Goal: Task Accomplishment & Management: Manage account settings

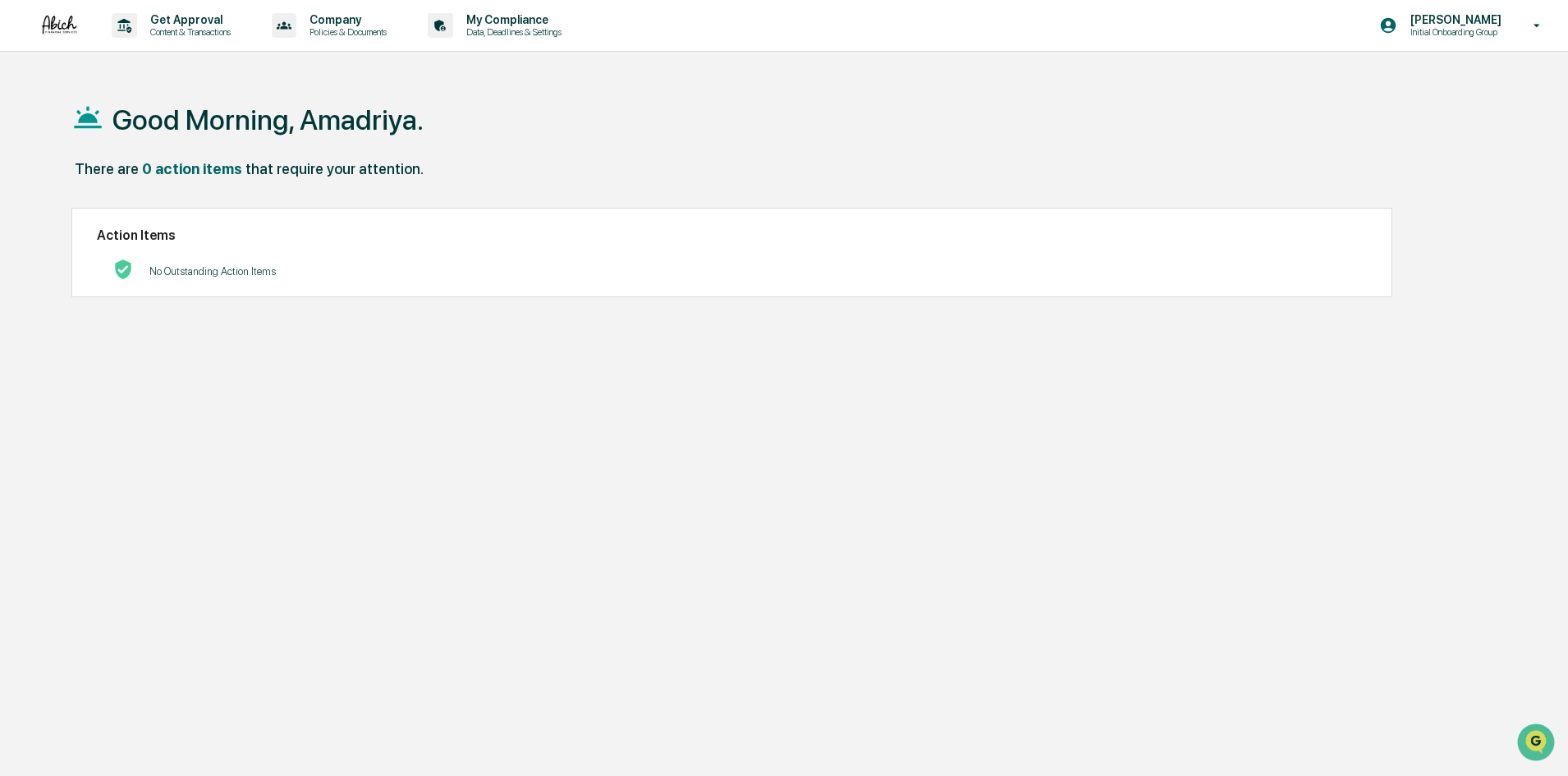
click at [495, 382] on div "Good Morning, Amadriya. There are 0 action items that require your attention. A…" at bounding box center [777, 466] width 1461 height 776
click at [1535, 23] on icon at bounding box center [1538, 26] width 29 height 16
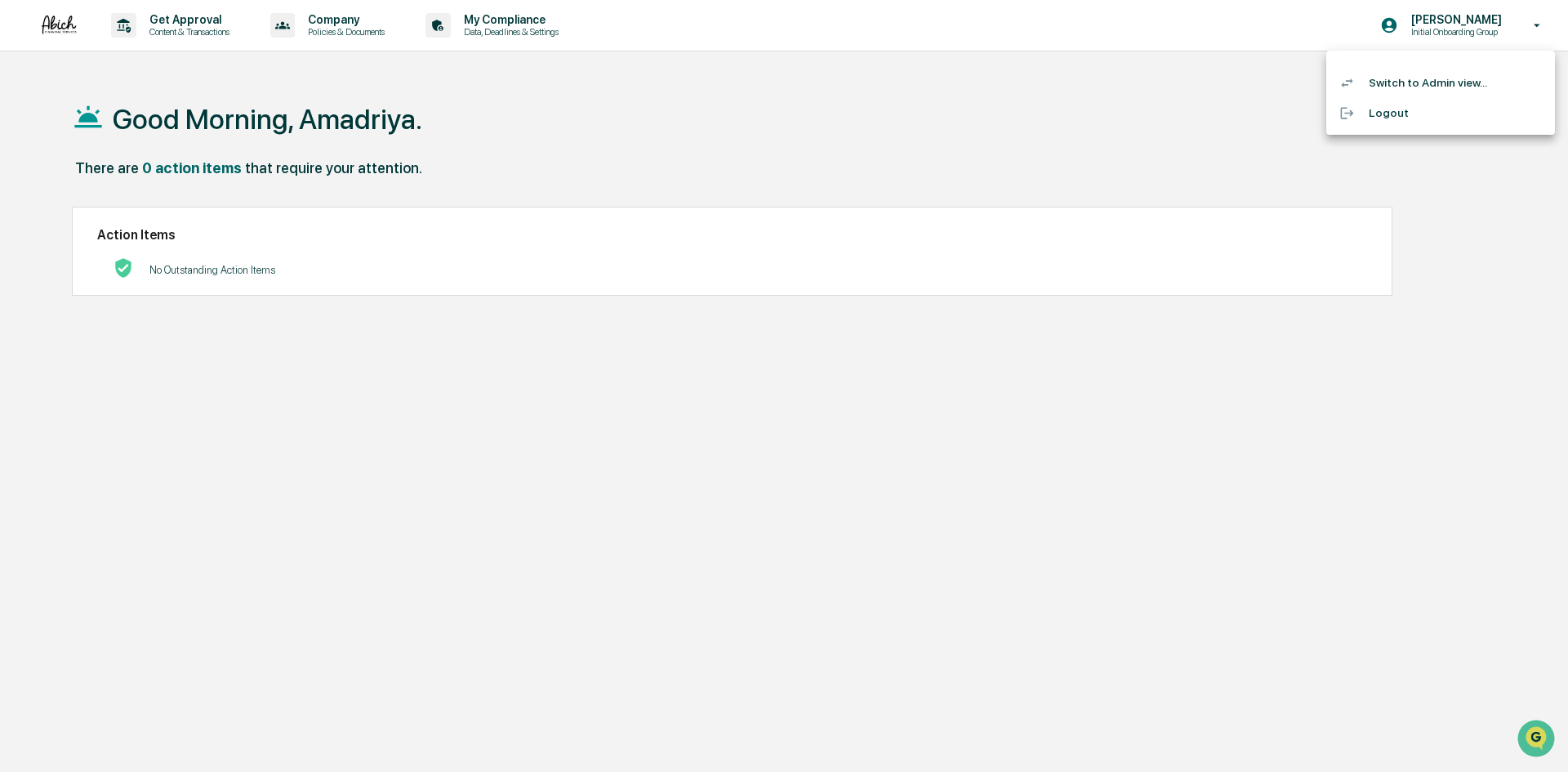
click at [1459, 82] on li "Switch to Admin view..." at bounding box center [1440, 83] width 228 height 30
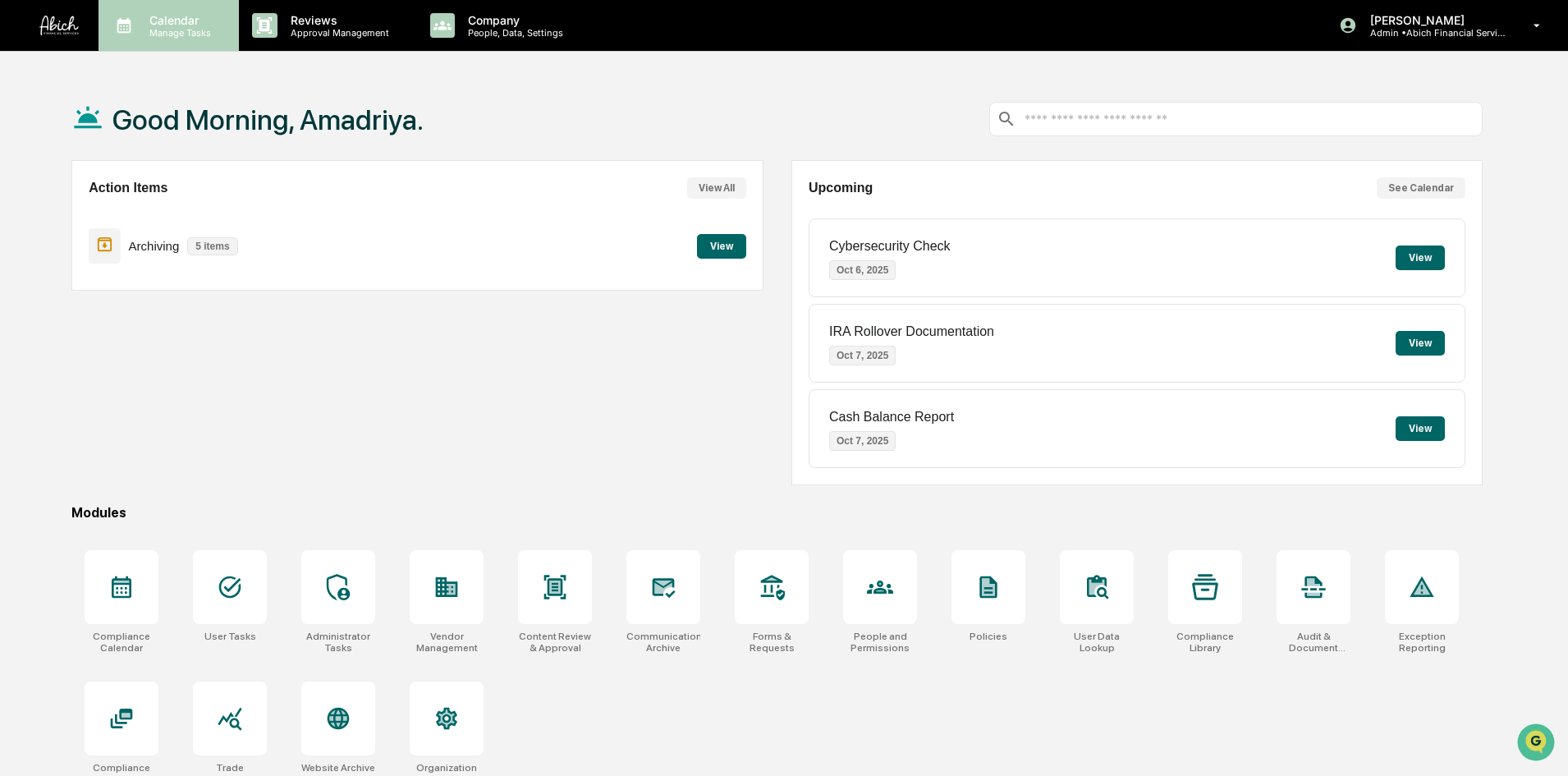
click at [151, 25] on p "Calendar" at bounding box center [178, 20] width 83 height 14
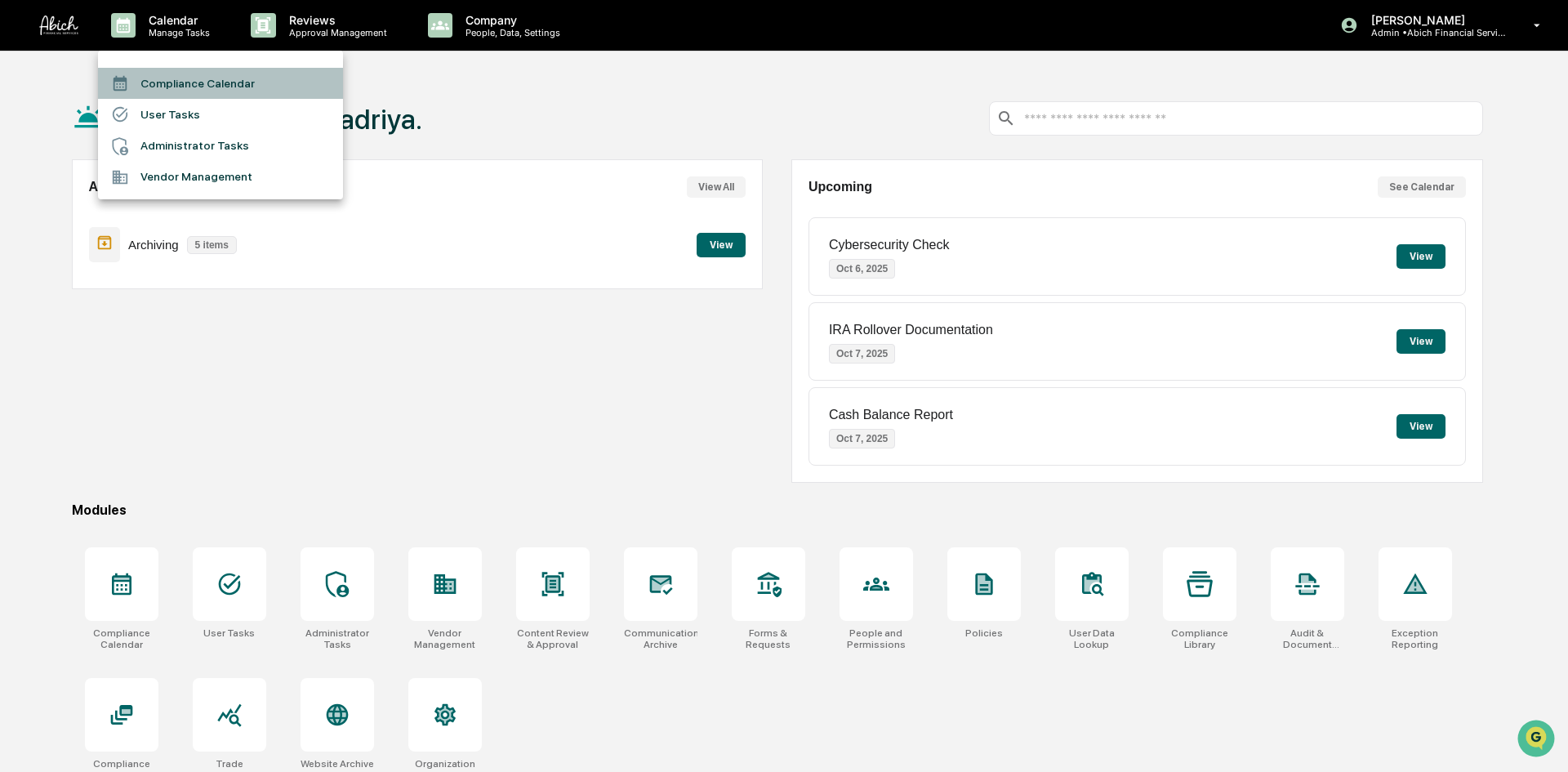
click at [171, 88] on li "Compliance Calendar" at bounding box center [220, 84] width 245 height 31
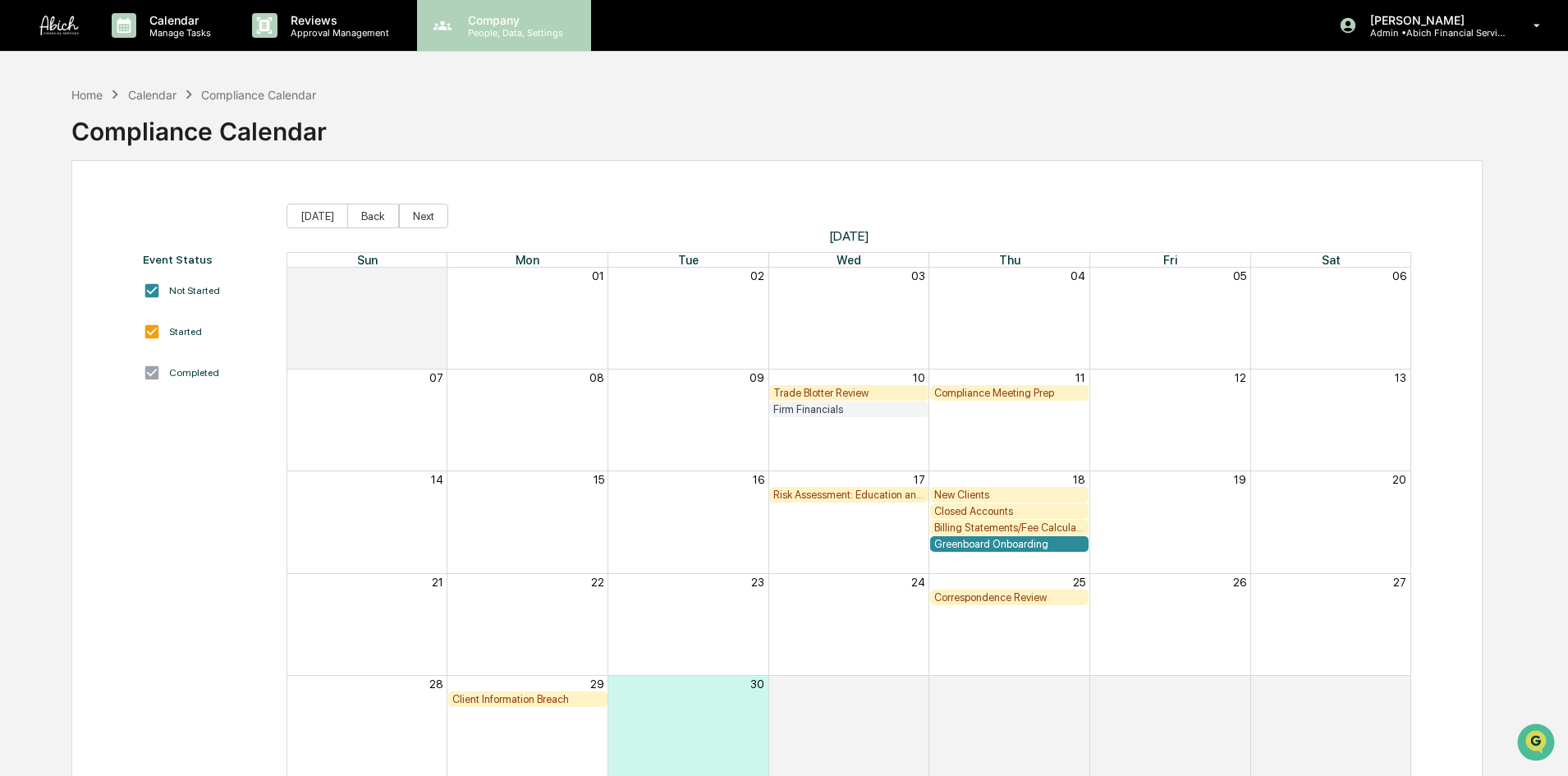
click at [480, 27] on p "People, Data, Settings" at bounding box center [513, 33] width 117 height 12
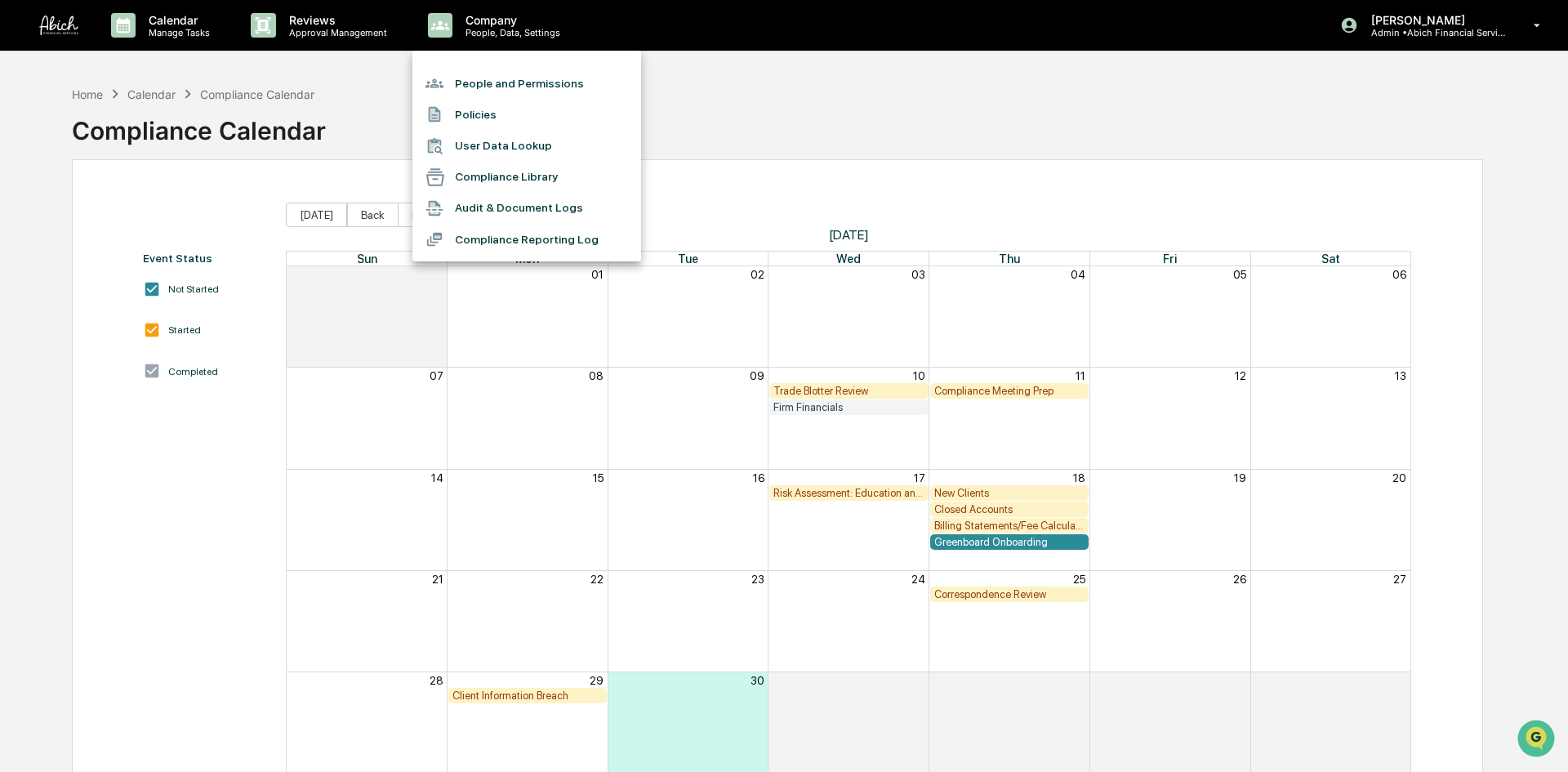
click at [502, 86] on li "People and Permissions" at bounding box center [526, 84] width 228 height 31
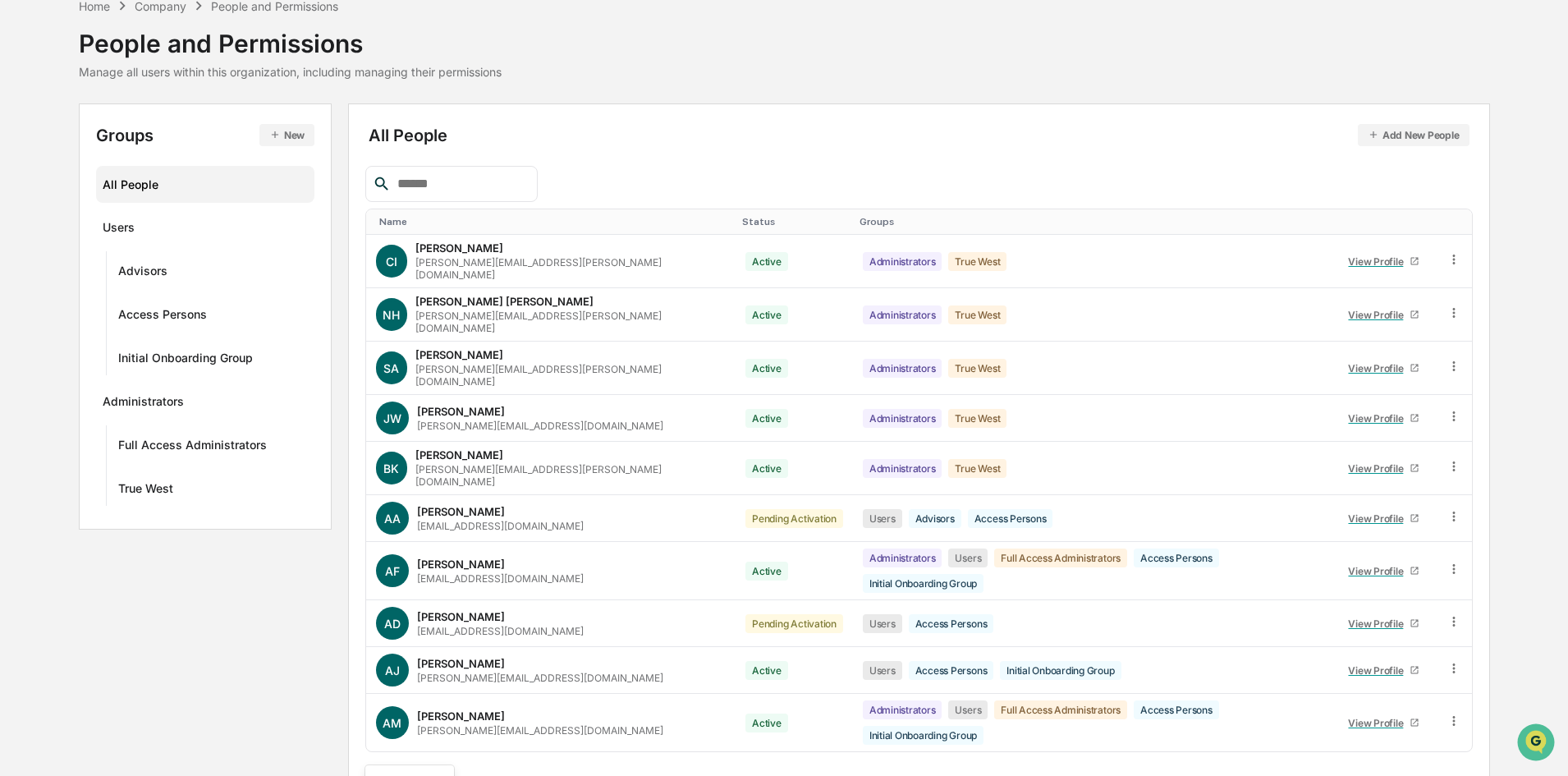
scroll to position [209, 0]
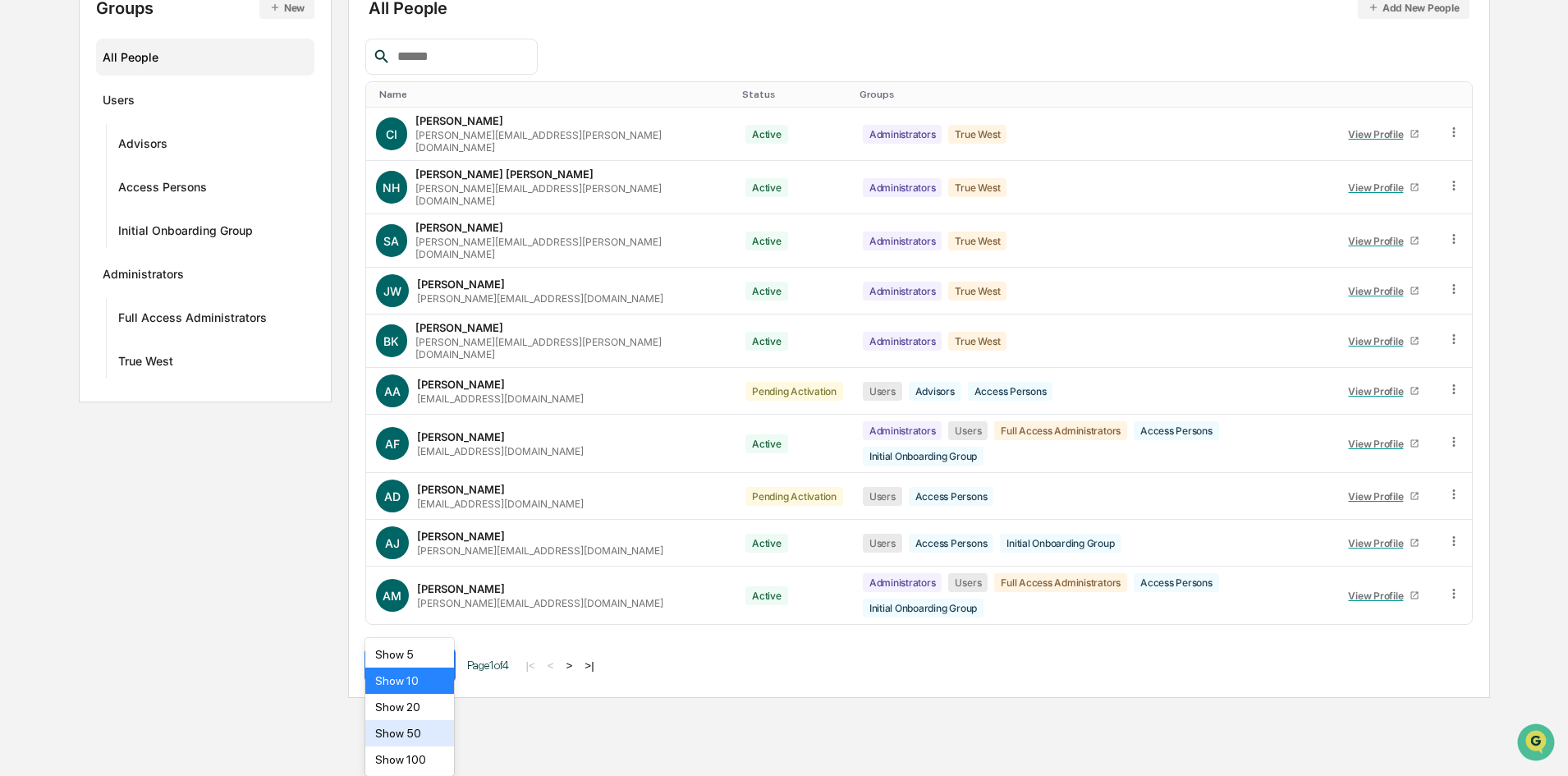
click at [434, 698] on body "Calendar Manage Tasks Reviews Approval Management Company People, Data, Setting…" at bounding box center [784, 244] width 1568 height 907
click at [424, 760] on div "Show 100" at bounding box center [410, 760] width 90 height 26
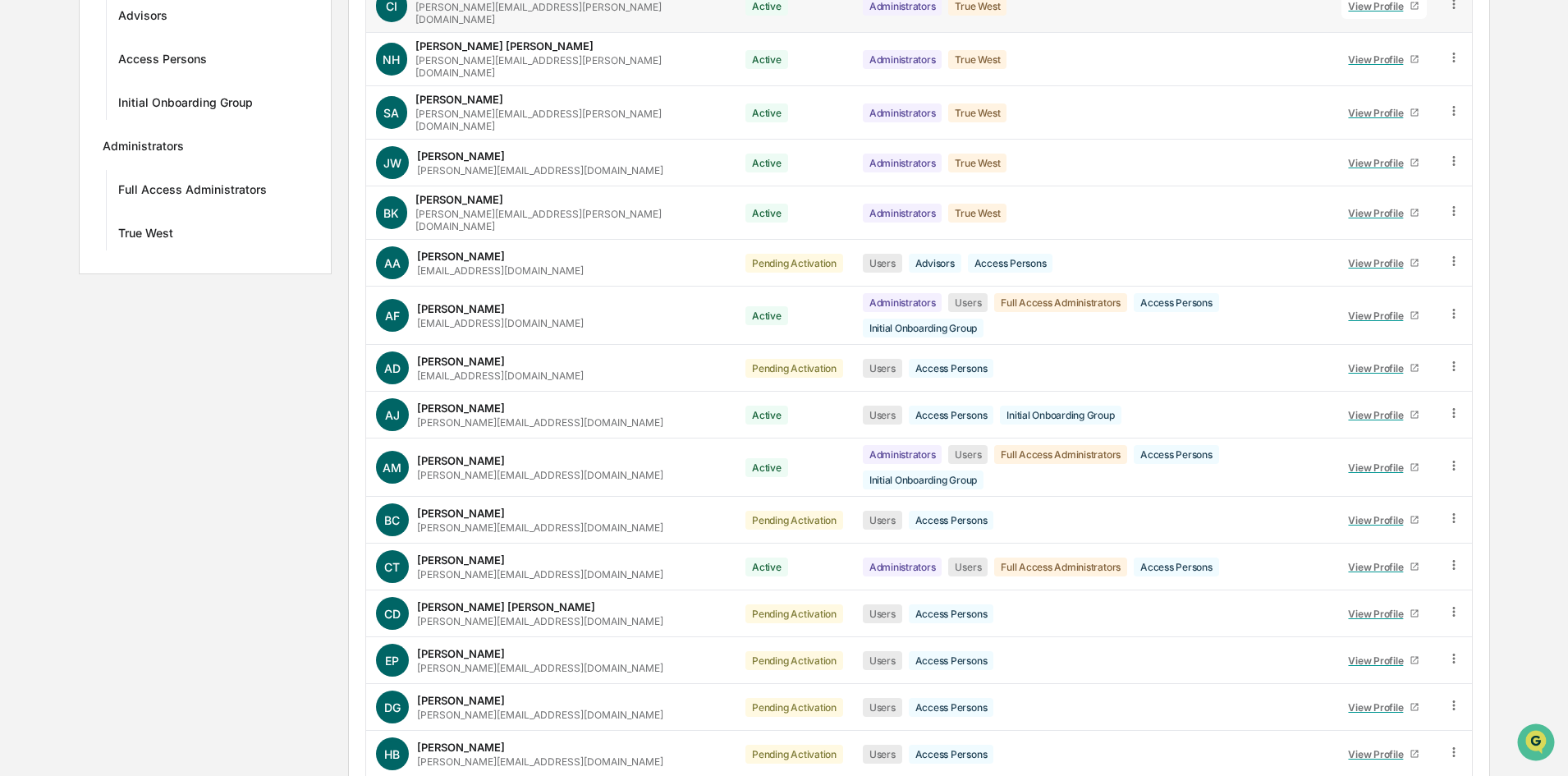
scroll to position [0, 0]
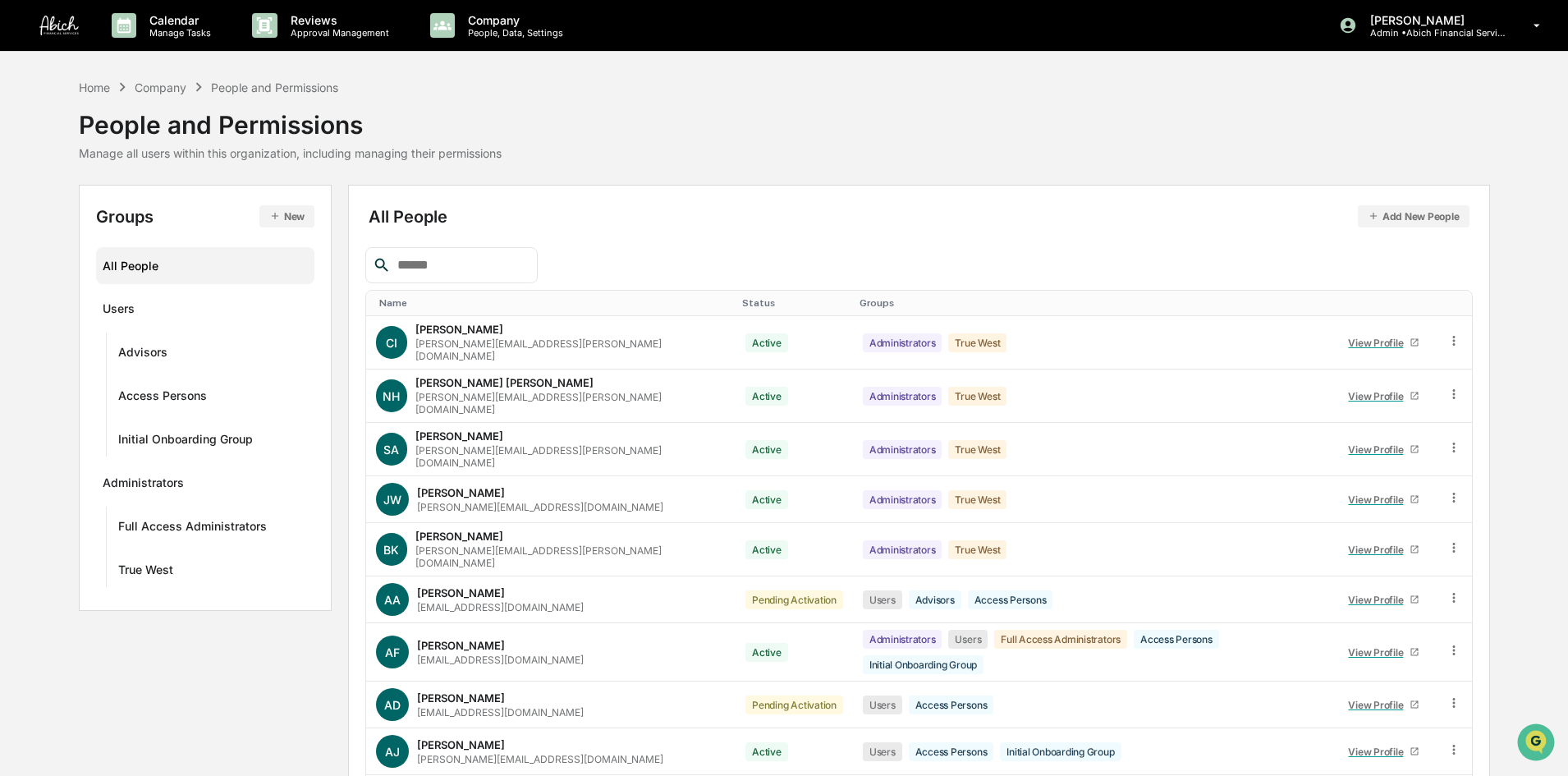
click at [1403, 216] on button "Add New People" at bounding box center [1414, 216] width 112 height 22
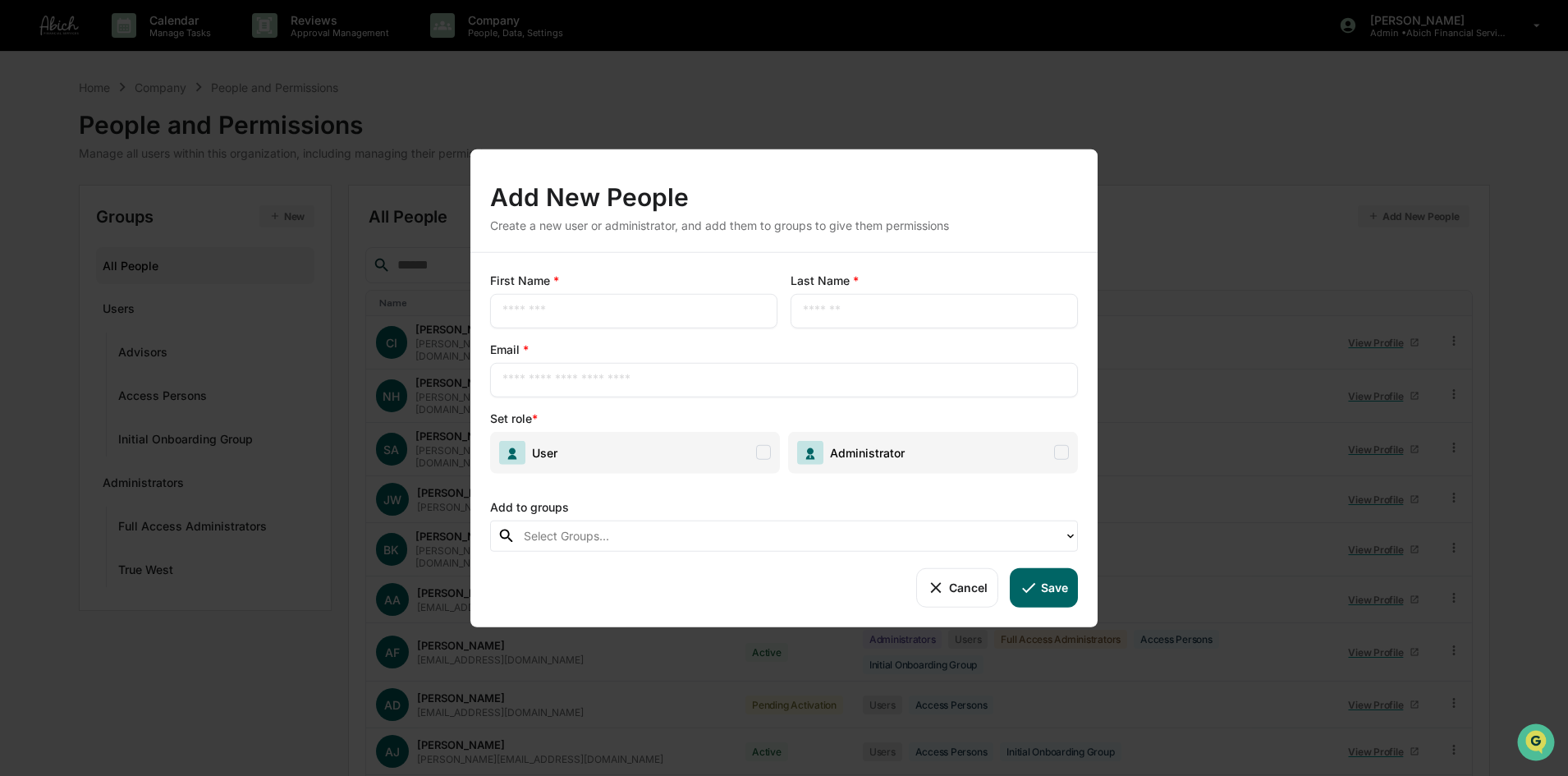
click at [532, 303] on input "text" at bounding box center [633, 310] width 262 height 16
type input "****"
type input "**********"
click at [760, 455] on span at bounding box center [763, 453] width 15 height 15
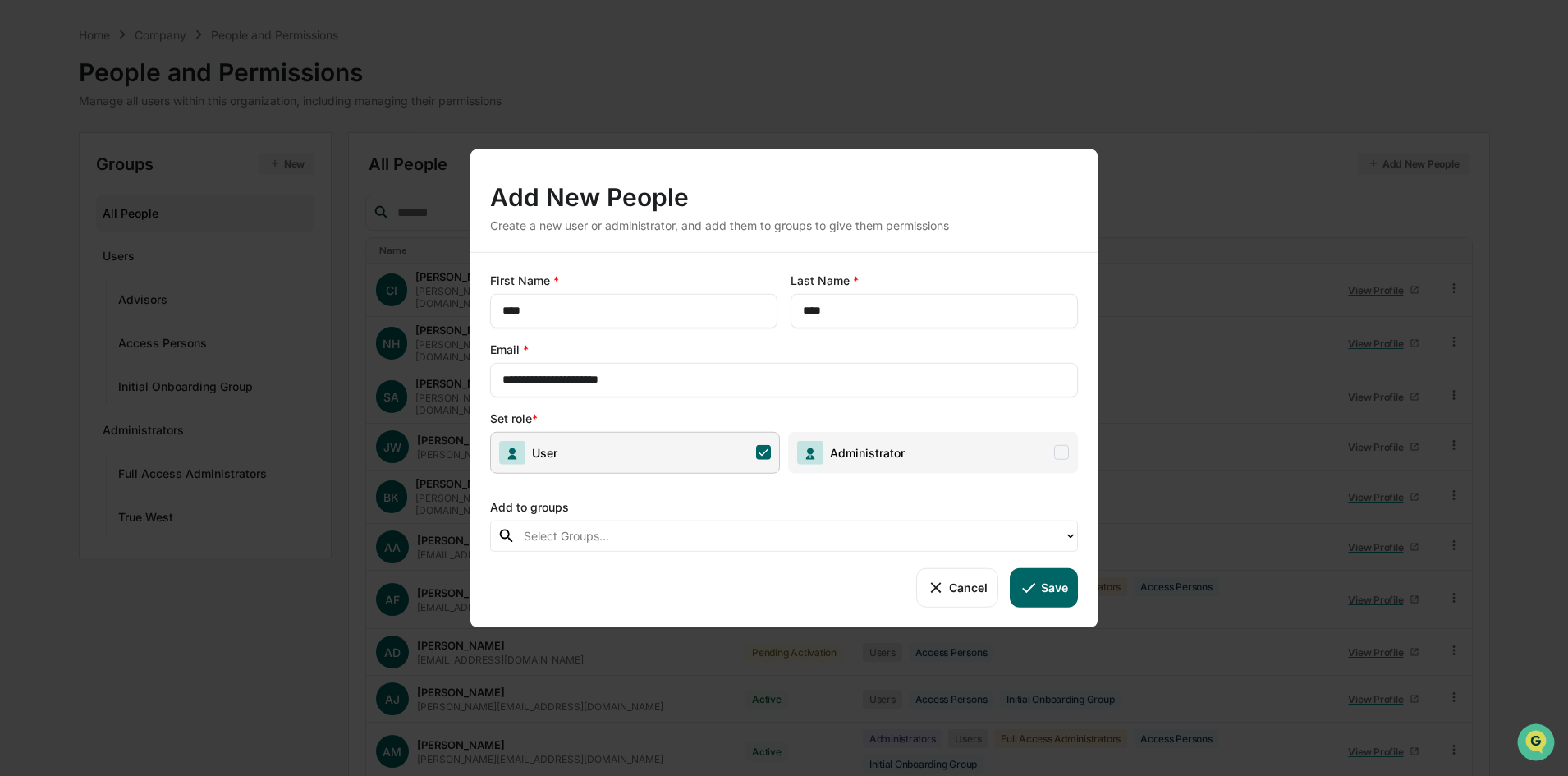
scroll to position [82, 0]
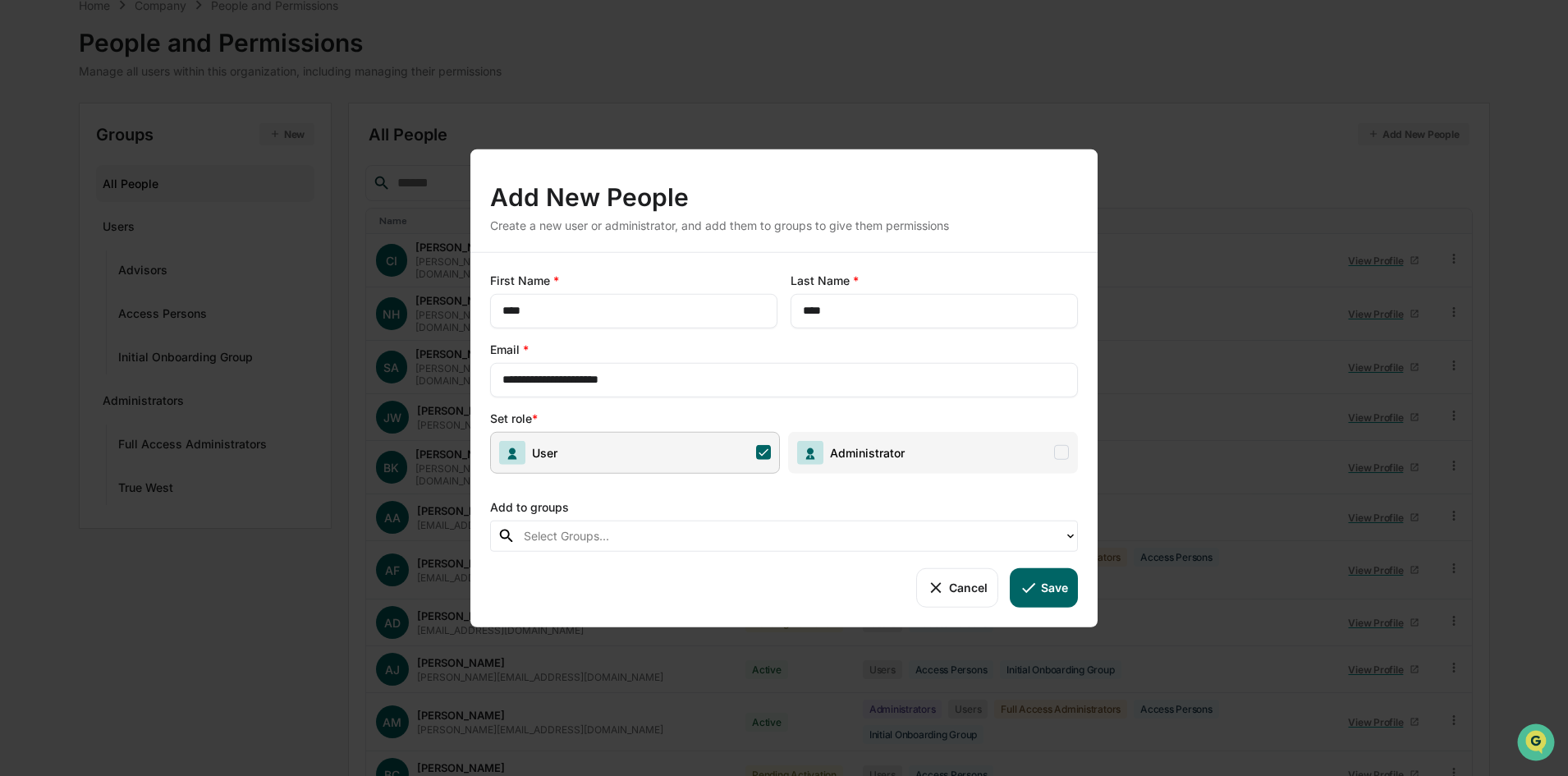
click at [561, 534] on div at bounding box center [790, 536] width 532 height 19
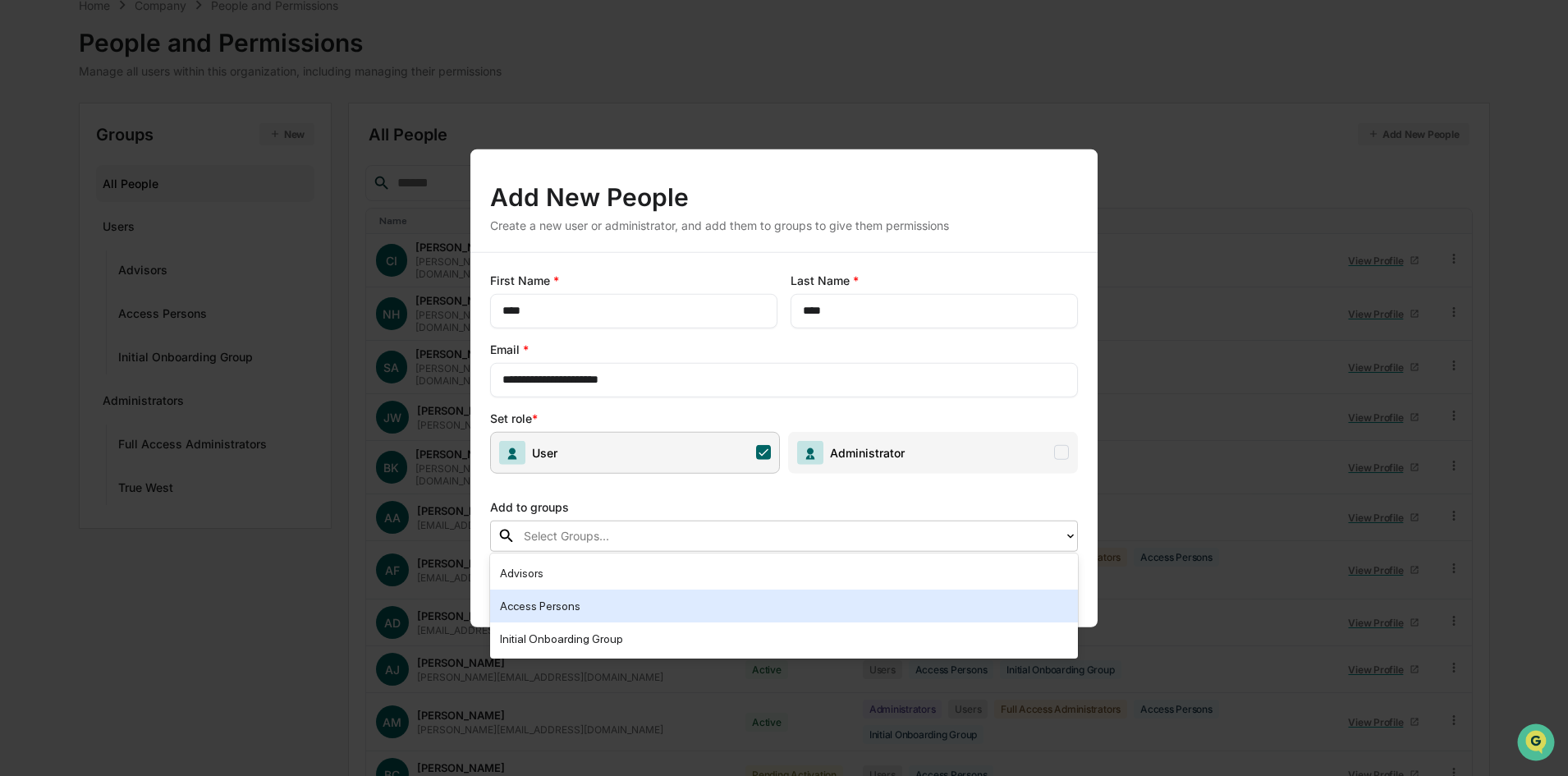
click at [586, 609] on div "Access Persons" at bounding box center [784, 606] width 568 height 20
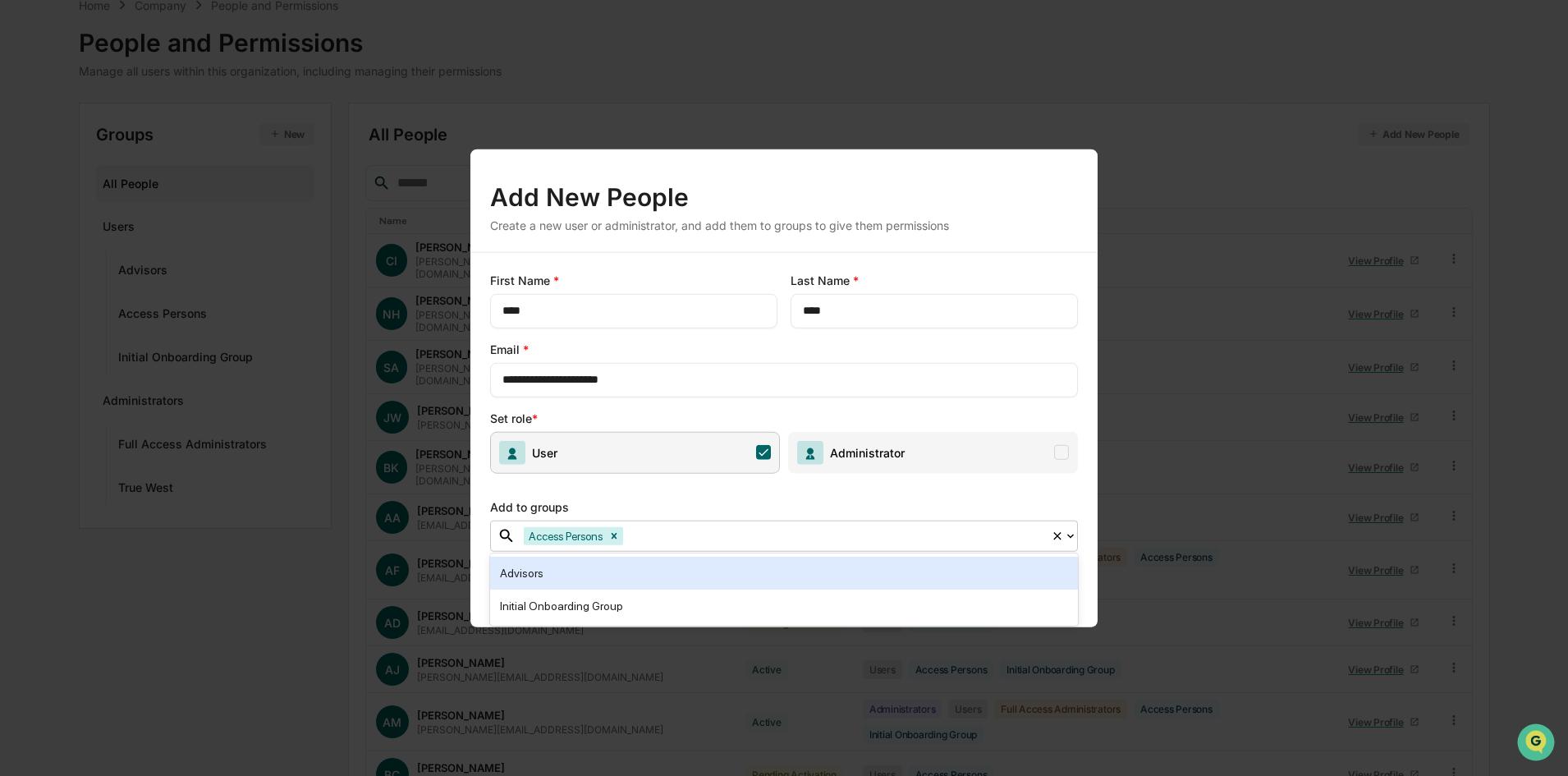
click at [665, 532] on div at bounding box center [835, 536] width 416 height 19
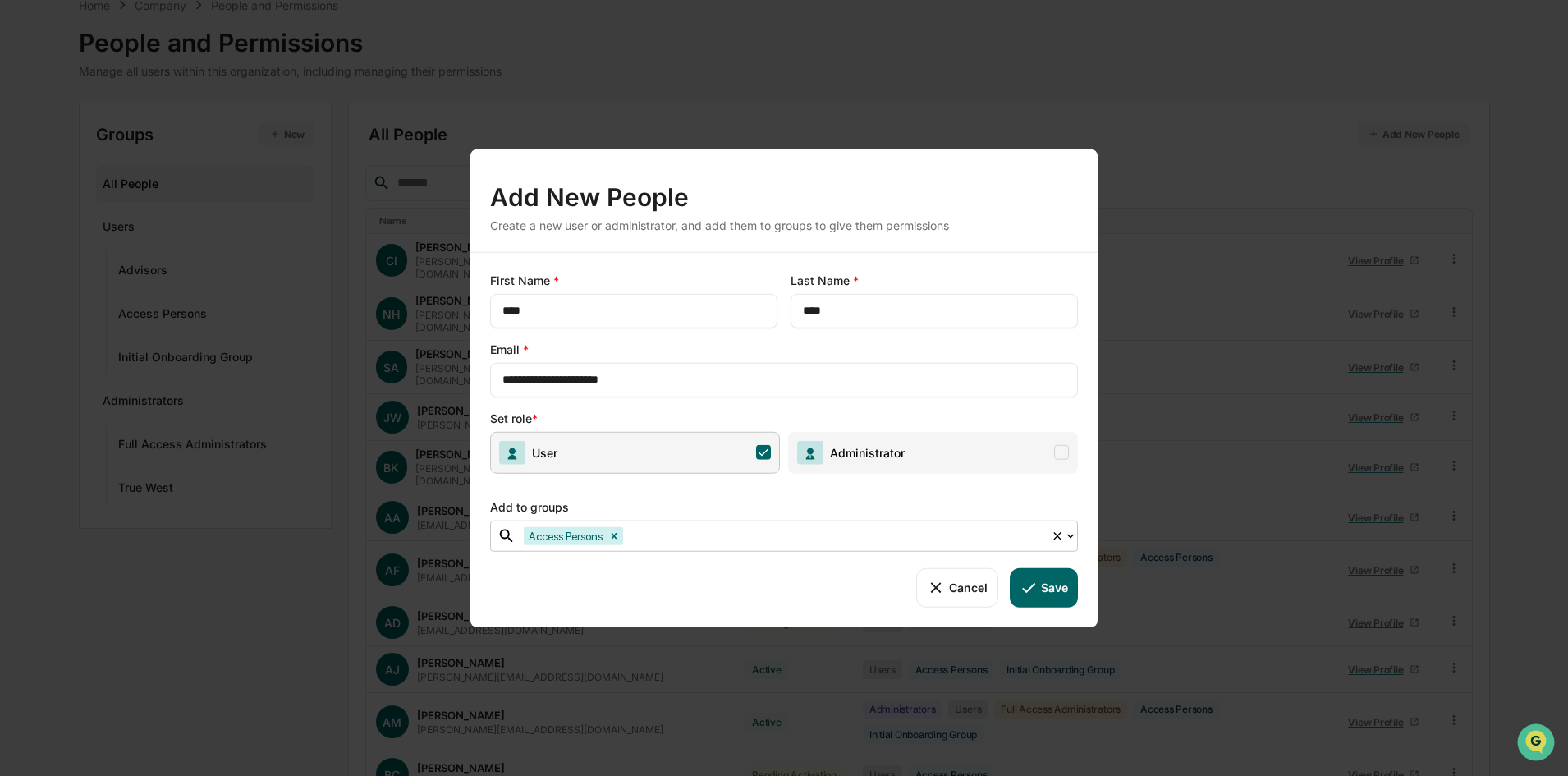
click at [662, 534] on div at bounding box center [835, 536] width 416 height 19
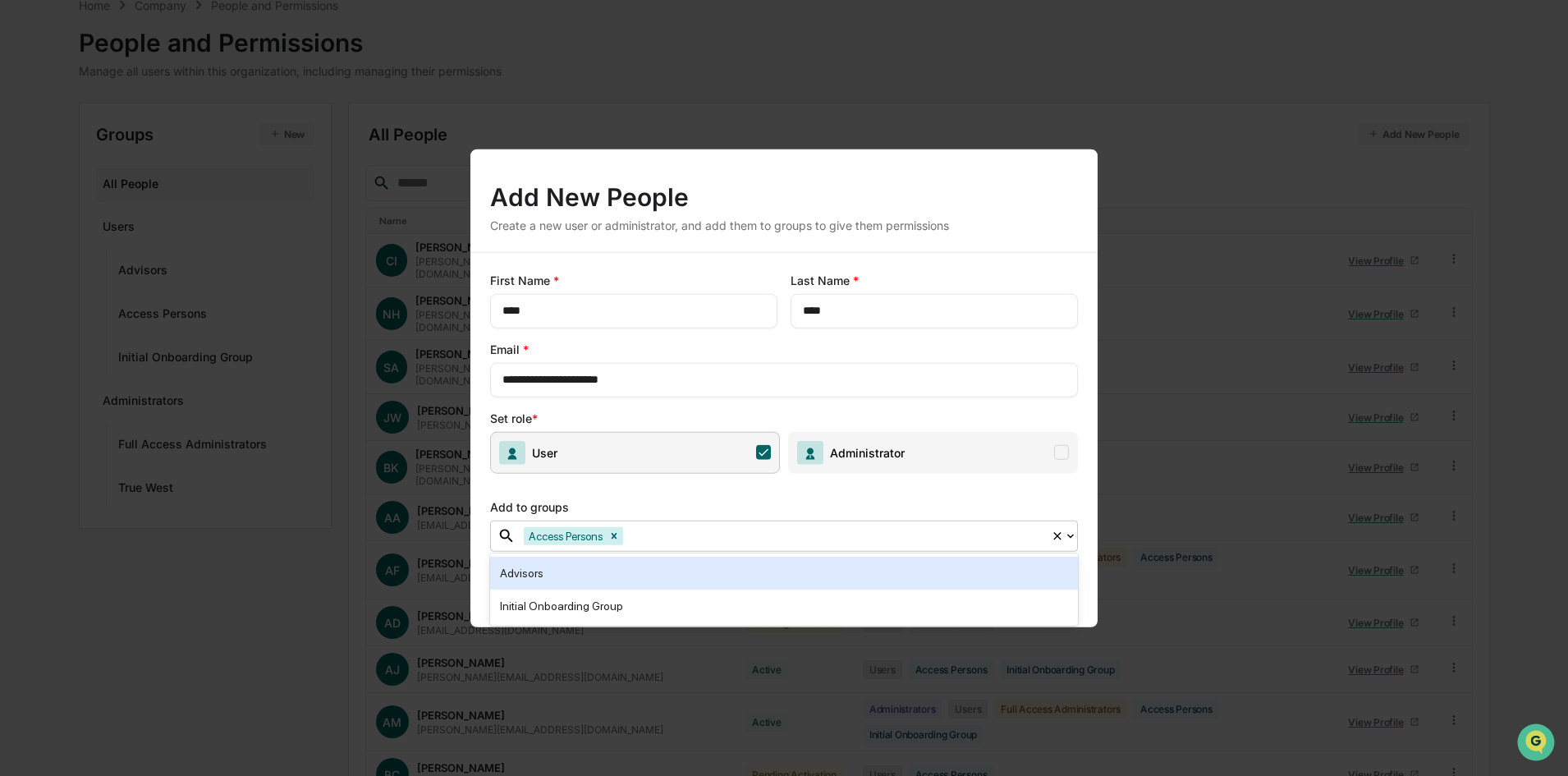
click at [619, 568] on div "Advisors" at bounding box center [784, 574] width 568 height 20
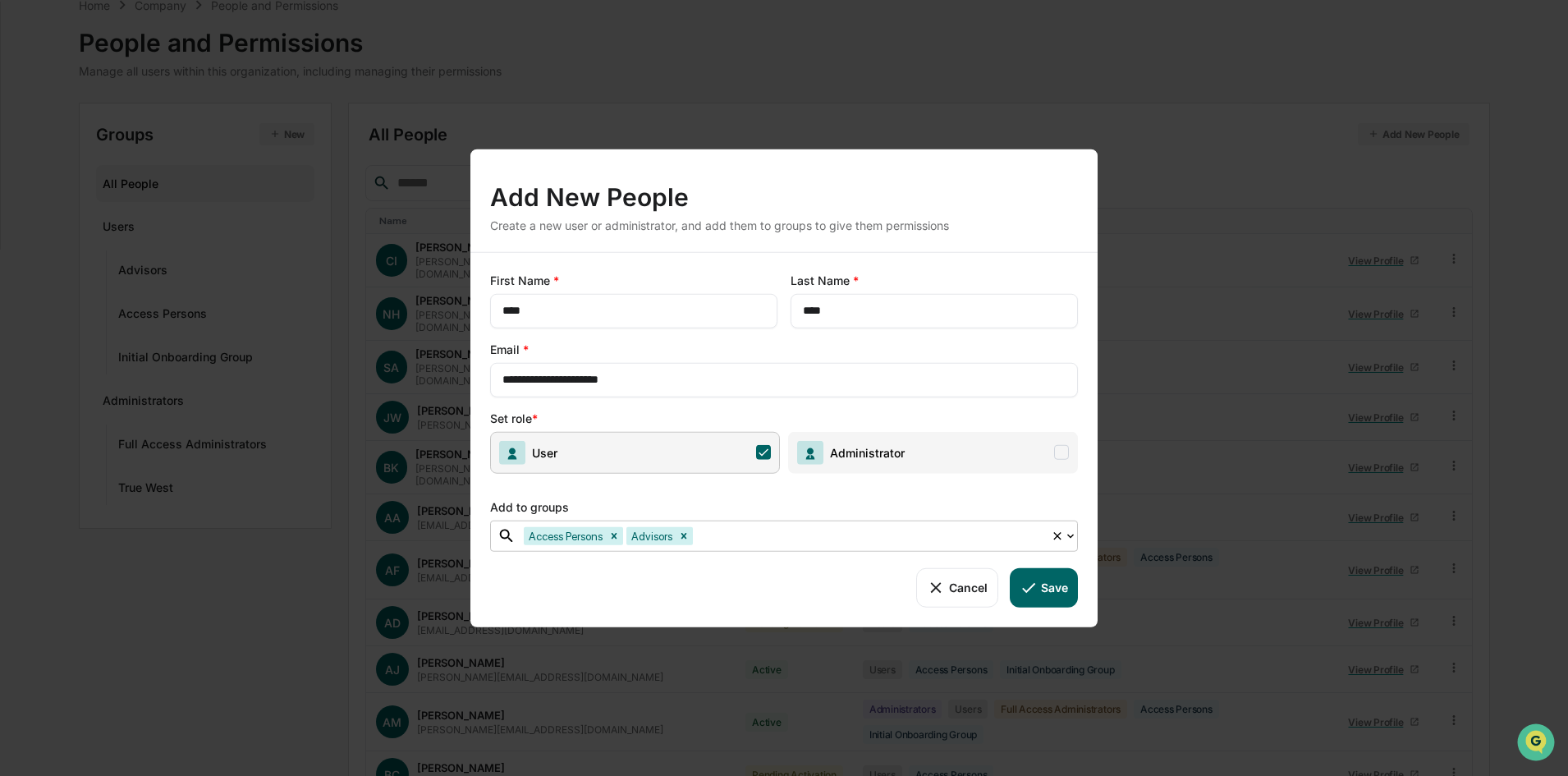
drag, startPoint x: 790, startPoint y: 169, endPoint x: 821, endPoint y: 165, distance: 31.3
click at [821, 165] on div "Add New People Create a new user or administrator, and add them to groups to gi…" at bounding box center [784, 200] width 628 height 103
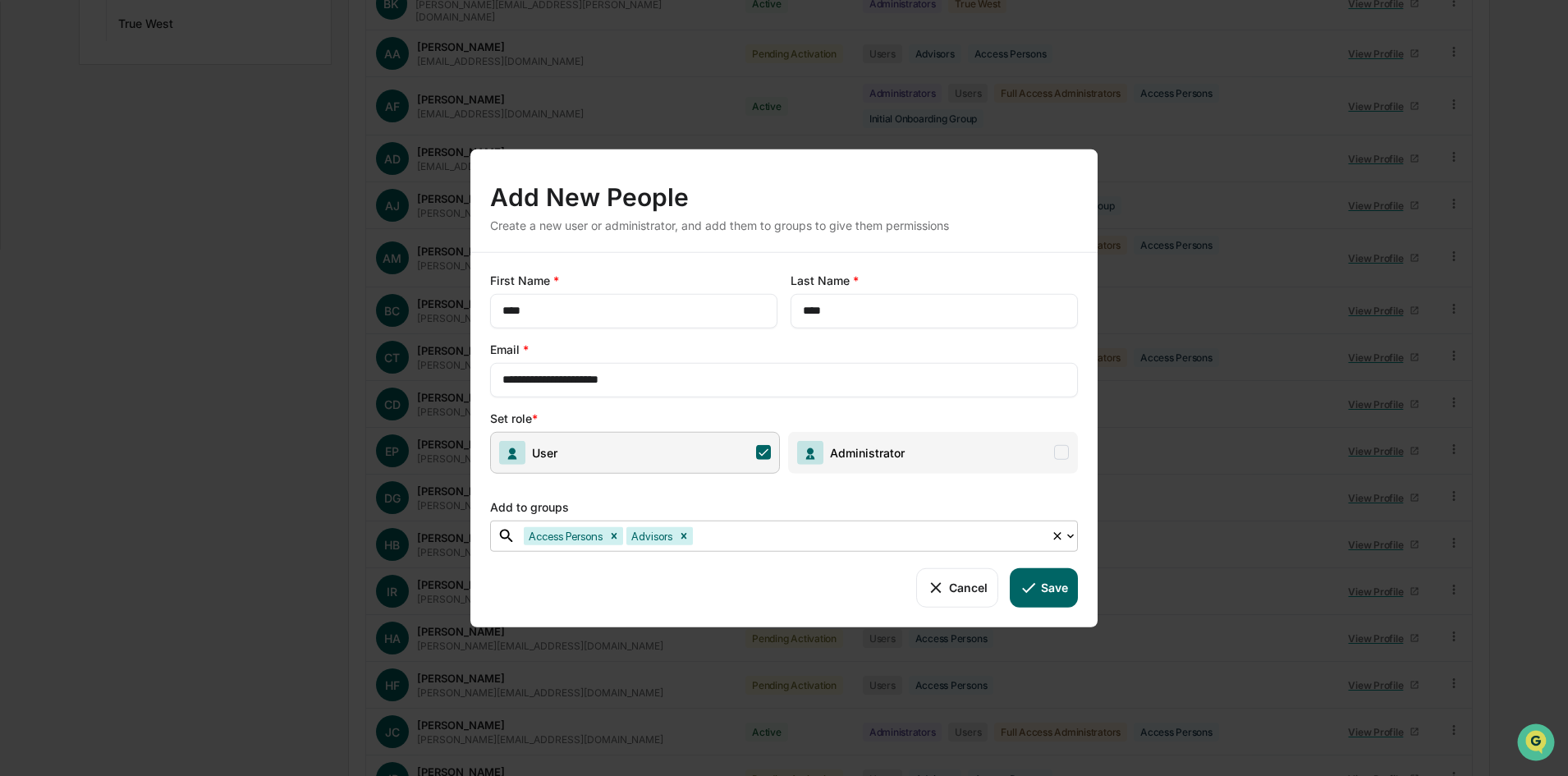
scroll to position [575, 0]
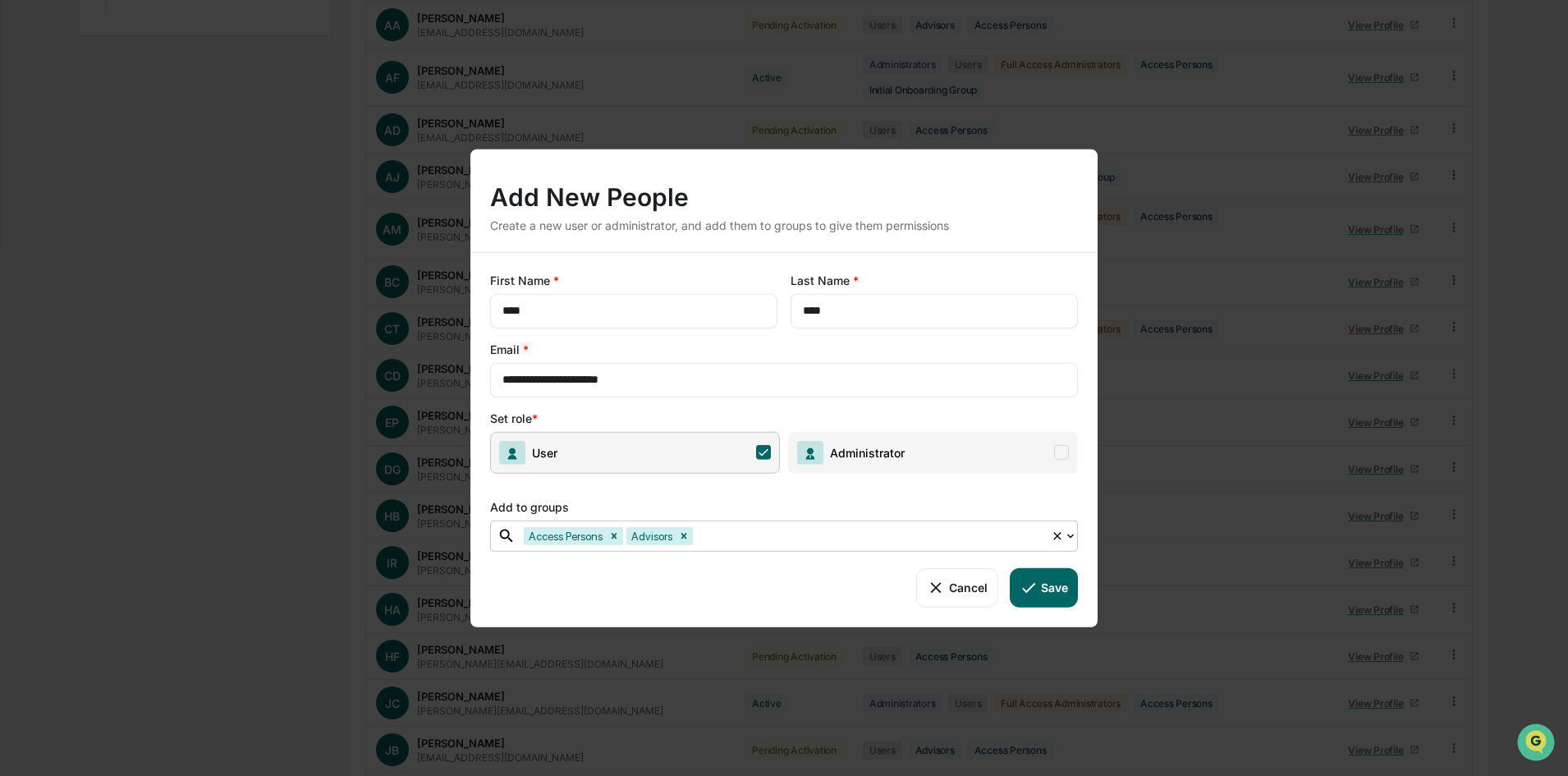
click at [1065, 533] on icon at bounding box center [1071, 536] width 13 height 13
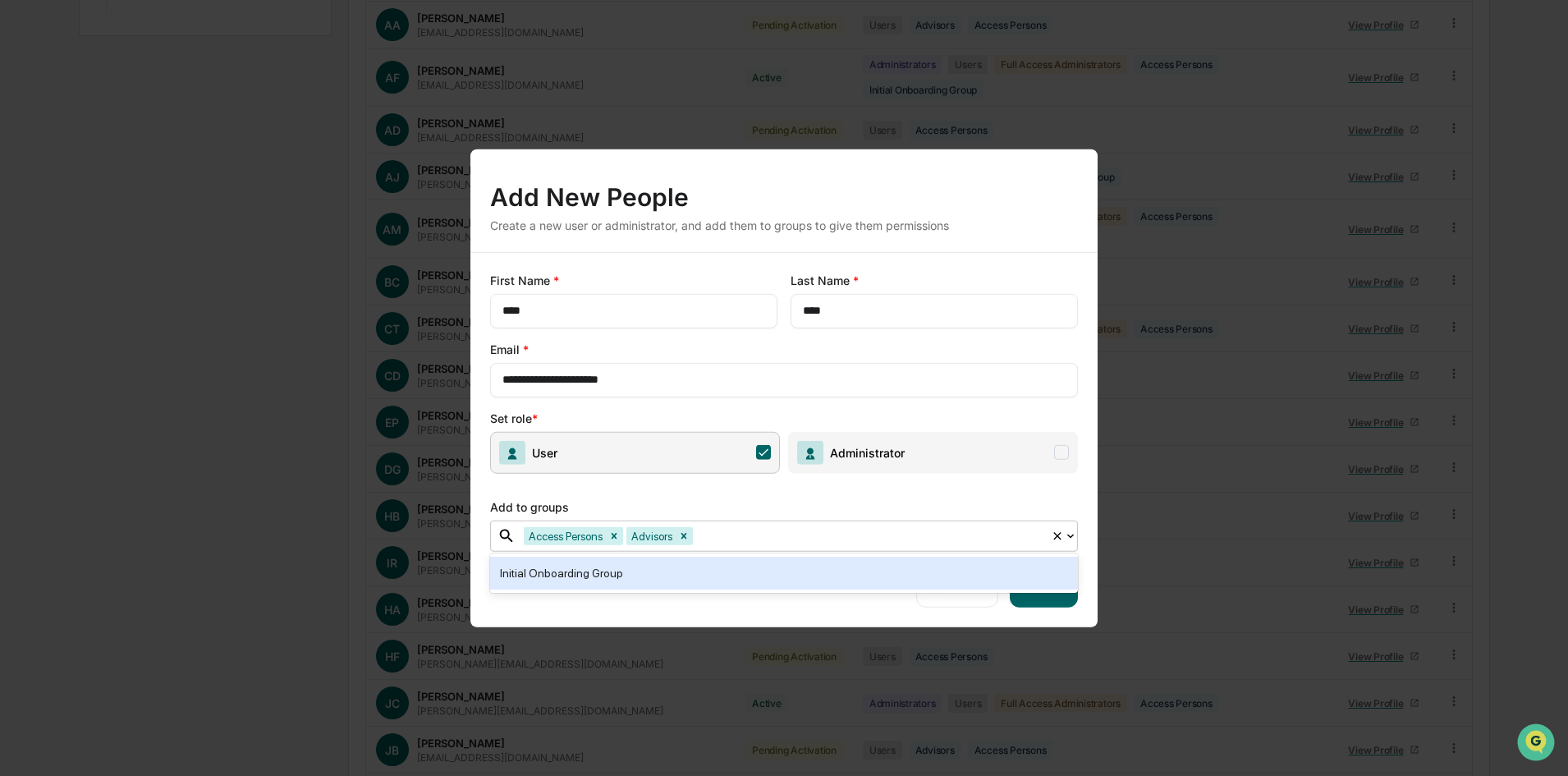
click at [947, 540] on div at bounding box center [869, 536] width 346 height 19
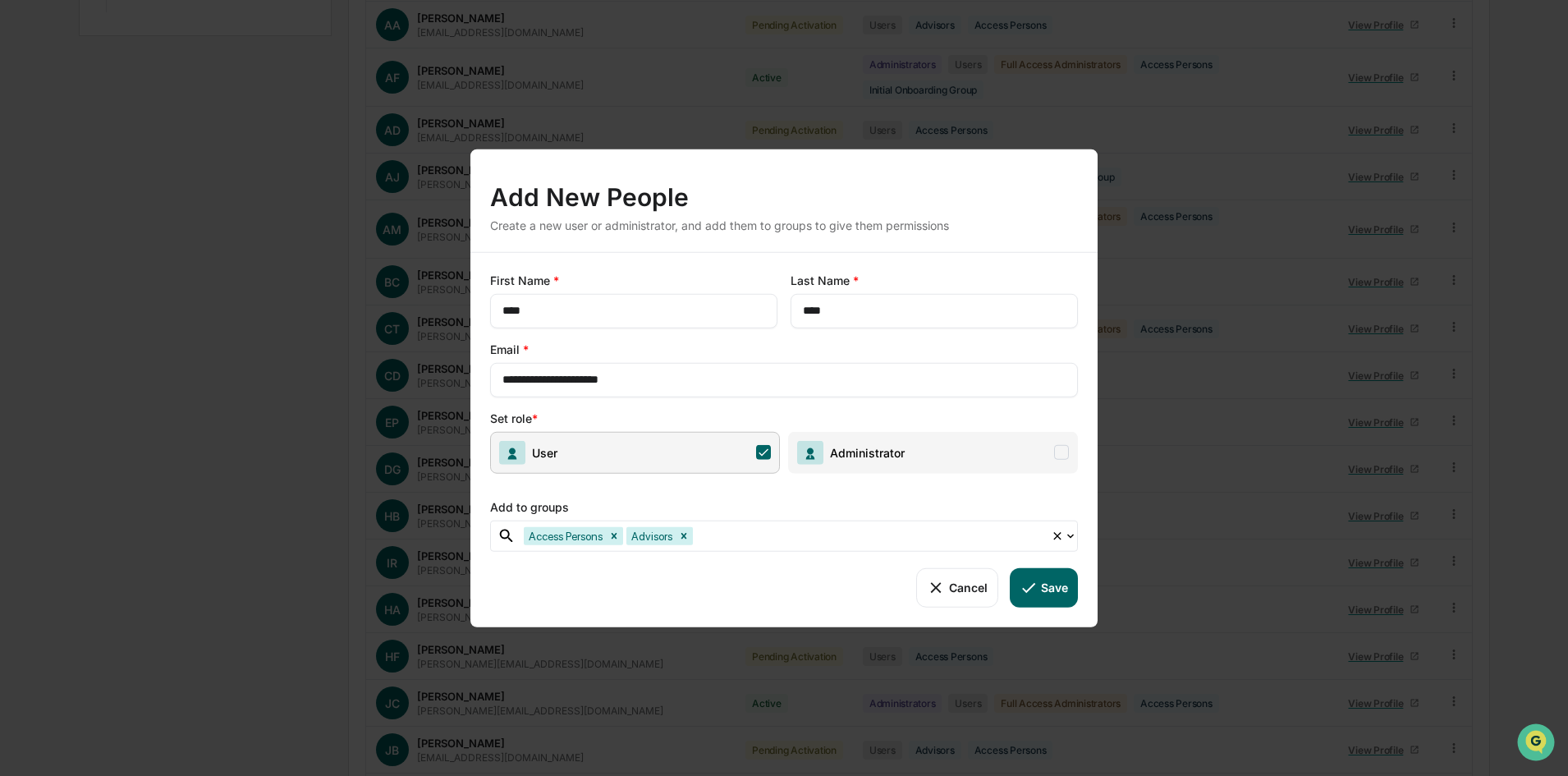
click at [719, 607] on div "Cancel Save" at bounding box center [784, 588] width 588 height 39
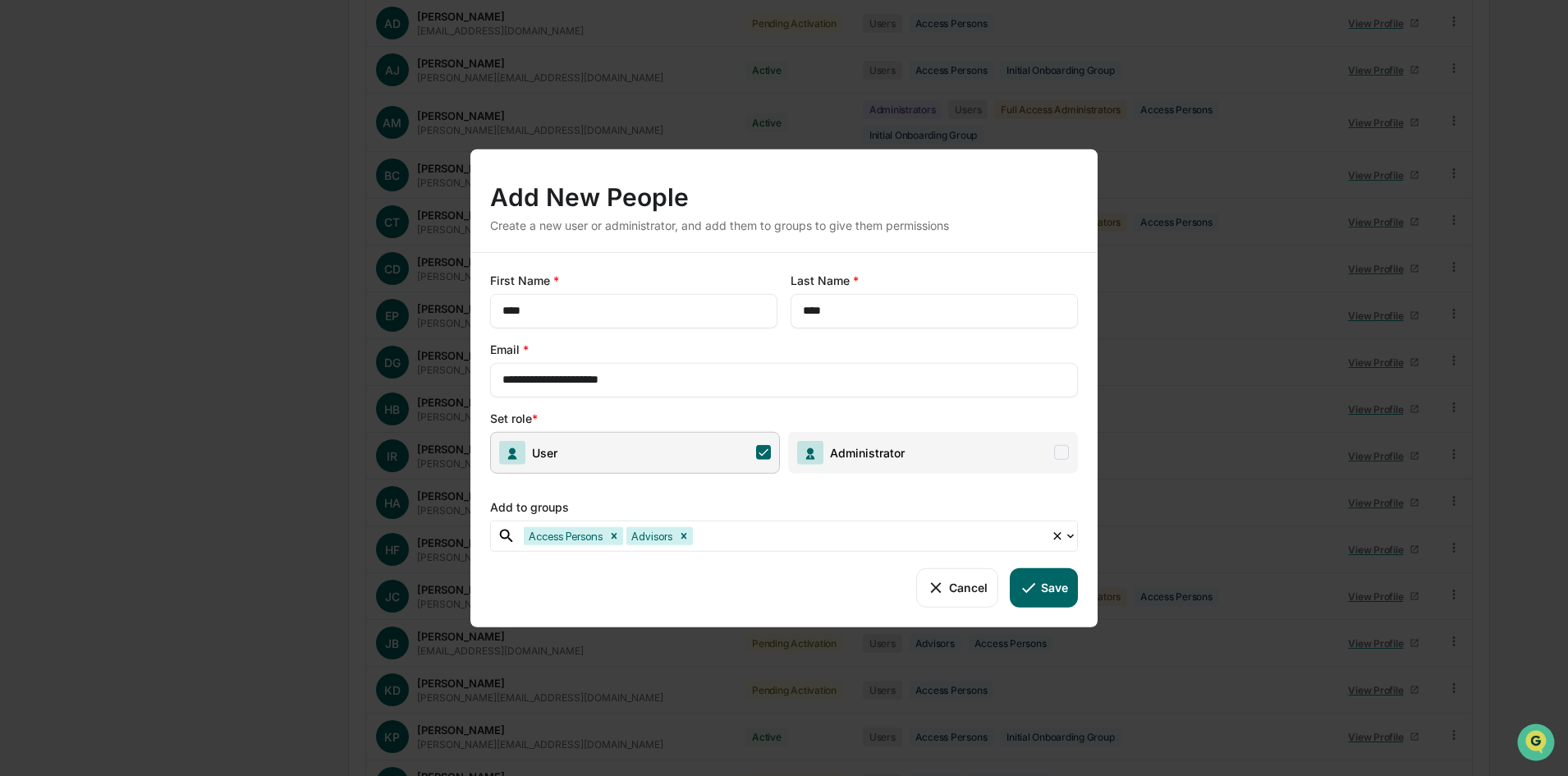
scroll to position [658, 0]
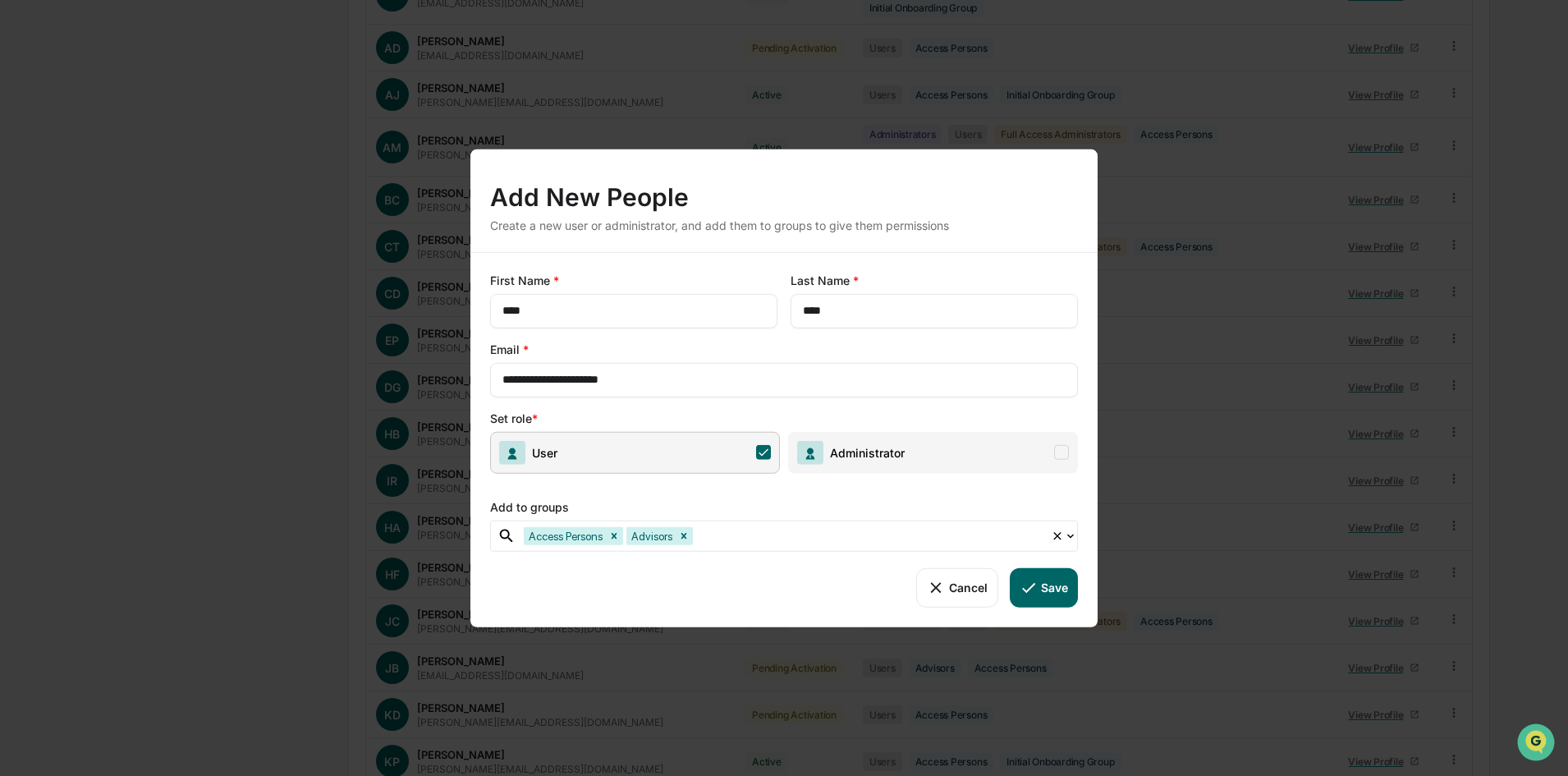
click at [1042, 592] on button "Save" at bounding box center [1044, 588] width 68 height 39
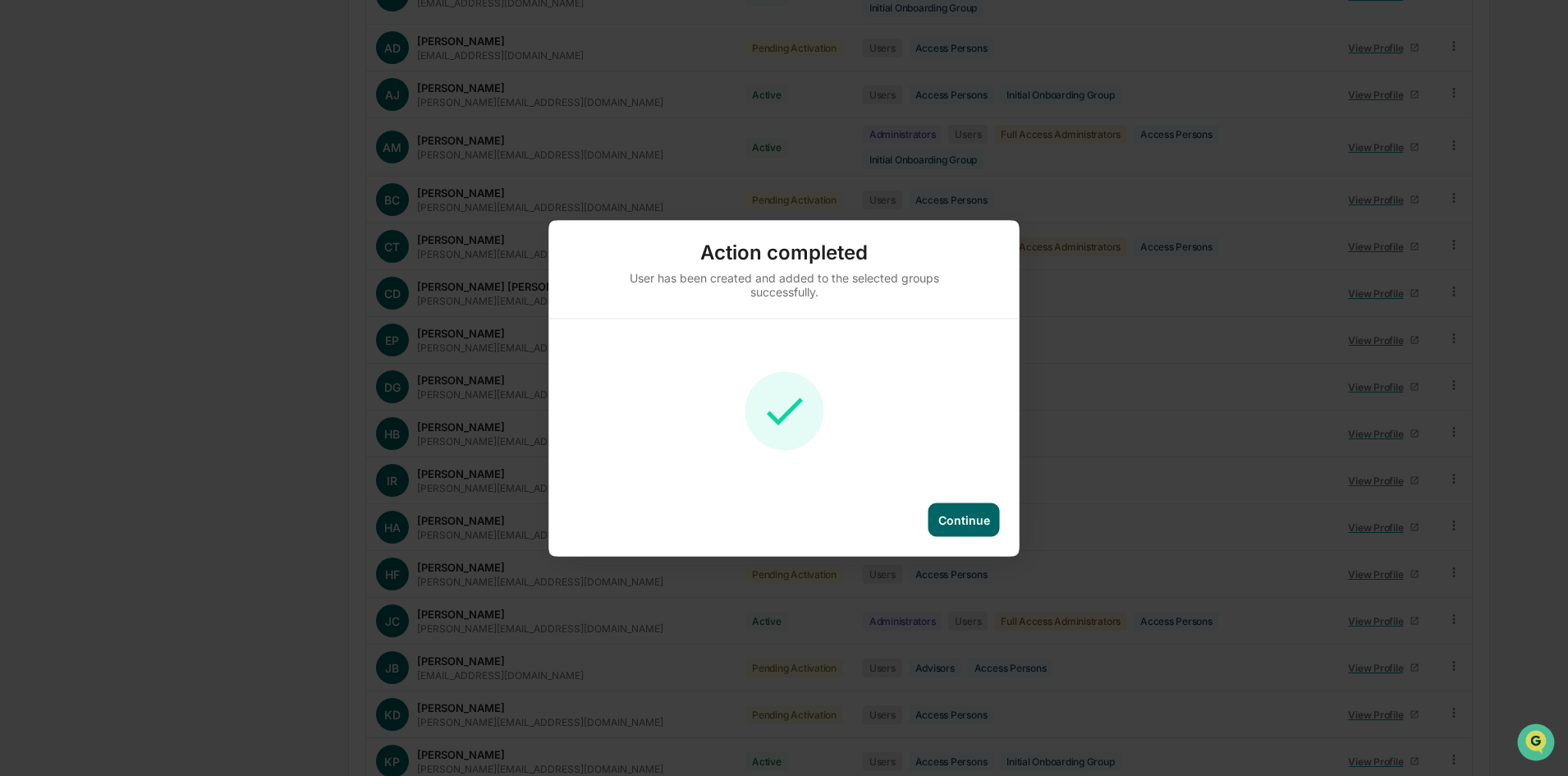
click at [955, 518] on div "Continue" at bounding box center [964, 519] width 52 height 14
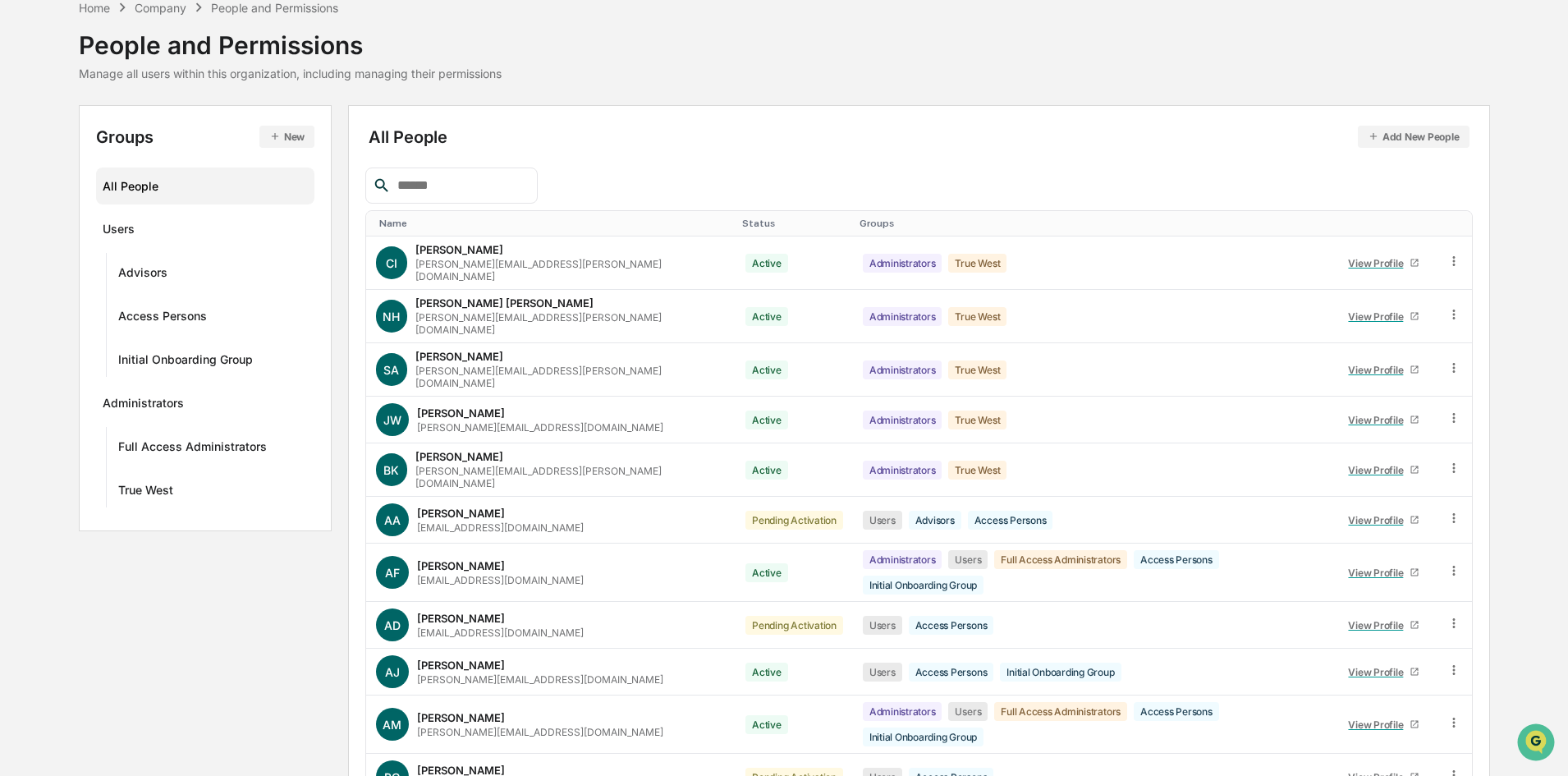
scroll to position [0, 0]
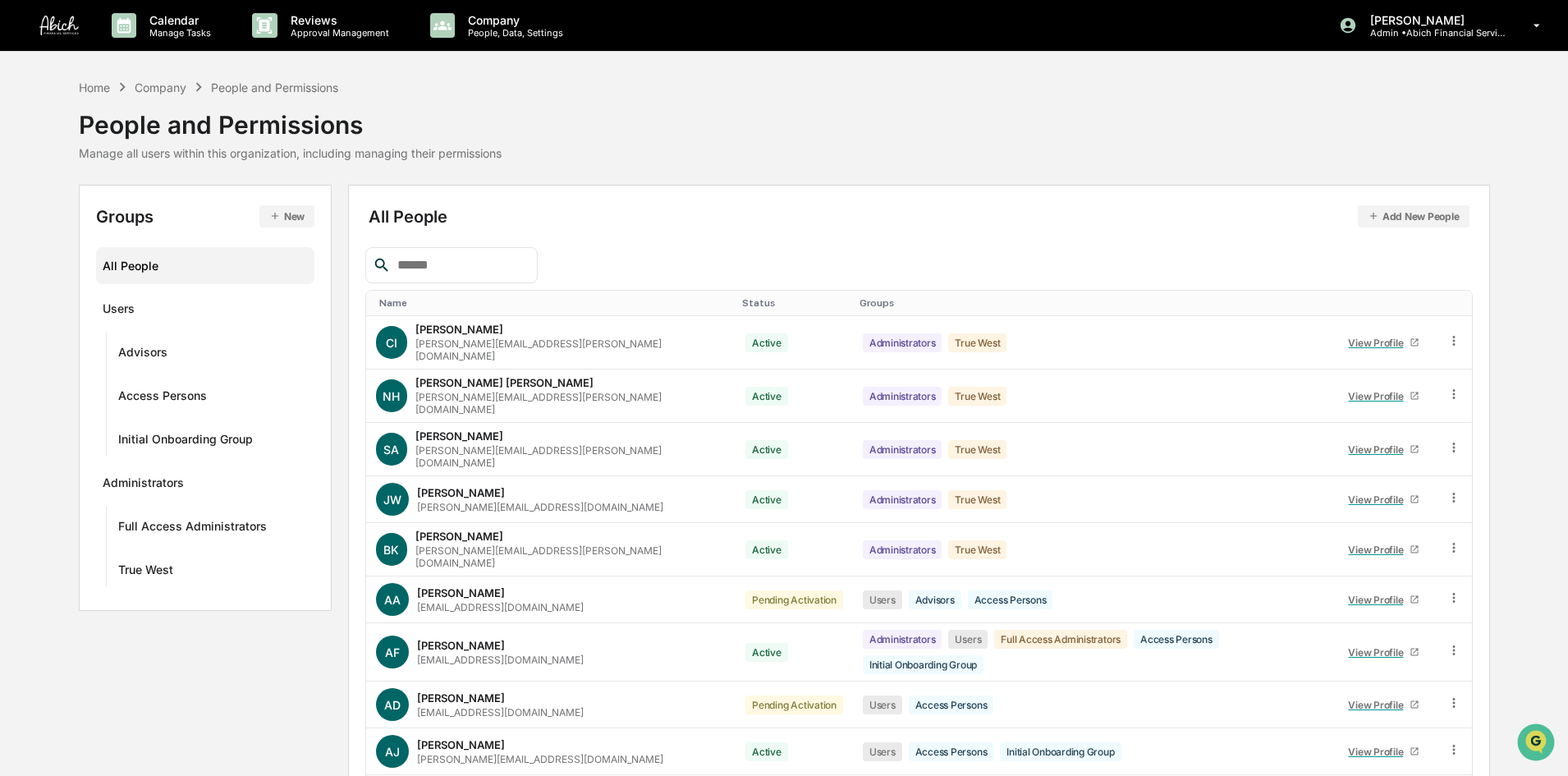
click at [1439, 215] on button "Add New People" at bounding box center [1414, 216] width 112 height 22
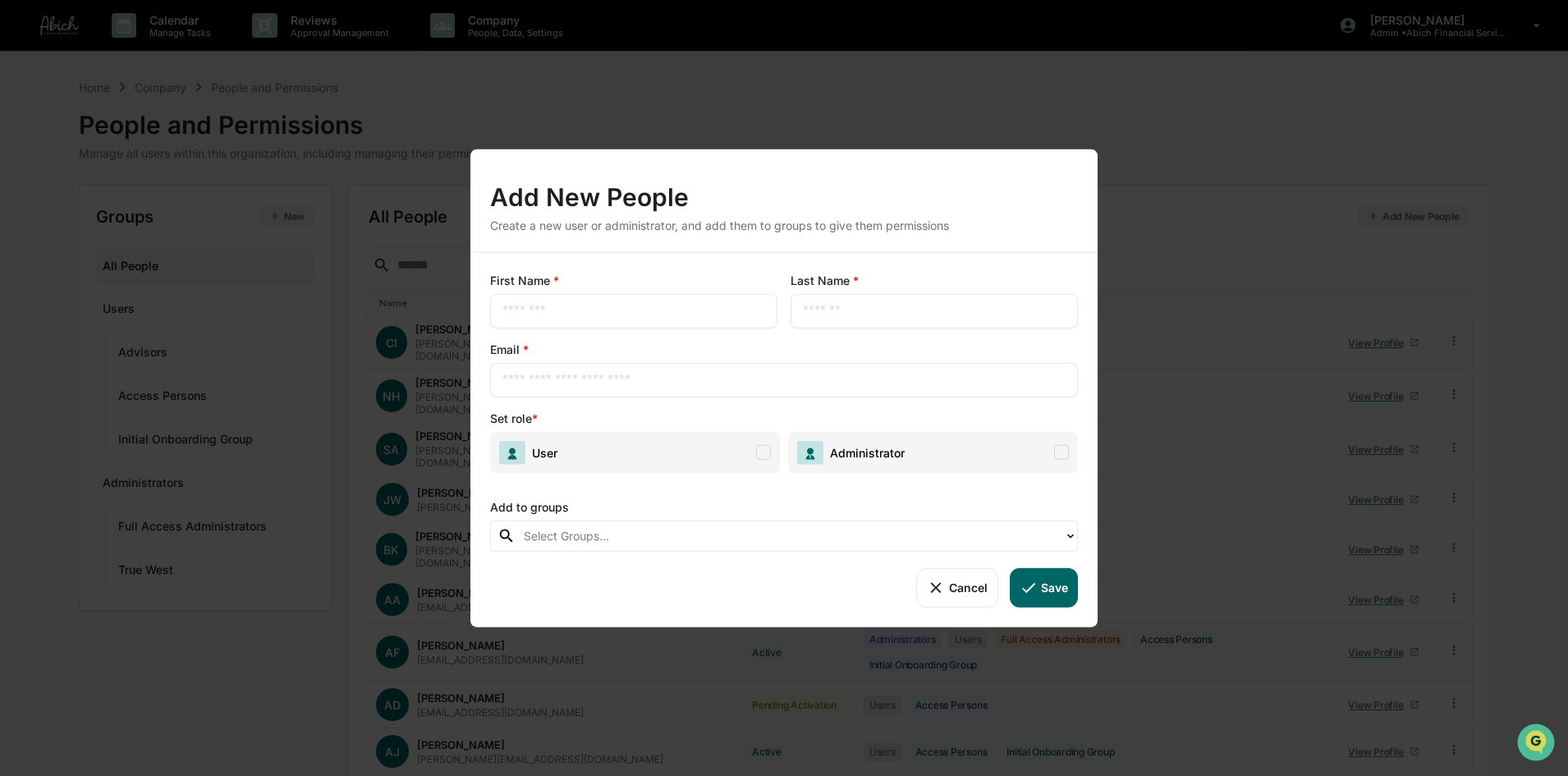
click at [661, 319] on div "​" at bounding box center [633, 310] width 287 height 35
click at [636, 306] on input "text" at bounding box center [633, 310] width 262 height 16
type input "******"
type input "*****"
type input "**********"
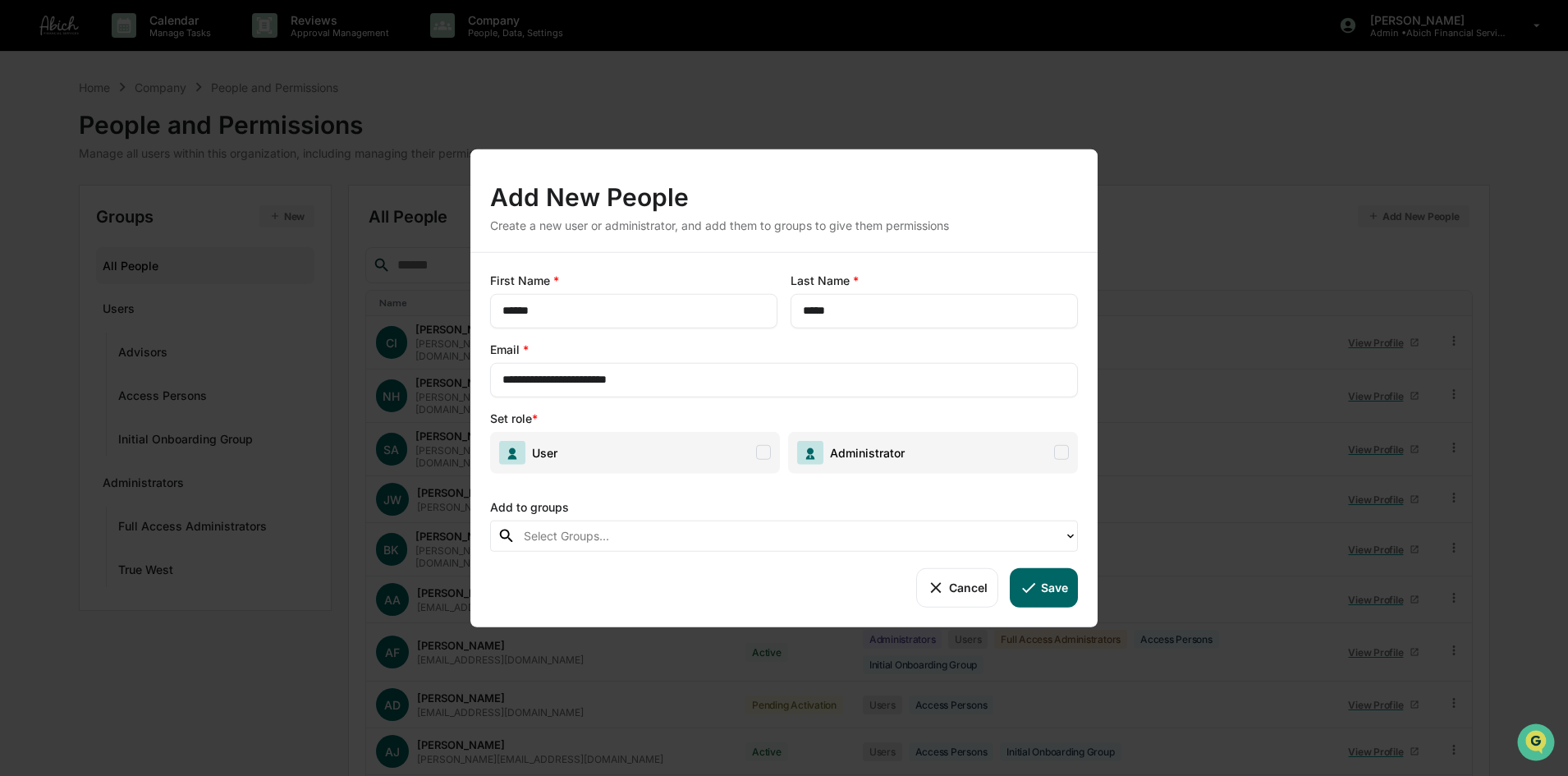
click at [772, 453] on span "User" at bounding box center [635, 452] width 290 height 42
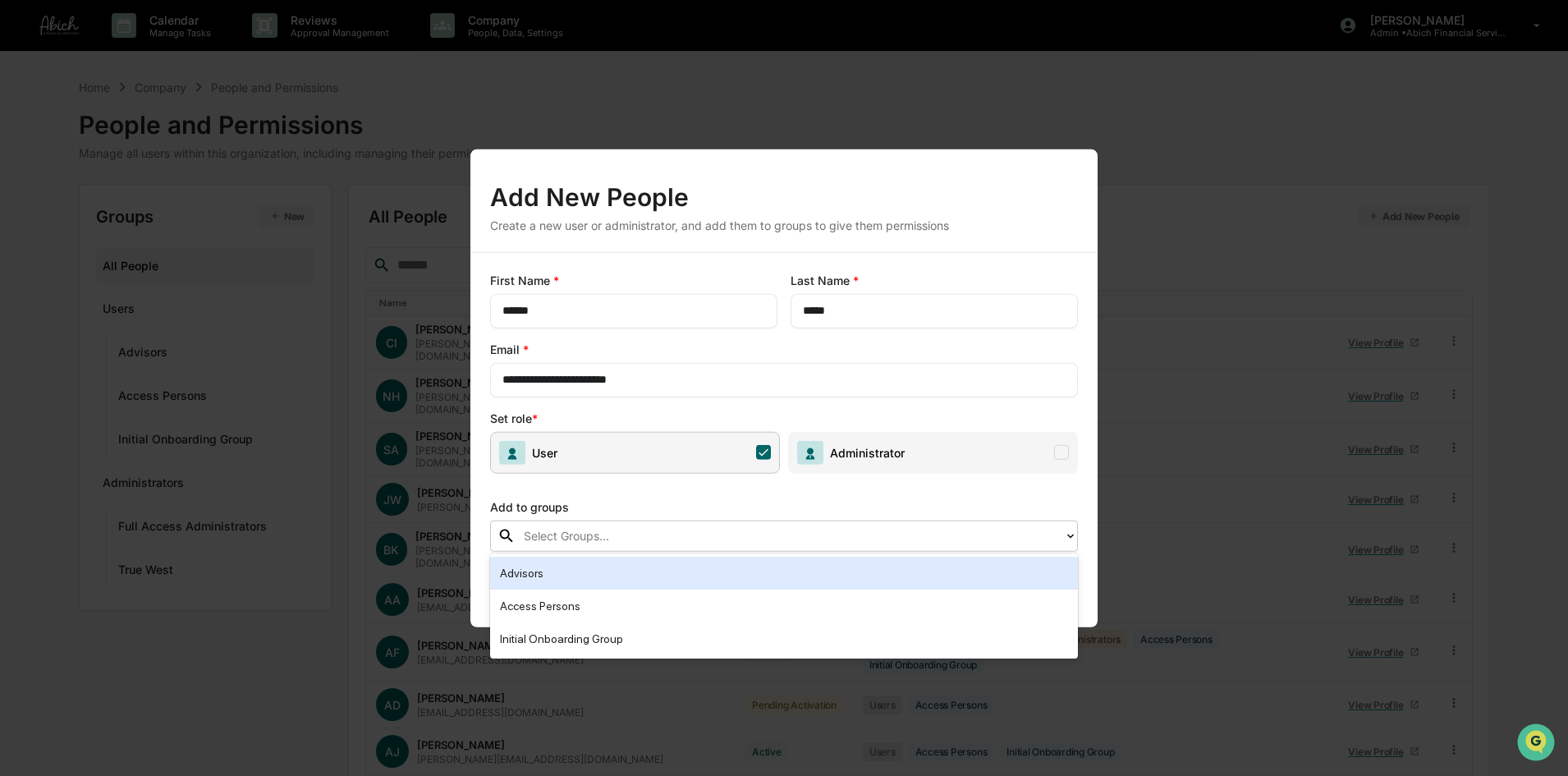
click at [754, 536] on div at bounding box center [790, 536] width 532 height 19
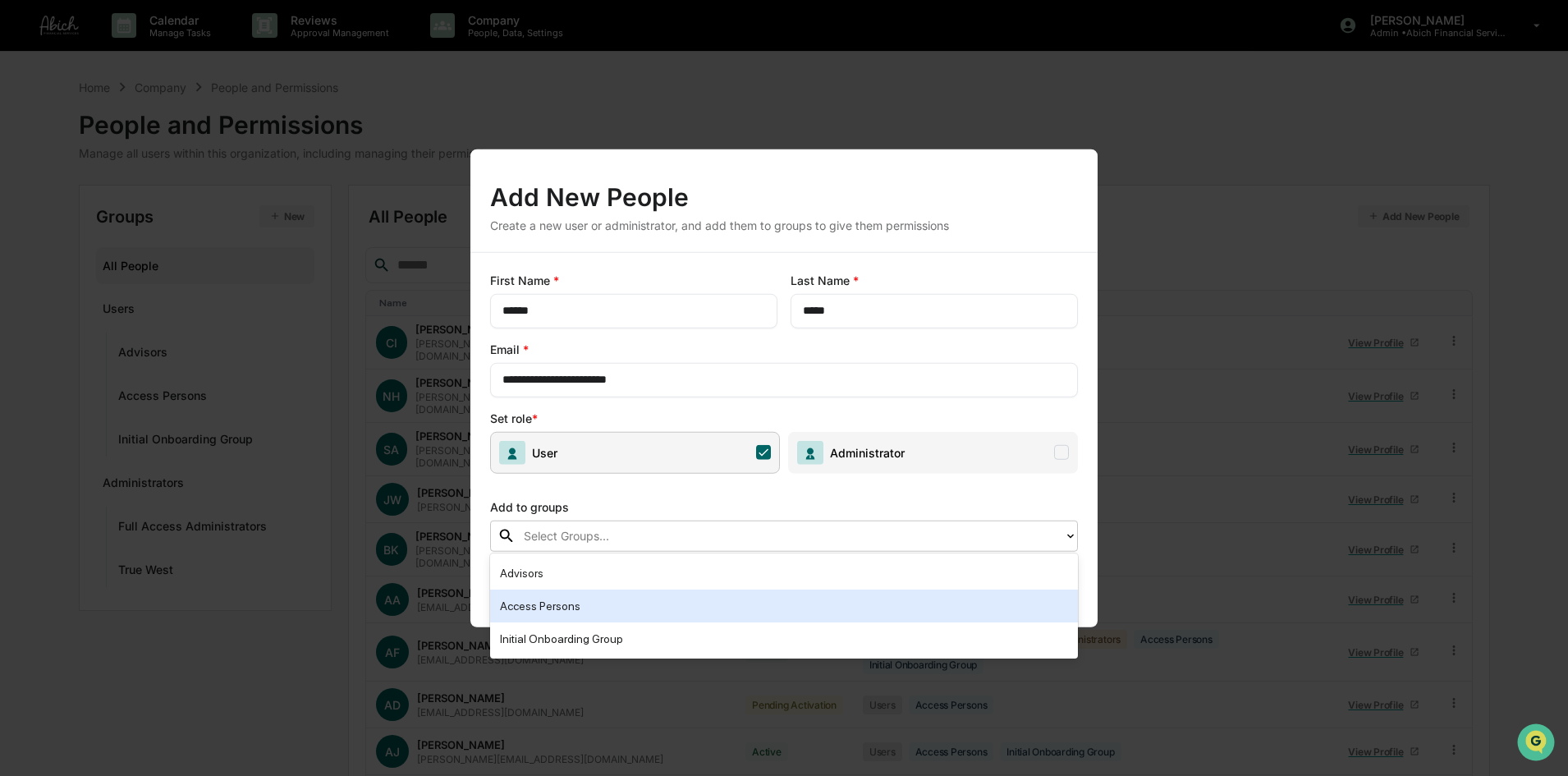
click at [675, 612] on div "Access Persons" at bounding box center [784, 606] width 568 height 20
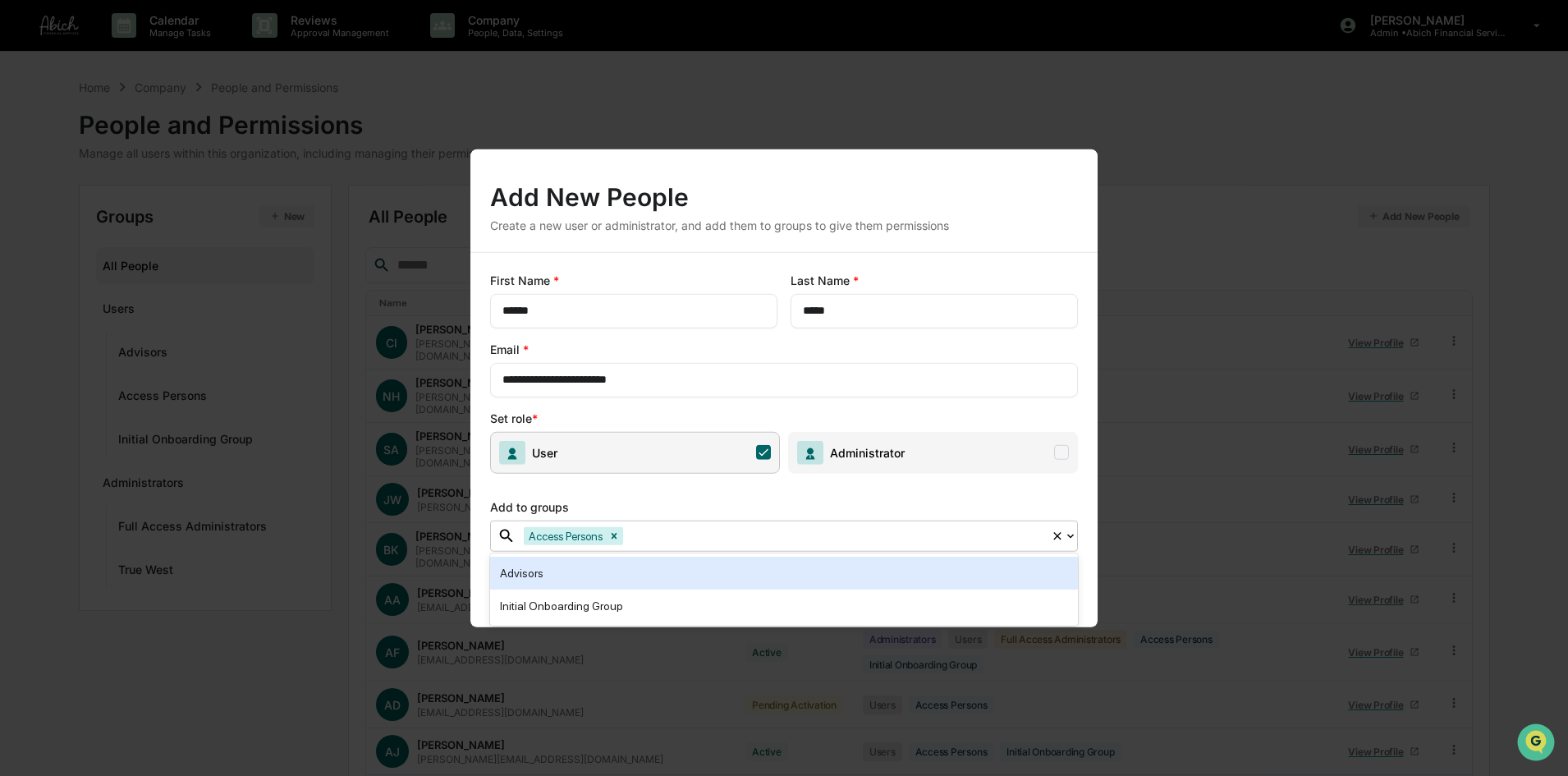
click at [838, 498] on div "Add to groups" at bounding box center [784, 503] width 588 height 34
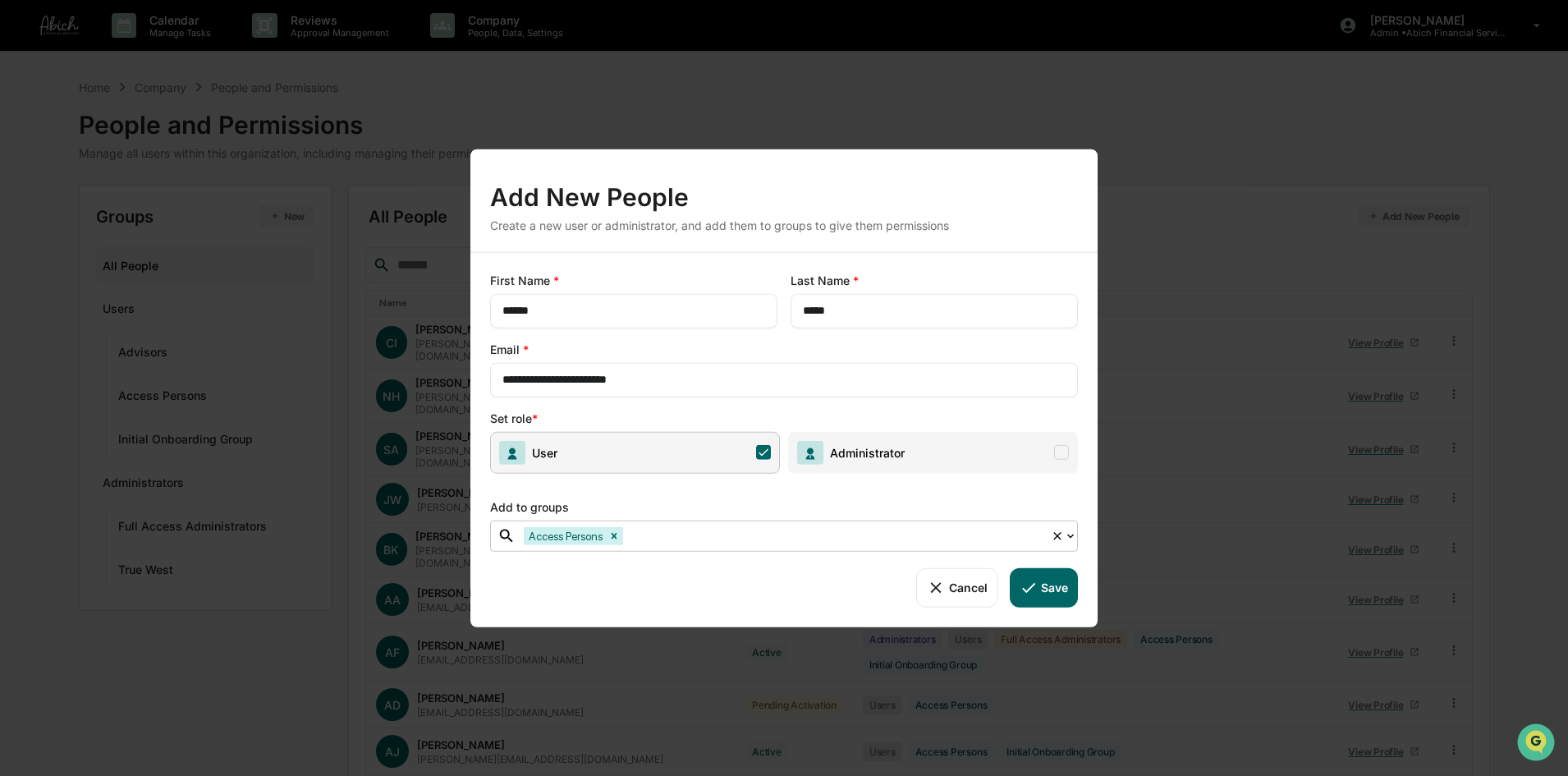
click at [902, 522] on div "Access Persons" at bounding box center [784, 536] width 588 height 31
click at [1056, 595] on button "Save" at bounding box center [1044, 588] width 68 height 39
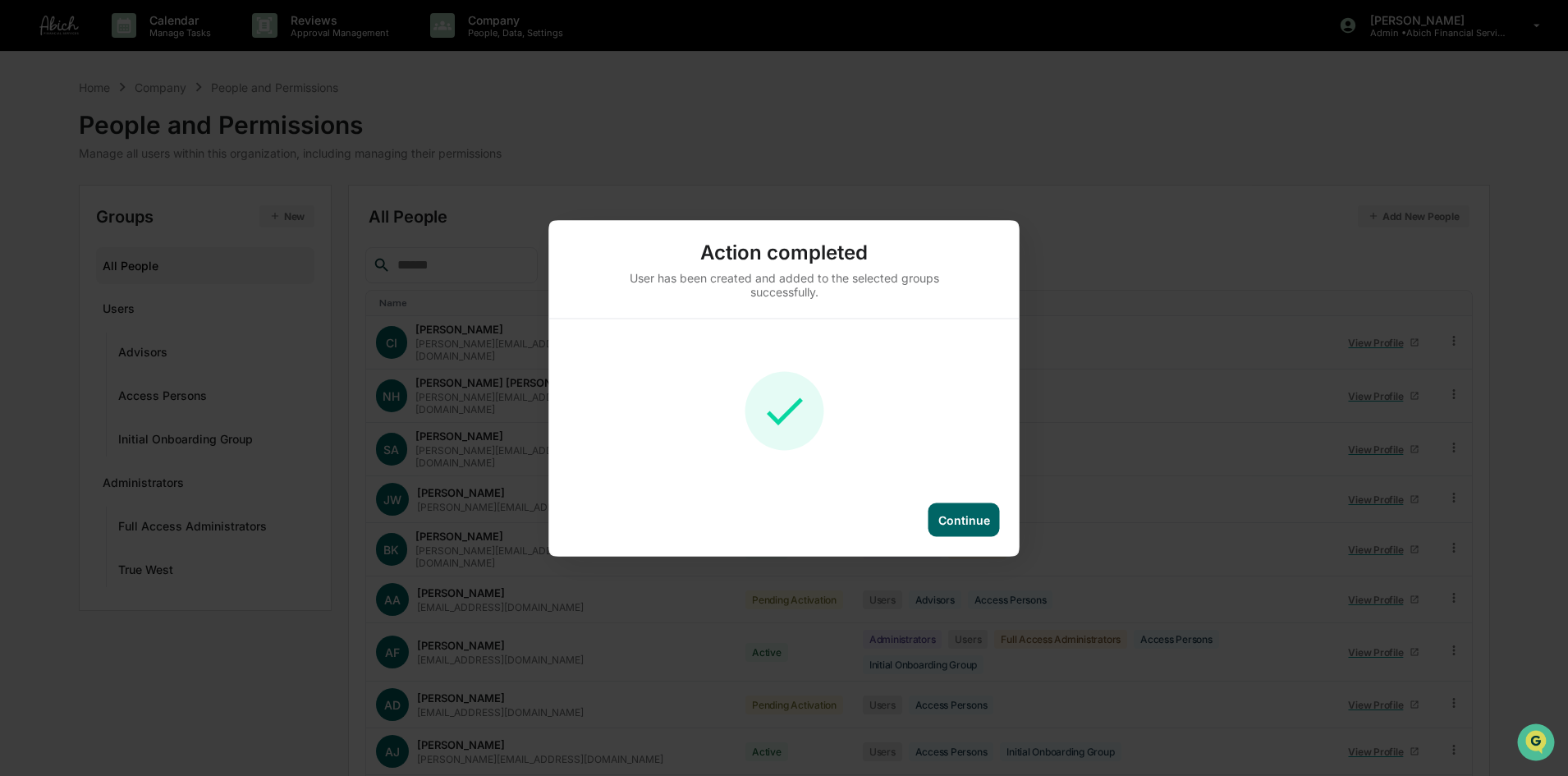
click at [969, 526] on div "Continue" at bounding box center [964, 519] width 52 height 14
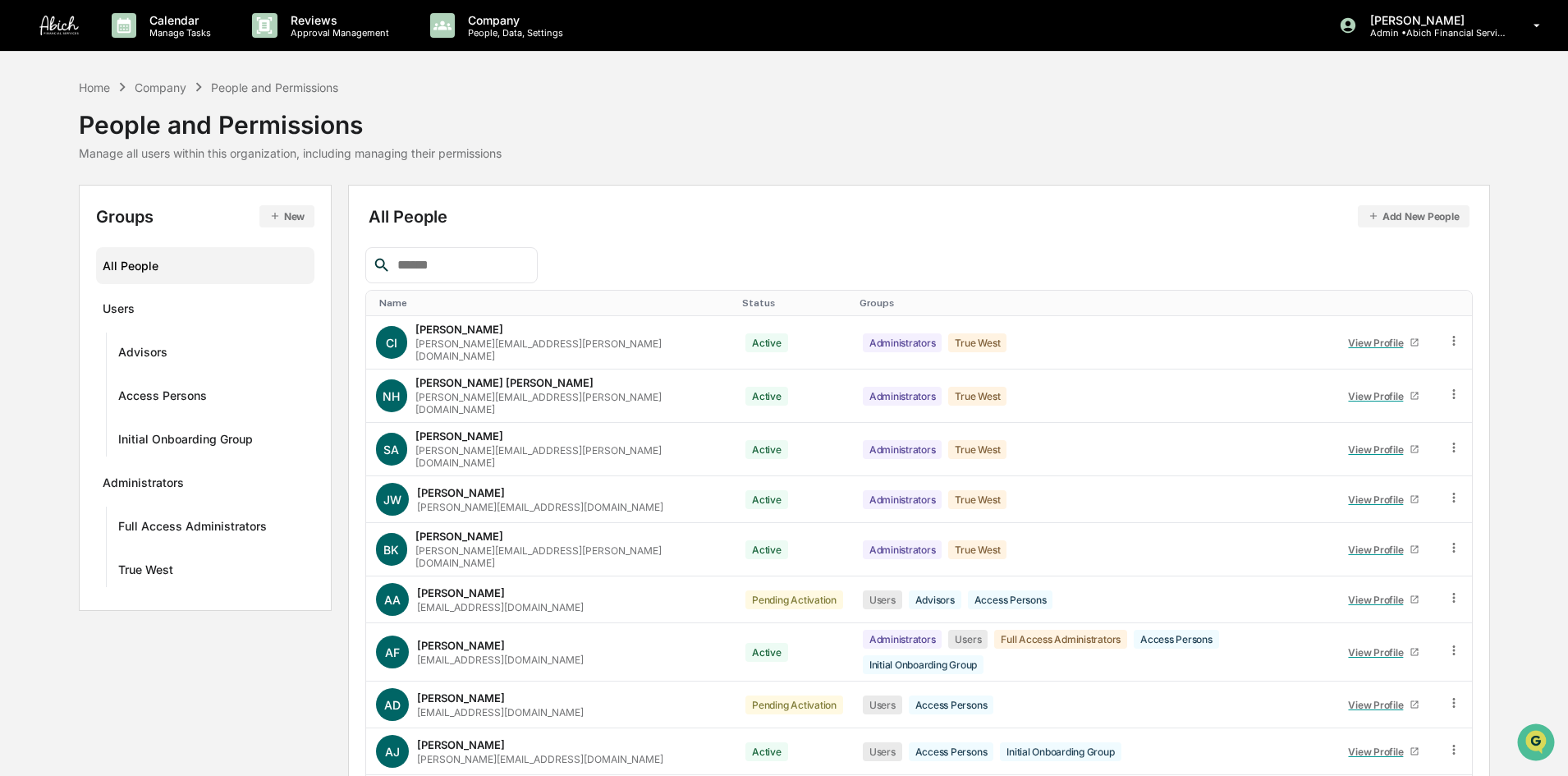
click at [439, 304] on div "Name" at bounding box center [554, 303] width 350 height 12
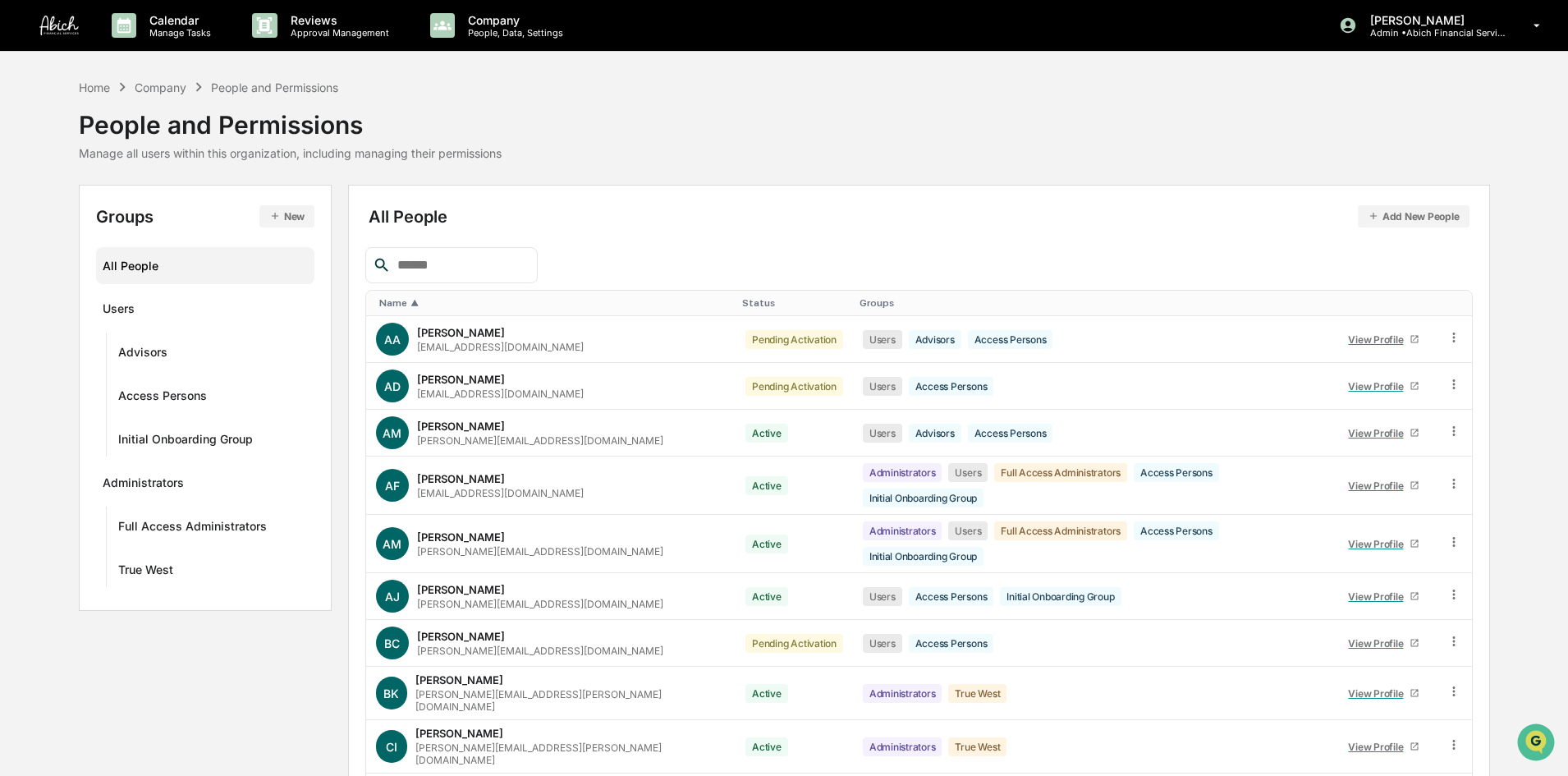
click at [1417, 216] on button "Add New People" at bounding box center [1414, 216] width 112 height 22
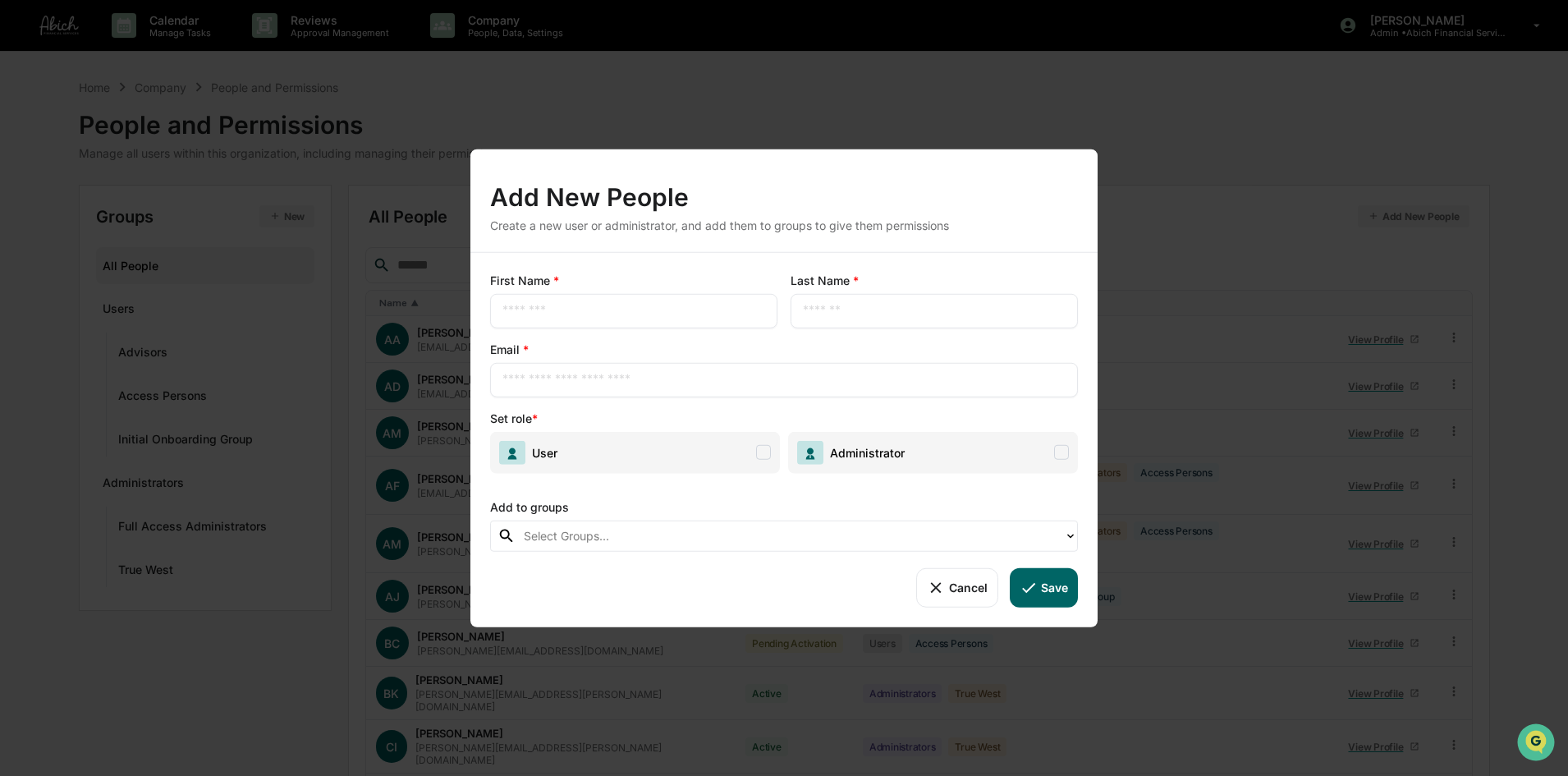
click at [583, 314] on input "text" at bounding box center [633, 310] width 262 height 16
type input "******"
type input "*******"
type input "**********"
click at [763, 453] on span at bounding box center [763, 453] width 15 height 15
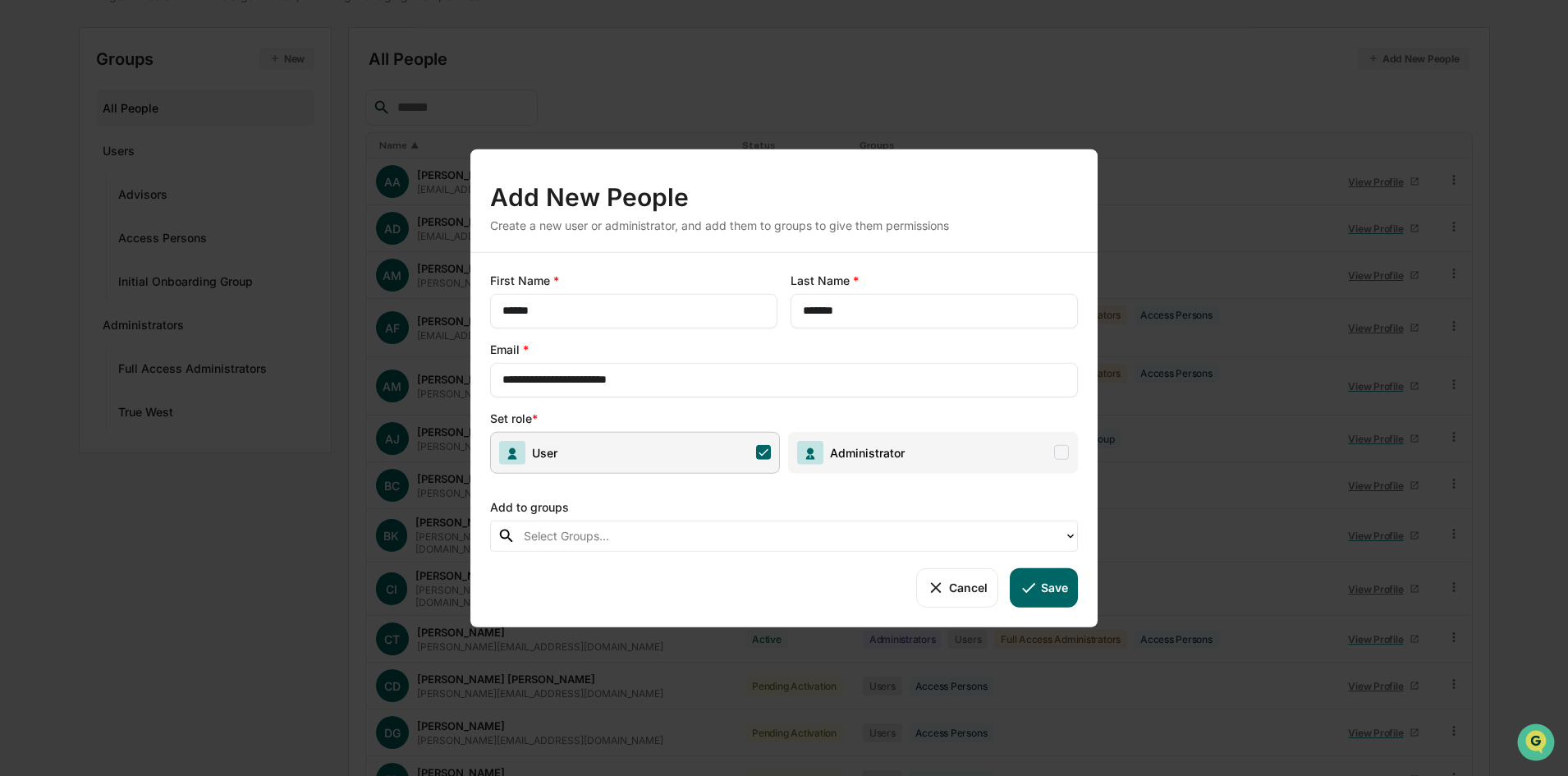
scroll to position [165, 0]
click at [700, 551] on div "Select Groups..." at bounding box center [784, 536] width 588 height 31
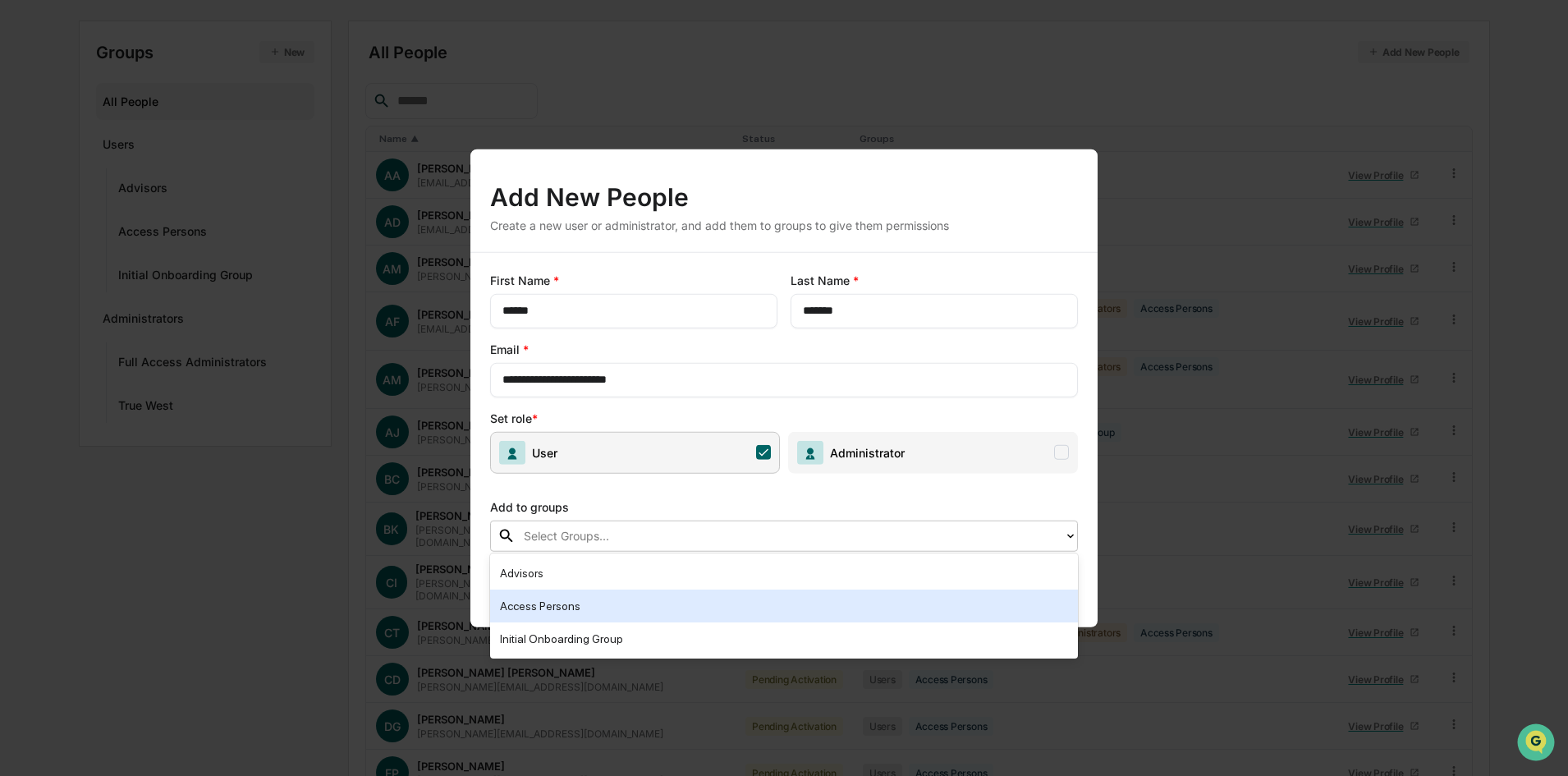
click at [609, 611] on div "Access Persons" at bounding box center [784, 606] width 568 height 20
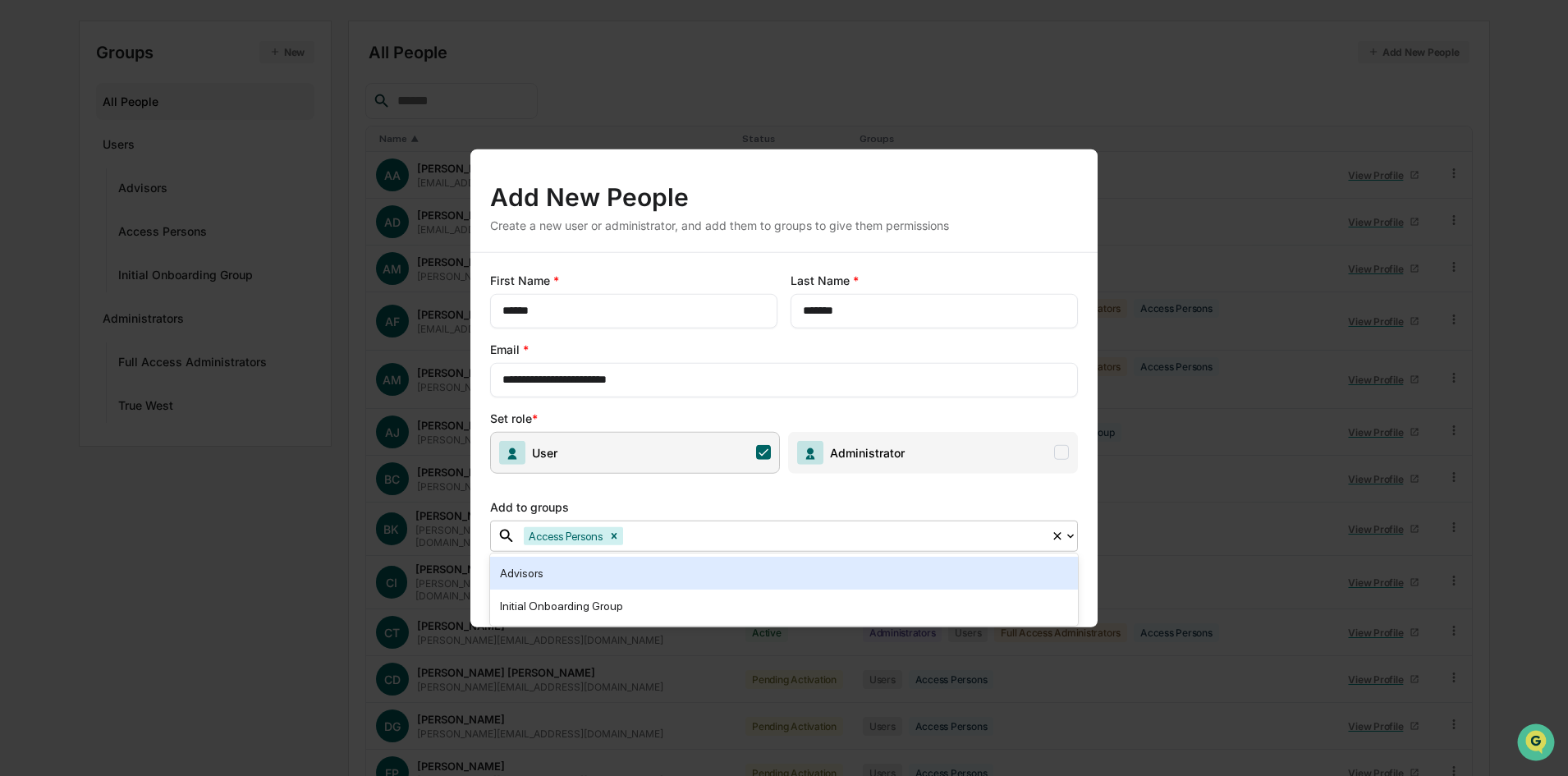
click at [890, 497] on div "Add to groups" at bounding box center [784, 503] width 588 height 34
click at [1069, 534] on icon at bounding box center [1071, 536] width 13 height 13
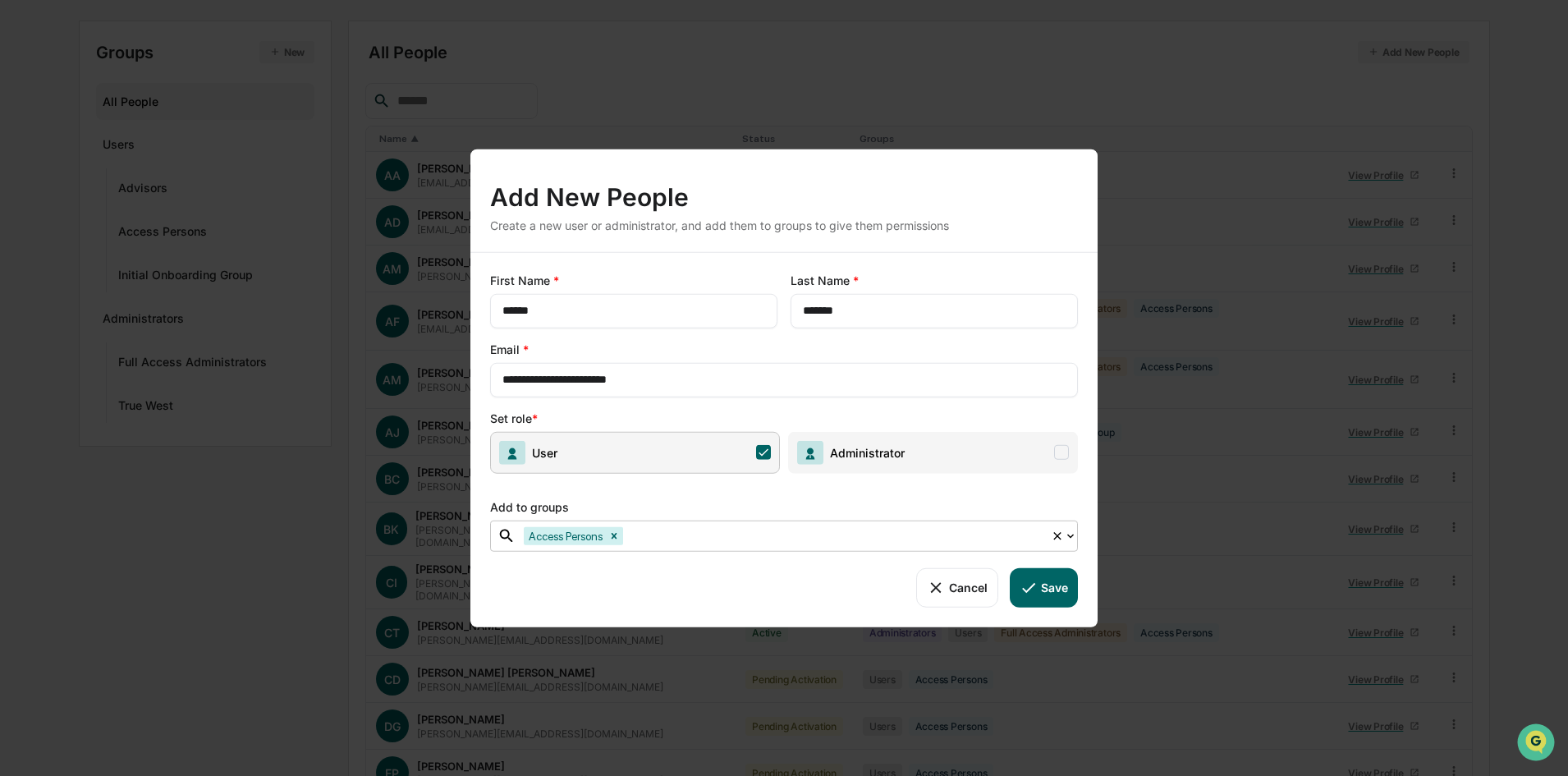
click at [1058, 586] on button "Save" at bounding box center [1044, 588] width 68 height 39
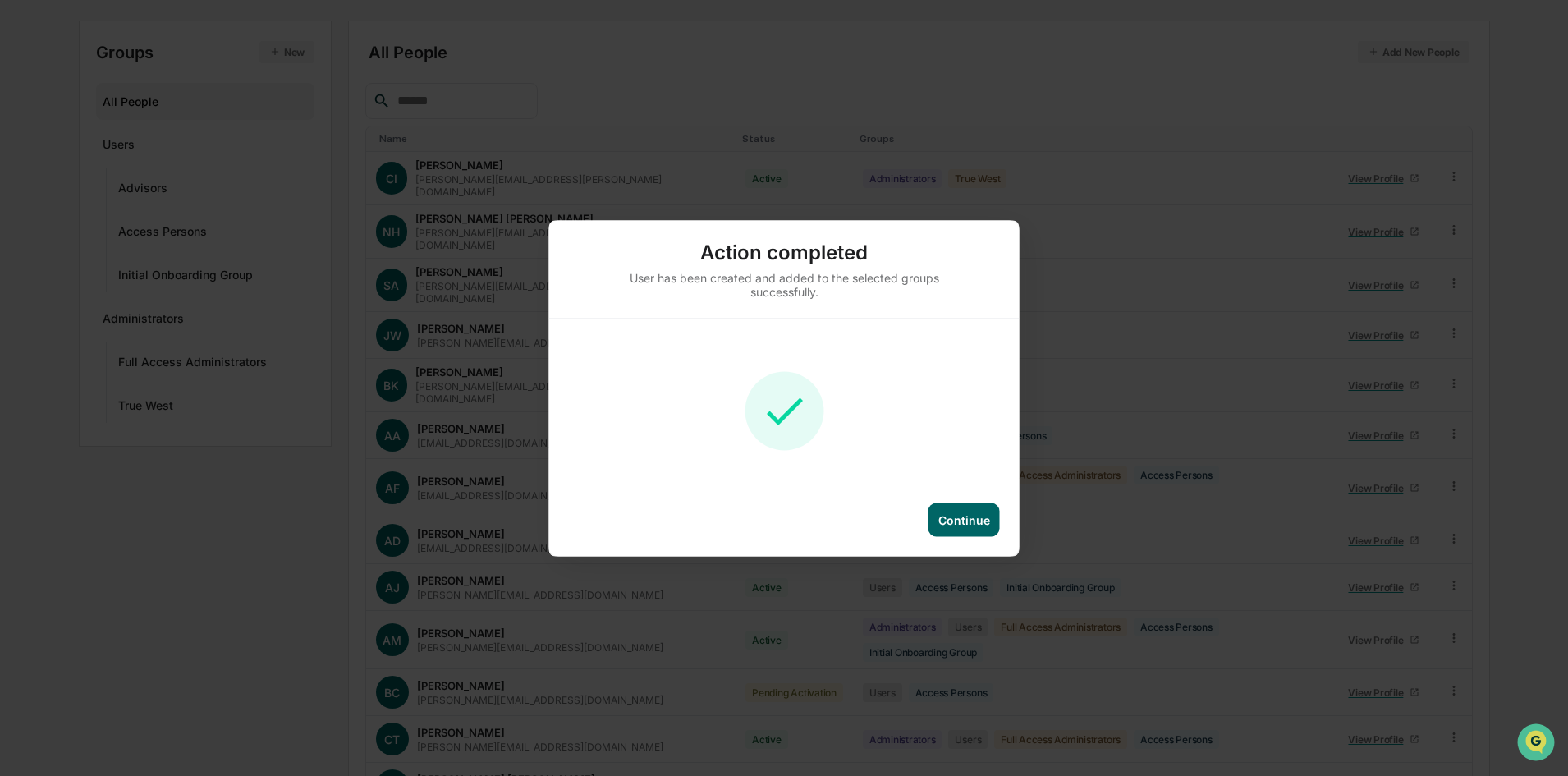
click at [963, 526] on div "Continue" at bounding box center [964, 519] width 52 height 14
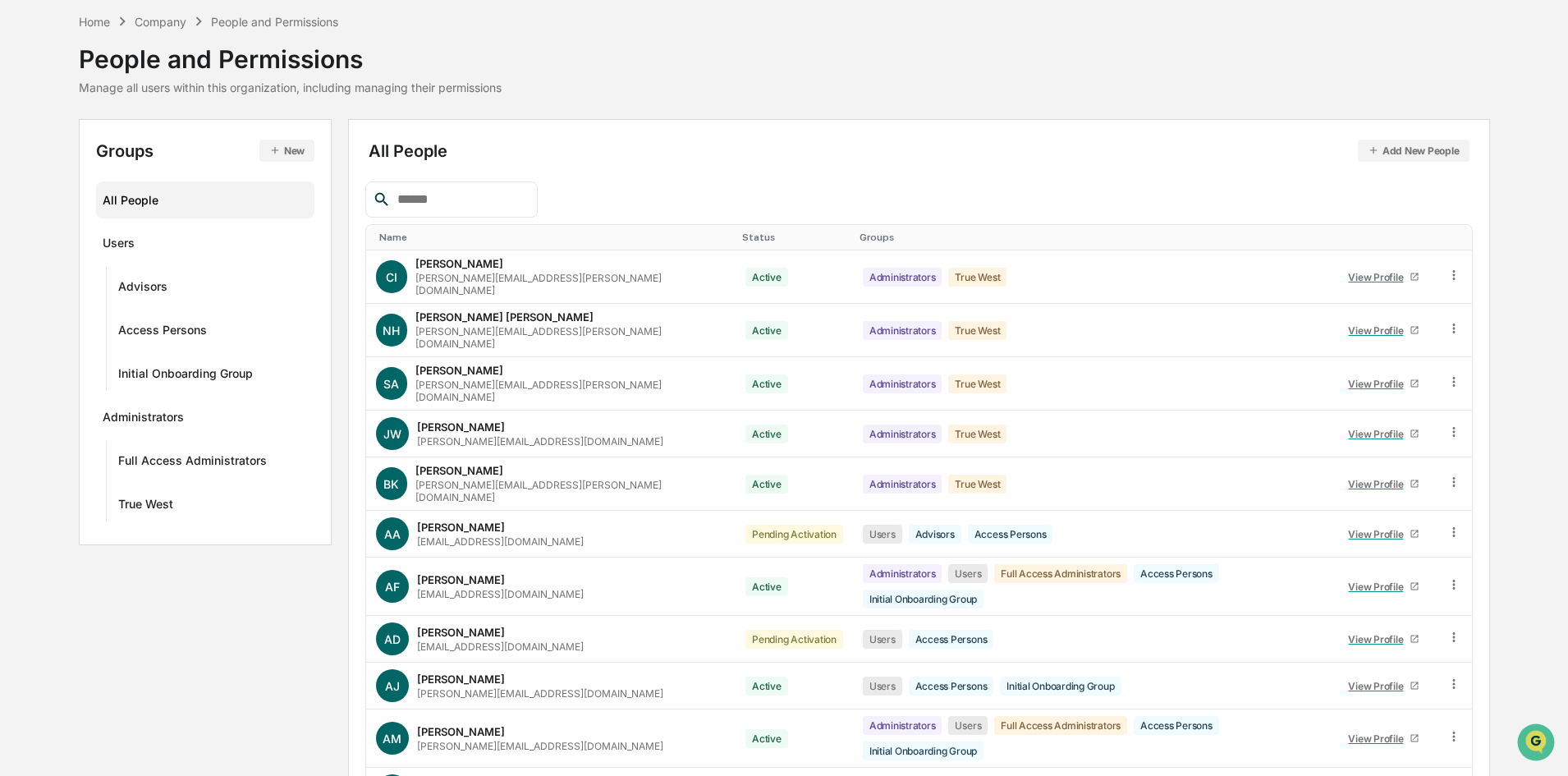
scroll to position [0, 0]
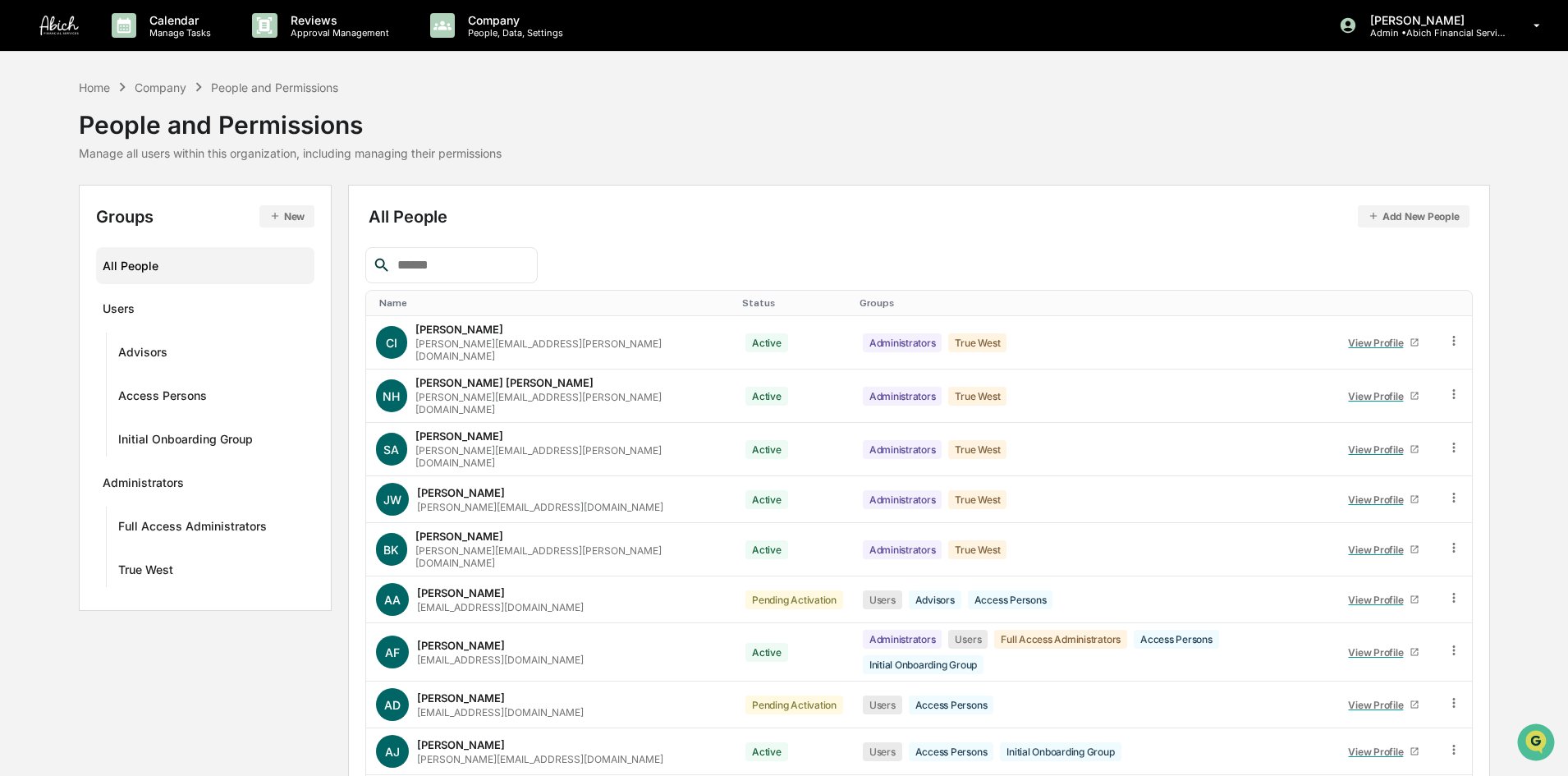
click at [428, 304] on div "Name" at bounding box center [554, 303] width 350 height 12
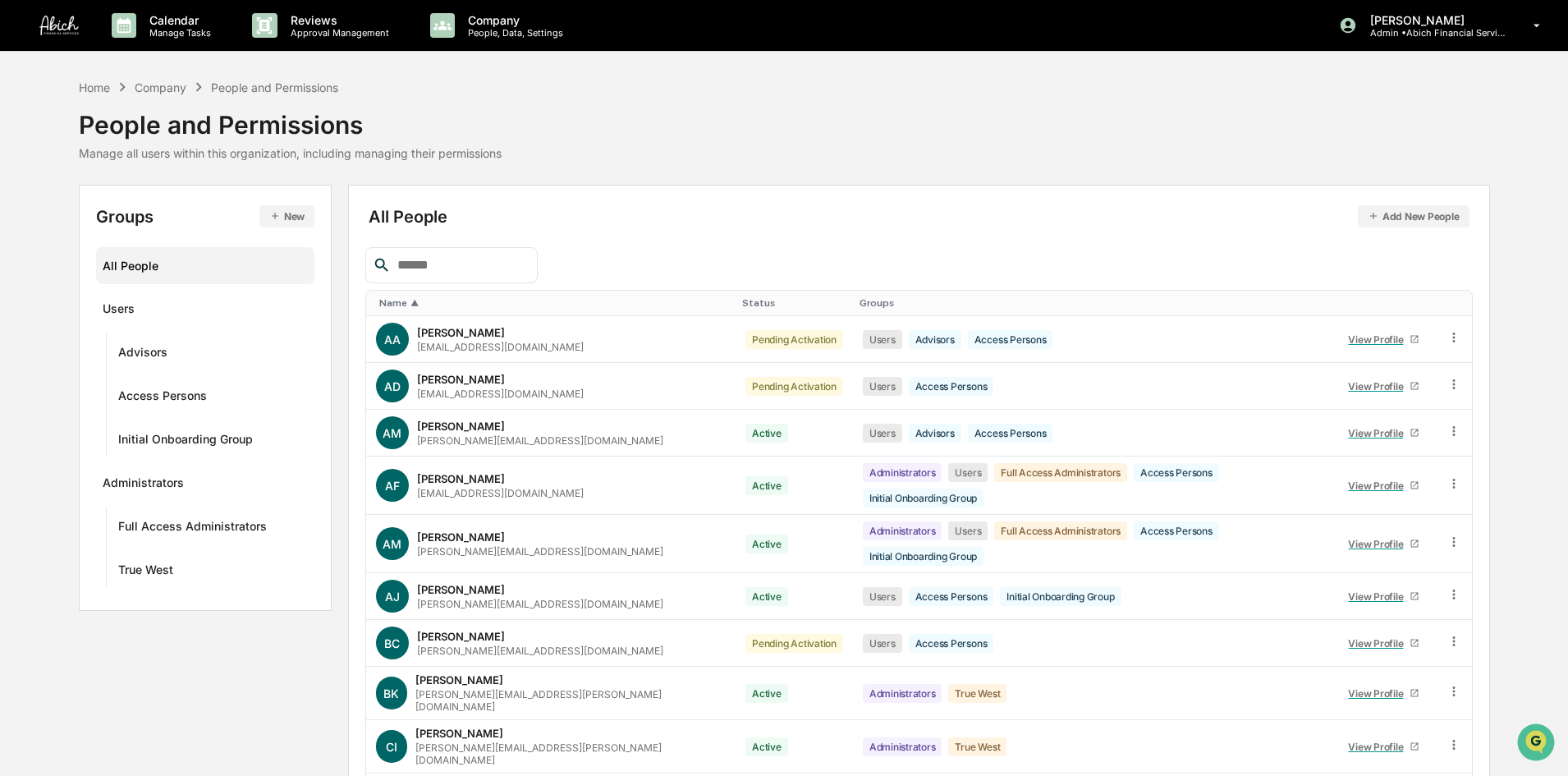
click at [428, 304] on div "Name ▲" at bounding box center [554, 303] width 350 height 12
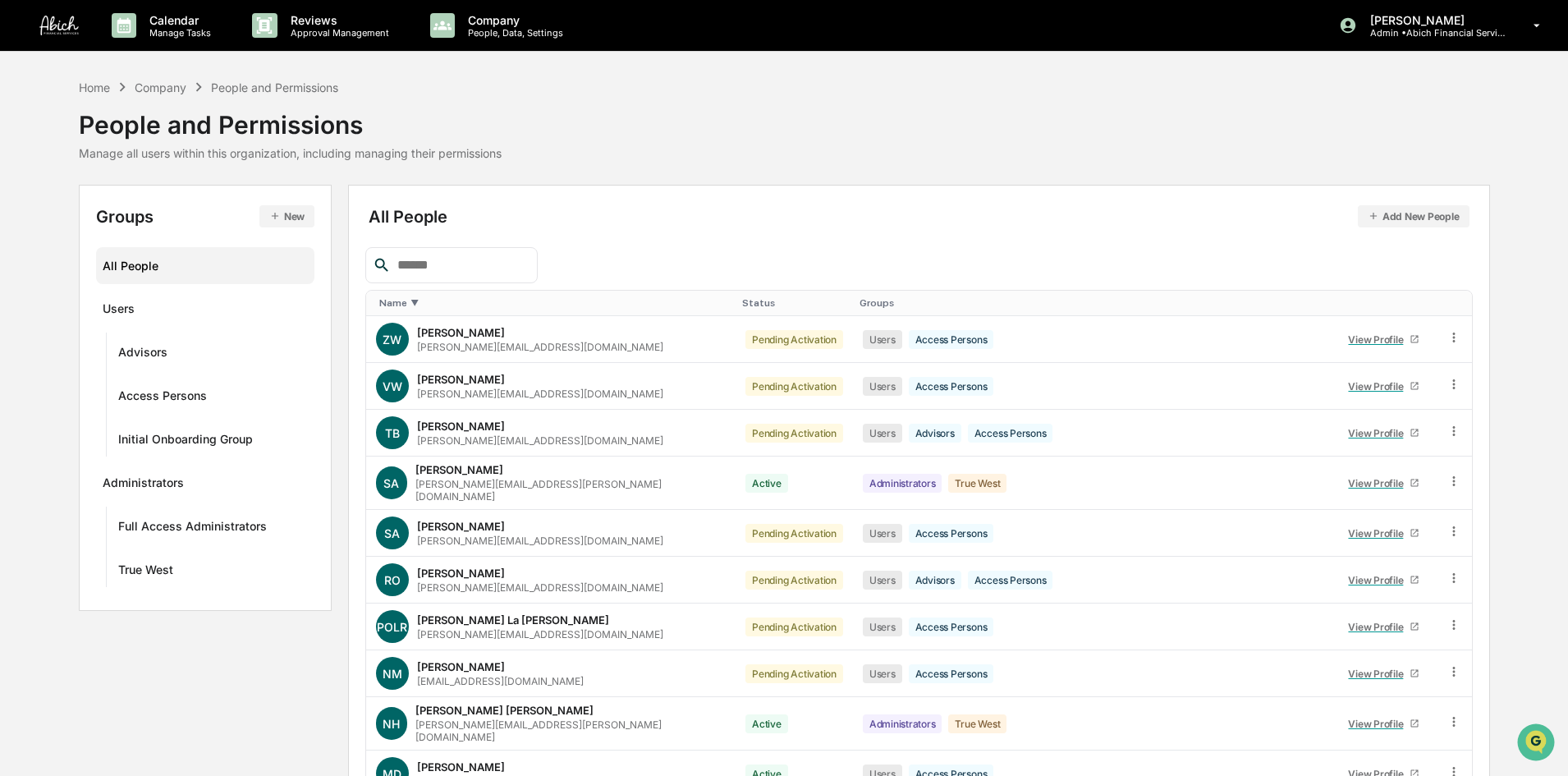
click at [428, 304] on div "Name ▼" at bounding box center [554, 303] width 350 height 12
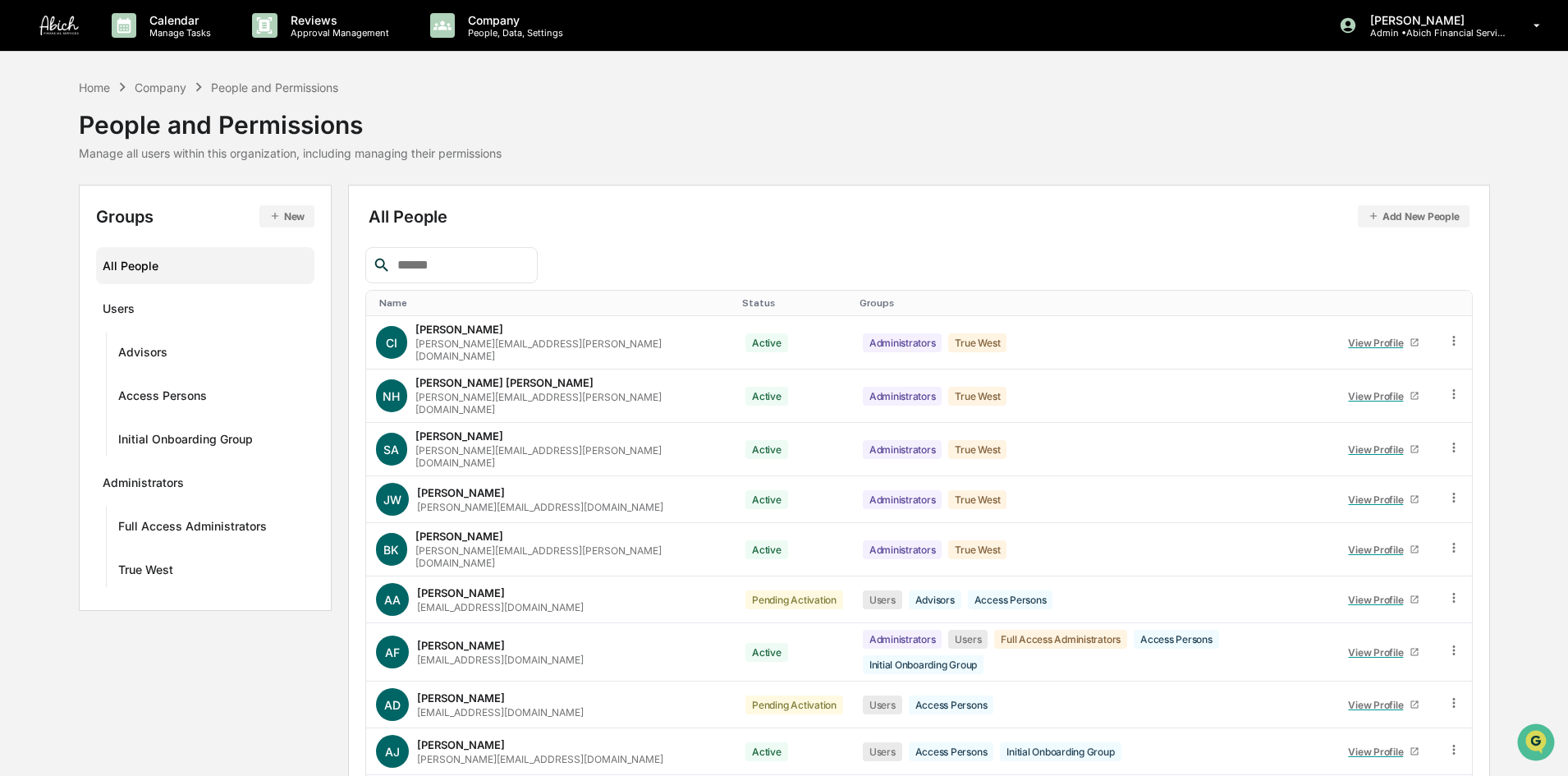
click at [392, 304] on div "Name" at bounding box center [554, 303] width 350 height 12
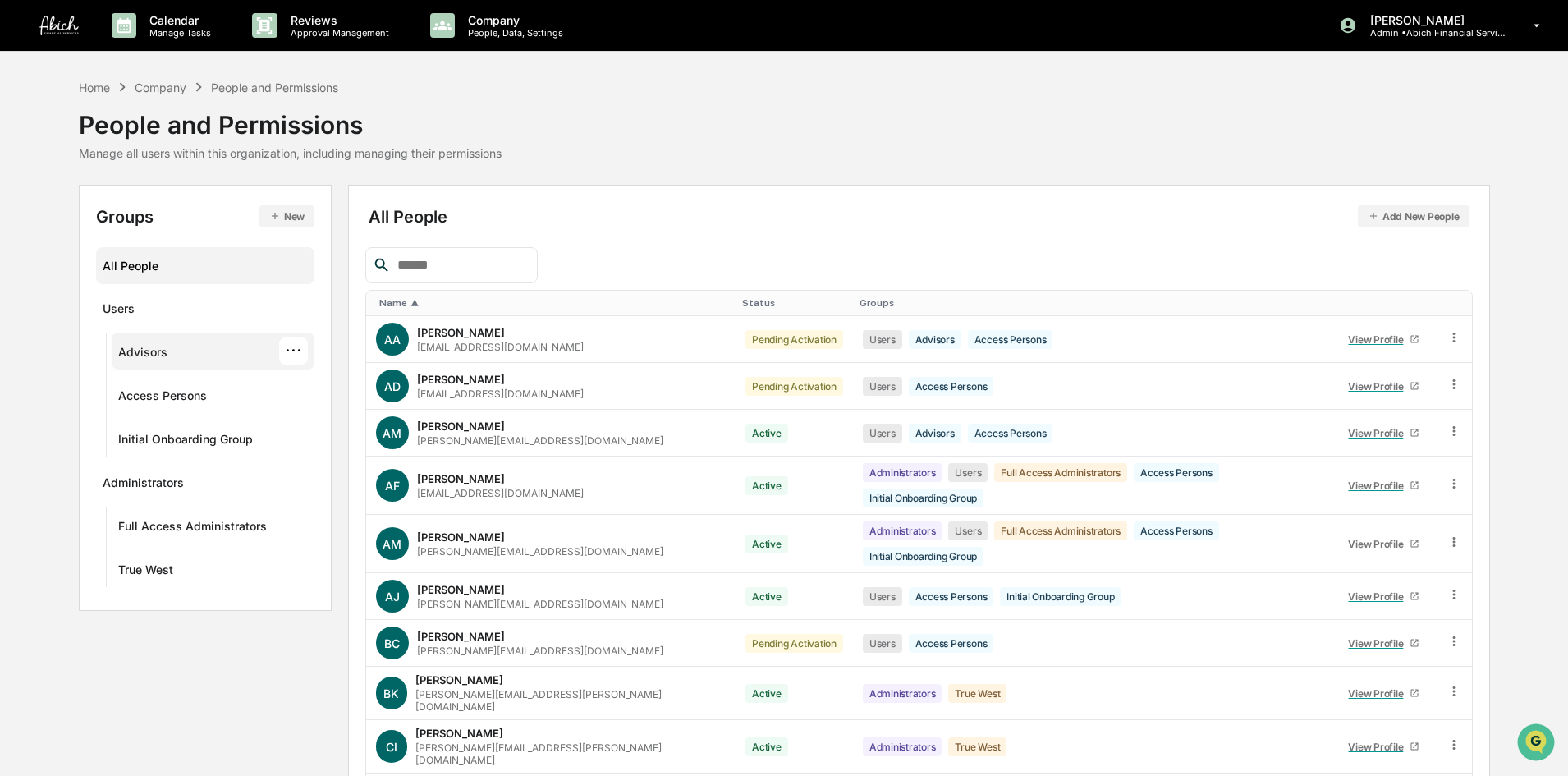
click at [205, 351] on div "Advisors ···" at bounding box center [214, 351] width 191 height 27
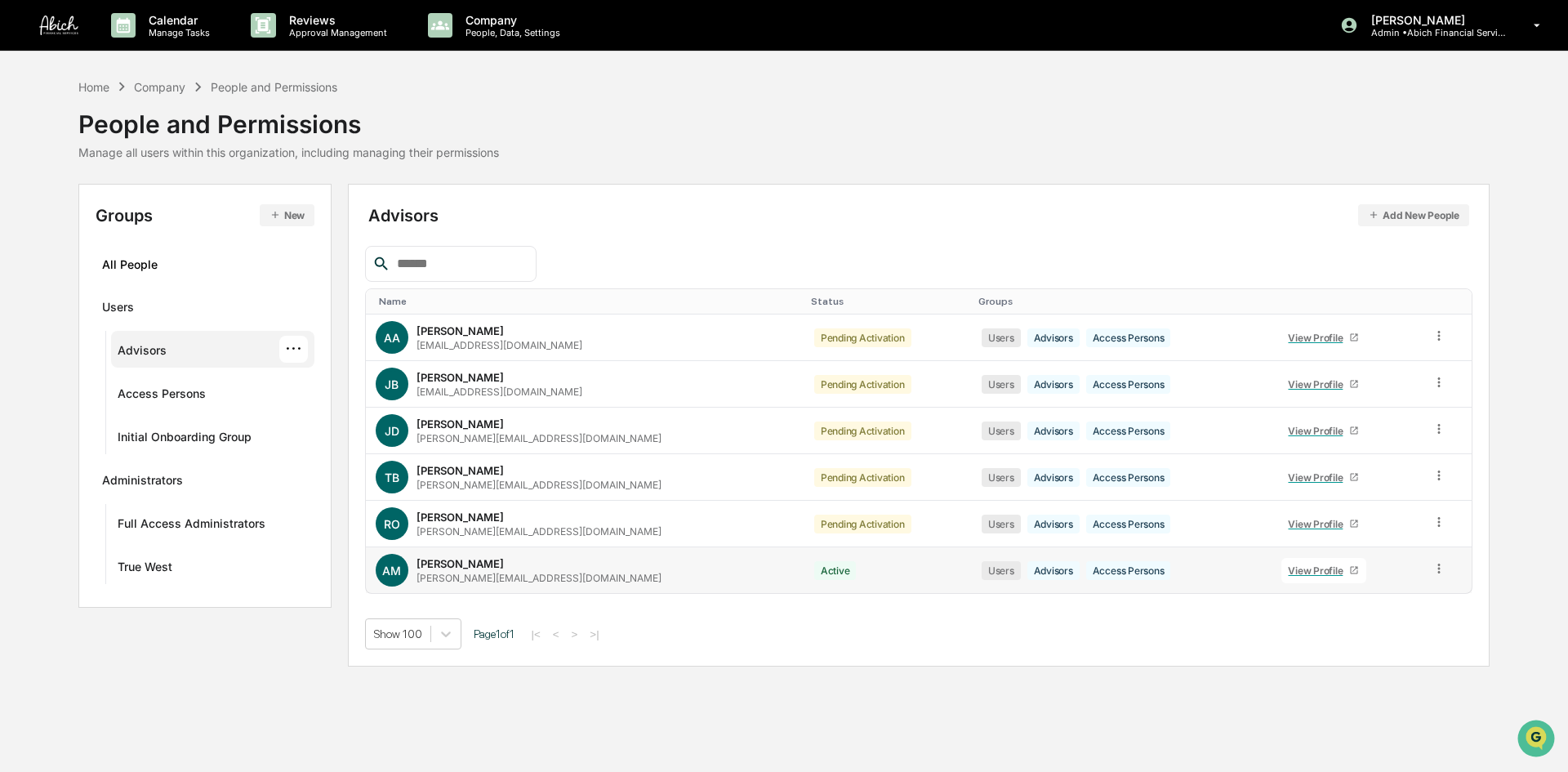
click at [1439, 569] on icon at bounding box center [1440, 569] width 2 height 10
click at [1343, 630] on div "Change Status" at bounding box center [1363, 629] width 141 height 20
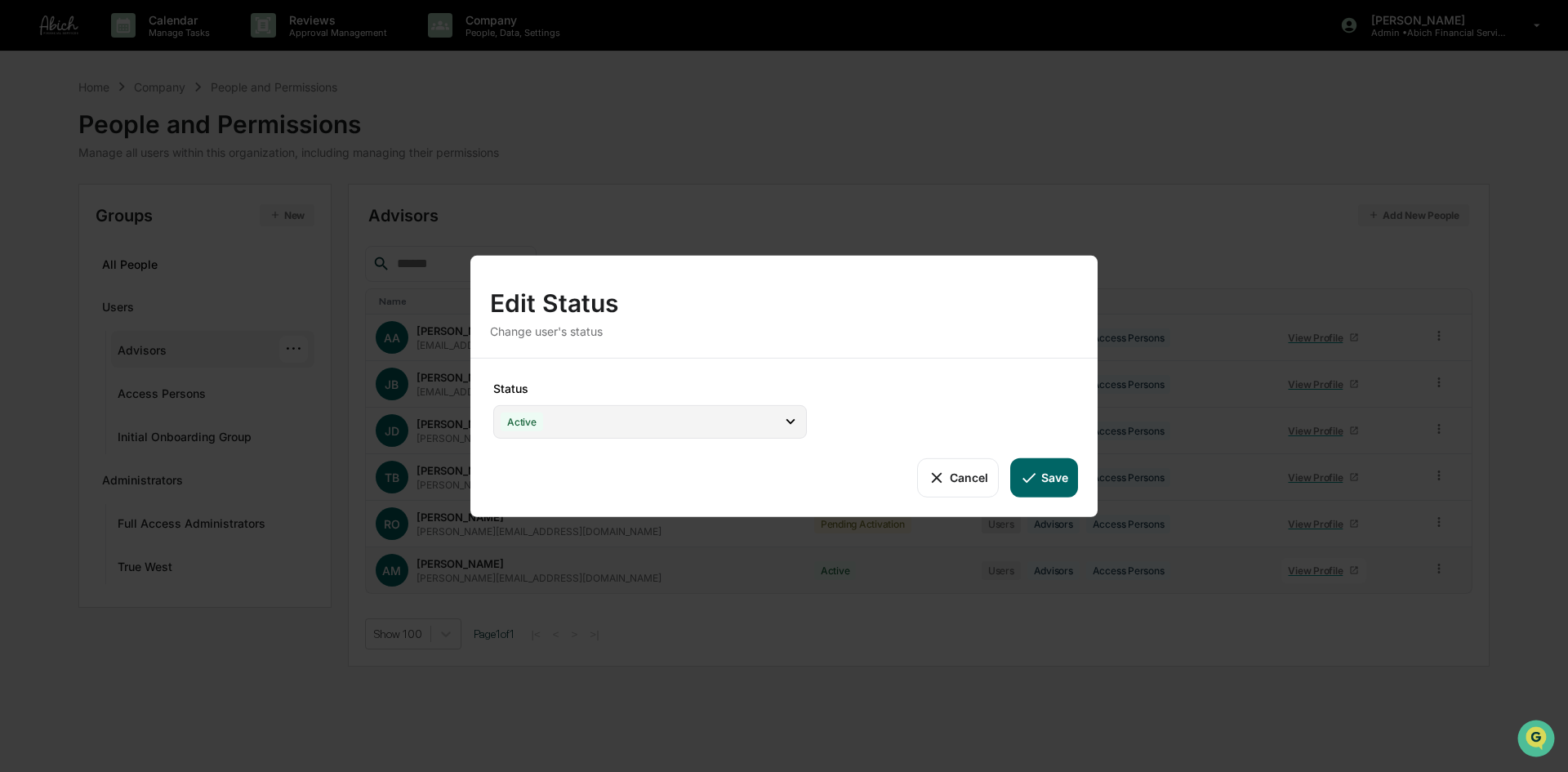
click at [700, 425] on div "Active" at bounding box center [650, 421] width 313 height 34
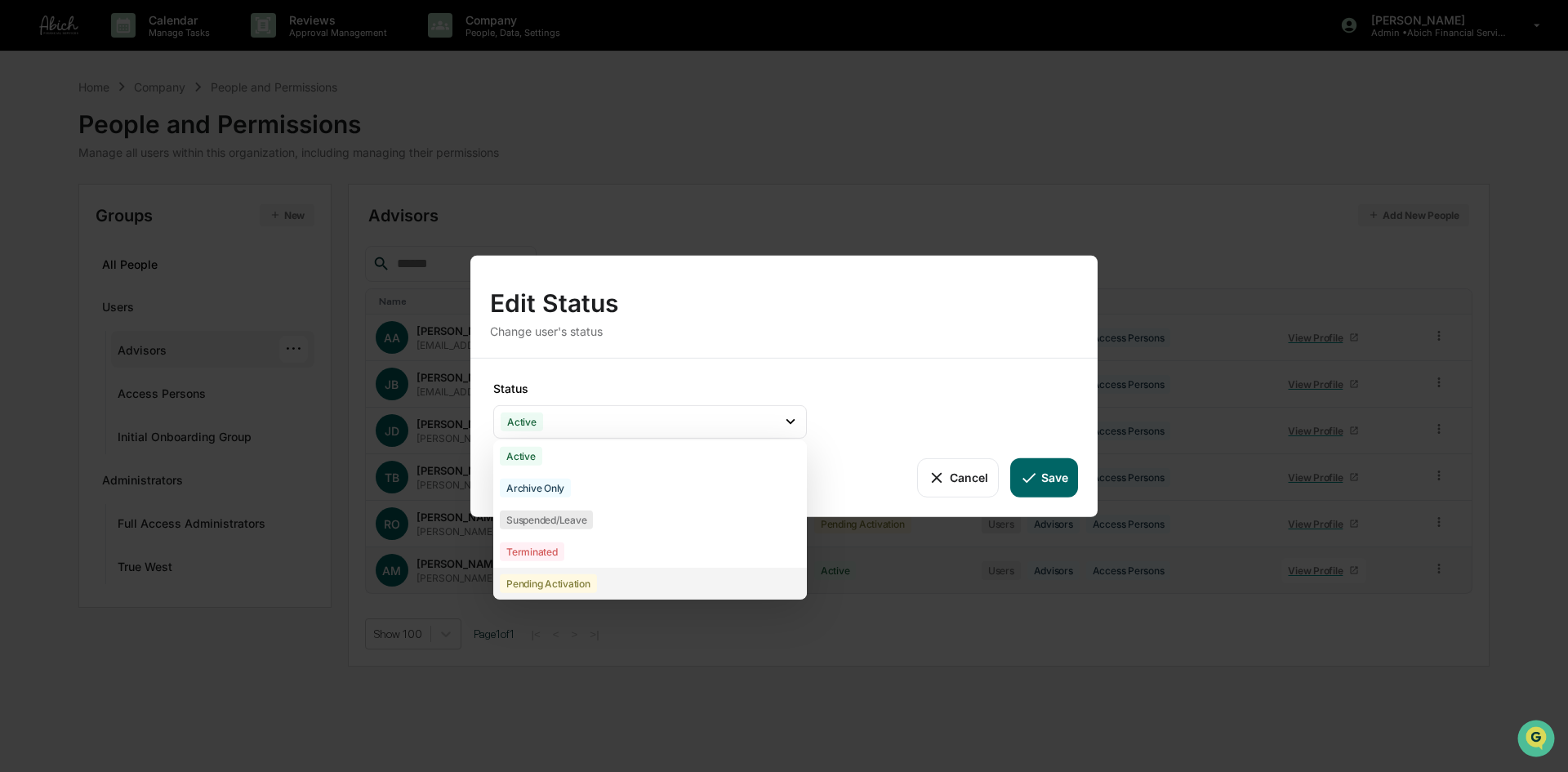
click at [581, 586] on div "Pending Activation" at bounding box center [548, 583] width 97 height 19
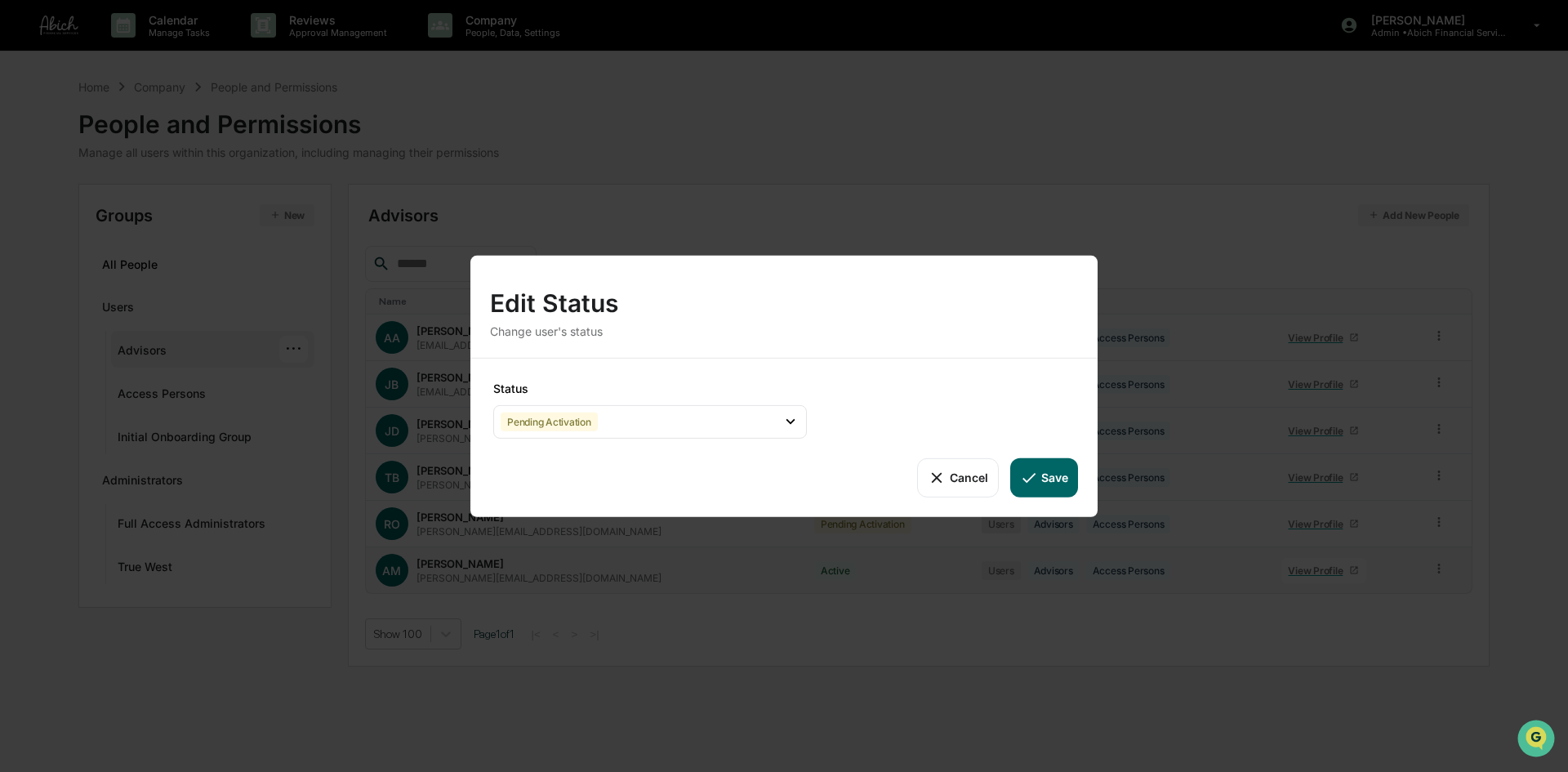
click at [1066, 479] on button "Save" at bounding box center [1044, 477] width 68 height 39
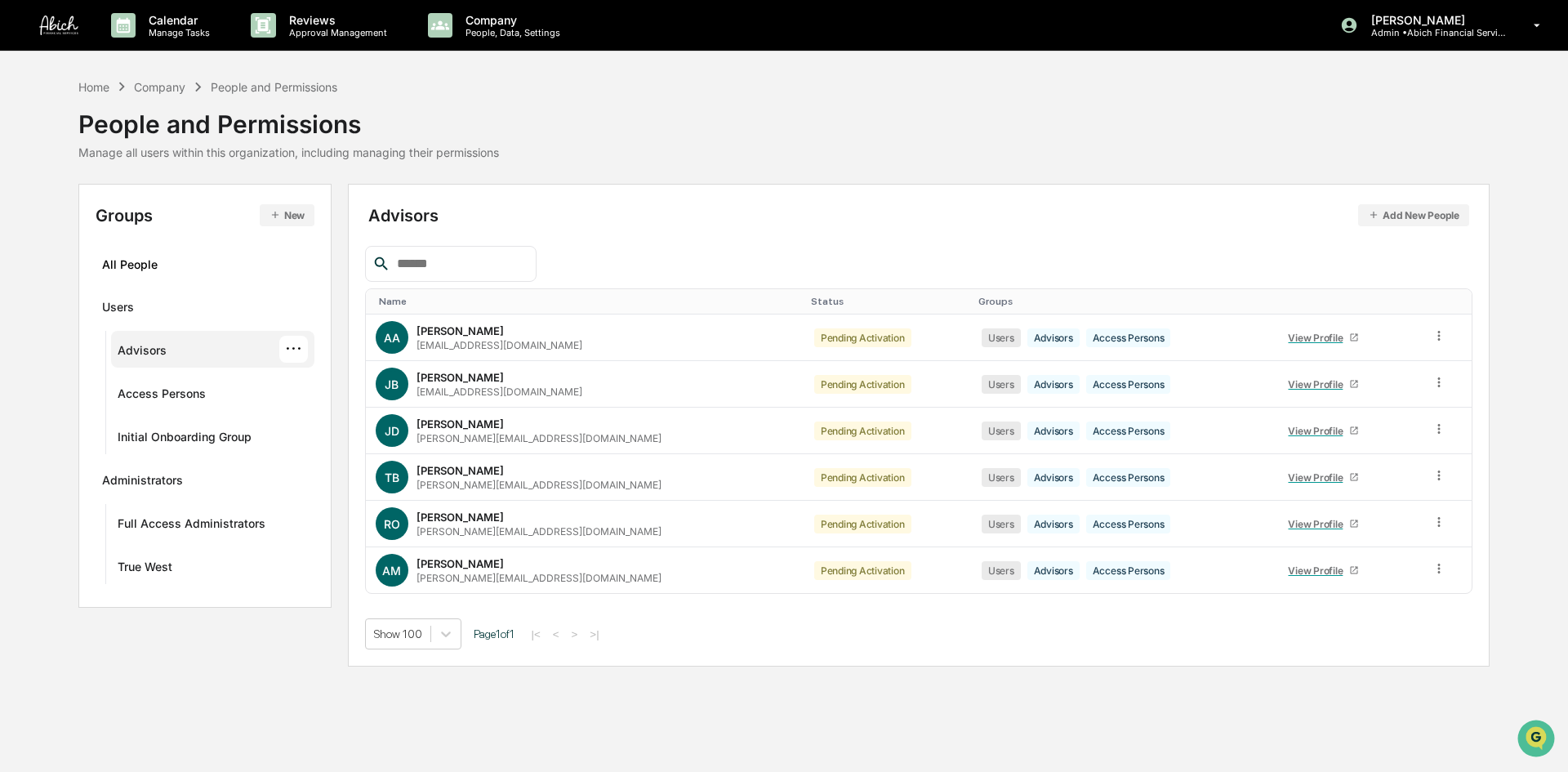
click at [828, 650] on div "Advisors Add New People Name Status Groups [PERSON_NAME] Abich [EMAIL_ADDRESS][…" at bounding box center [919, 426] width 1142 height 483
click at [1432, 571] on icon at bounding box center [1440, 569] width 16 height 16
click at [899, 668] on div "Calendar Manage Tasks Reviews Approval Management Company People, Data, Setting…" at bounding box center [784, 386] width 1568 height 772
click at [162, 392] on div "Access Persons" at bounding box center [162, 396] width 88 height 20
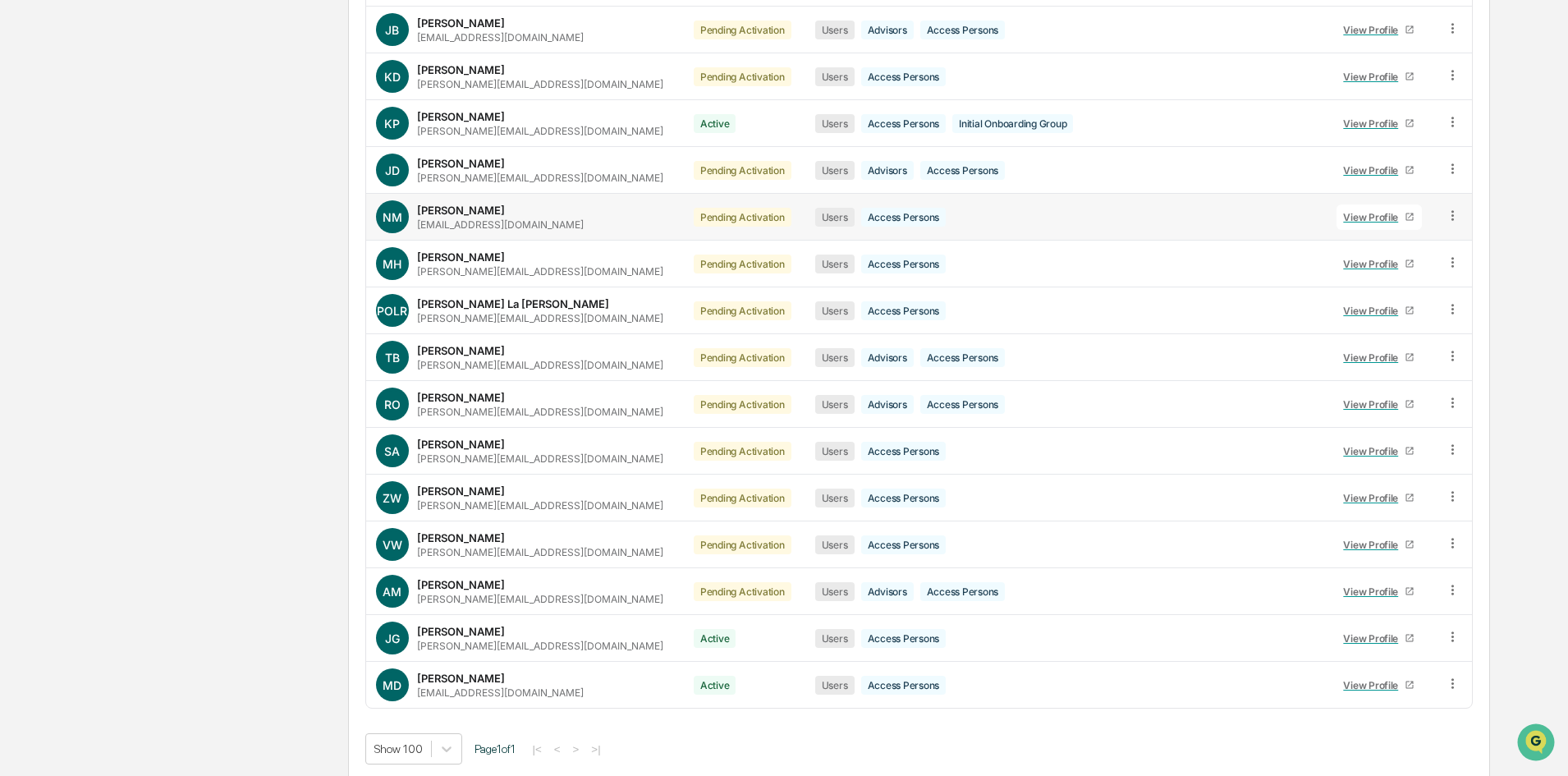
scroll to position [1018, 0]
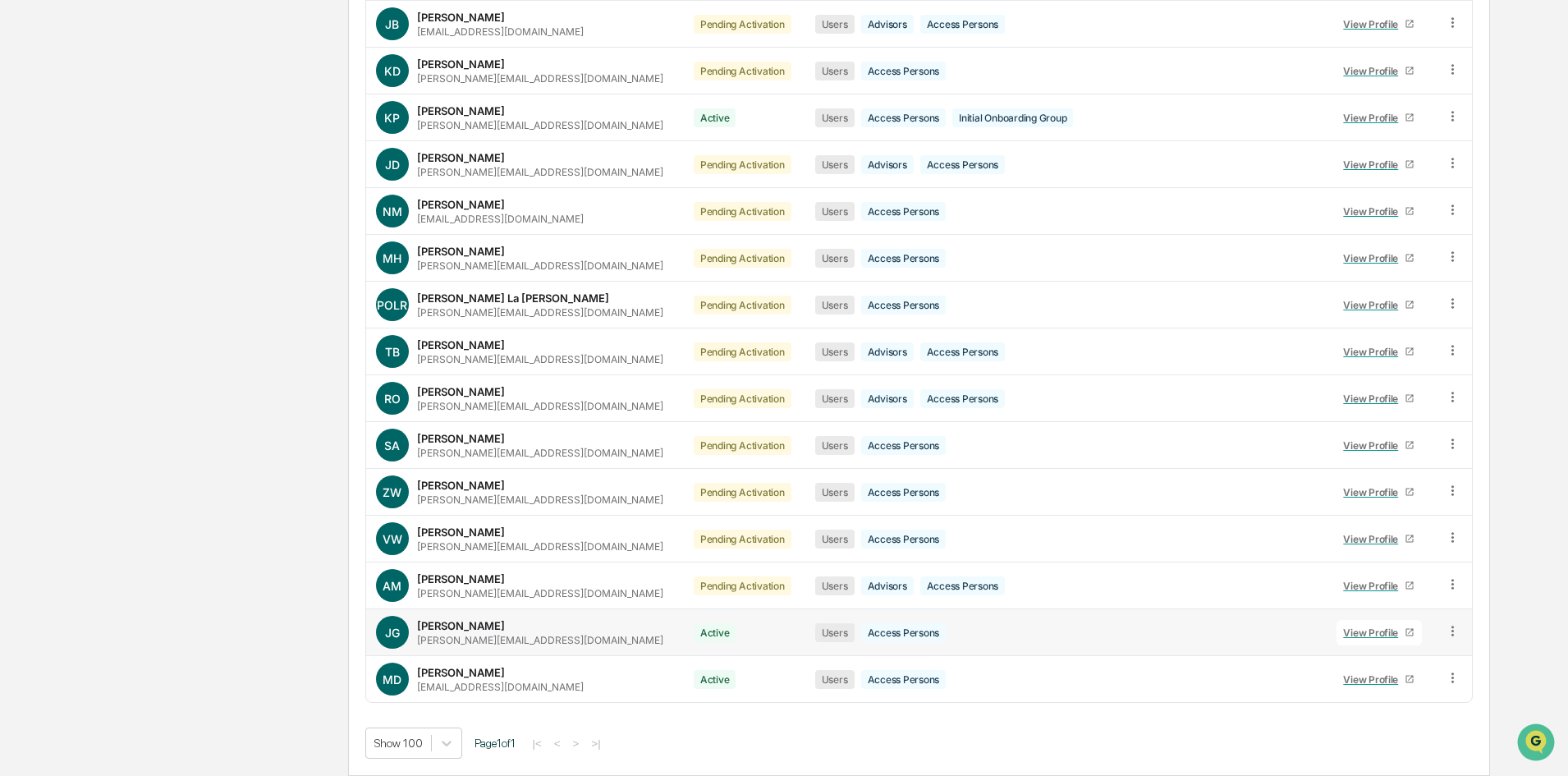
click at [1448, 634] on icon at bounding box center [1453, 631] width 16 height 16
click at [1394, 695] on div "Change Status" at bounding box center [1377, 690] width 141 height 20
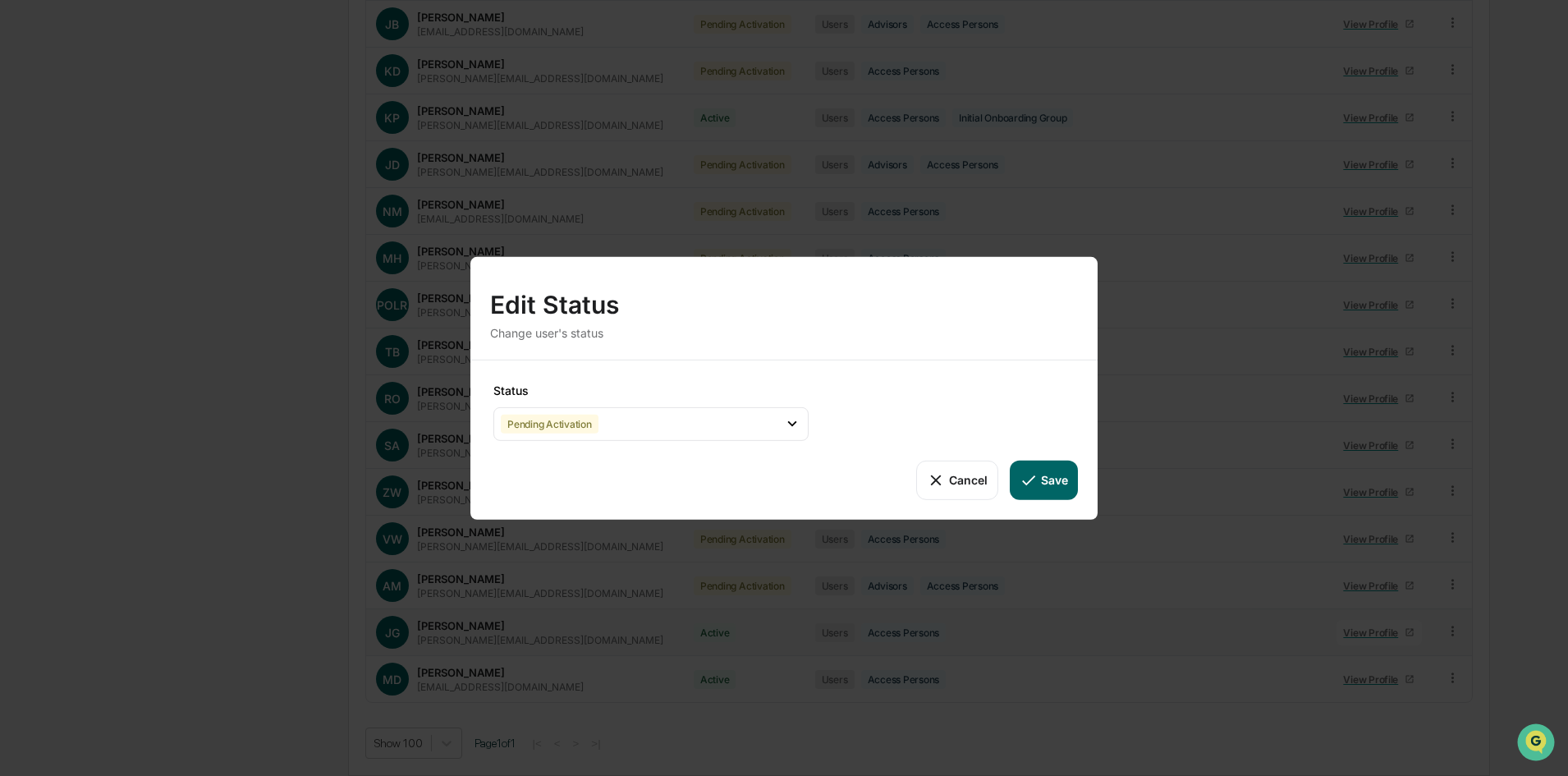
click at [1058, 481] on button "Save" at bounding box center [1044, 480] width 68 height 39
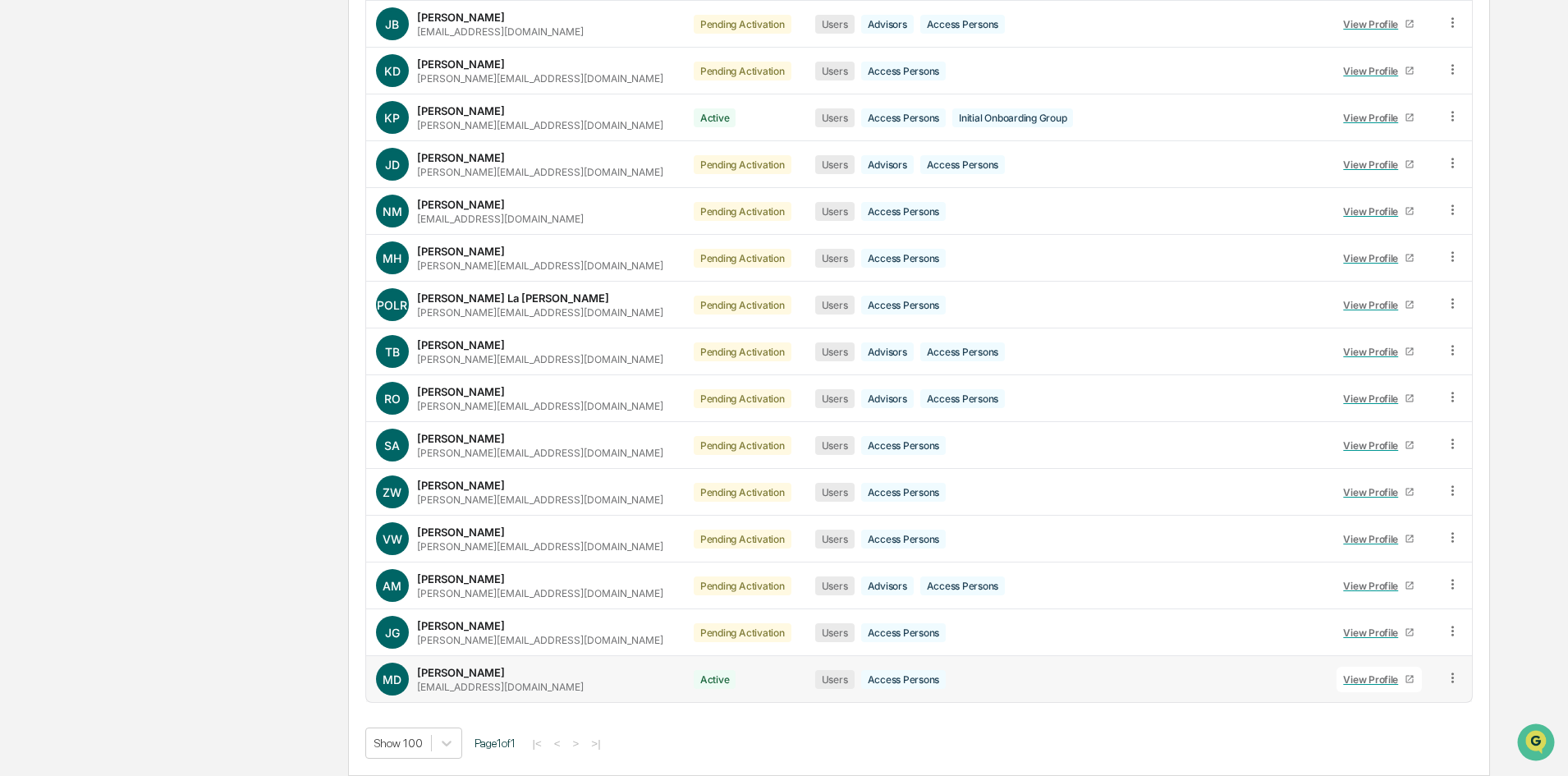
click at [1451, 681] on icon at bounding box center [1453, 677] width 16 height 16
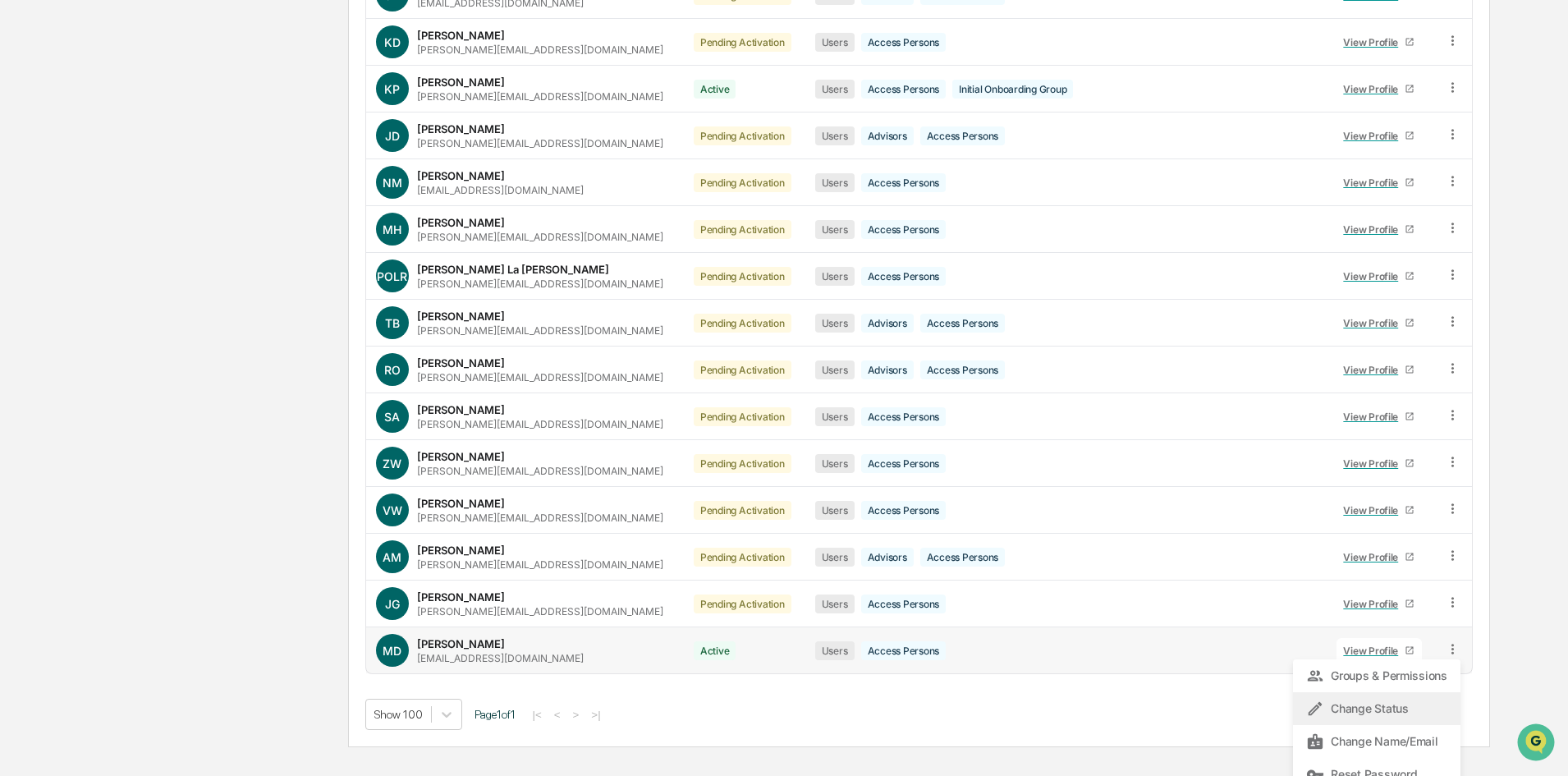
scroll to position [1062, 0]
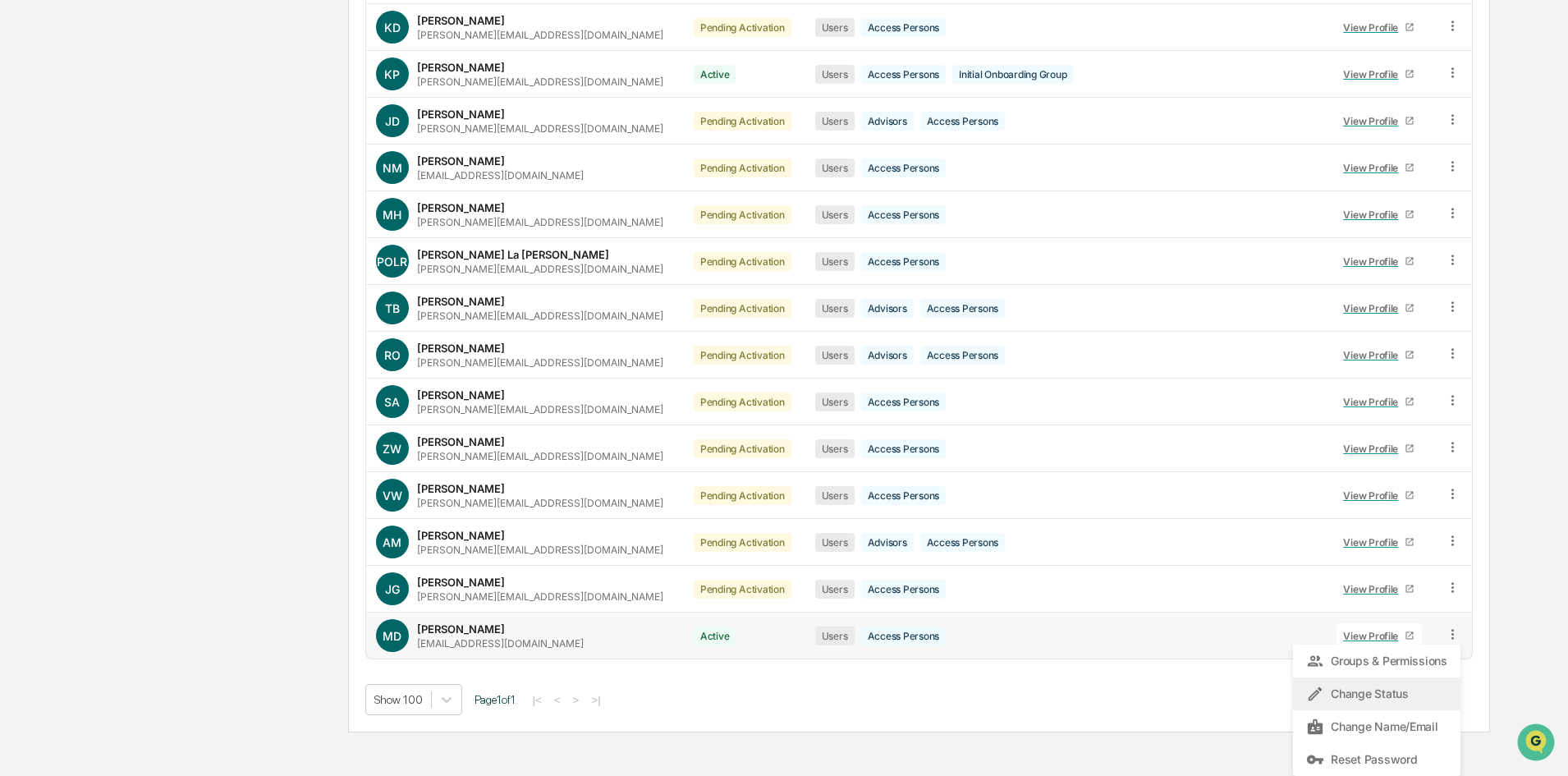
click at [1385, 704] on div "Change Status" at bounding box center [1377, 694] width 168 height 33
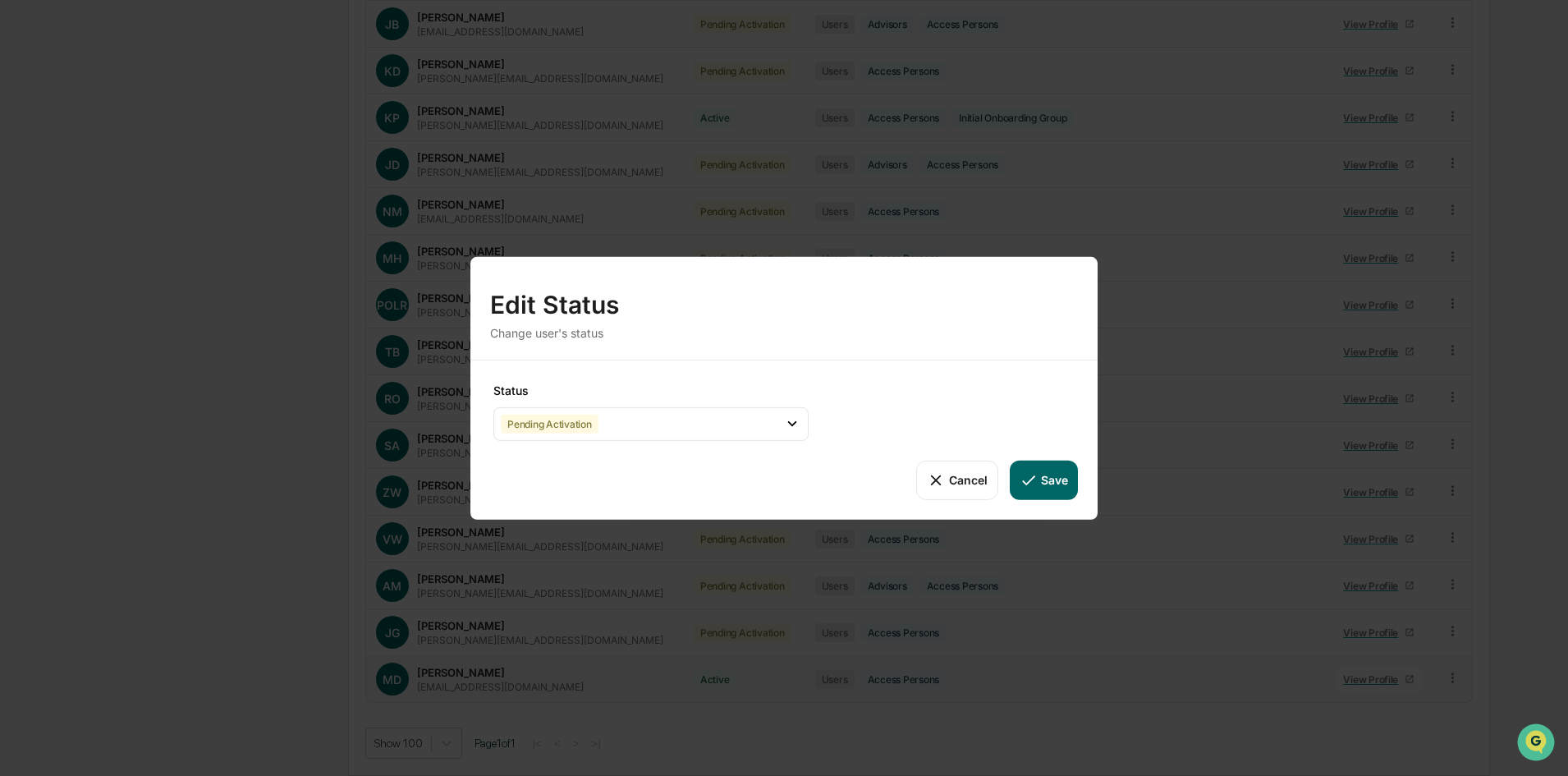
scroll to position [1018, 0]
click at [1057, 489] on button "Save" at bounding box center [1044, 480] width 68 height 39
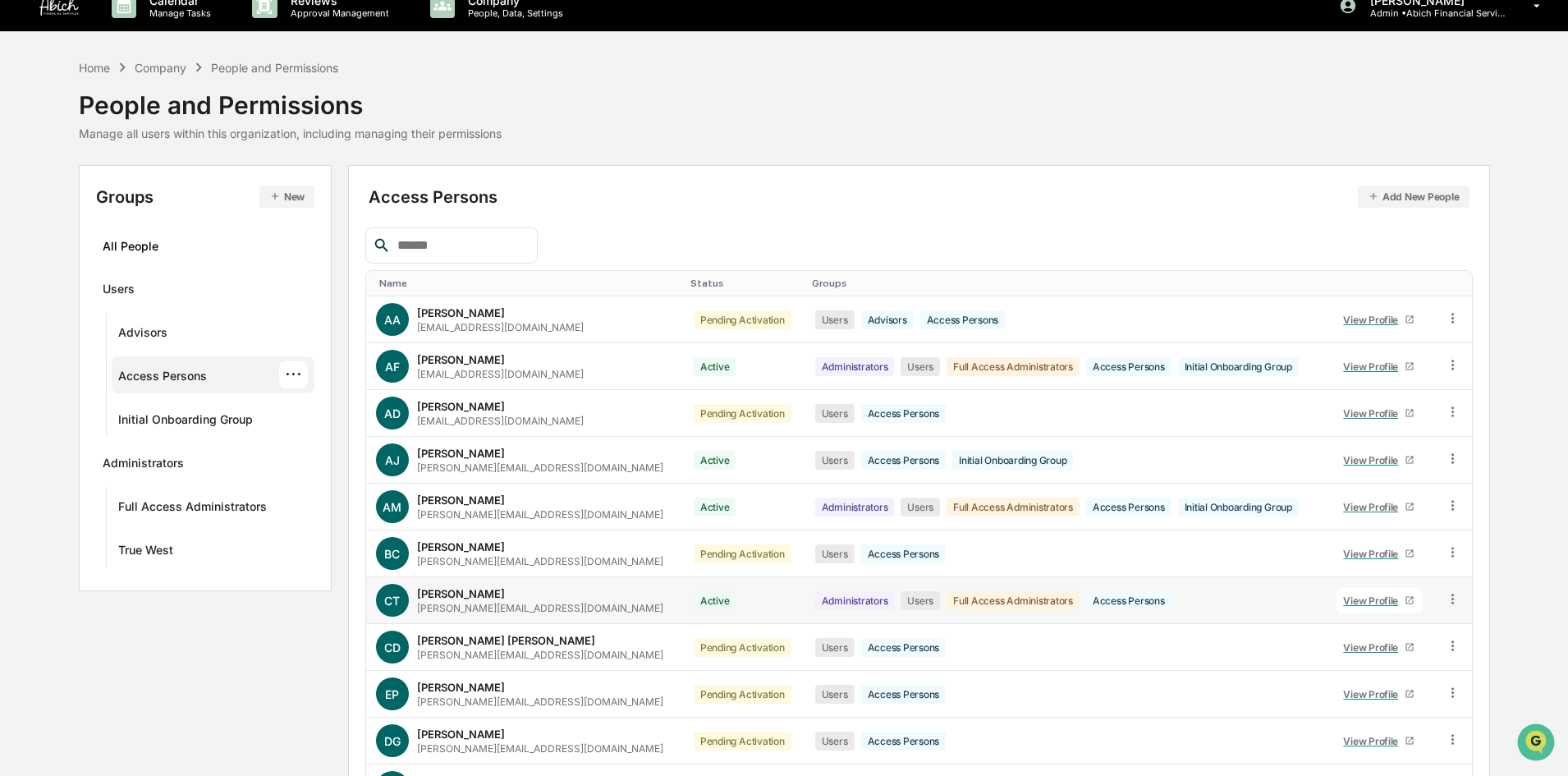
scroll to position [0, 0]
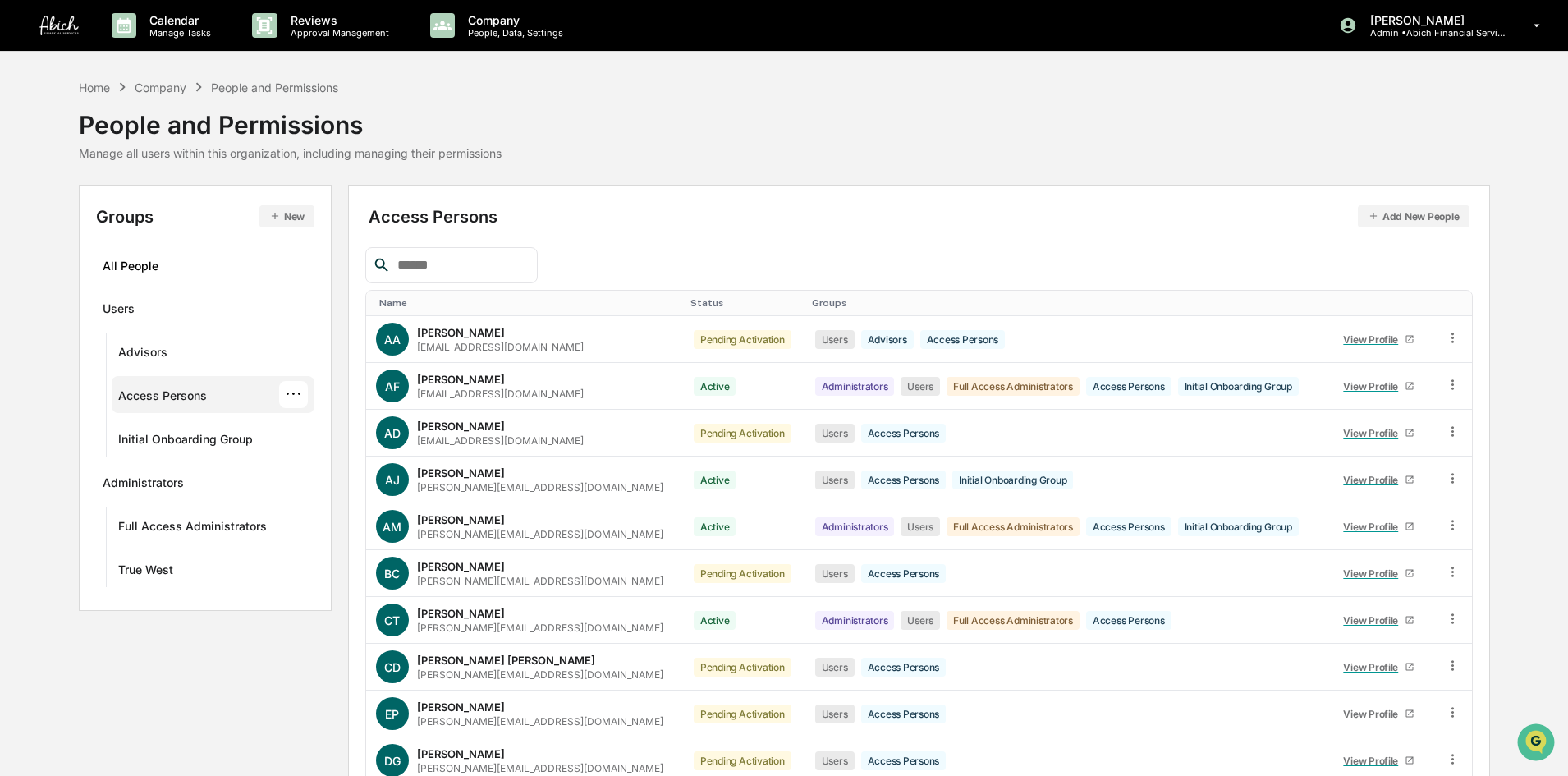
click at [399, 304] on div "Name" at bounding box center [528, 303] width 298 height 12
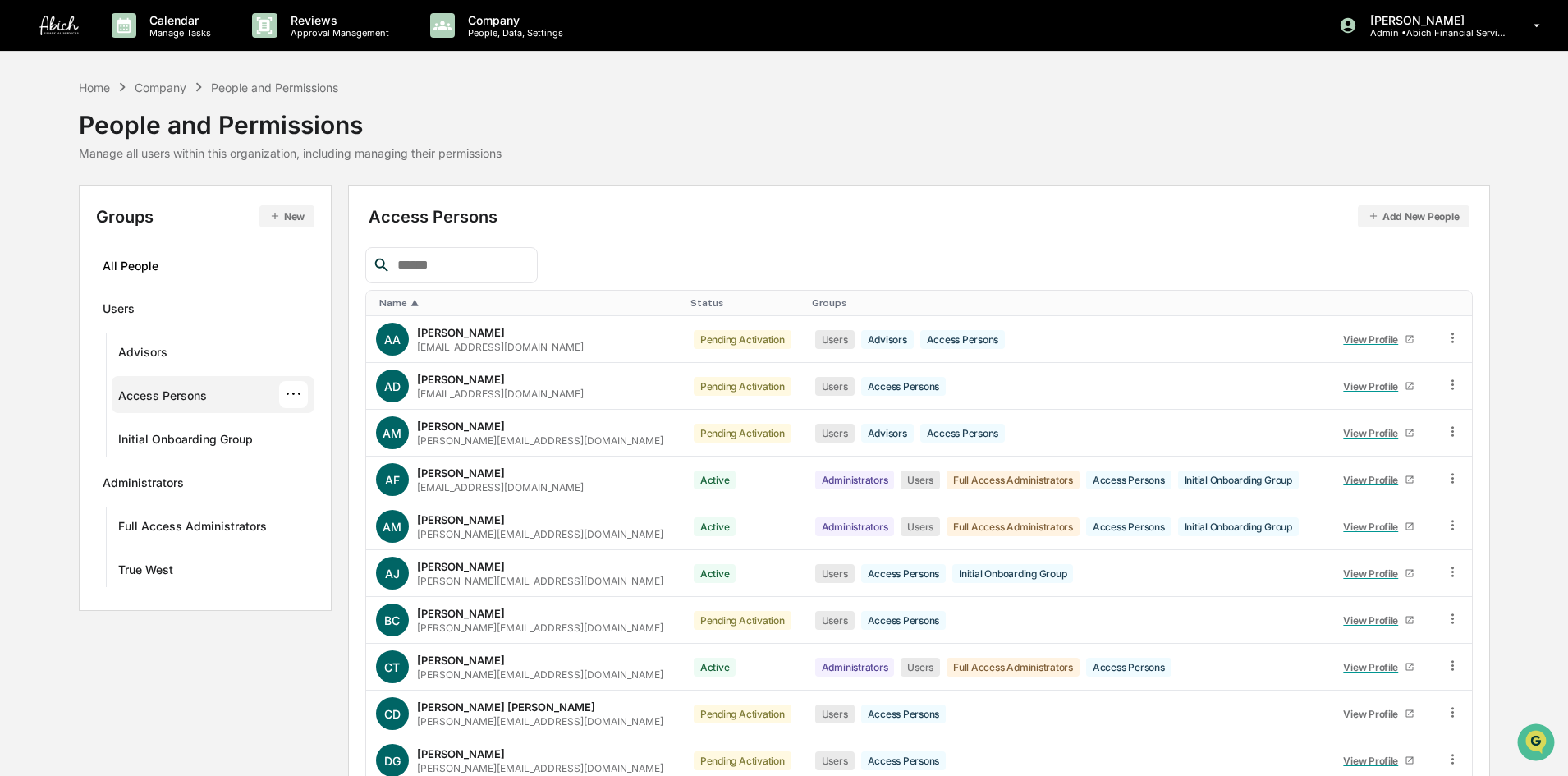
click at [464, 267] on input "text" at bounding box center [461, 265] width 140 height 21
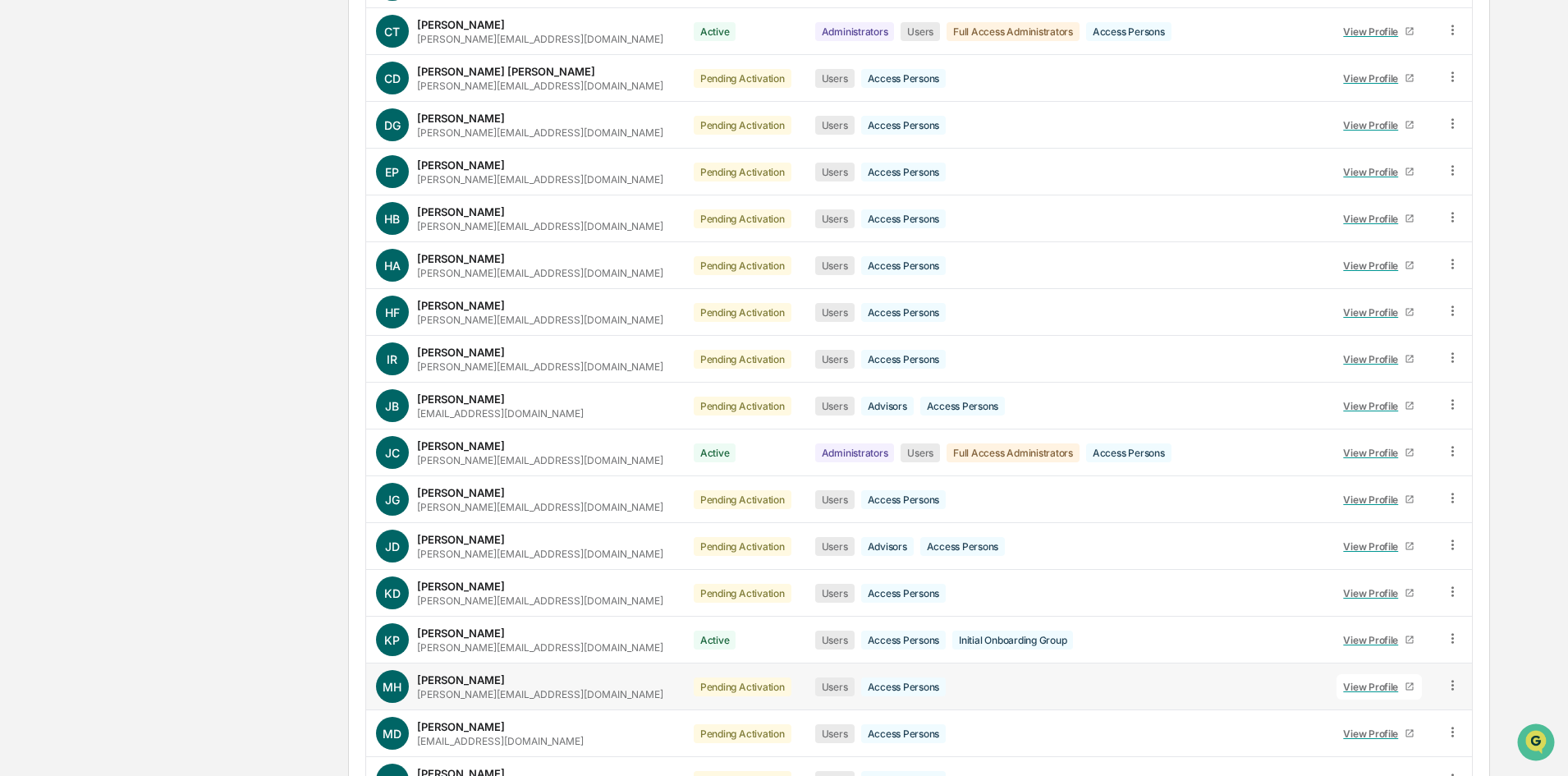
scroll to position [607, 0]
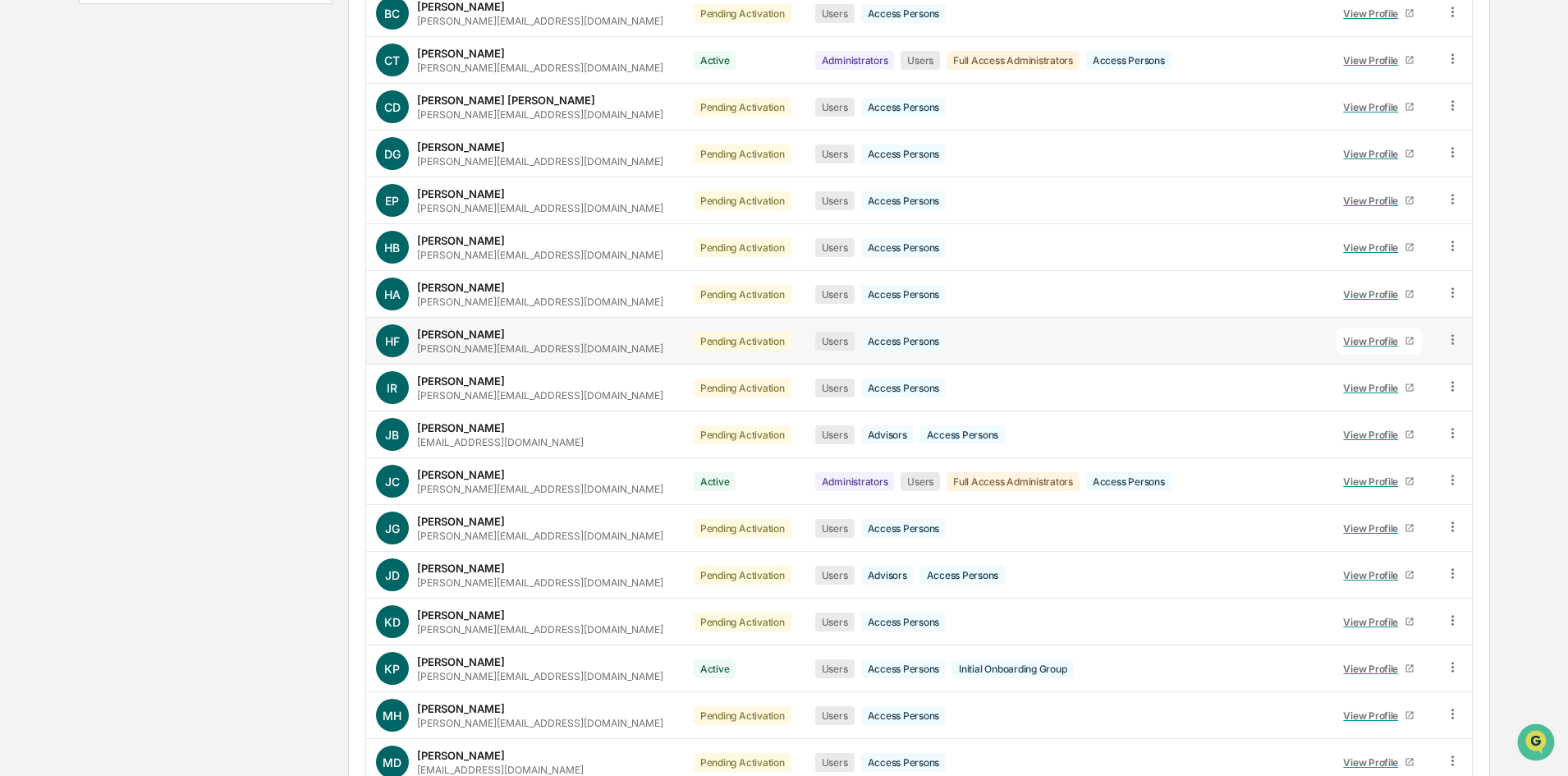
click at [1454, 337] on icon at bounding box center [1453, 339] width 16 height 16
click at [442, 340] on div "[PERSON_NAME]" at bounding box center [461, 334] width 88 height 13
click at [1361, 338] on div "View Profile" at bounding box center [1374, 341] width 62 height 12
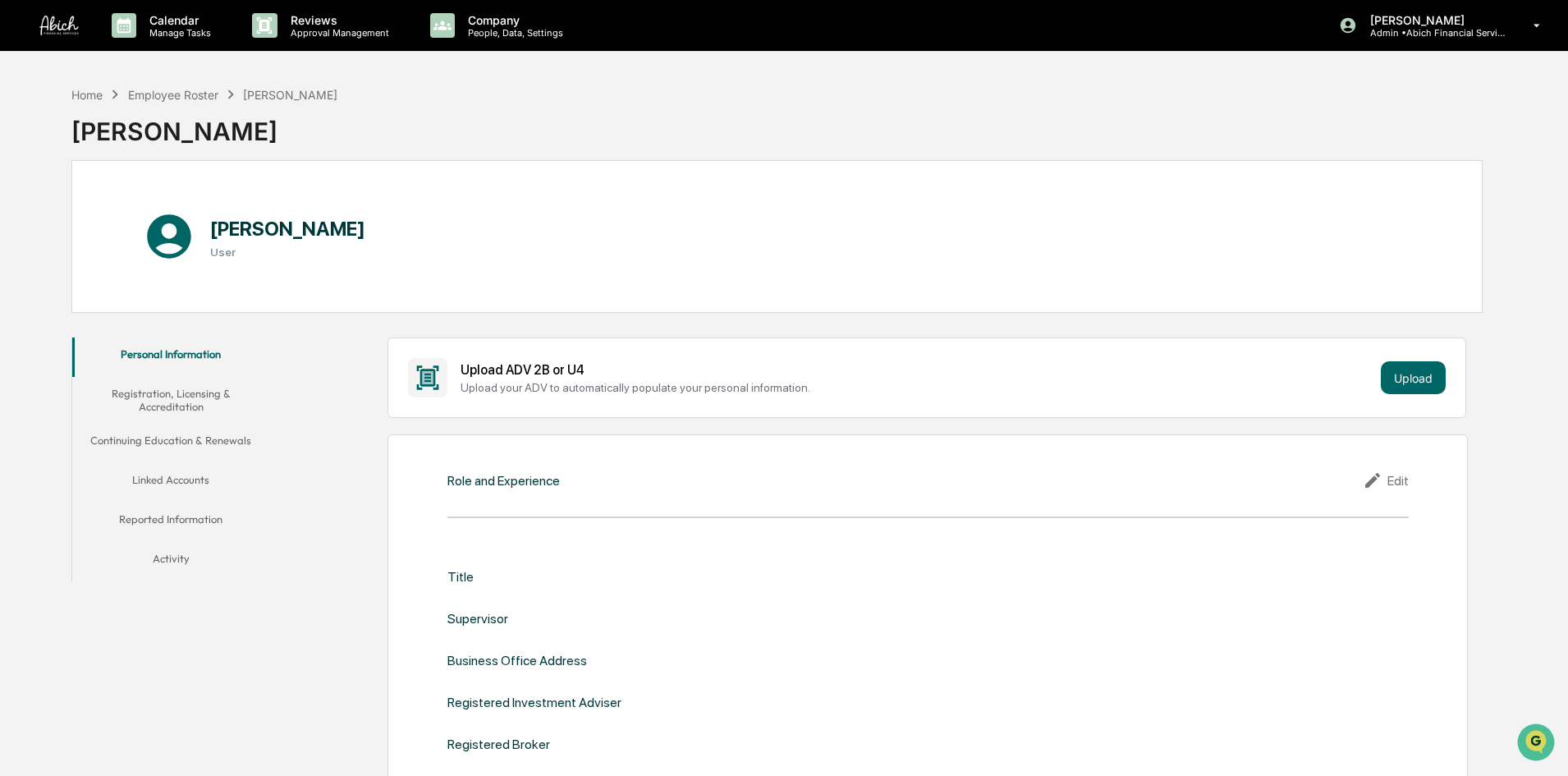
click at [183, 572] on button "Activity" at bounding box center [171, 562] width 197 height 39
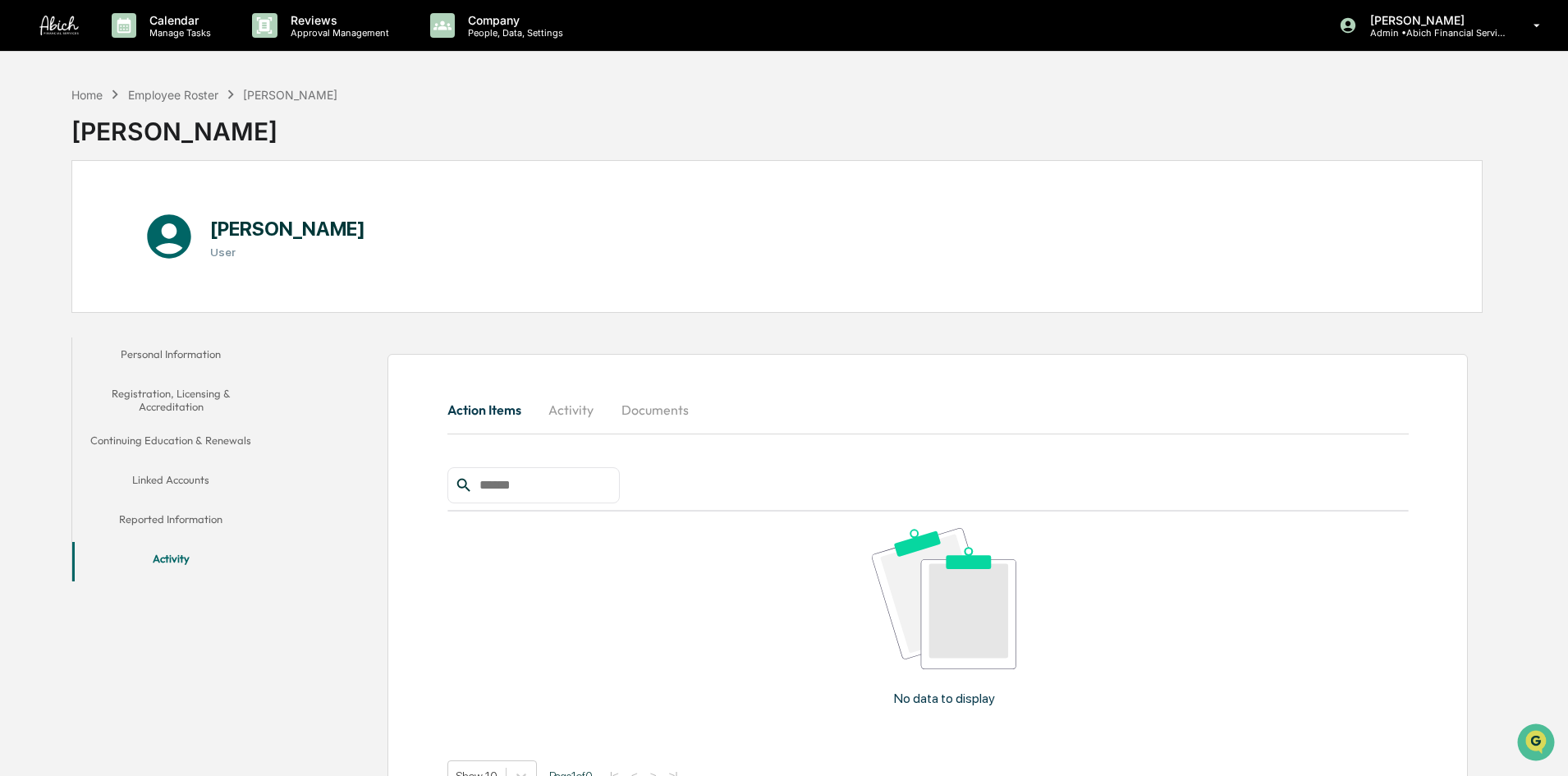
click at [157, 103] on div "Home Employee Roster [PERSON_NAME]" at bounding box center [204, 95] width 266 height 18
click at [159, 94] on div "Employee Roster" at bounding box center [174, 95] width 90 height 14
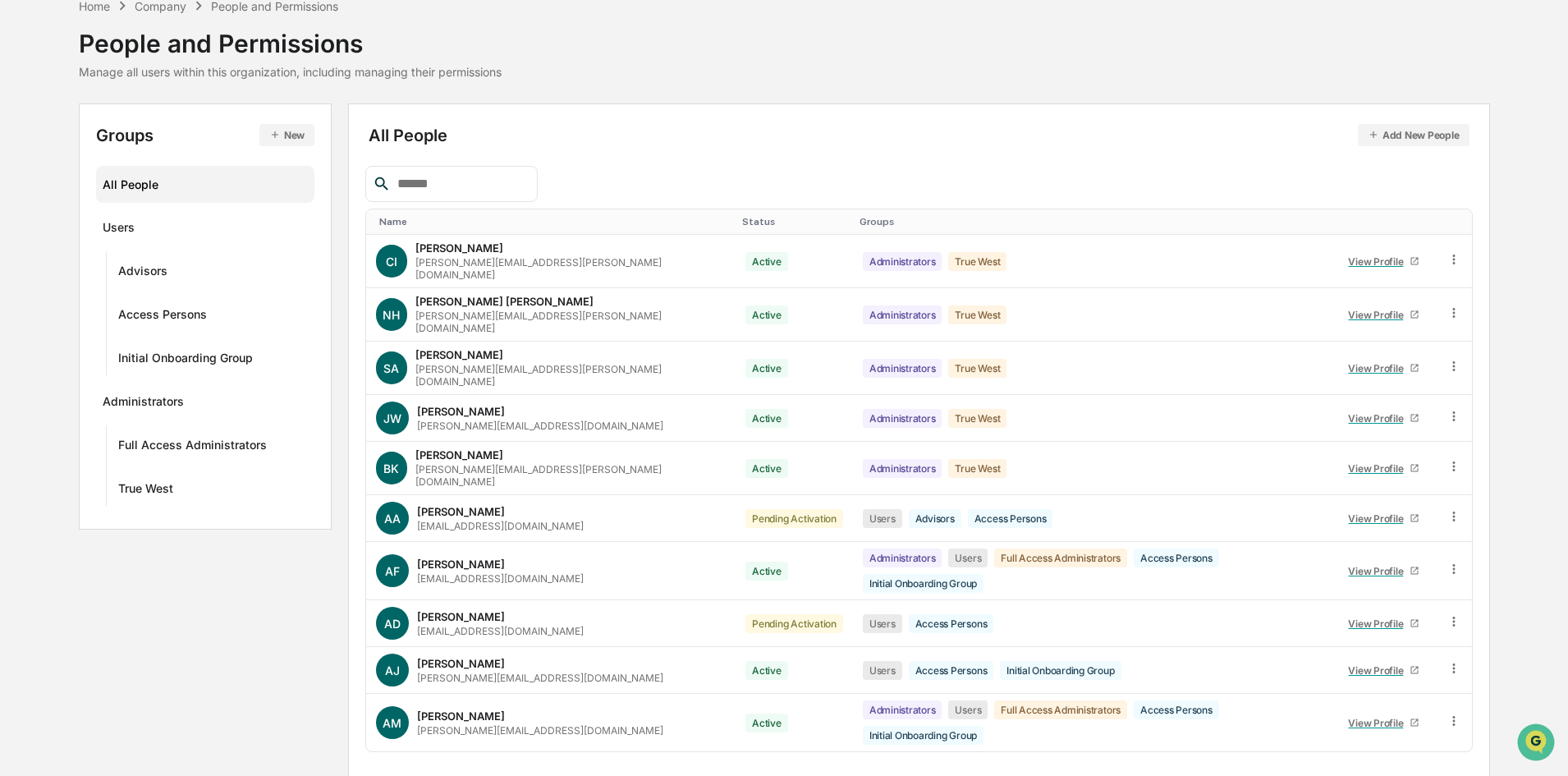
scroll to position [209, 0]
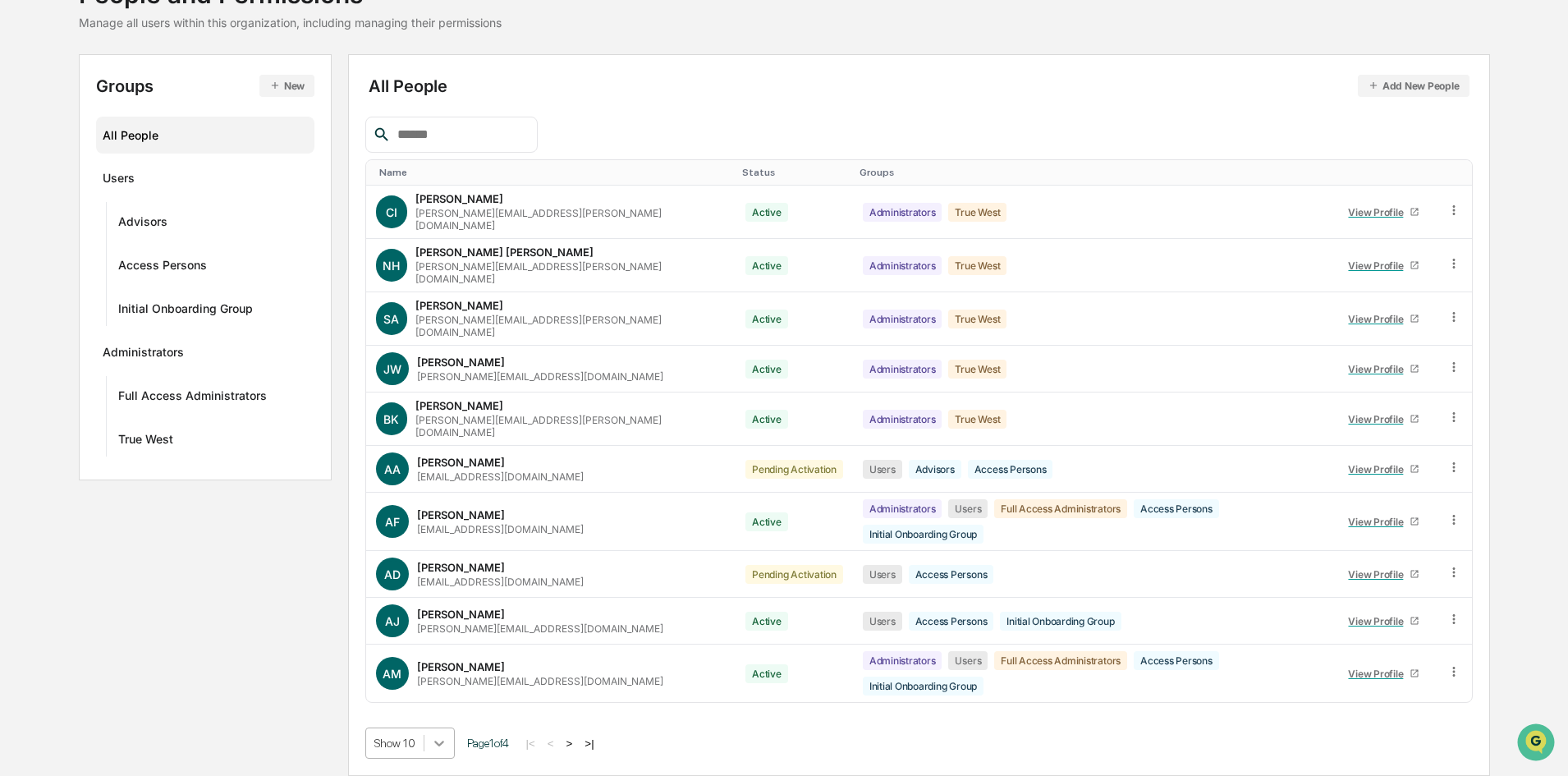
click at [426, 750] on body "Calendar Manage Tasks Reviews Approval Management Company People, Data, Setting…" at bounding box center [784, 323] width 1568 height 907
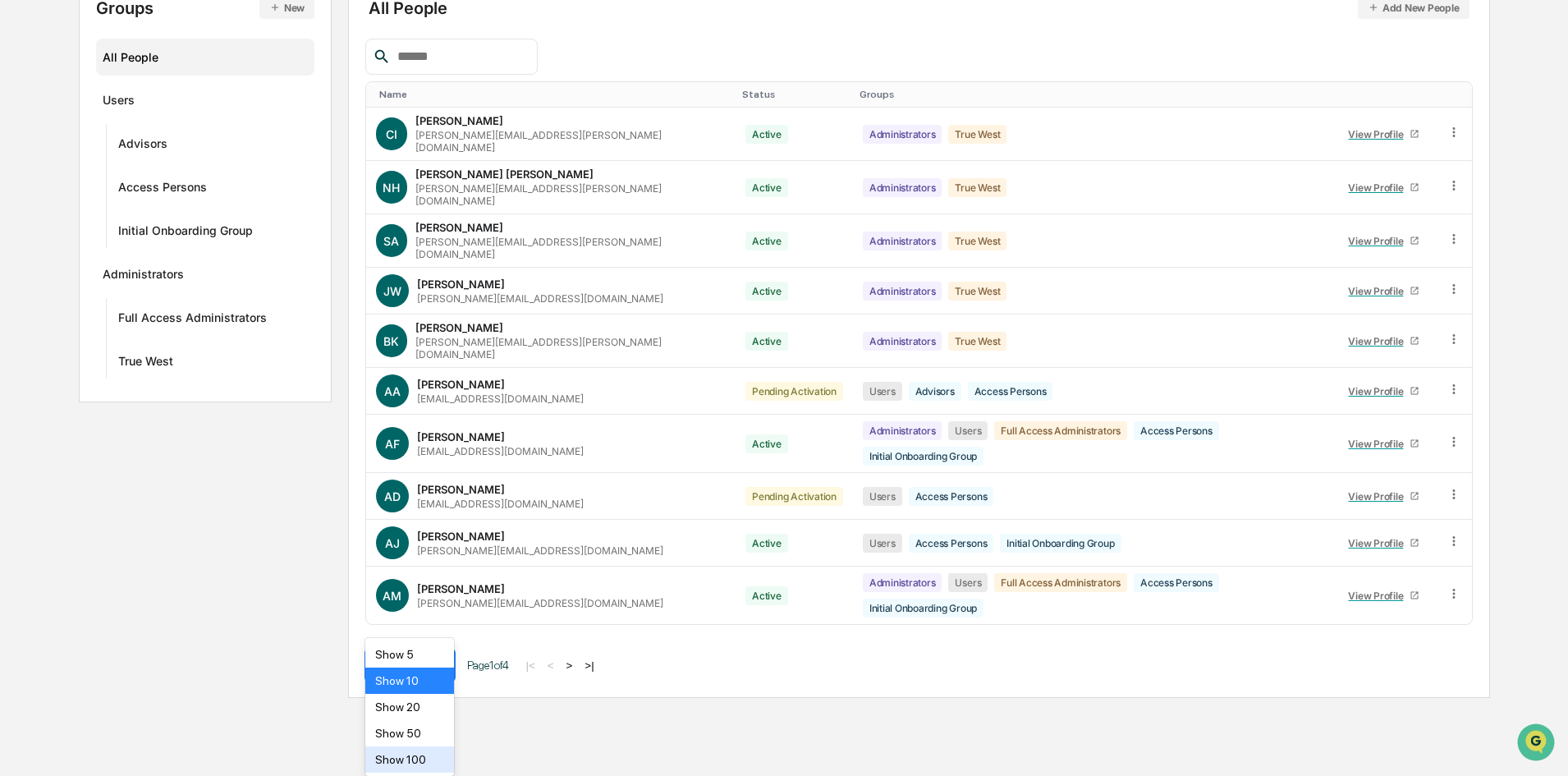
click at [406, 748] on div "Show 100" at bounding box center [410, 760] width 90 height 26
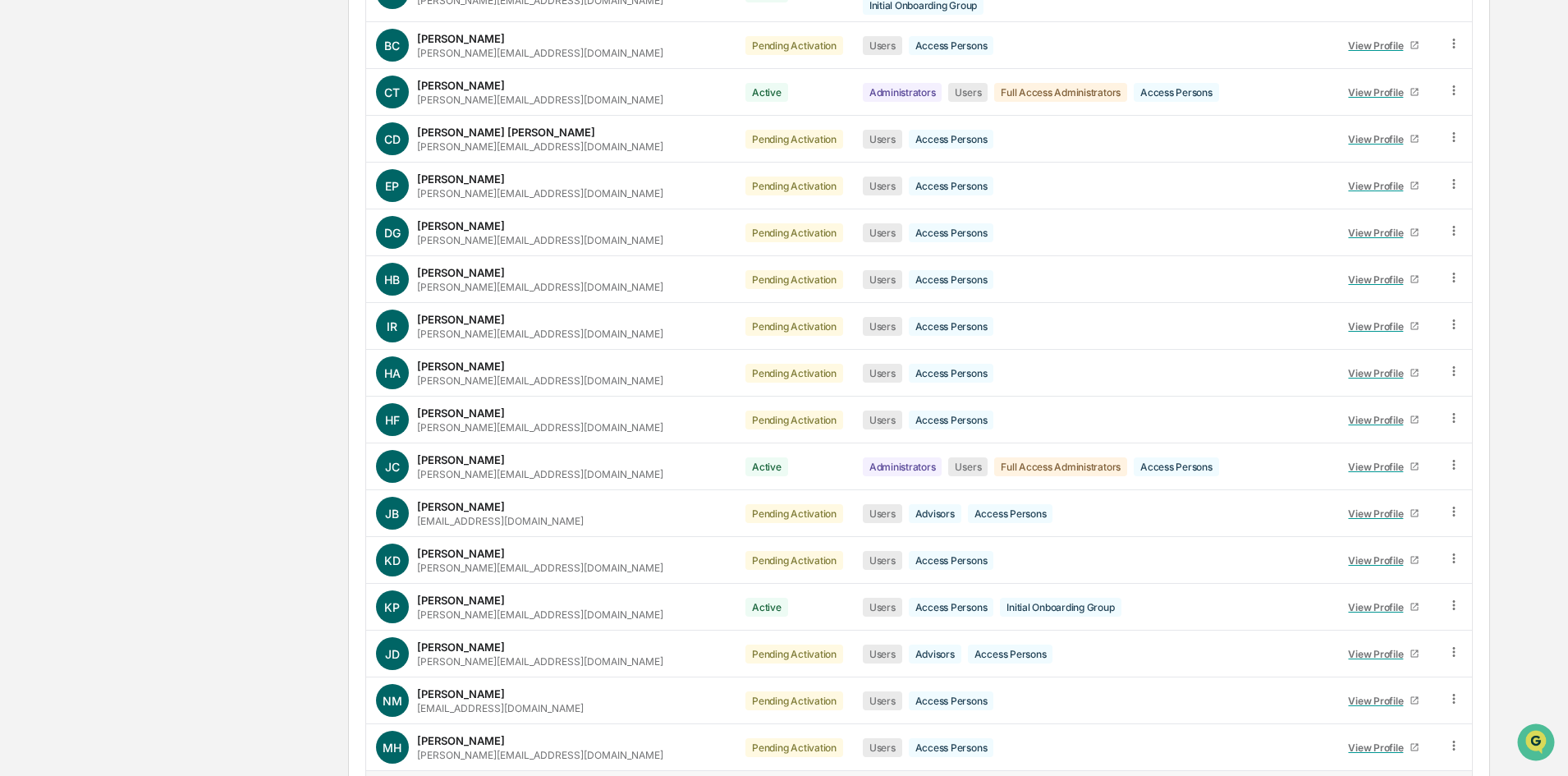
scroll to position [1030, 0]
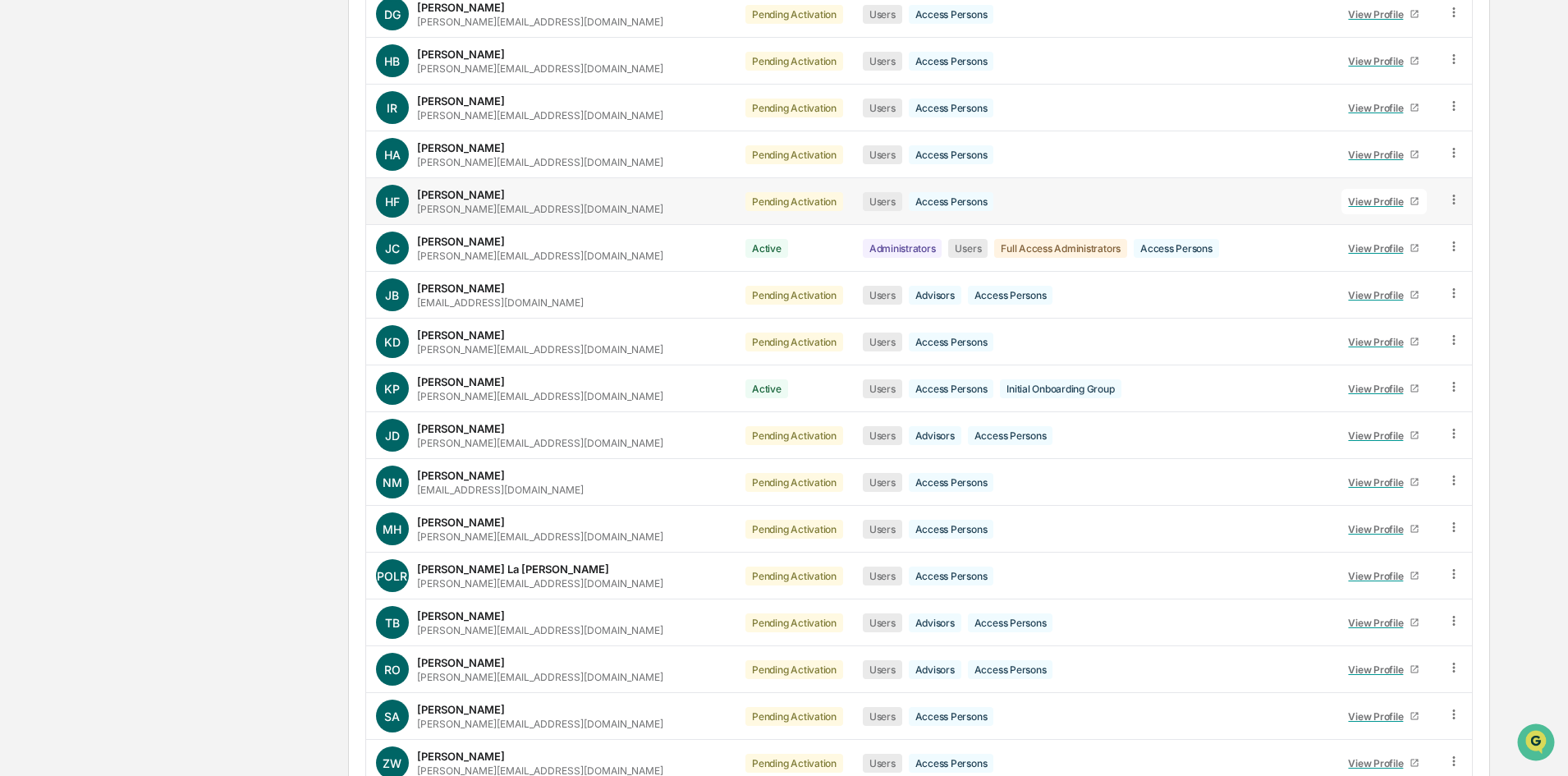
click at [1450, 193] on icon at bounding box center [1454, 200] width 16 height 16
click at [1409, 217] on div "Groups & Permissions" at bounding box center [1378, 227] width 141 height 20
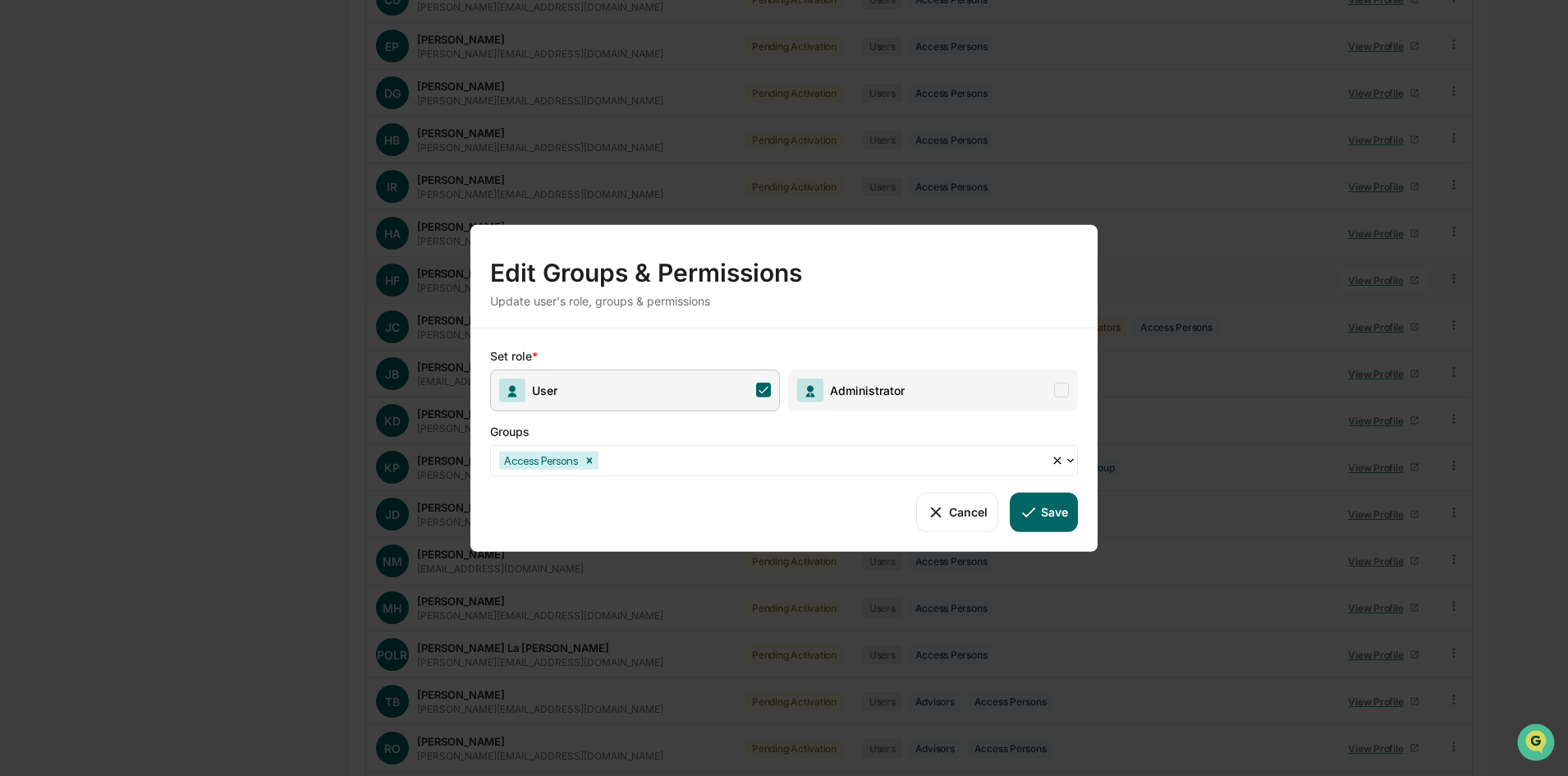
scroll to position [948, 0]
click at [764, 386] on icon at bounding box center [763, 390] width 15 height 15
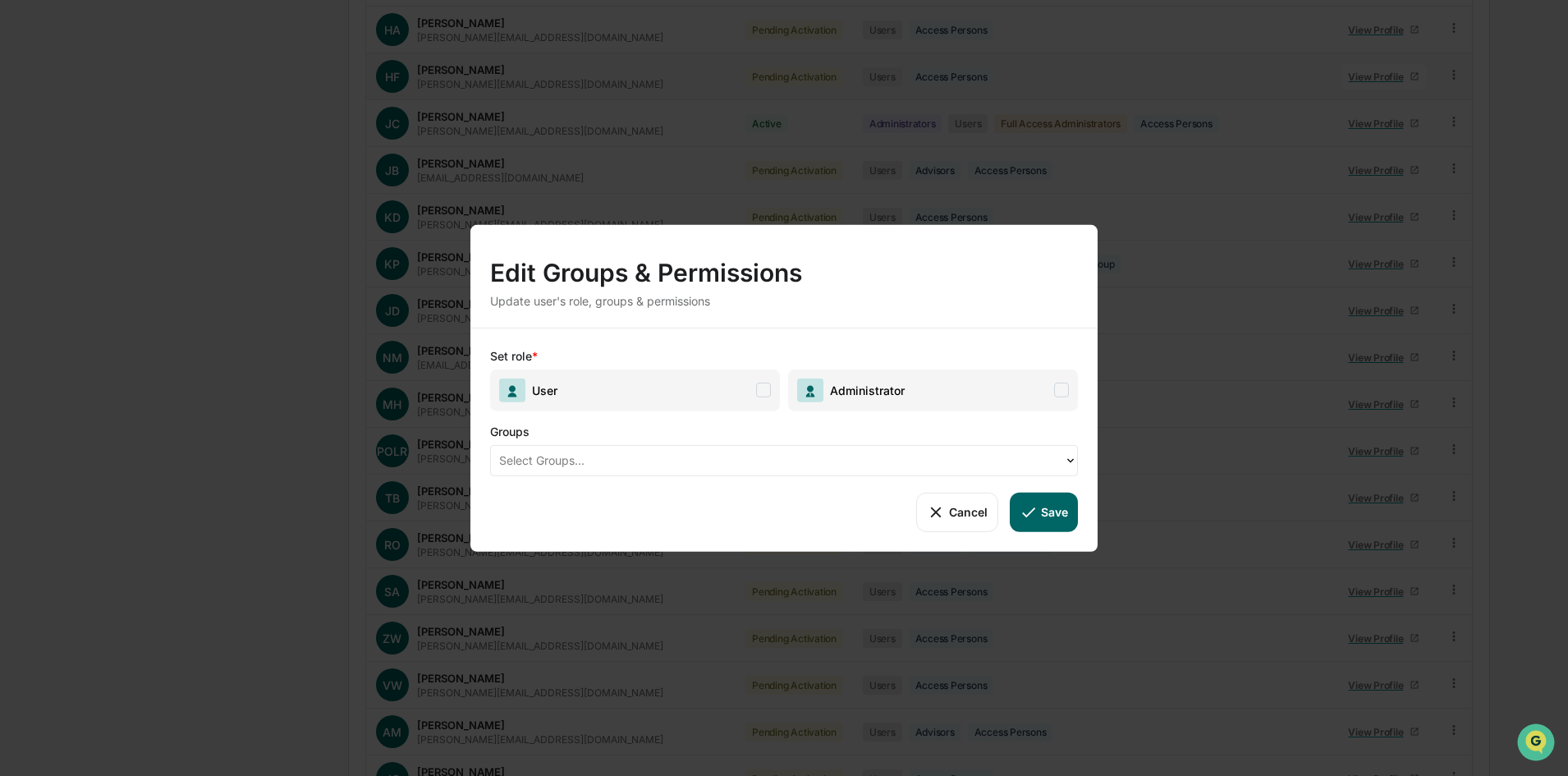
scroll to position [1252, 0]
click at [721, 463] on div at bounding box center [777, 460] width 557 height 19
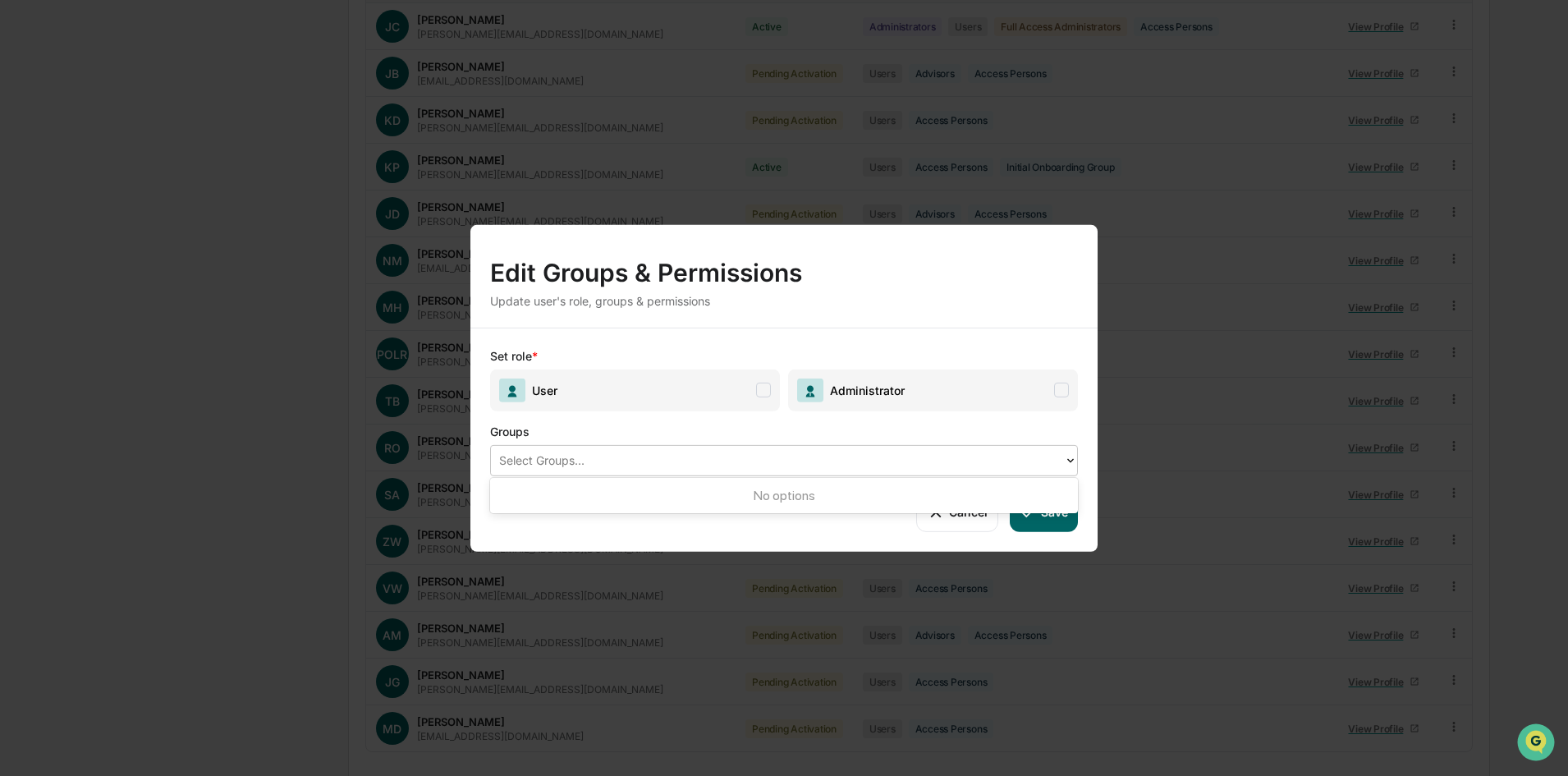
click at [717, 435] on div "Groups" at bounding box center [753, 427] width 526 height 34
click at [1061, 505] on button "Save" at bounding box center [1044, 512] width 68 height 39
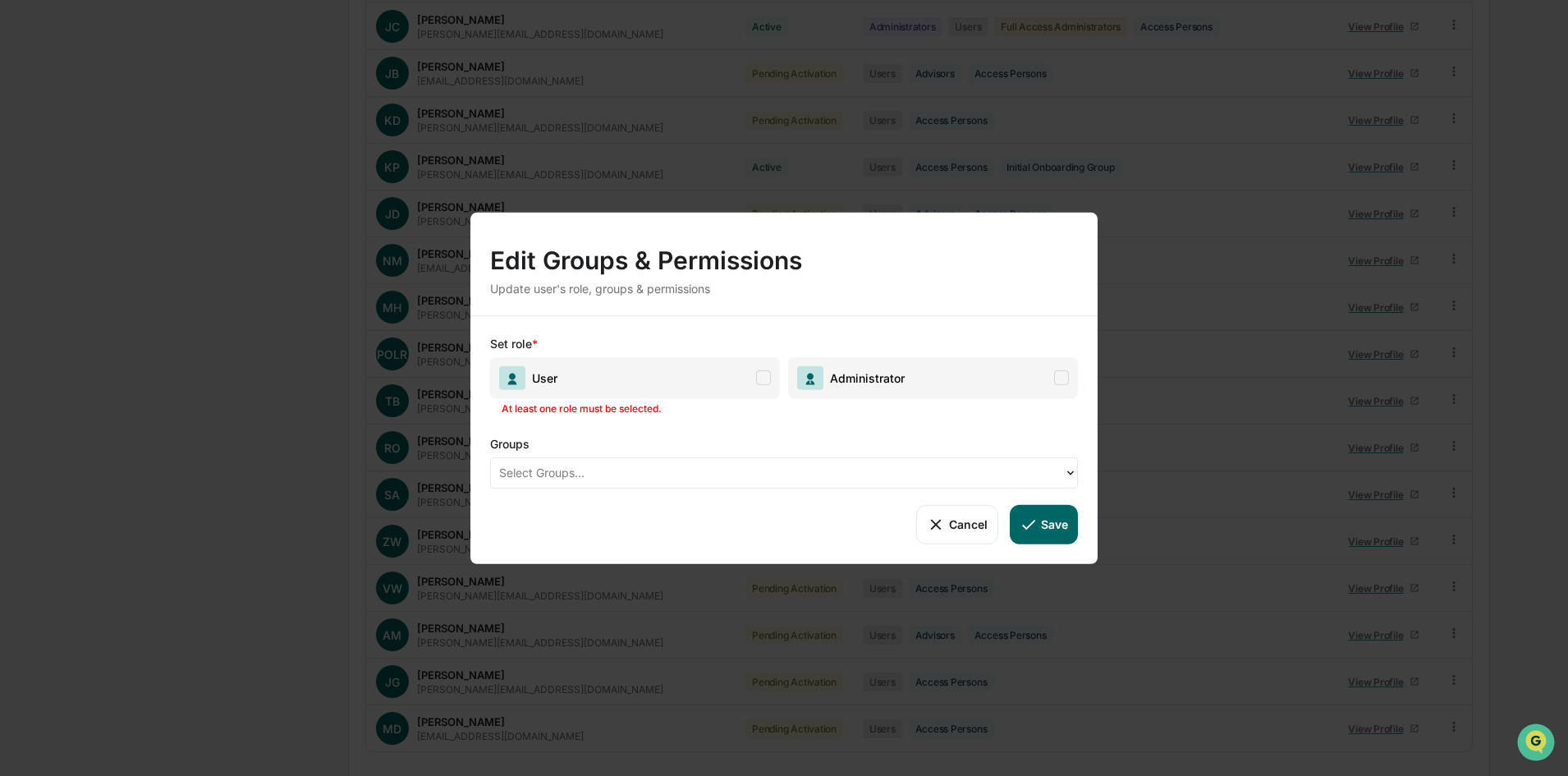
click at [765, 376] on span at bounding box center [763, 378] width 15 height 15
click at [1073, 535] on button "Save" at bounding box center [1044, 524] width 68 height 39
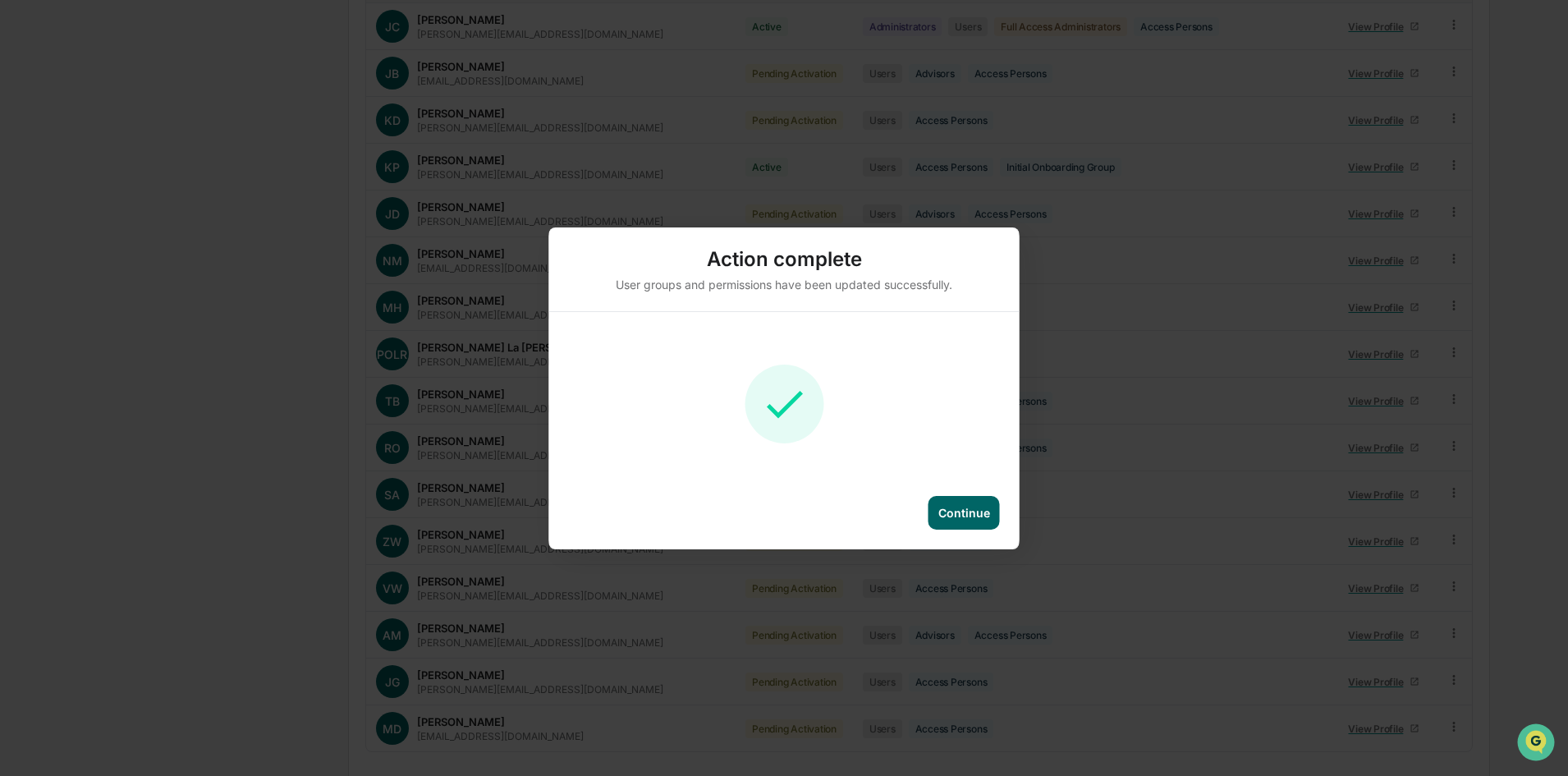
click at [972, 513] on div "Continue" at bounding box center [964, 513] width 52 height 14
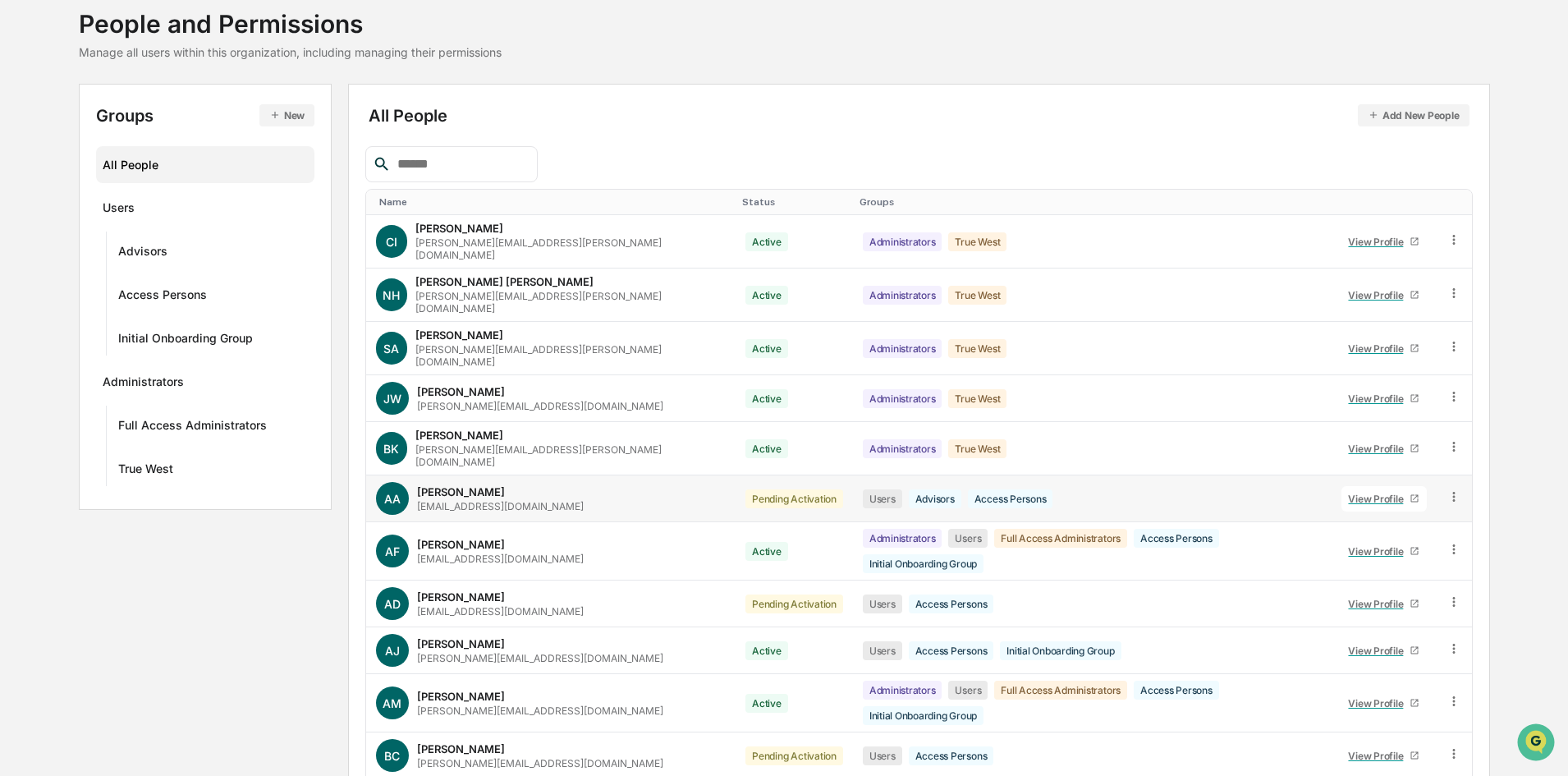
scroll to position [0, 0]
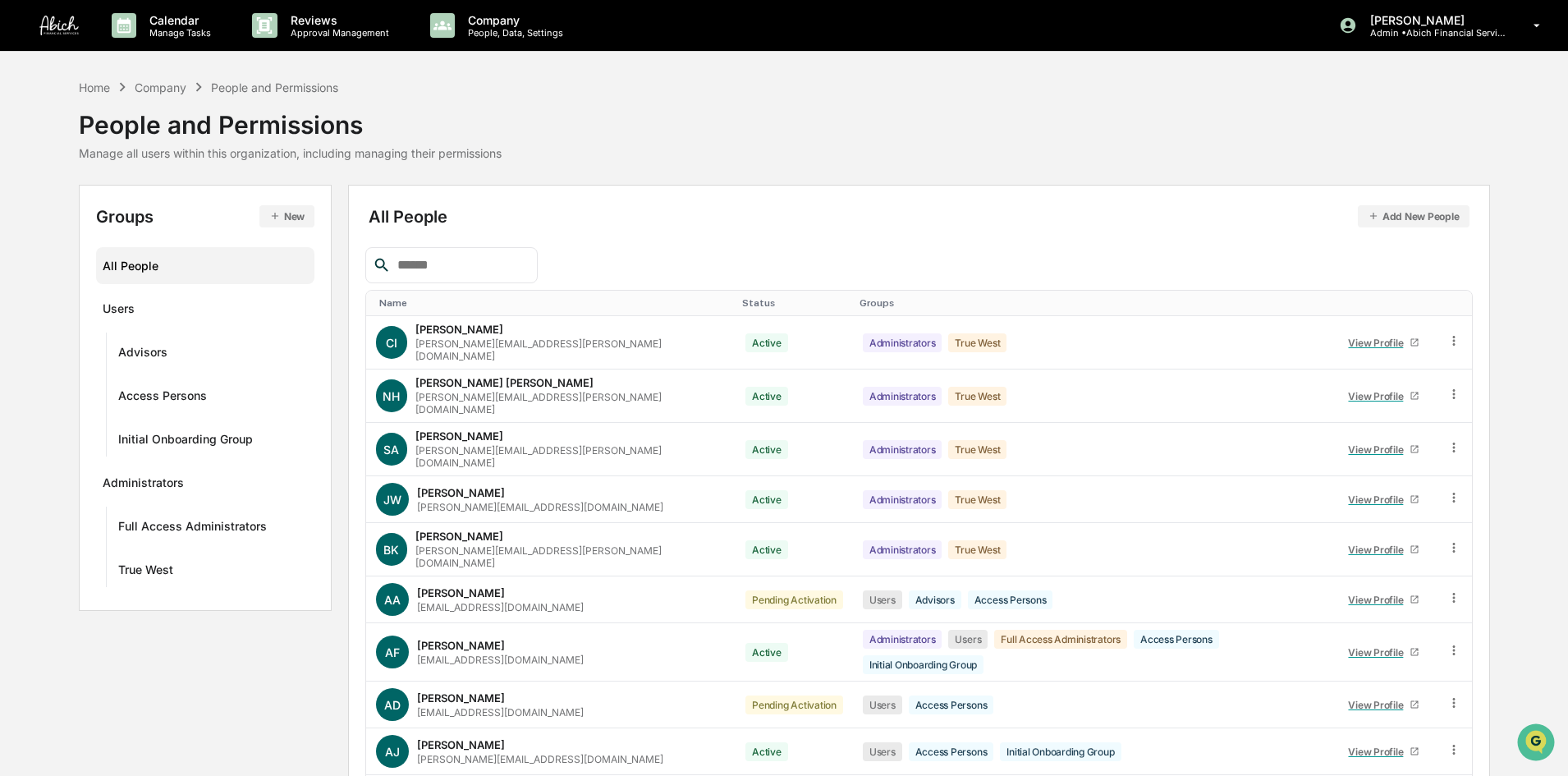
click at [1438, 24] on p "[PERSON_NAME]" at bounding box center [1434, 20] width 153 height 14
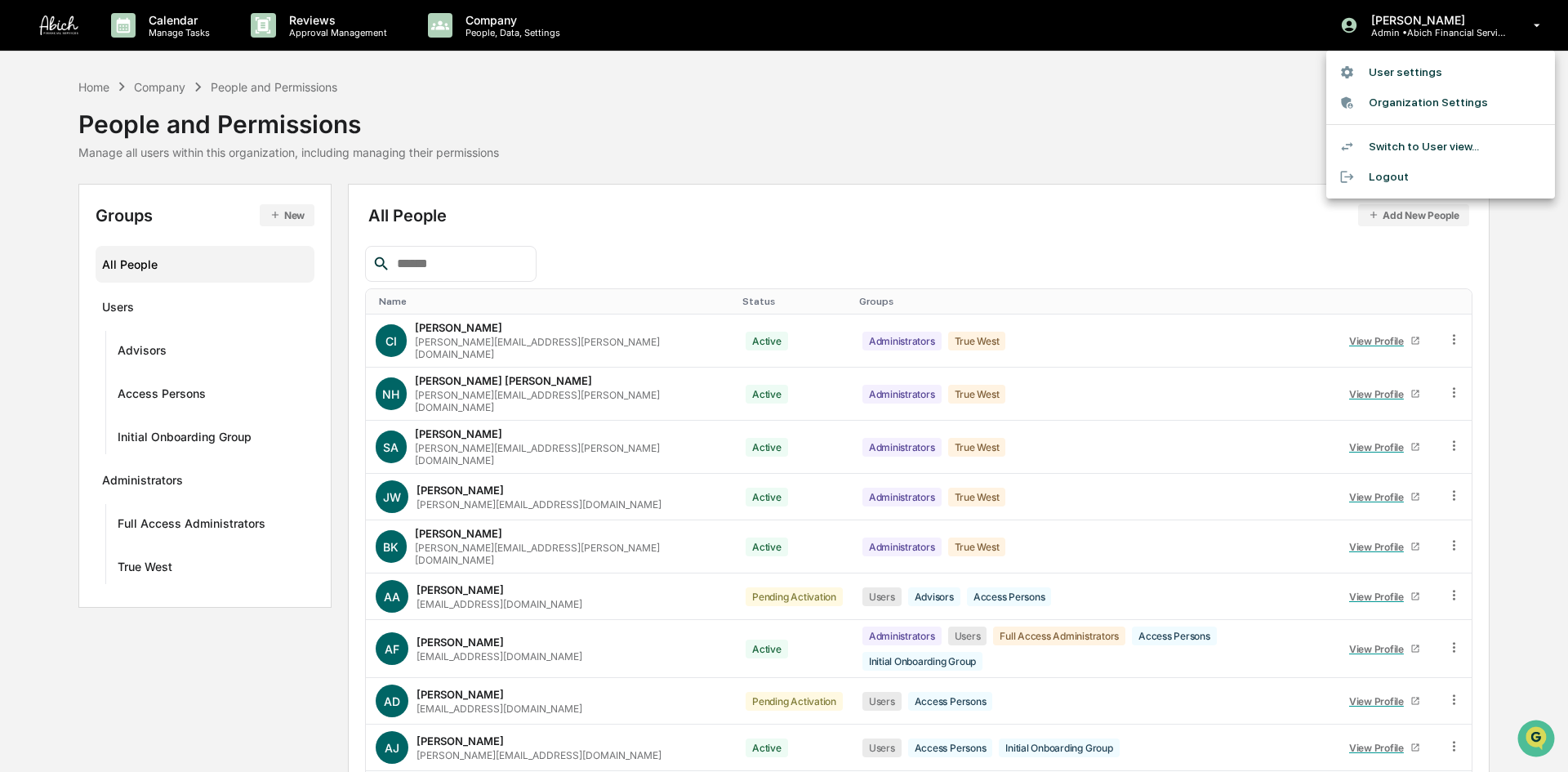
click at [1196, 80] on div at bounding box center [784, 386] width 1568 height 772
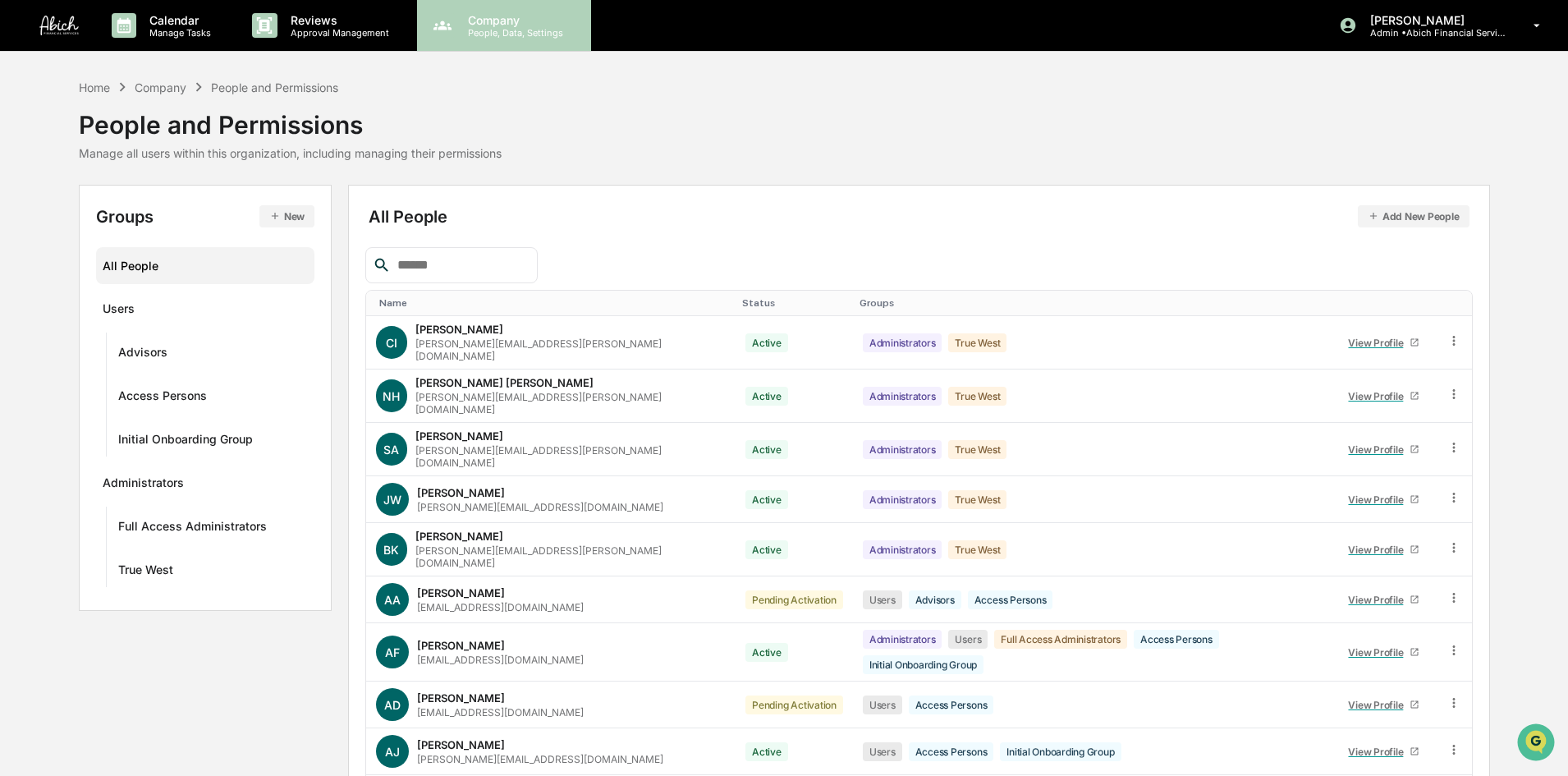
click at [473, 35] on p "People, Data, Settings" at bounding box center [513, 33] width 117 height 12
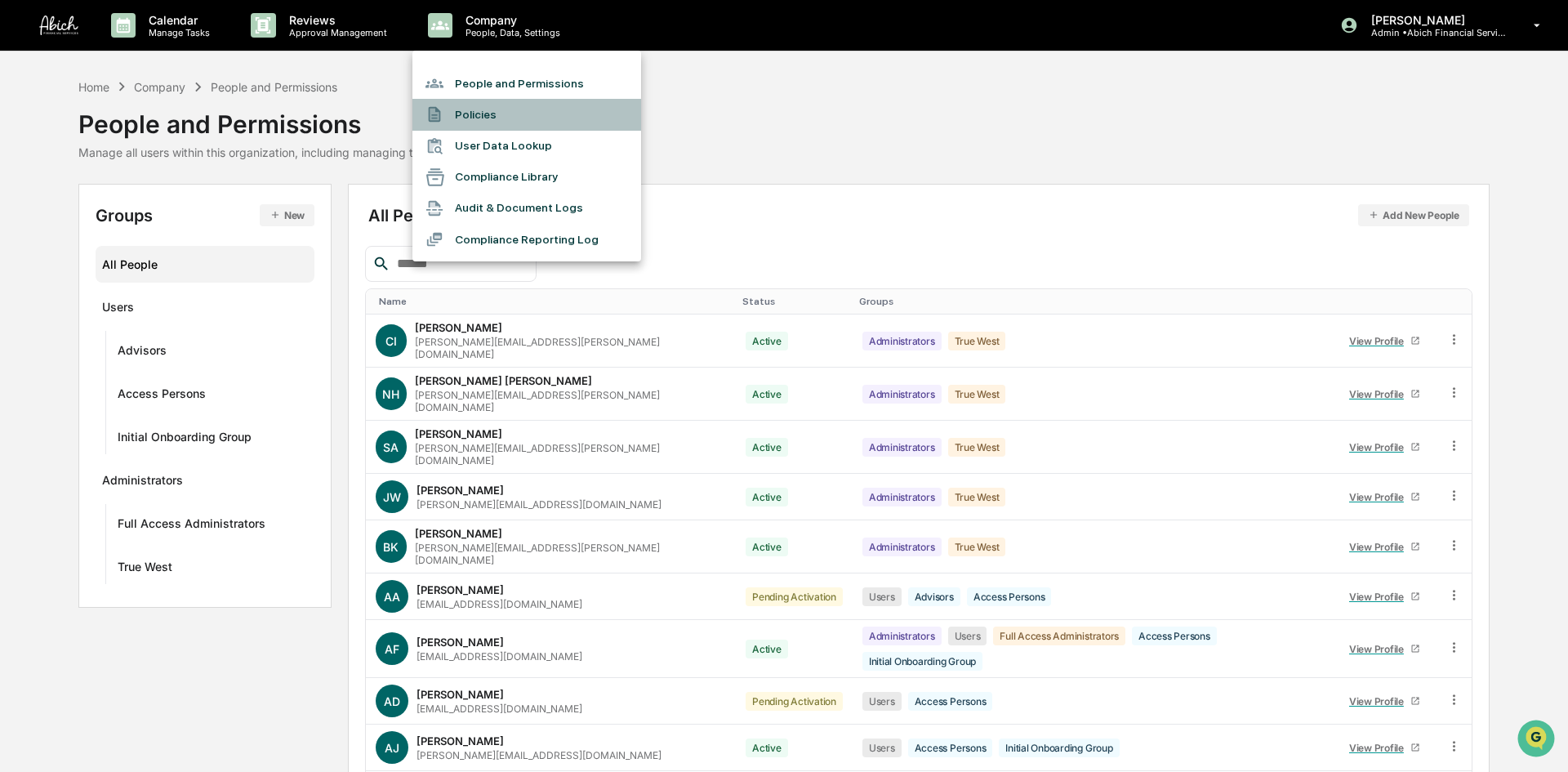
click at [493, 111] on li "Policies" at bounding box center [526, 115] width 228 height 31
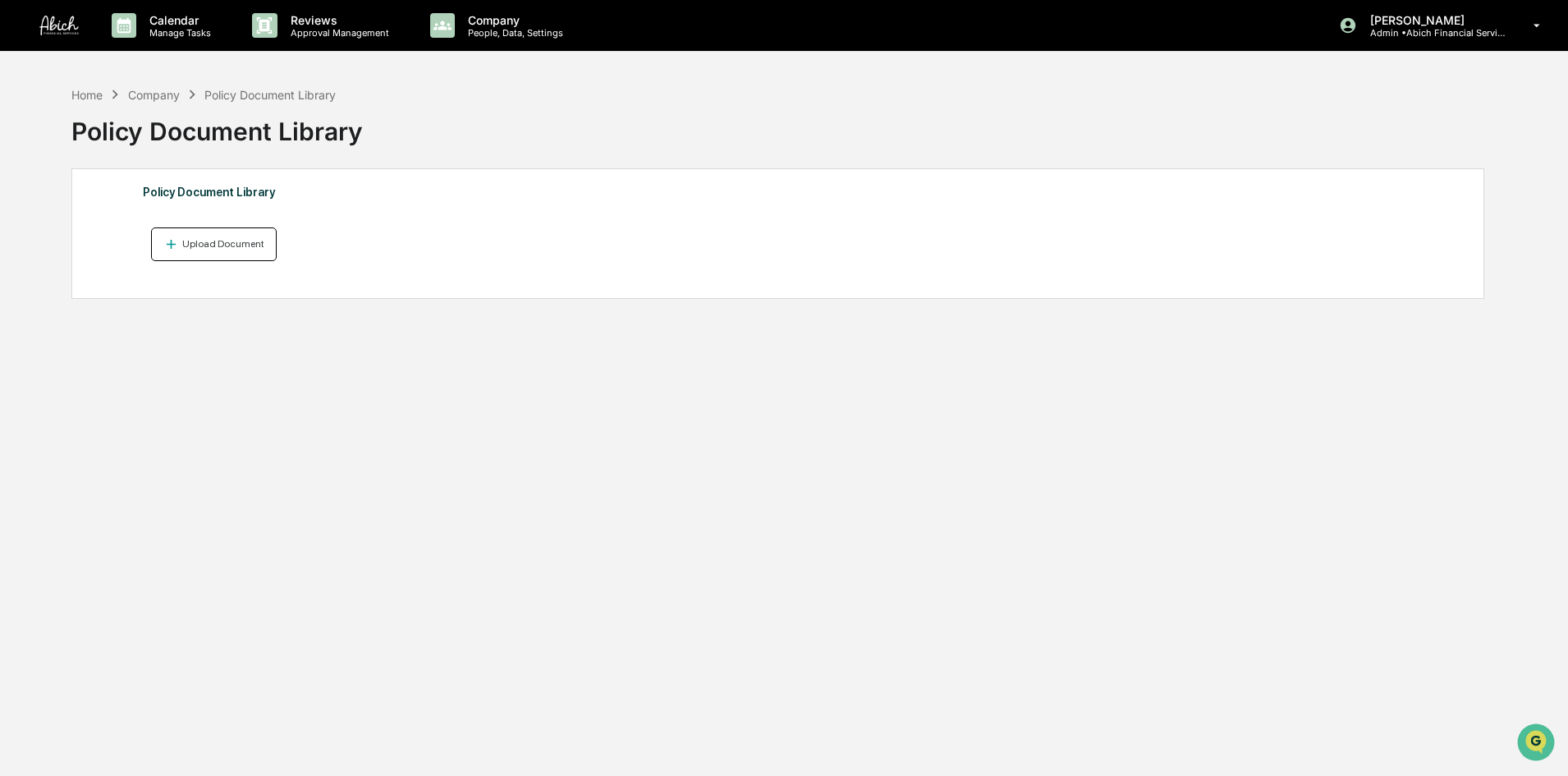
click at [226, 246] on div "Upload Document" at bounding box center [222, 244] width 86 height 12
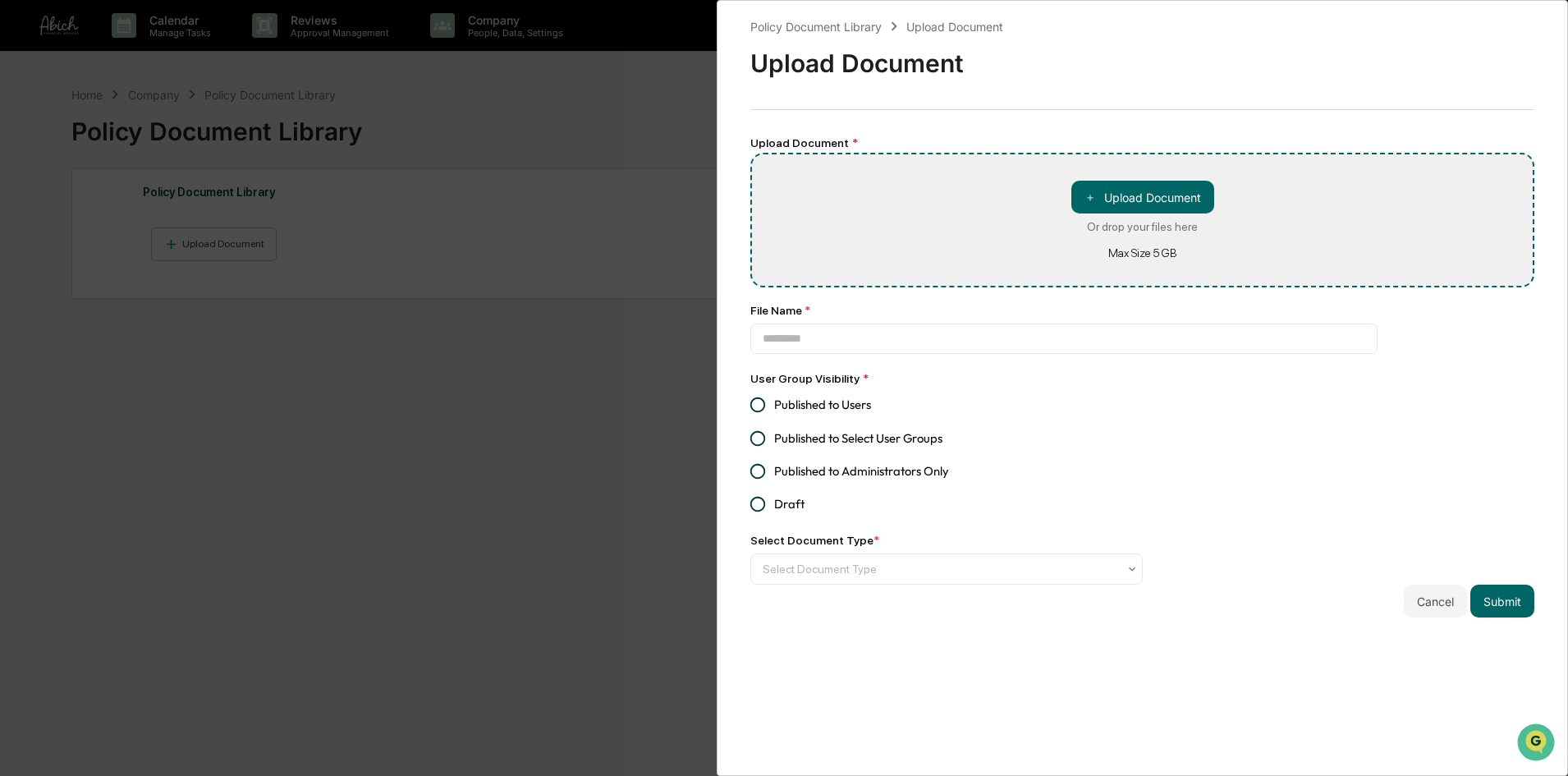
type input "**********"
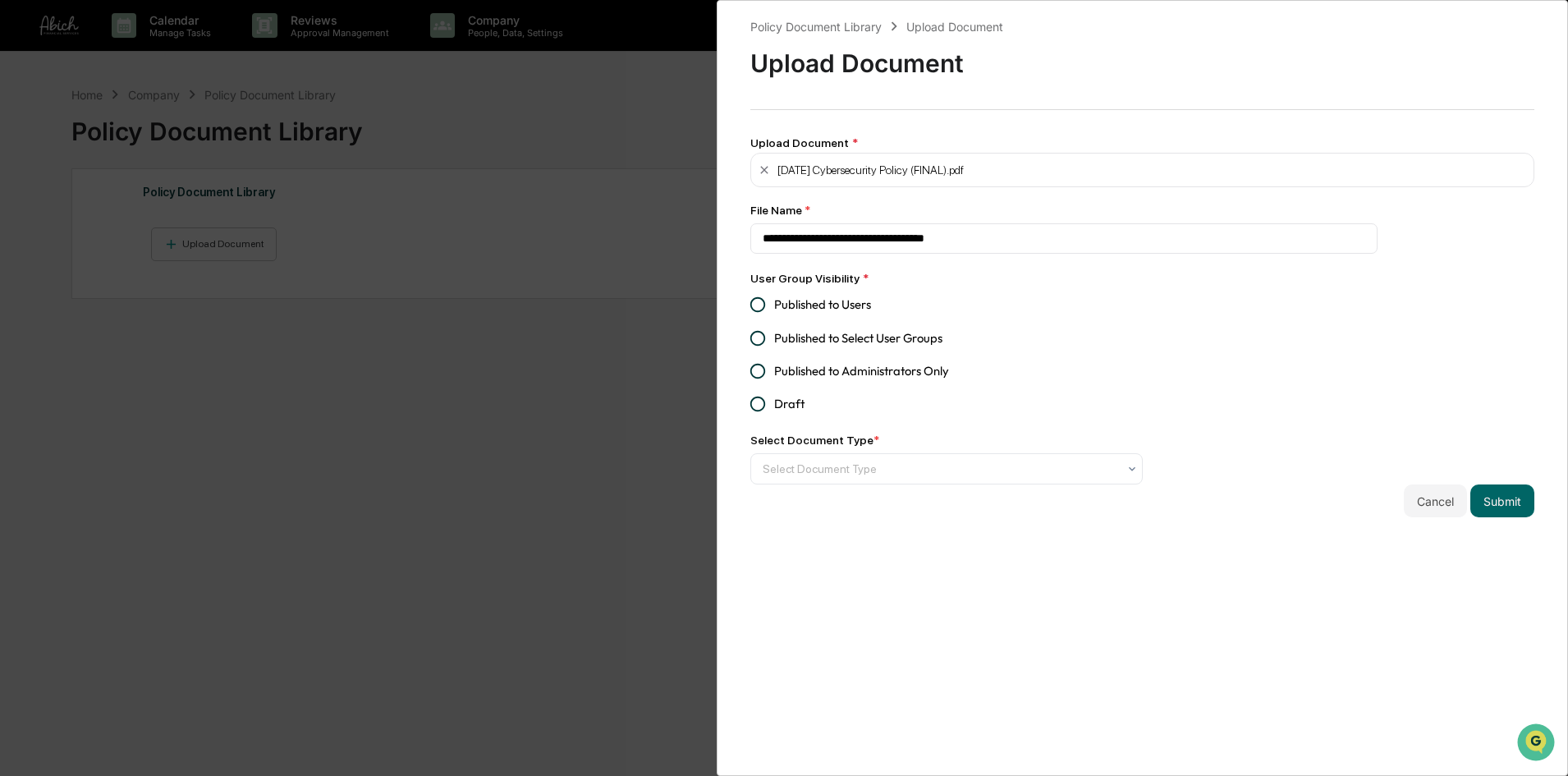
click at [820, 305] on span "Published to Users" at bounding box center [823, 304] width 97 height 18
click at [871, 475] on div at bounding box center [939, 469] width 355 height 16
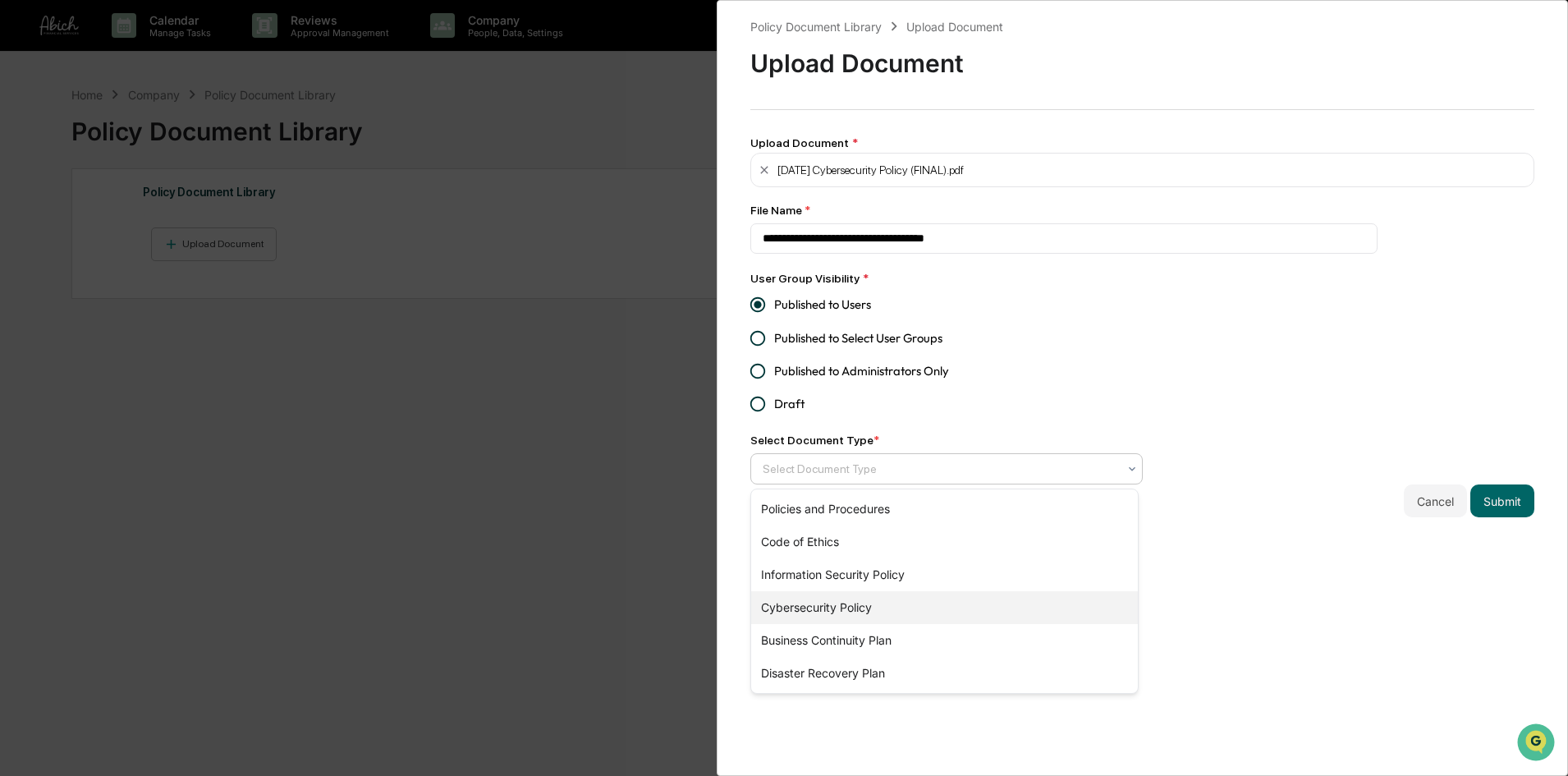
click at [865, 612] on div "Cybersecurity Policy" at bounding box center [944, 608] width 387 height 33
click at [1308, 493] on div "Cancel Submit" at bounding box center [1142, 501] width 784 height 33
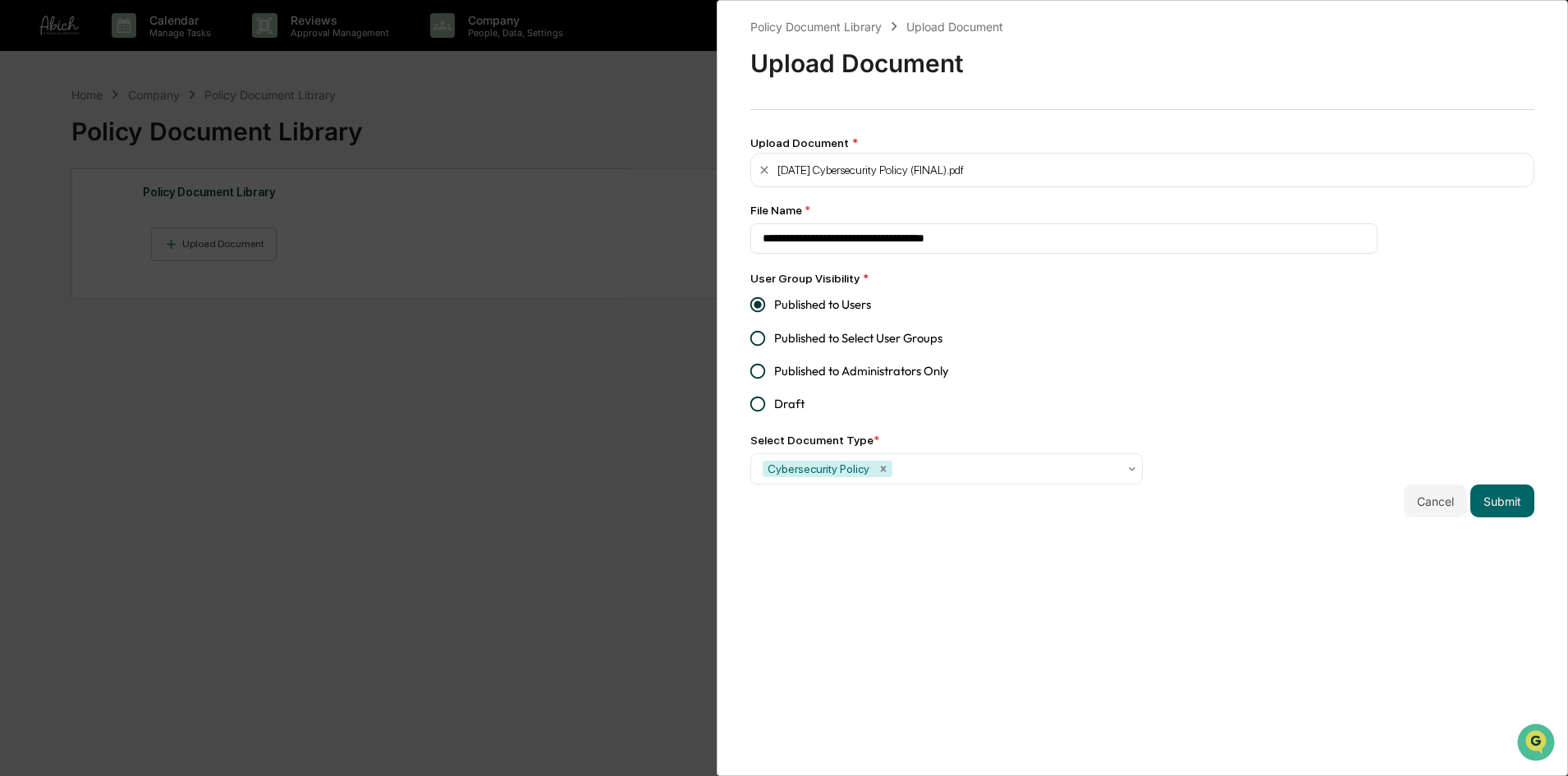
click at [1509, 507] on button "Submit" at bounding box center [1503, 501] width 64 height 33
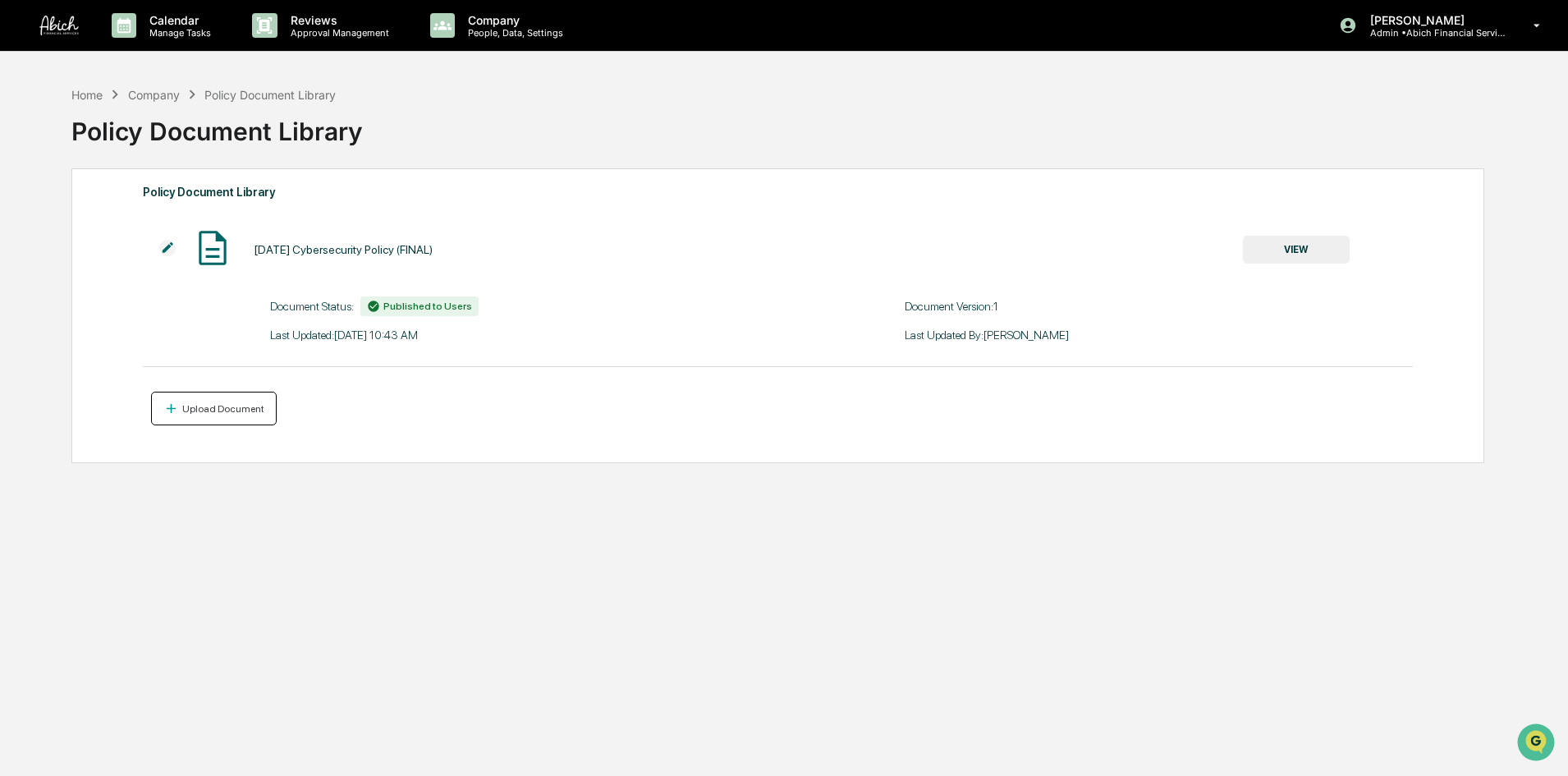
click at [223, 414] on div "Upload Document" at bounding box center [222, 409] width 86 height 12
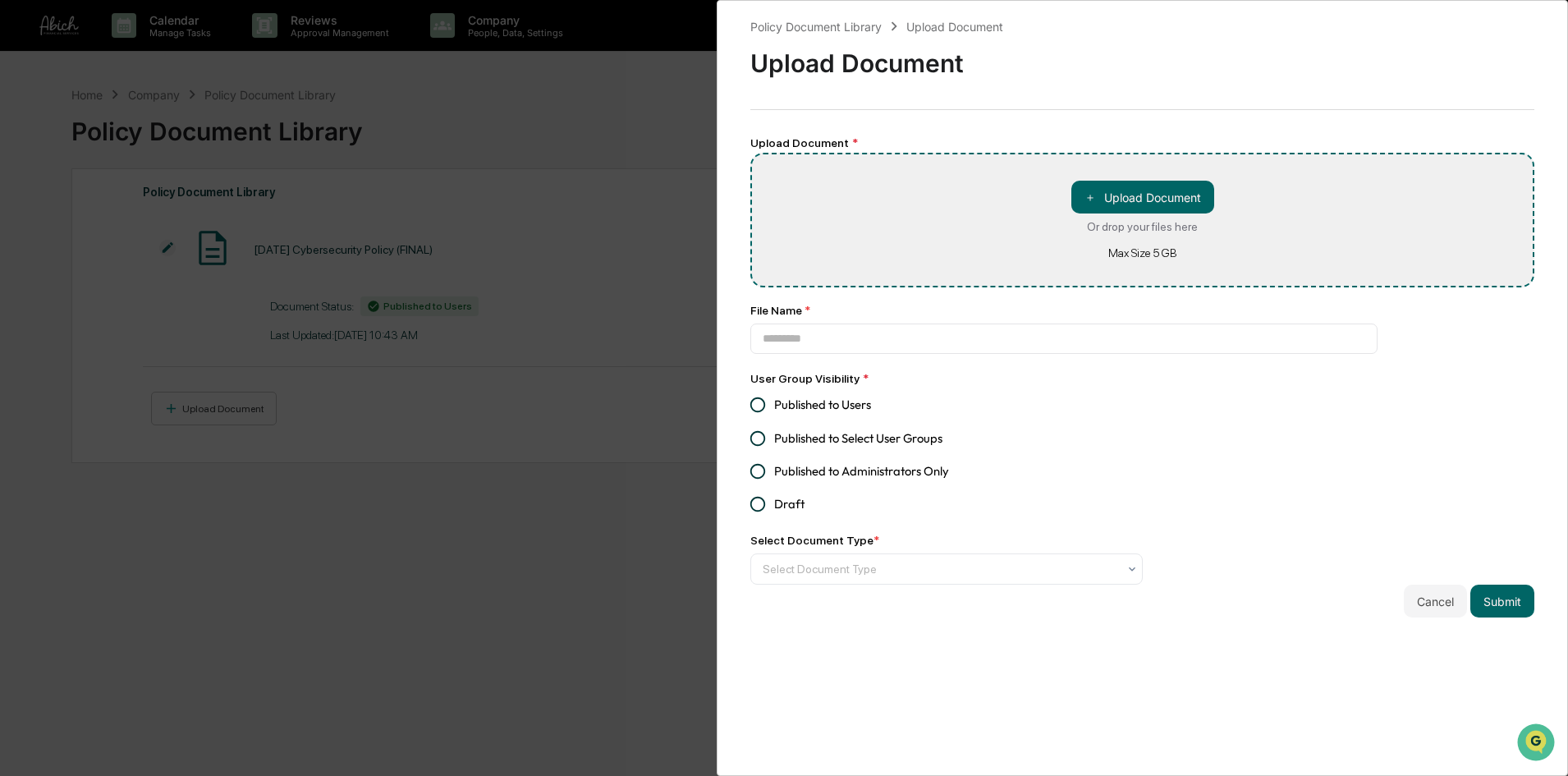
type input "**********"
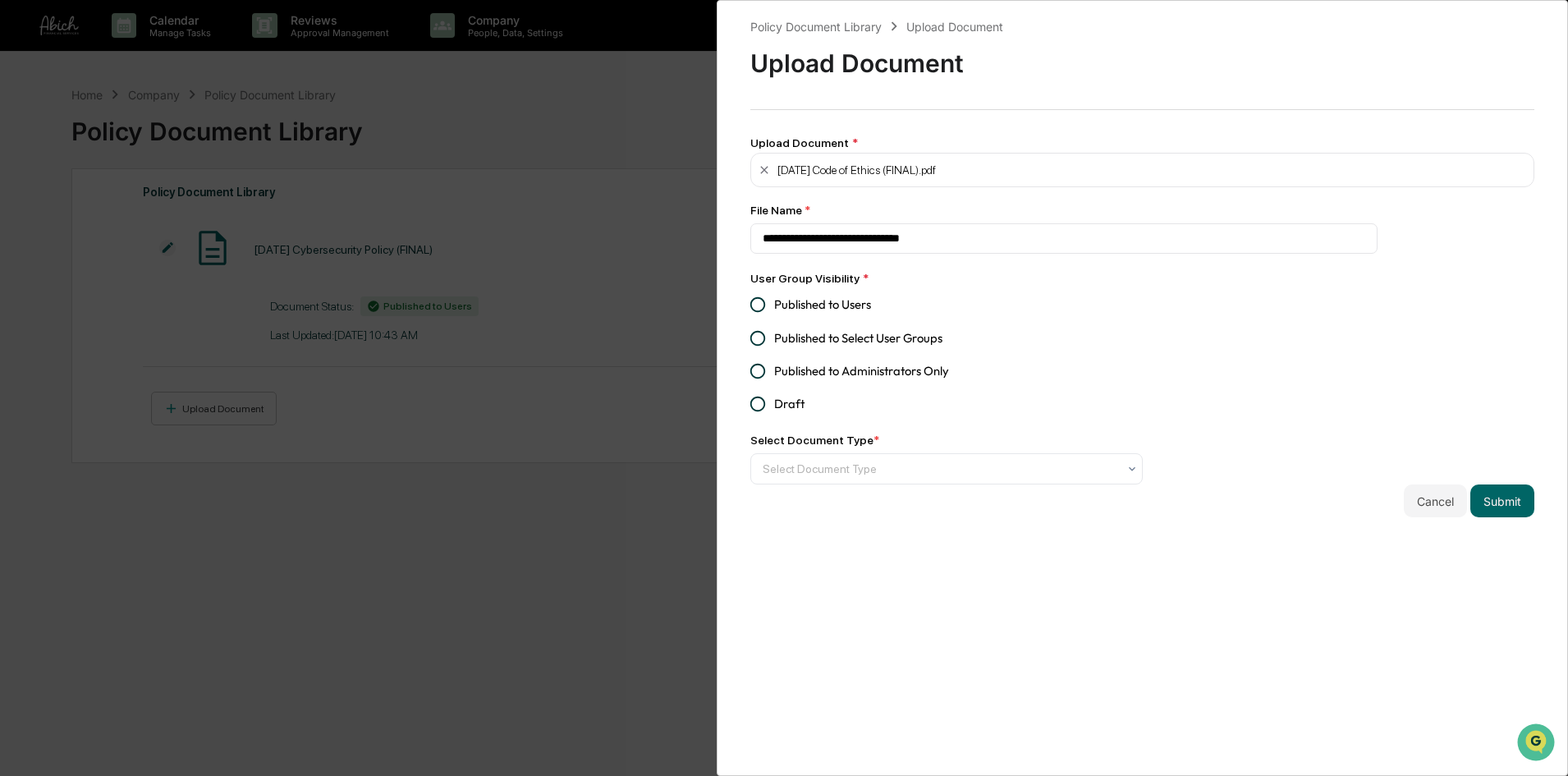
click at [856, 308] on span "Published to Users" at bounding box center [823, 304] width 97 height 18
click at [903, 471] on div at bounding box center [939, 469] width 355 height 16
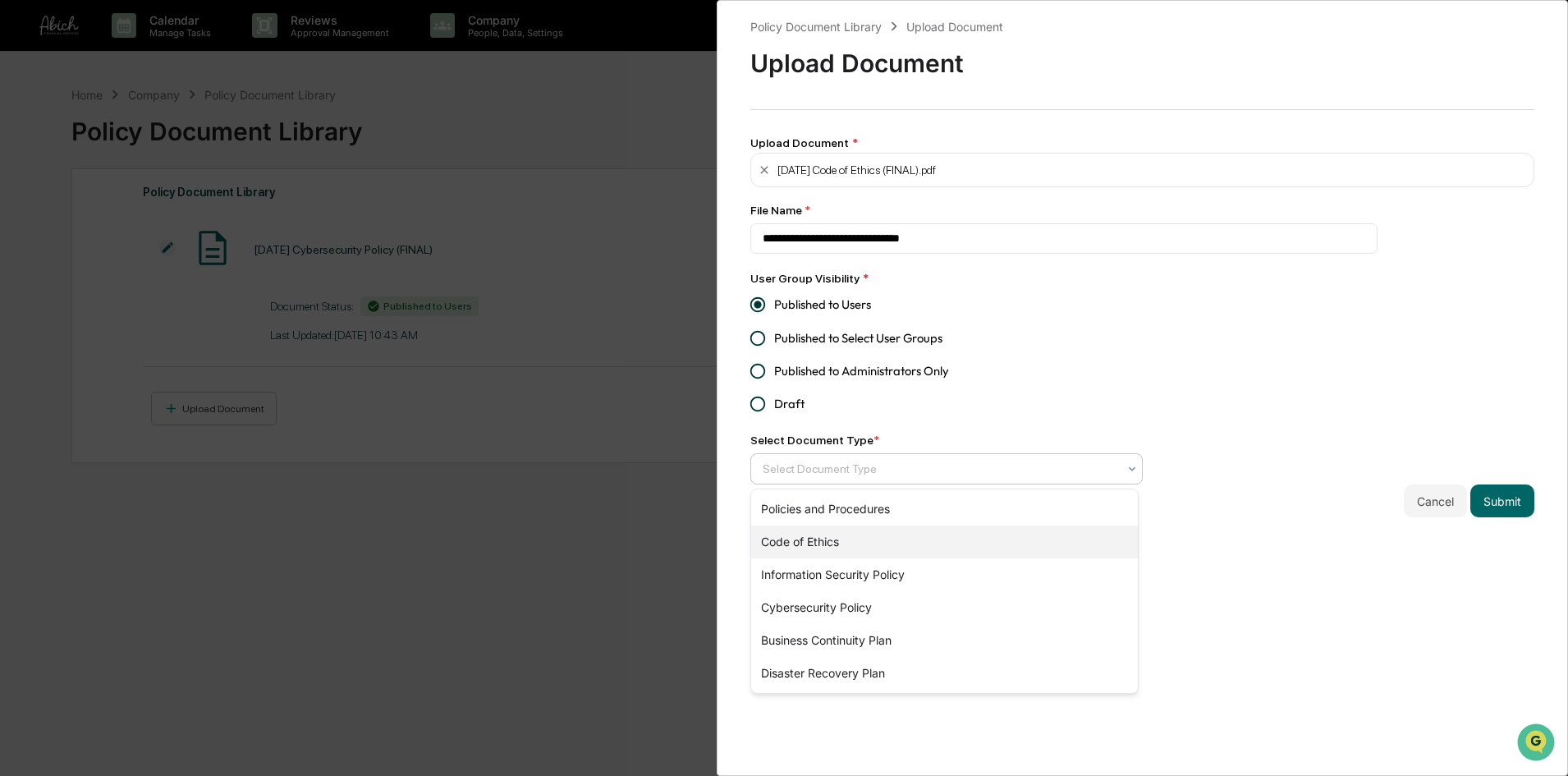
click at [869, 542] on div "Code of Ethics" at bounding box center [944, 542] width 387 height 33
click at [1235, 547] on div "**********" at bounding box center [1142, 388] width 851 height 776
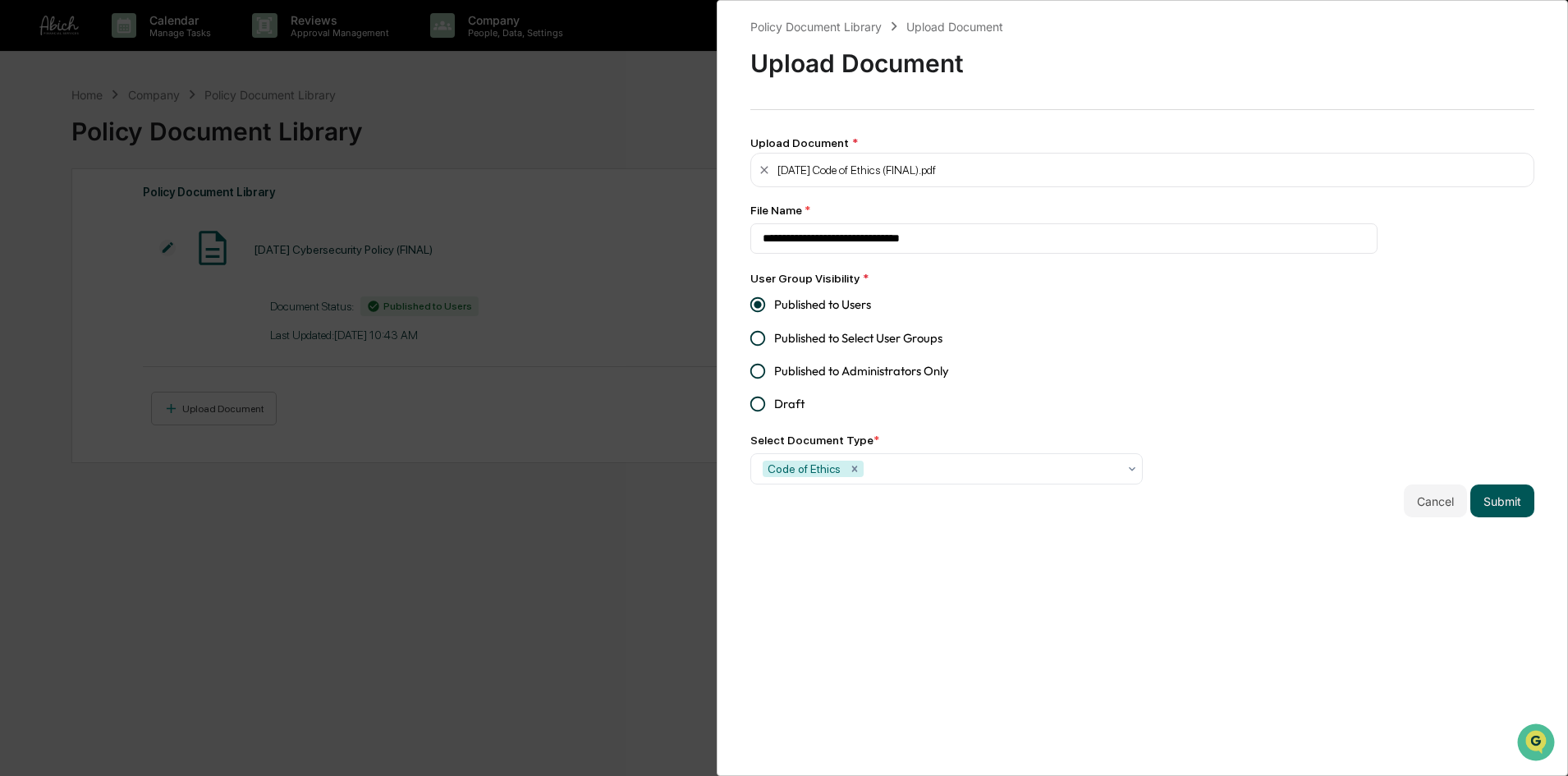
click at [1510, 502] on button "Submit" at bounding box center [1503, 501] width 64 height 33
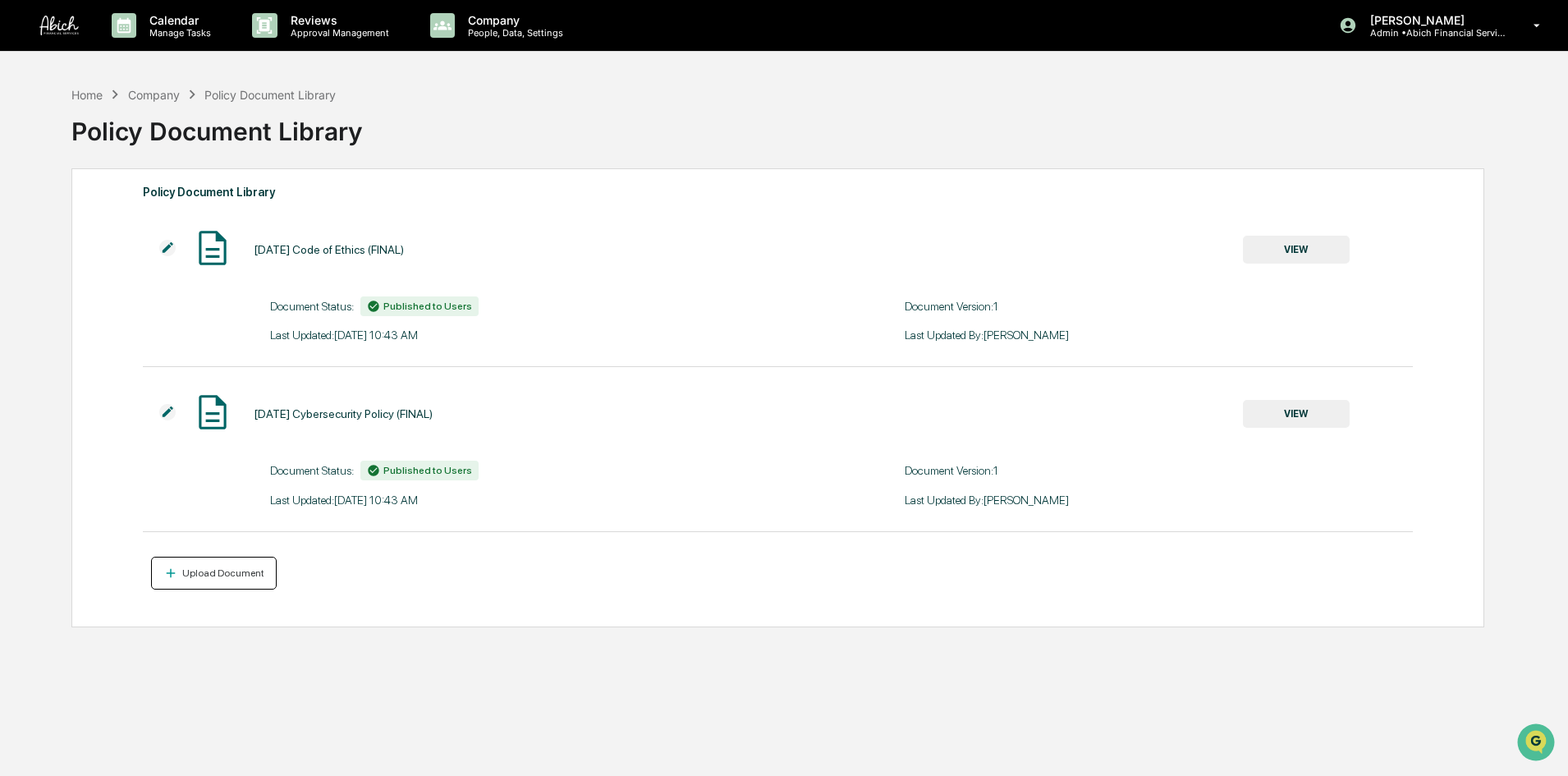
click at [208, 574] on div "Upload Document" at bounding box center [222, 574] width 86 height 12
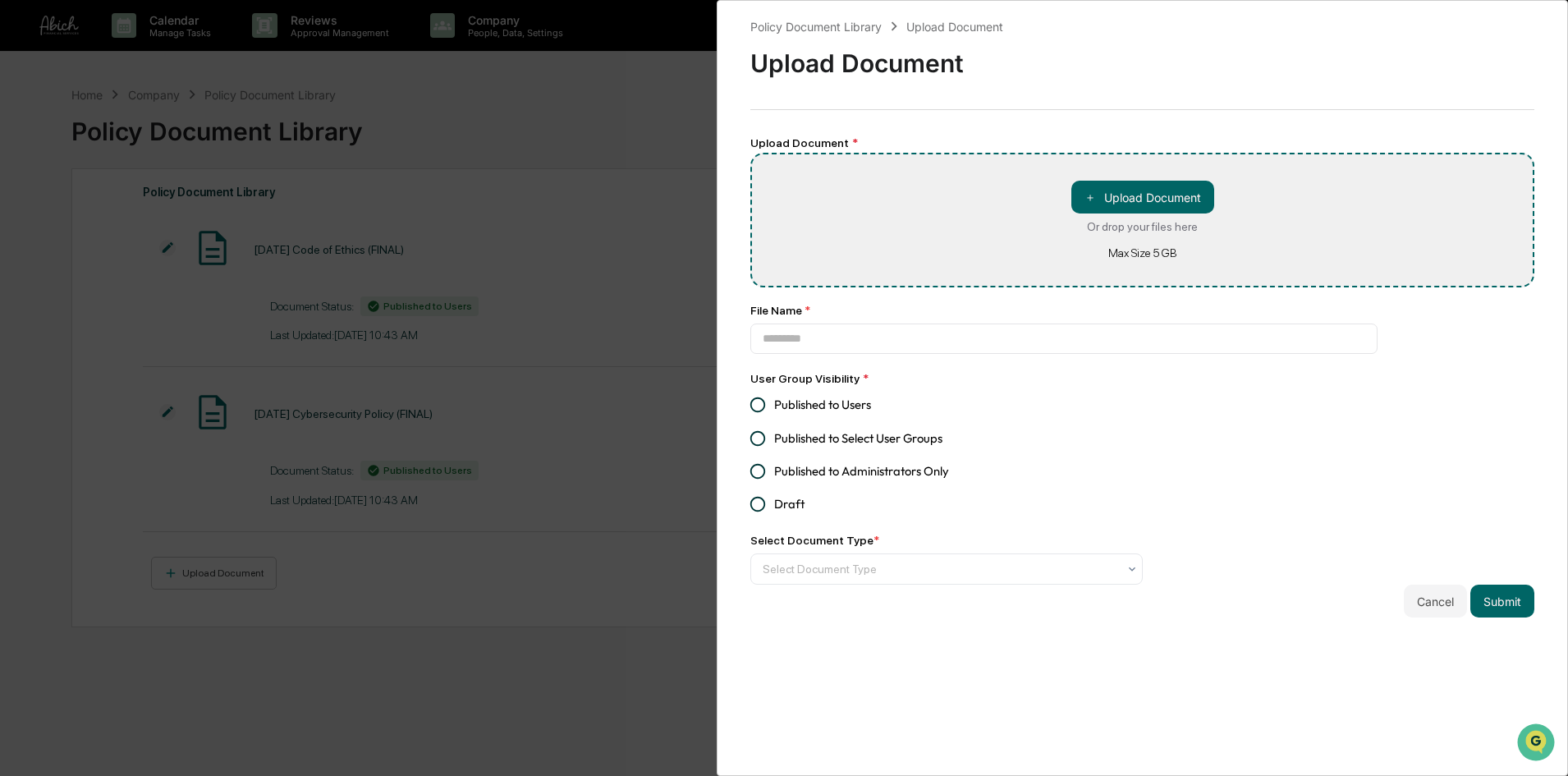
type input "**********"
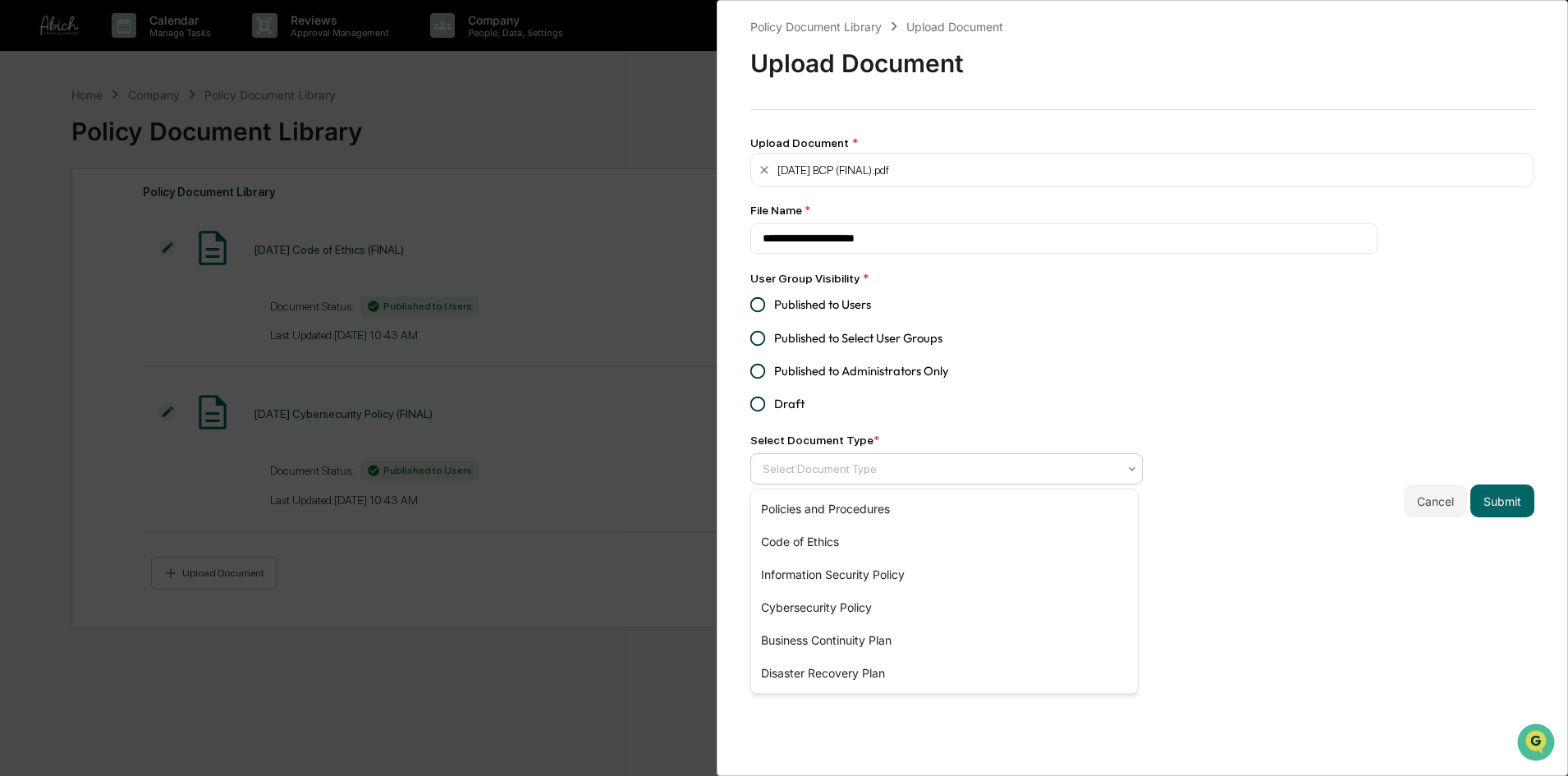
click at [901, 465] on div at bounding box center [939, 469] width 355 height 16
click at [868, 644] on div "Business Continuity Plan" at bounding box center [944, 641] width 387 height 33
click at [1063, 421] on label "Draft" at bounding box center [935, 404] width 388 height 33
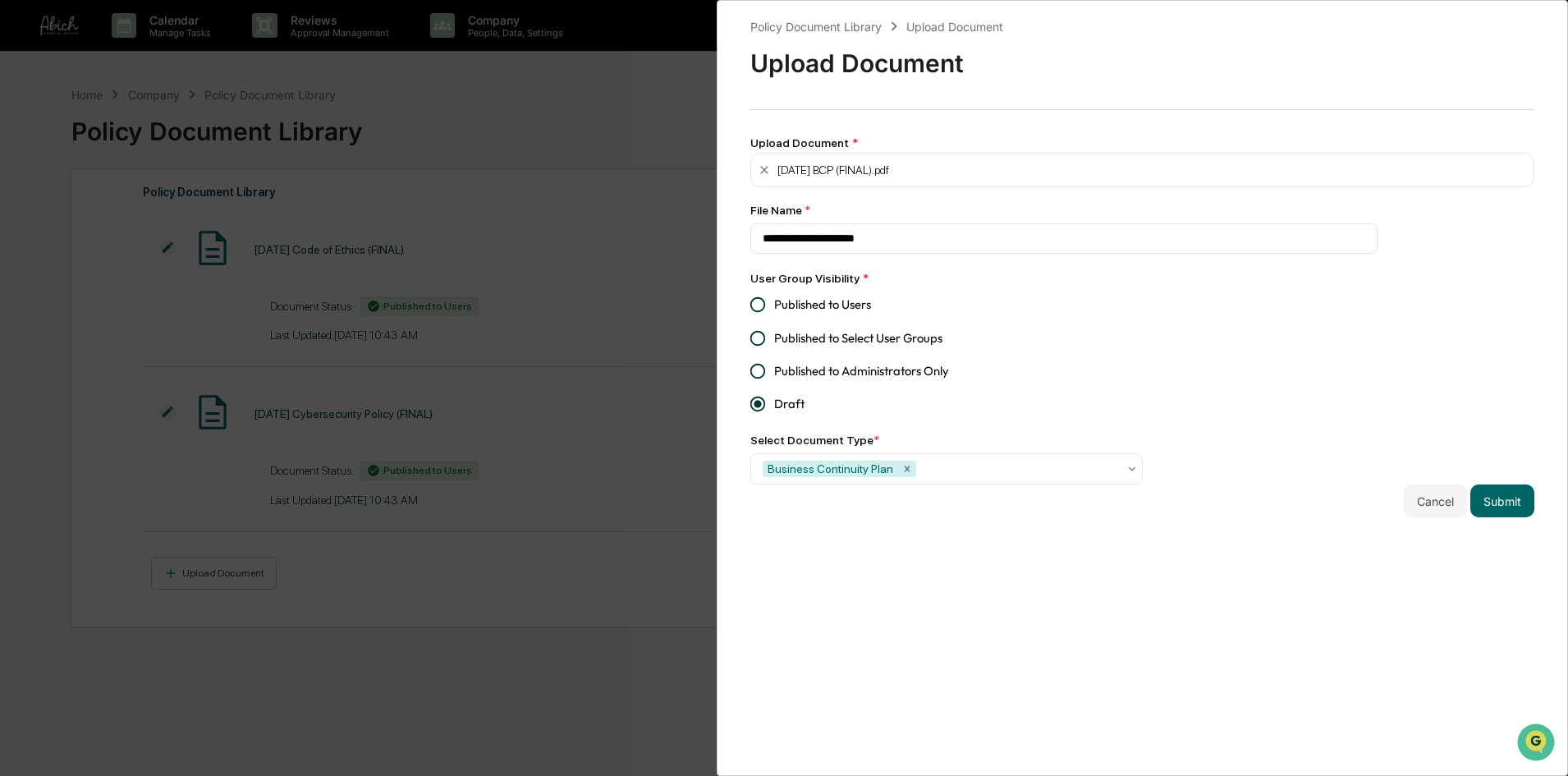
click at [834, 309] on span "Published to Users" at bounding box center [823, 304] width 97 height 18
click at [1496, 498] on button "Submit" at bounding box center [1503, 501] width 64 height 33
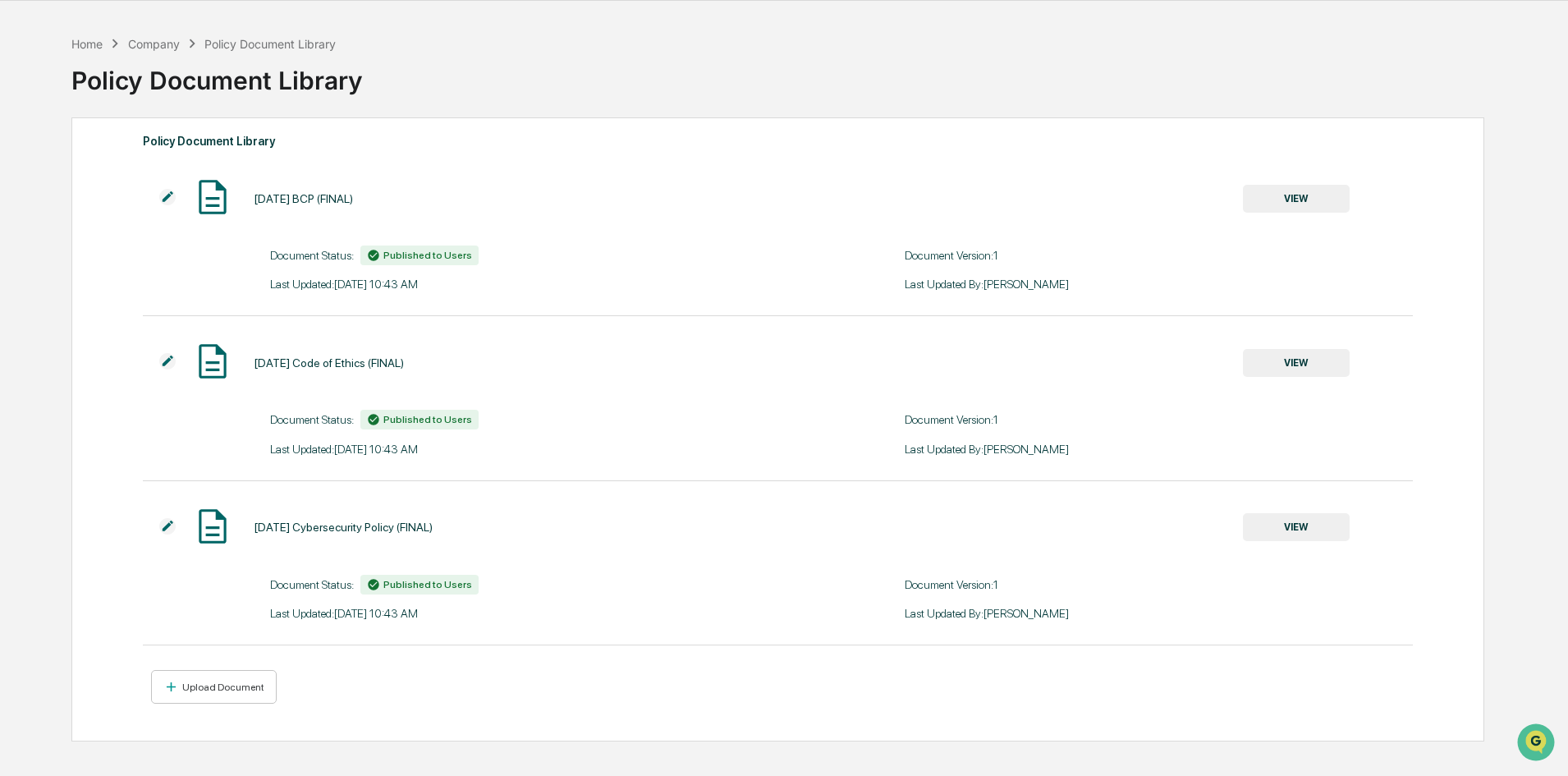
scroll to position [78, 0]
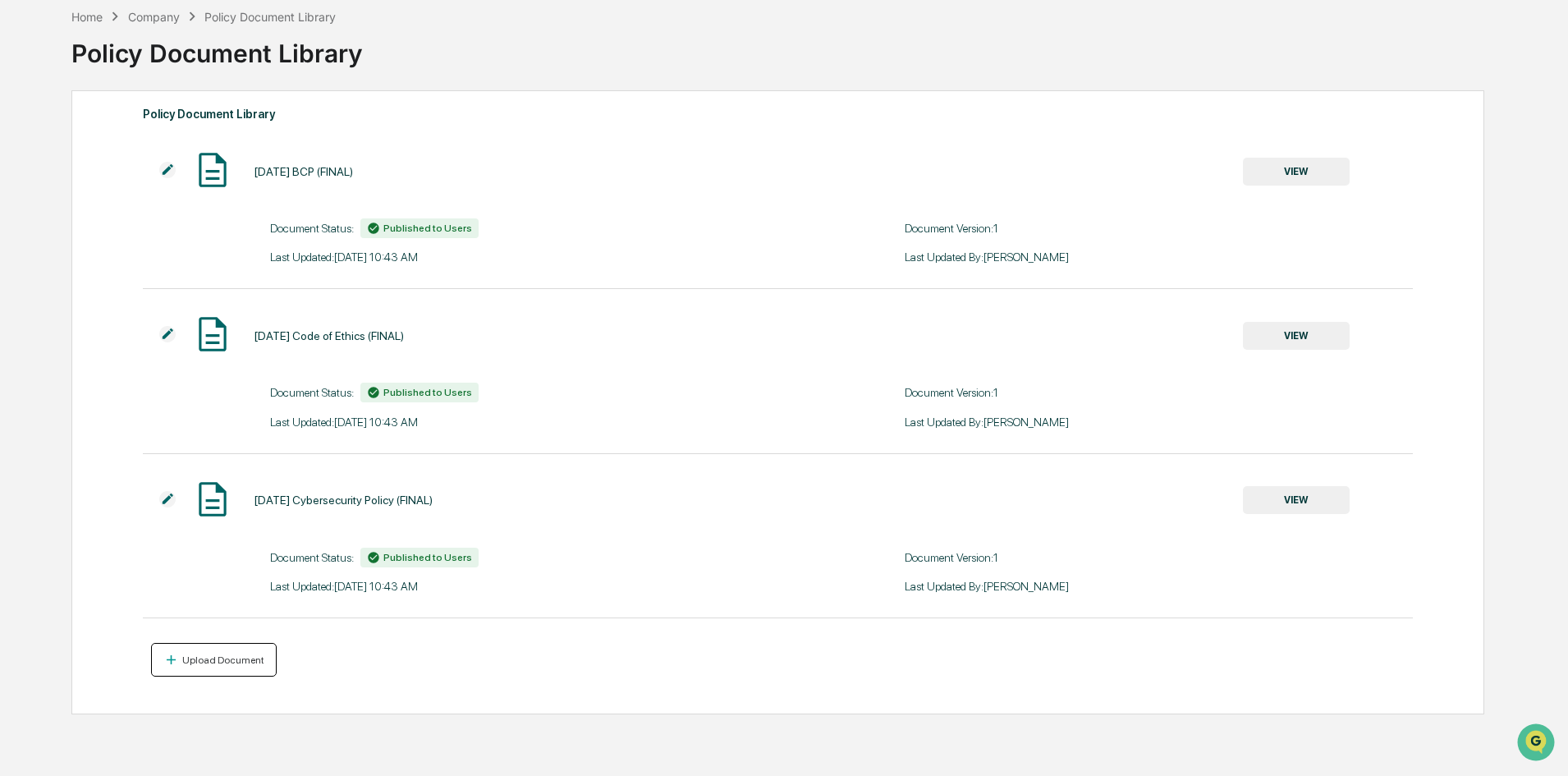
click at [232, 667] on div "Upload Document" at bounding box center [214, 660] width 101 height 16
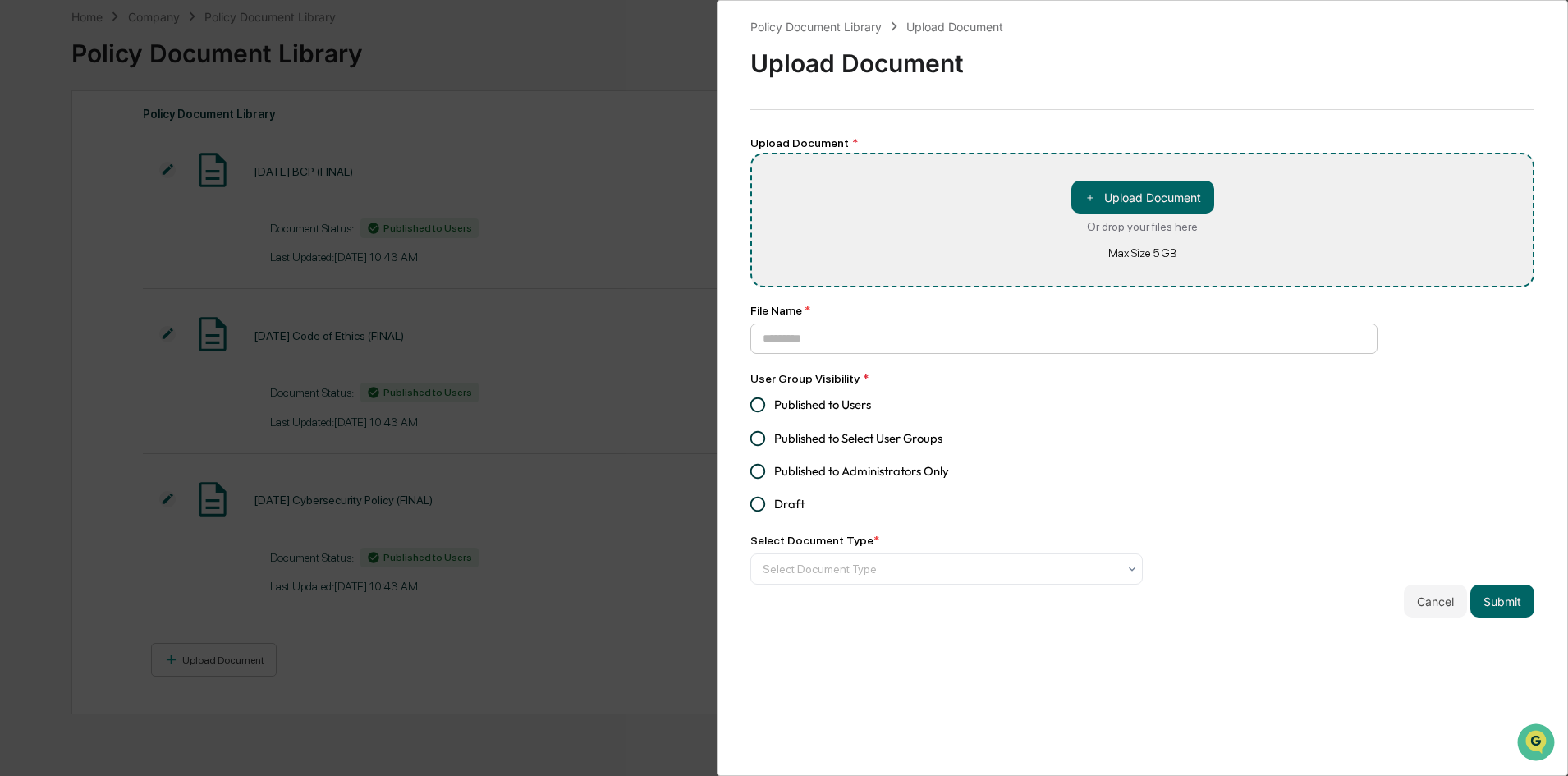
type input "**********"
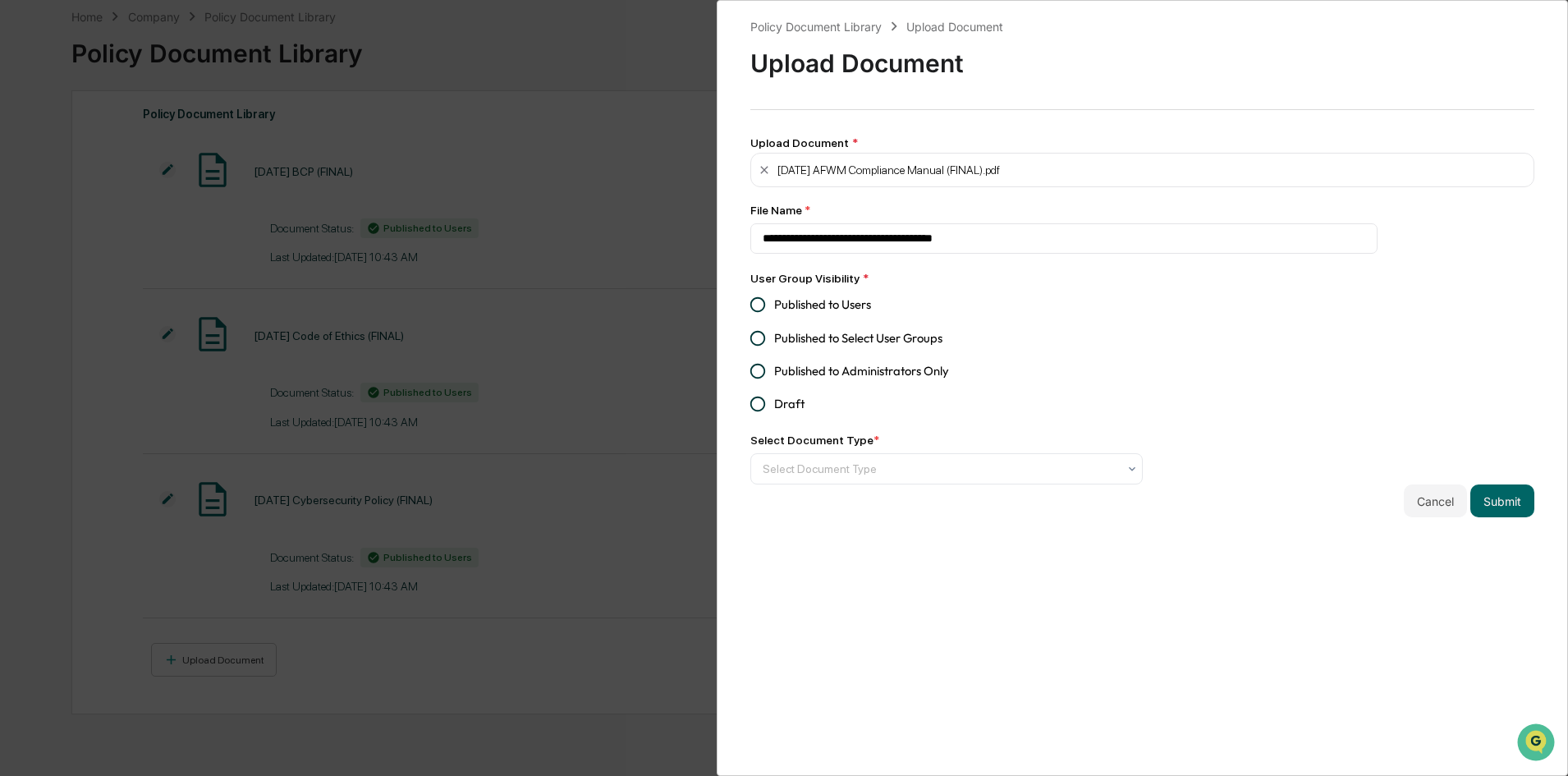
click at [852, 304] on span "Published to Users" at bounding box center [823, 304] width 97 height 18
click at [892, 465] on div at bounding box center [939, 469] width 355 height 16
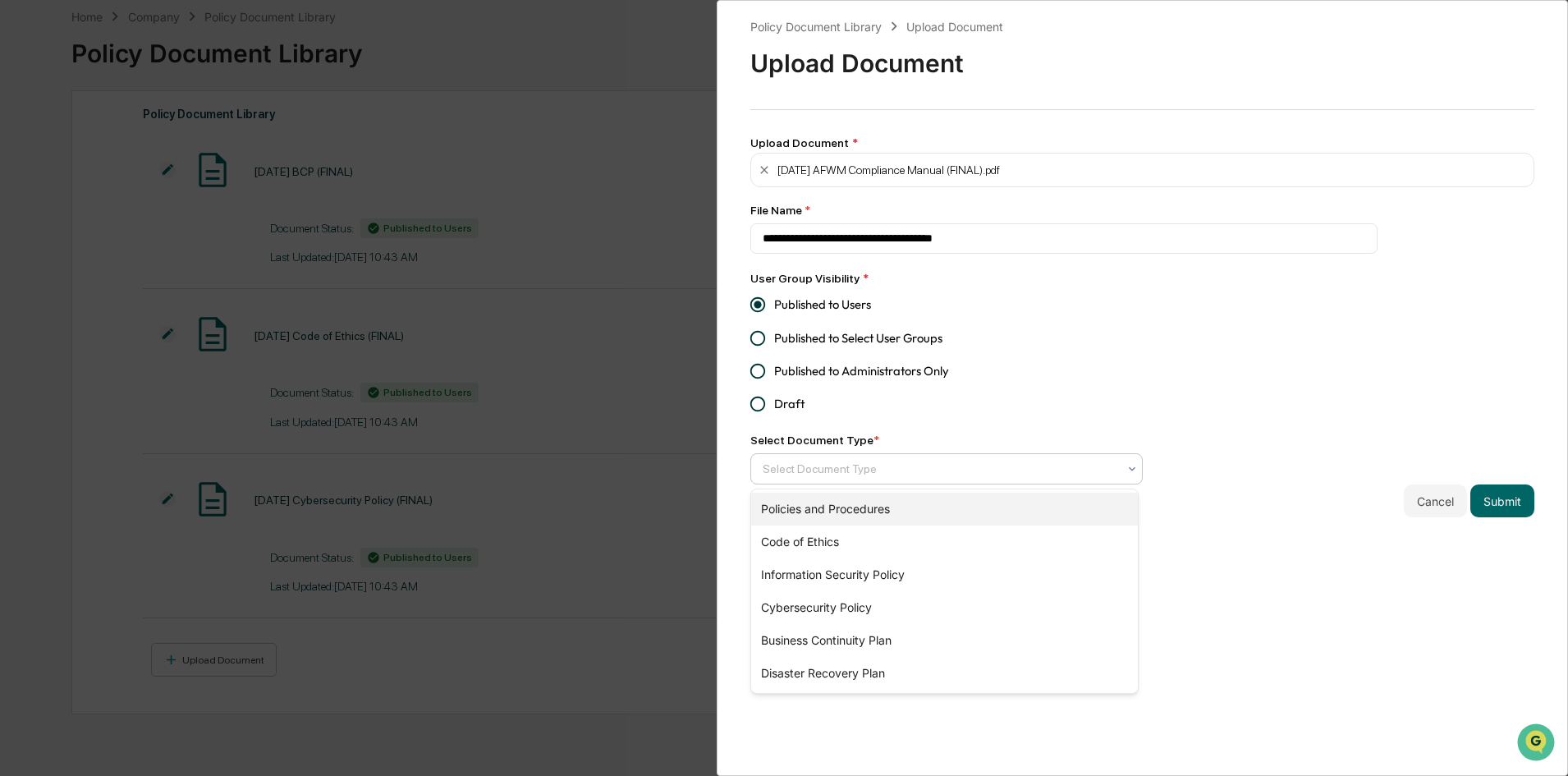
click at [874, 515] on div "Policies and Procedures" at bounding box center [944, 509] width 387 height 33
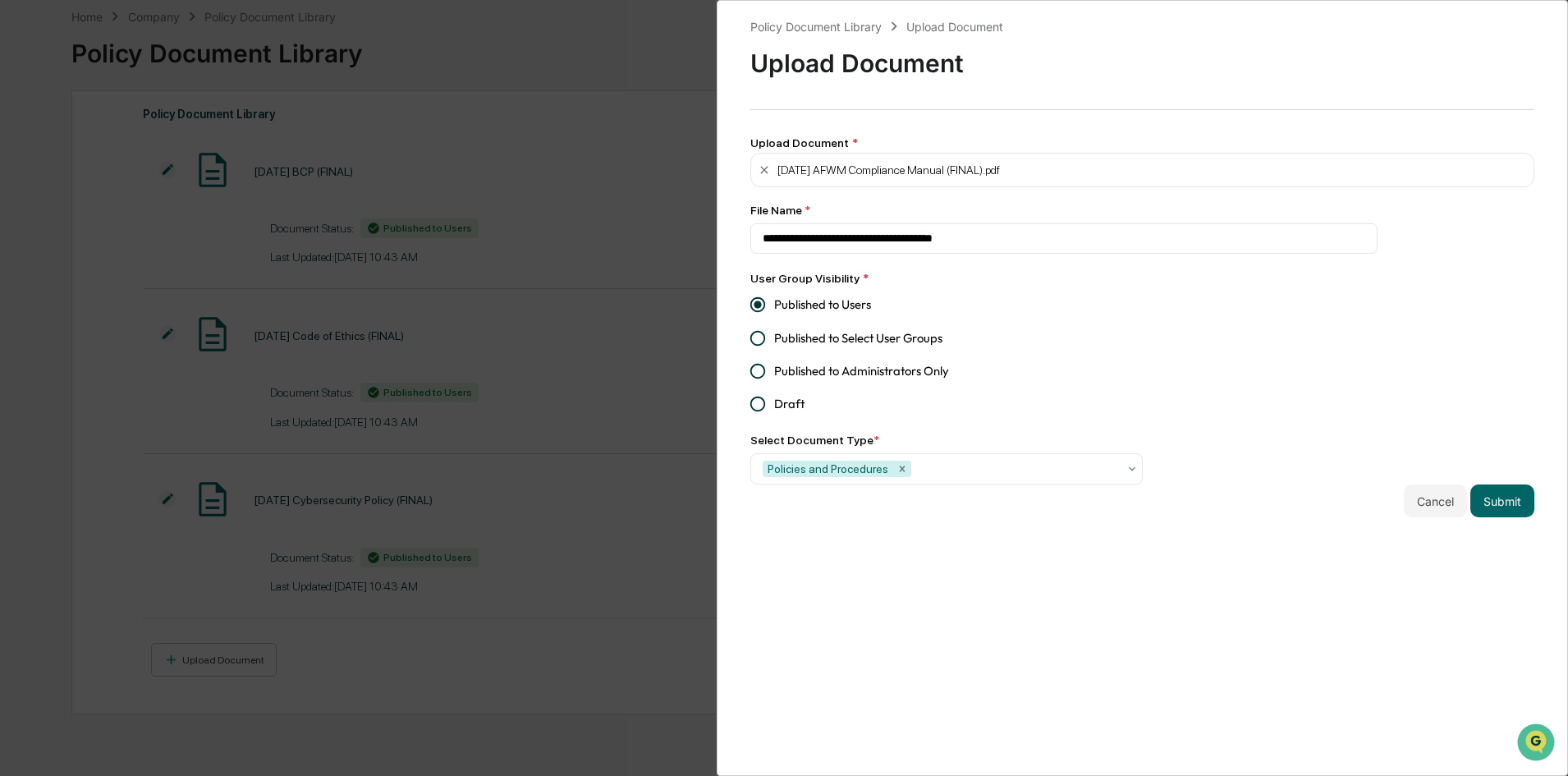
click at [1279, 548] on div "**********" at bounding box center [1142, 388] width 851 height 776
click at [1496, 504] on button "Submit" at bounding box center [1503, 501] width 64 height 33
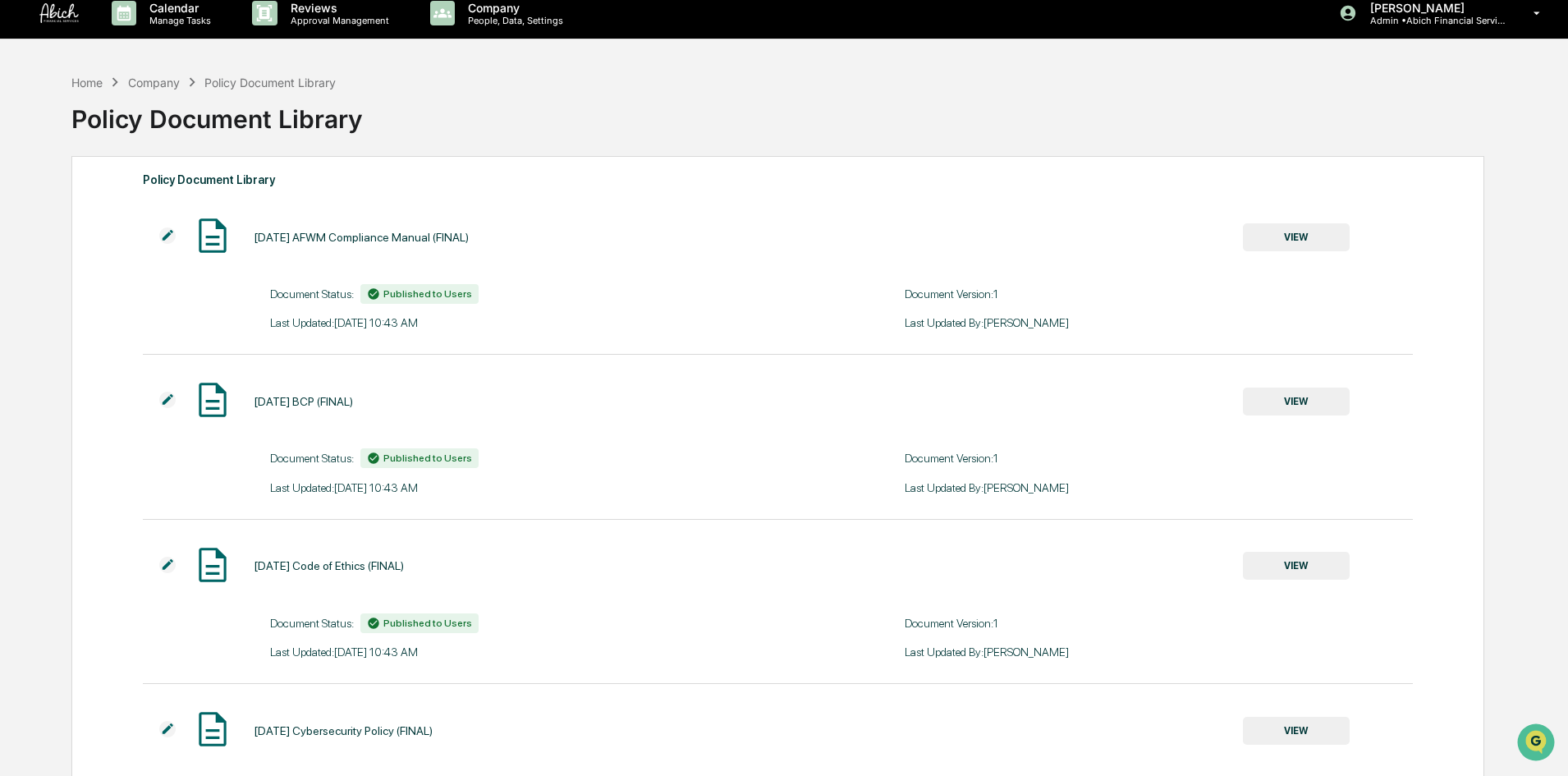
scroll to position [0, 0]
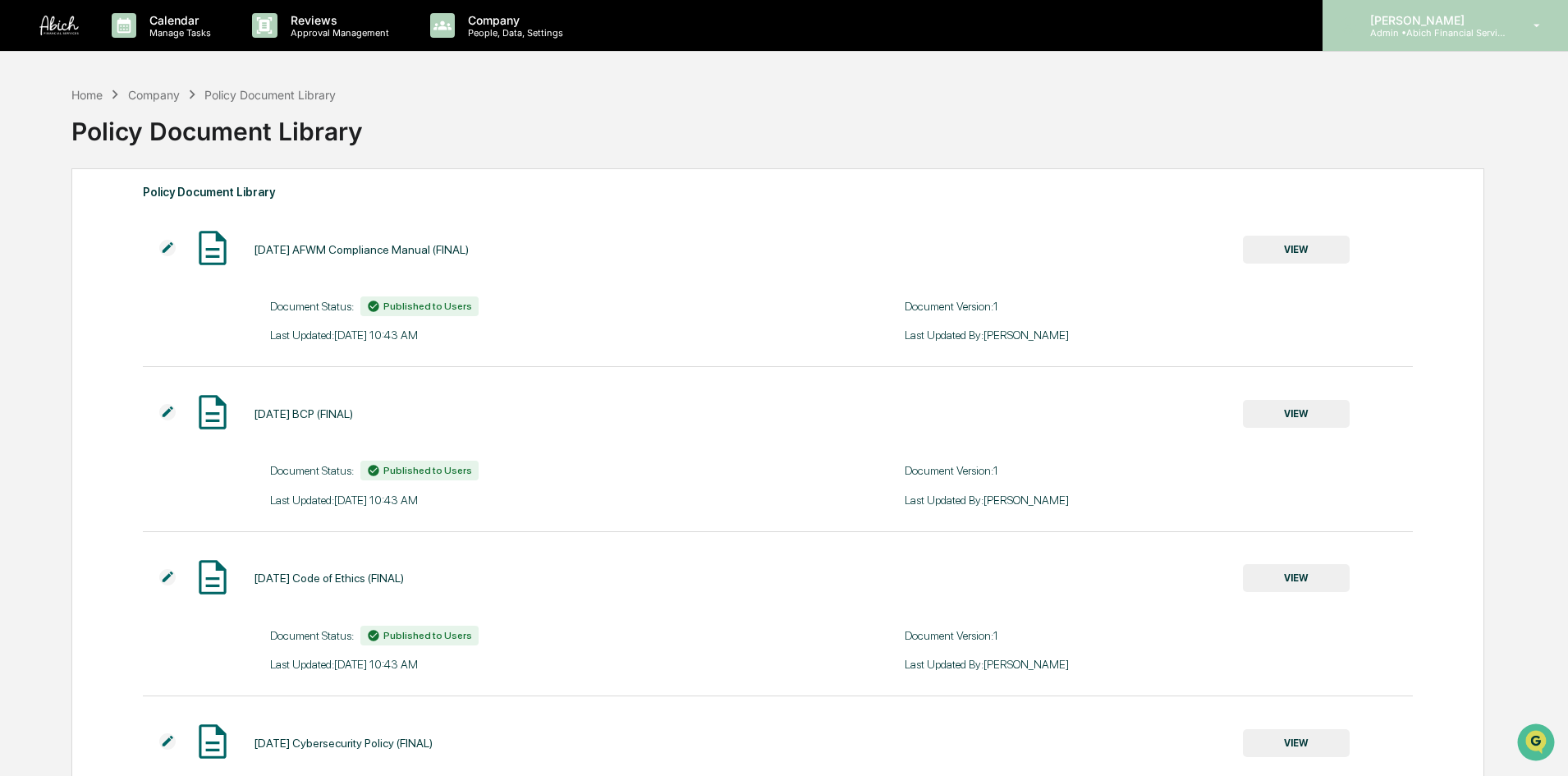
click at [1464, 28] on p "Admin • Abich Financial Services" at bounding box center [1434, 33] width 153 height 12
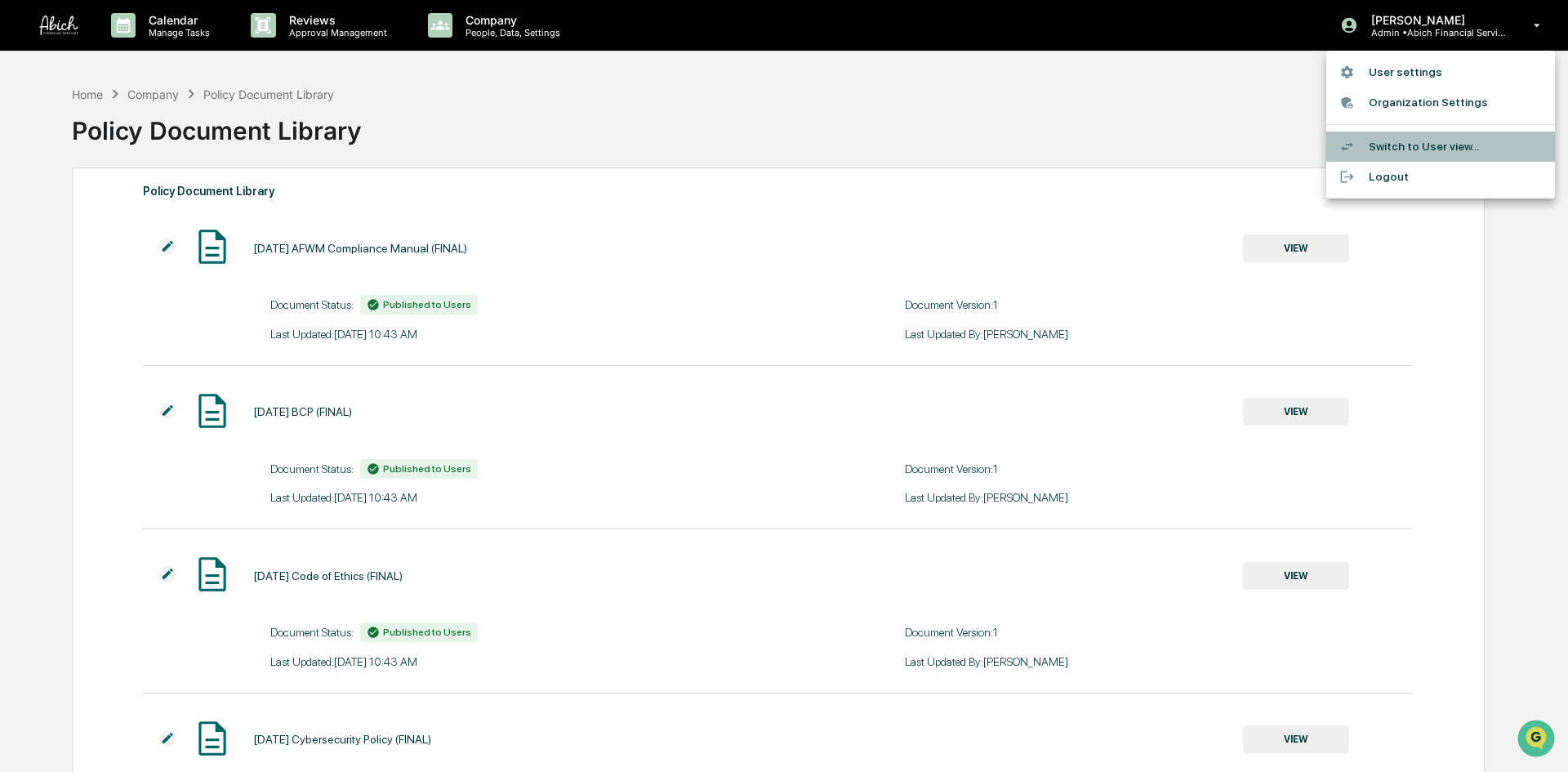
click at [1399, 145] on li "Switch to User view..." at bounding box center [1440, 147] width 228 height 30
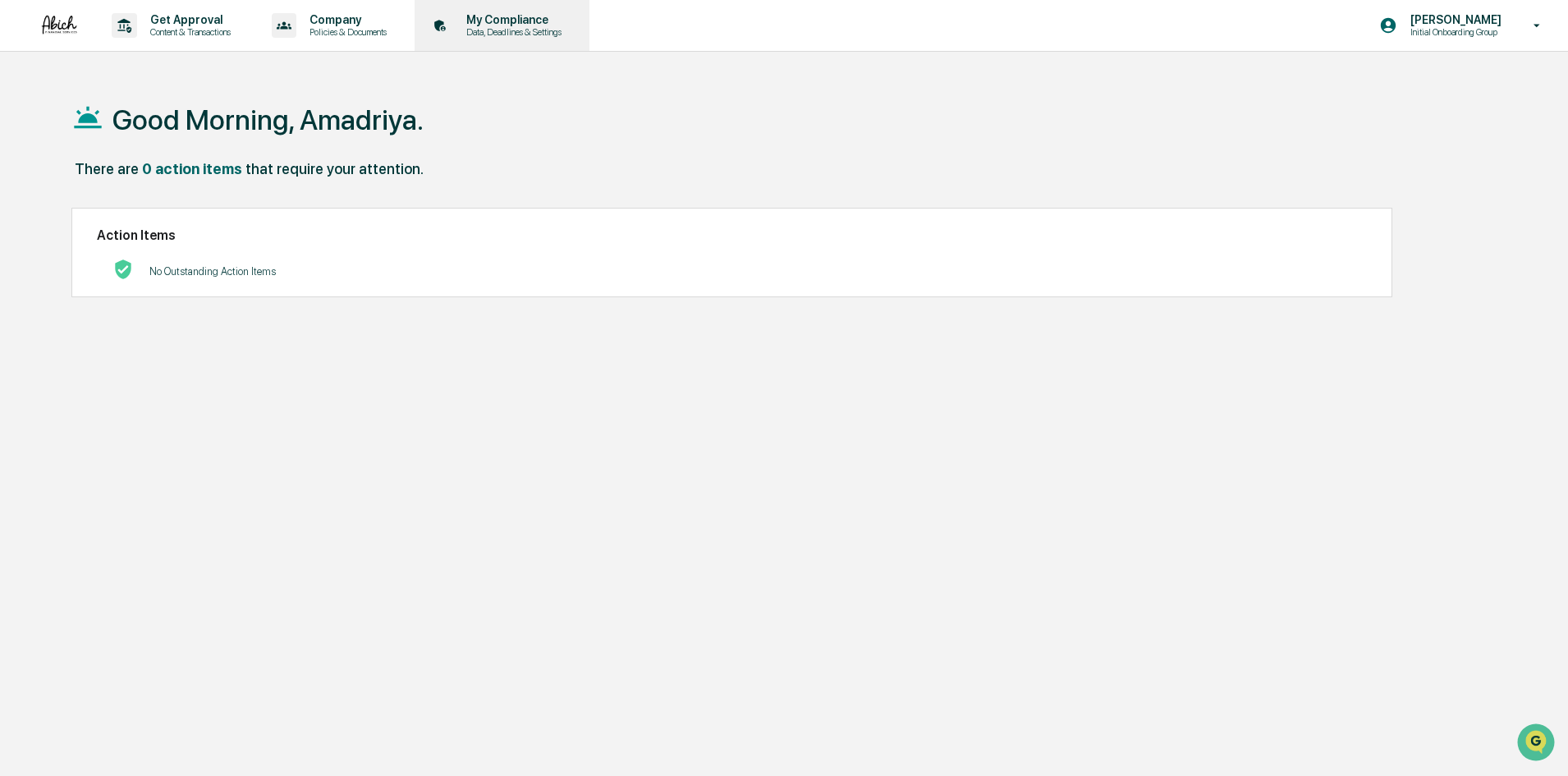
click at [551, 34] on p "Data, Deadlines & Settings" at bounding box center [512, 32] width 117 height 12
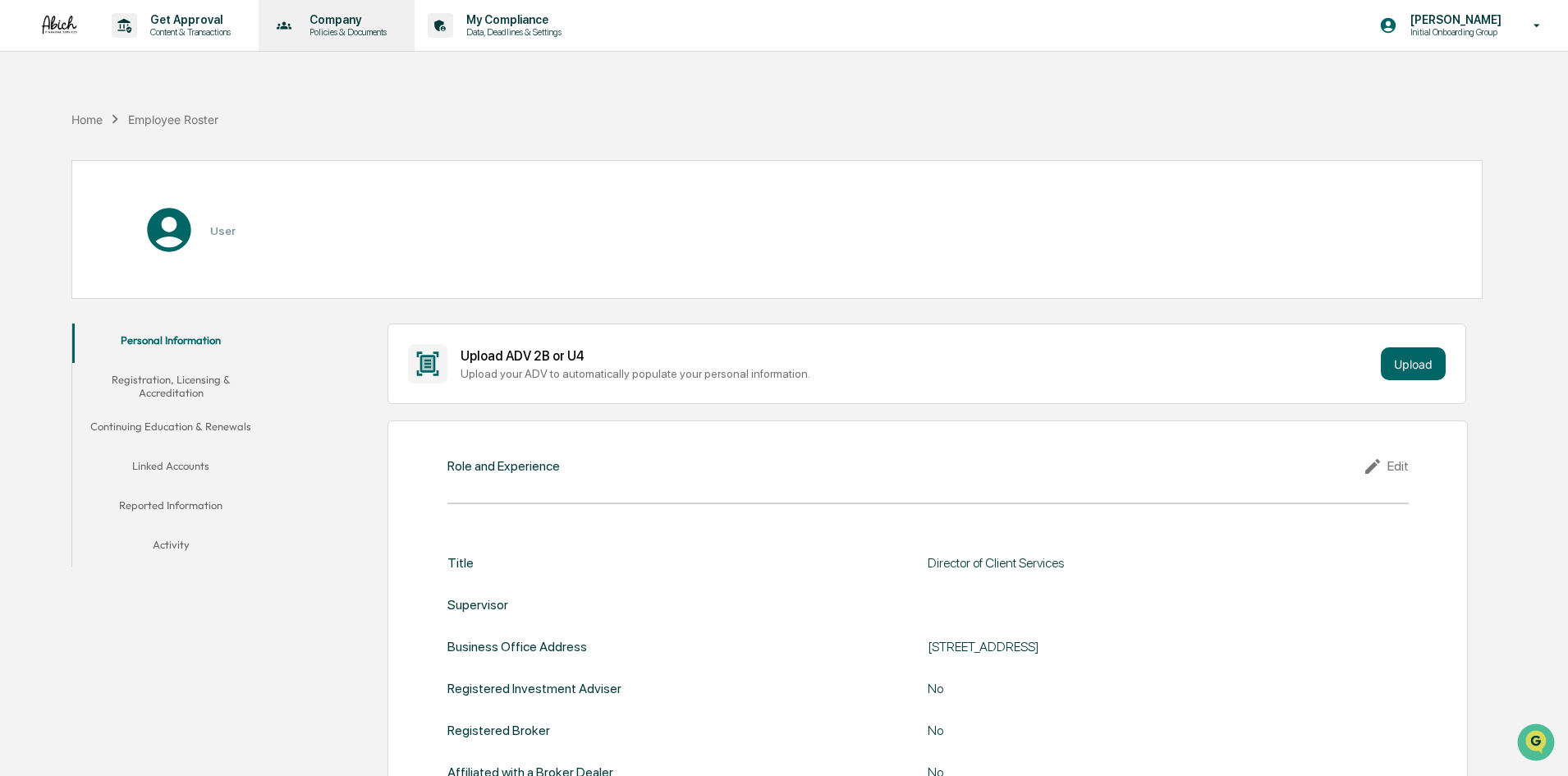
click at [364, 20] on p "Company" at bounding box center [346, 20] width 99 height 13
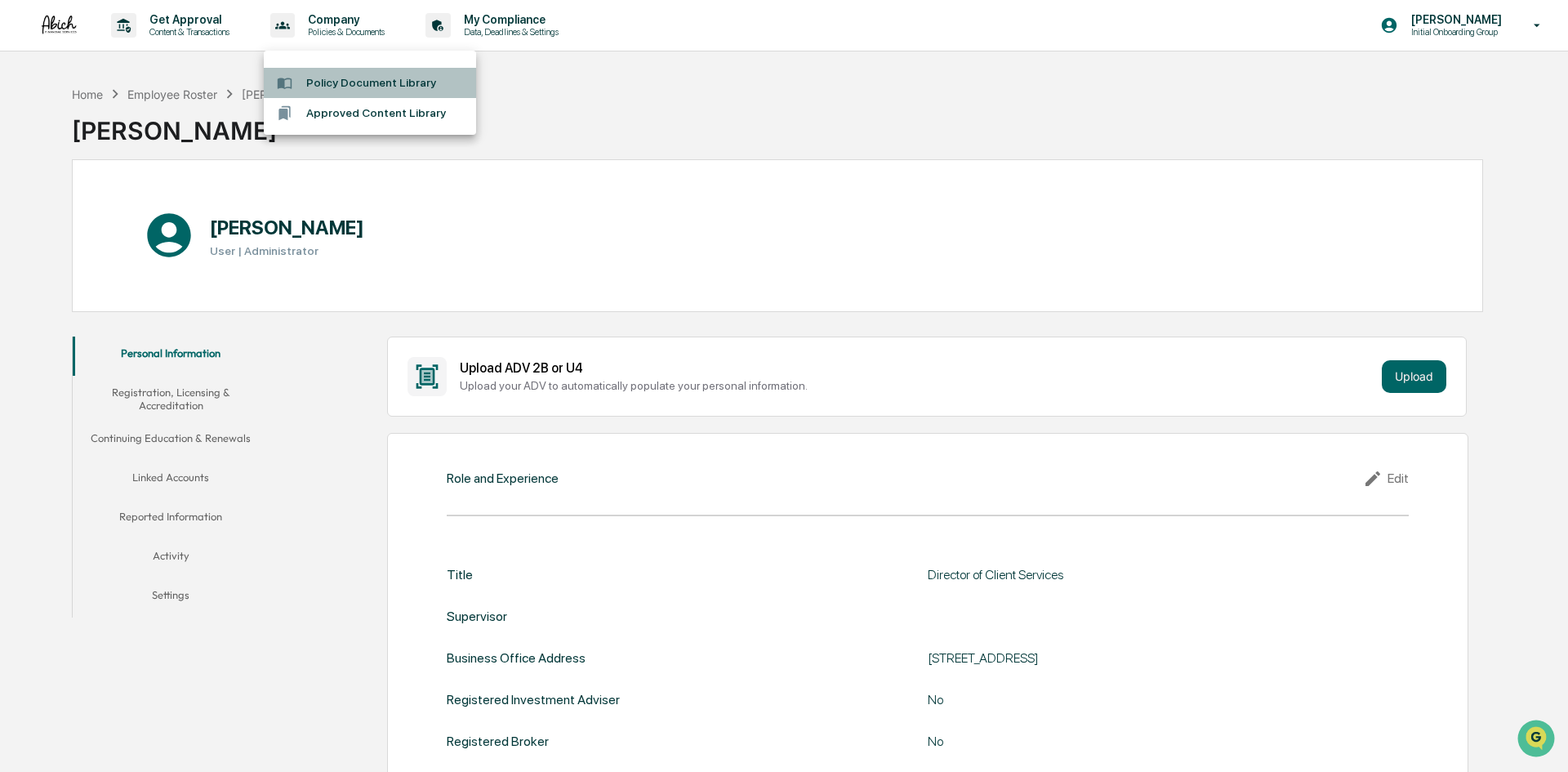
click at [365, 81] on li "Policy Document Library" at bounding box center [370, 83] width 213 height 30
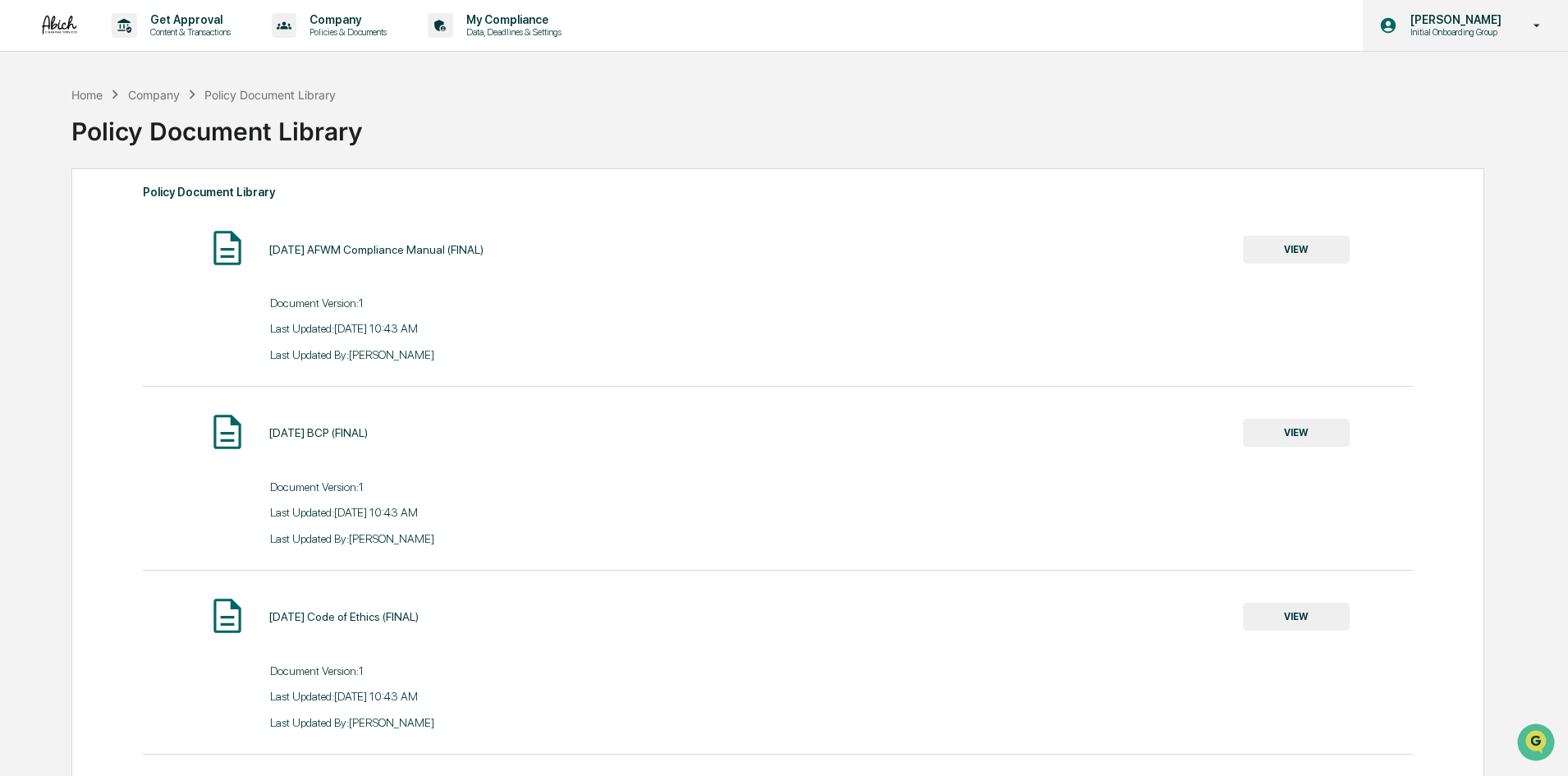
click at [1495, 34] on p "Initial Onboarding Group" at bounding box center [1454, 32] width 113 height 12
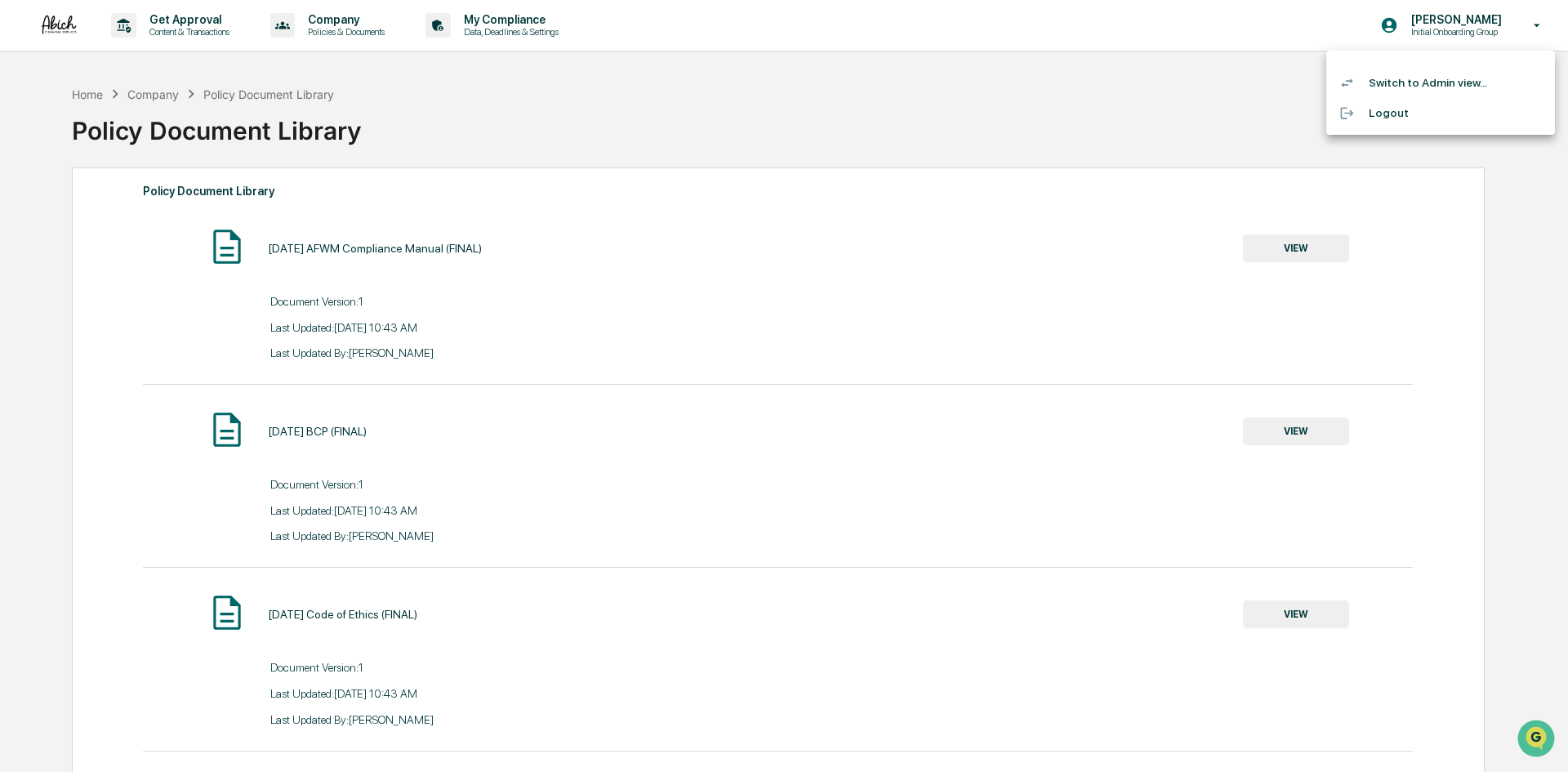
click at [1424, 79] on li "Switch to Admin view..." at bounding box center [1440, 83] width 228 height 30
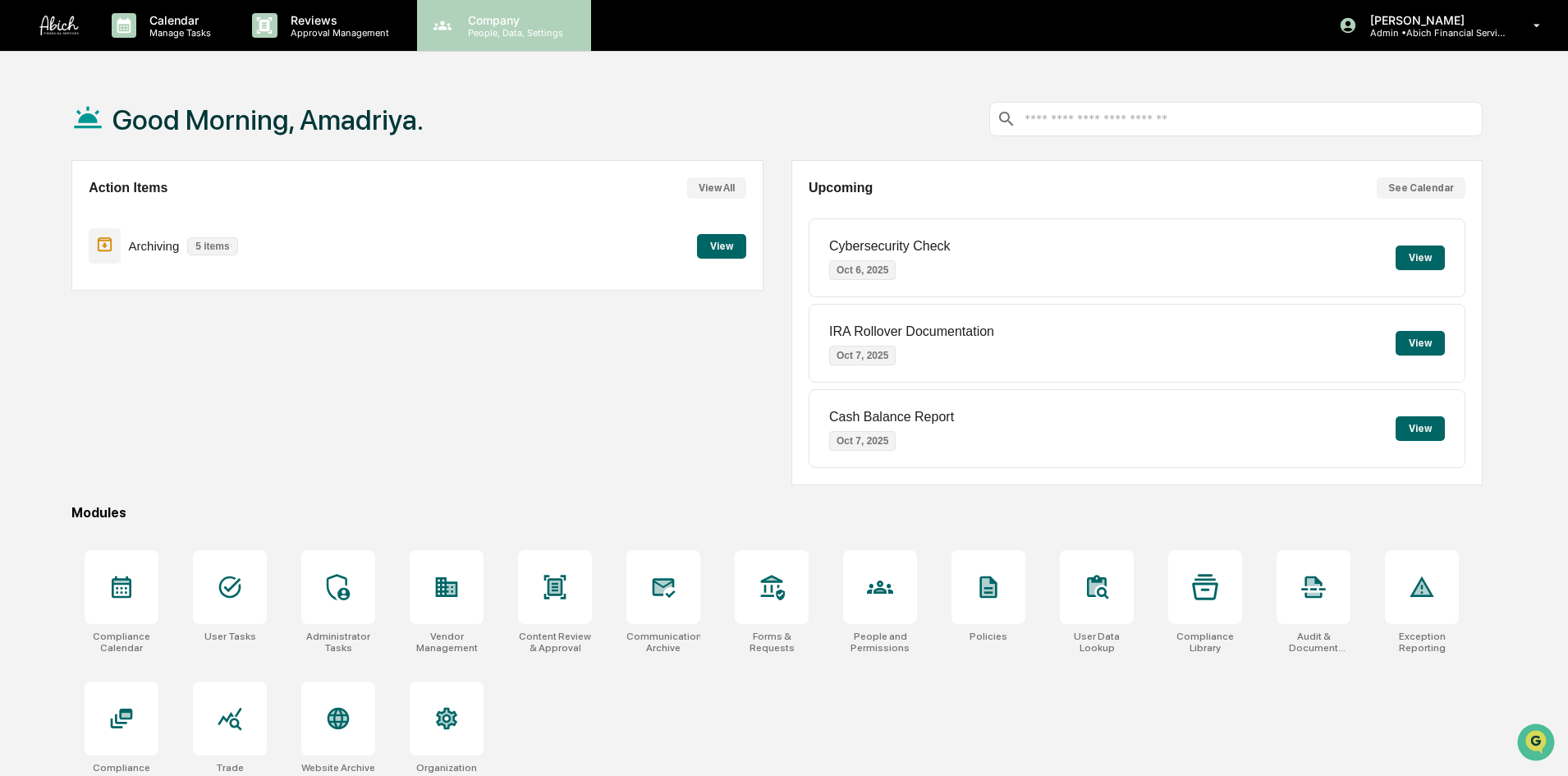
click at [494, 23] on p "Company" at bounding box center [513, 20] width 117 height 14
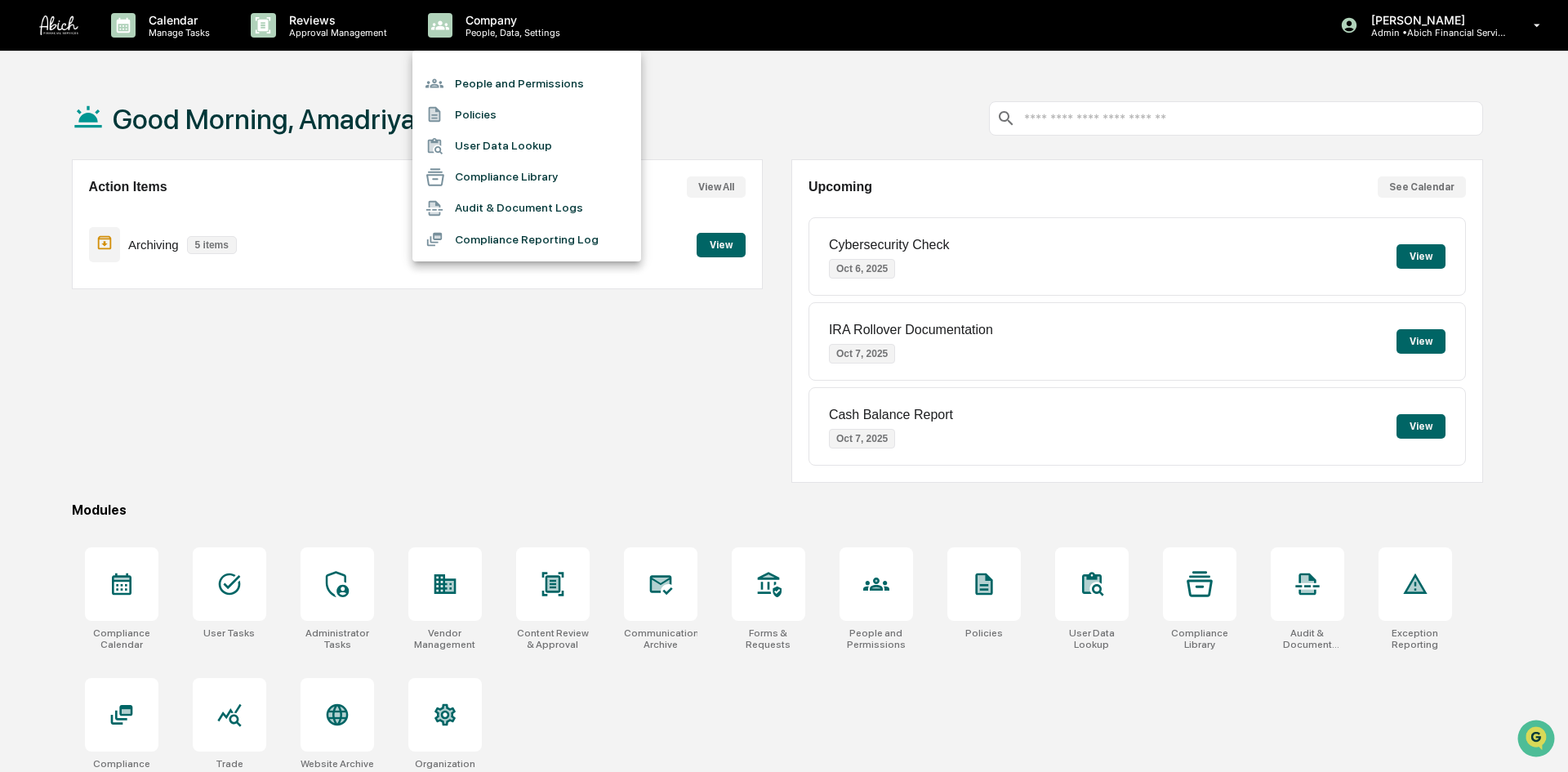
click at [502, 151] on li "User Data Lookup" at bounding box center [526, 147] width 228 height 31
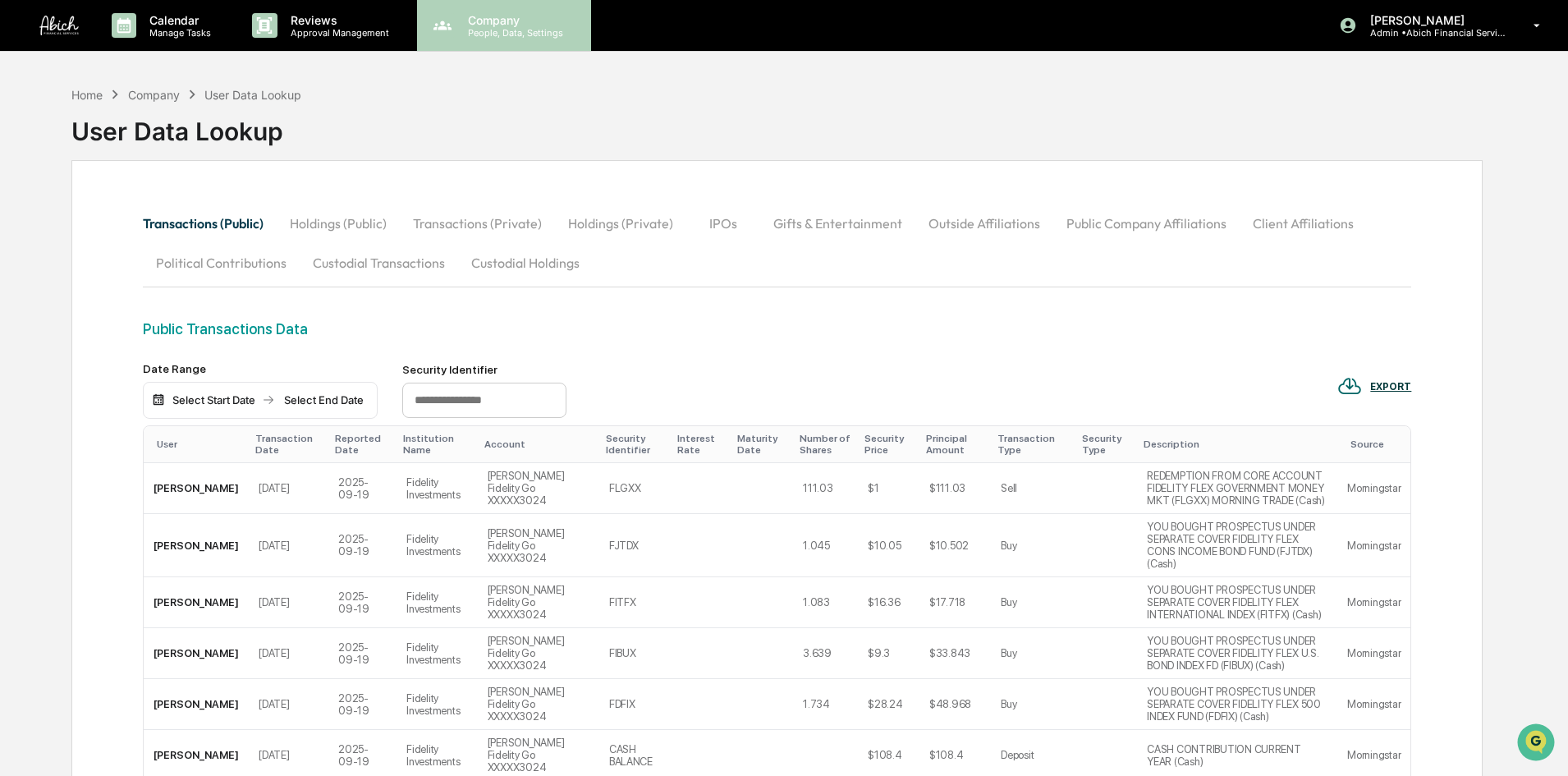
click at [483, 20] on p "Company" at bounding box center [513, 20] width 117 height 14
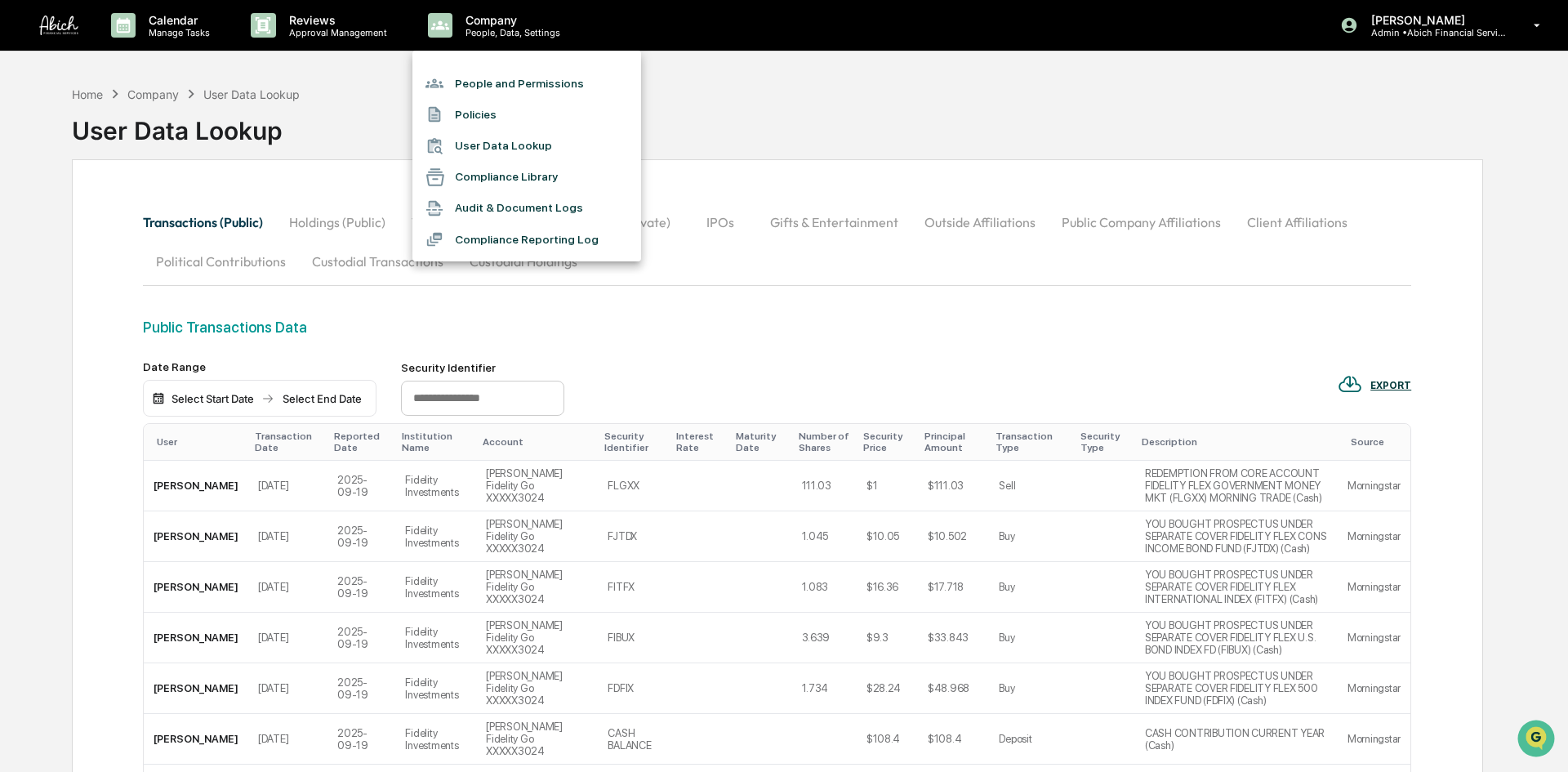
click at [507, 213] on li "Audit & Document Logs" at bounding box center [526, 209] width 228 height 31
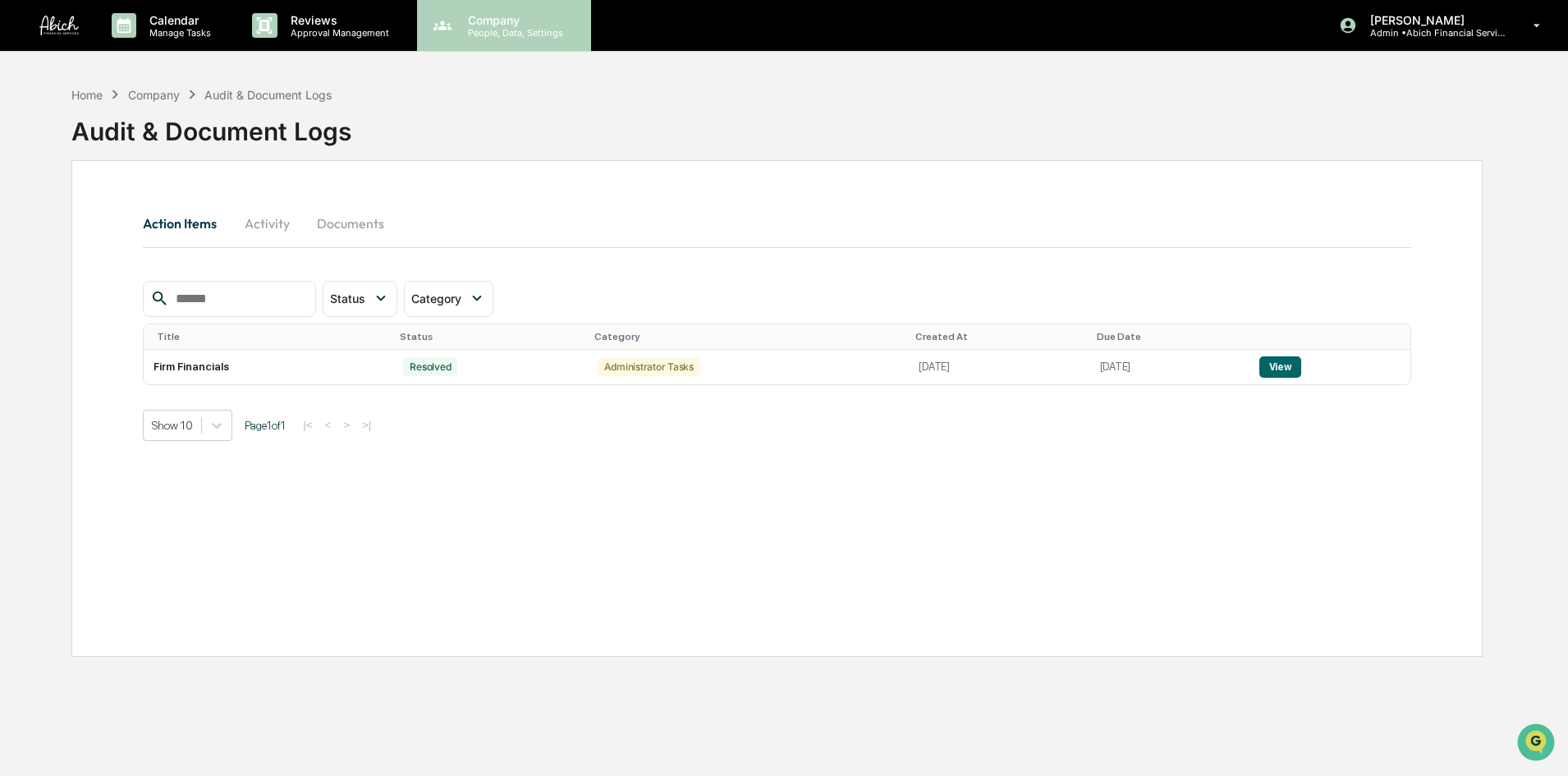
click at [509, 28] on p "People, Data, Settings" at bounding box center [513, 33] width 117 height 12
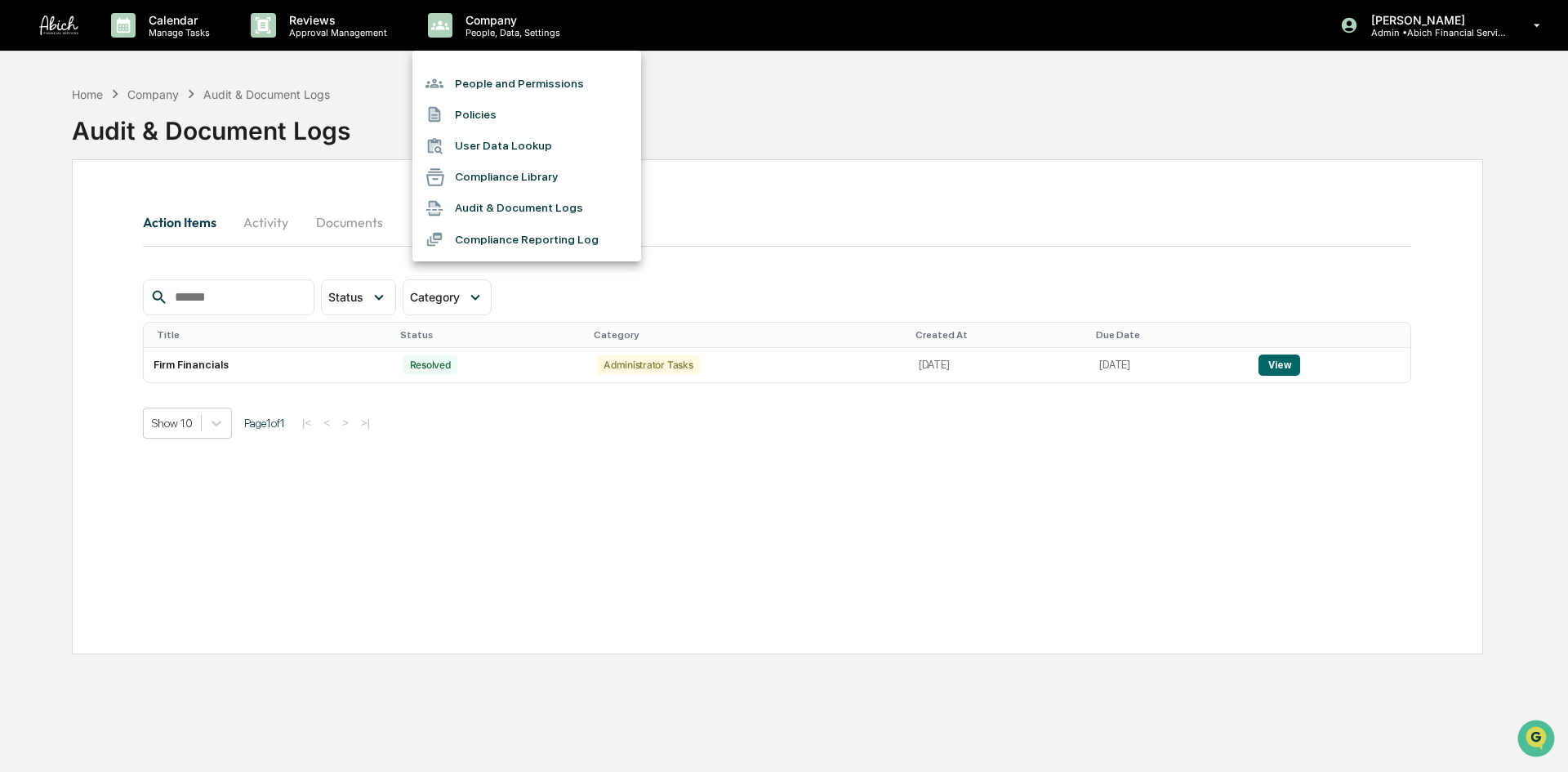
click at [522, 246] on li "Compliance Reporting Log" at bounding box center [526, 239] width 228 height 31
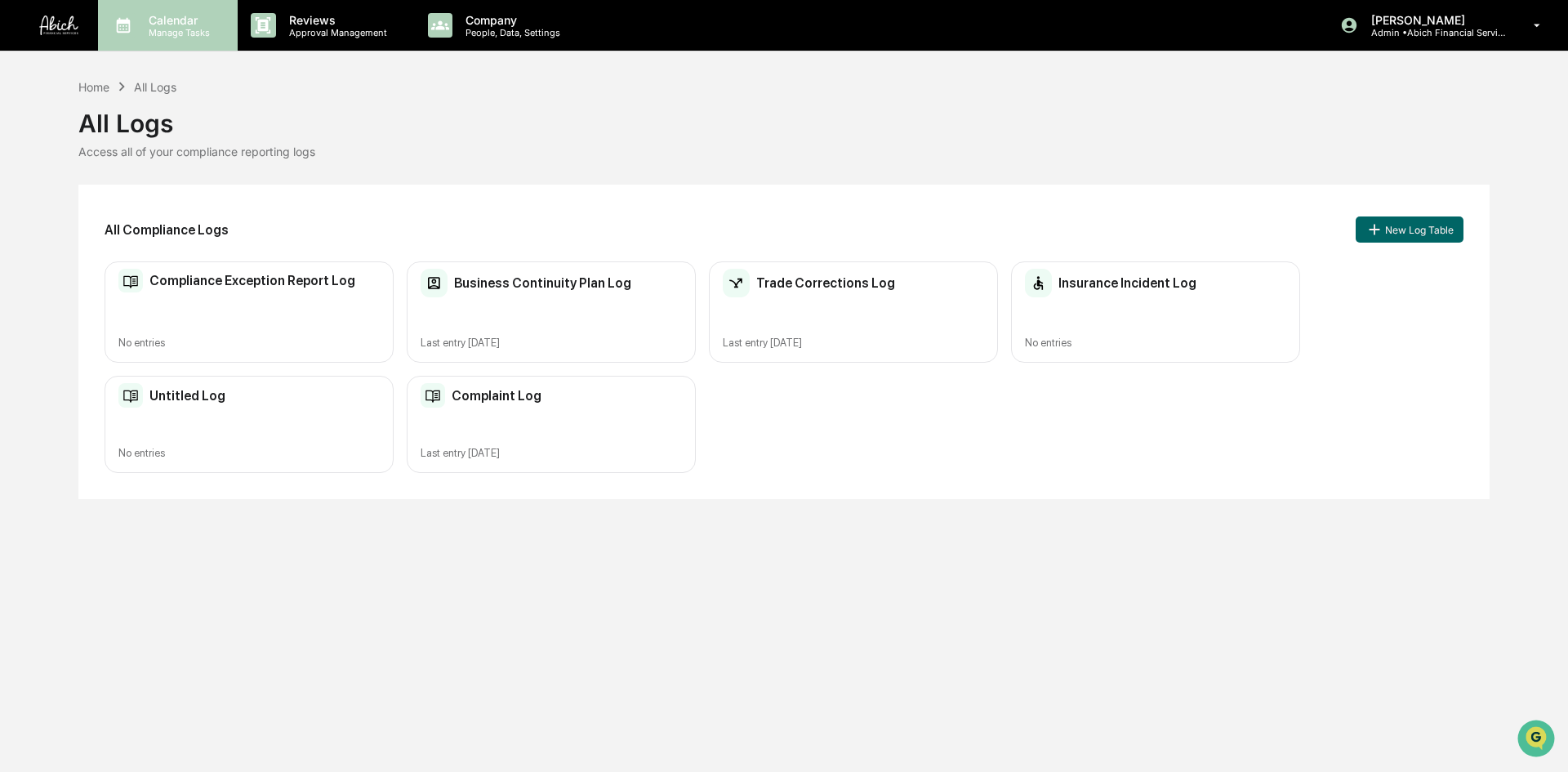
click at [168, 16] on p "Calendar" at bounding box center [177, 20] width 83 height 14
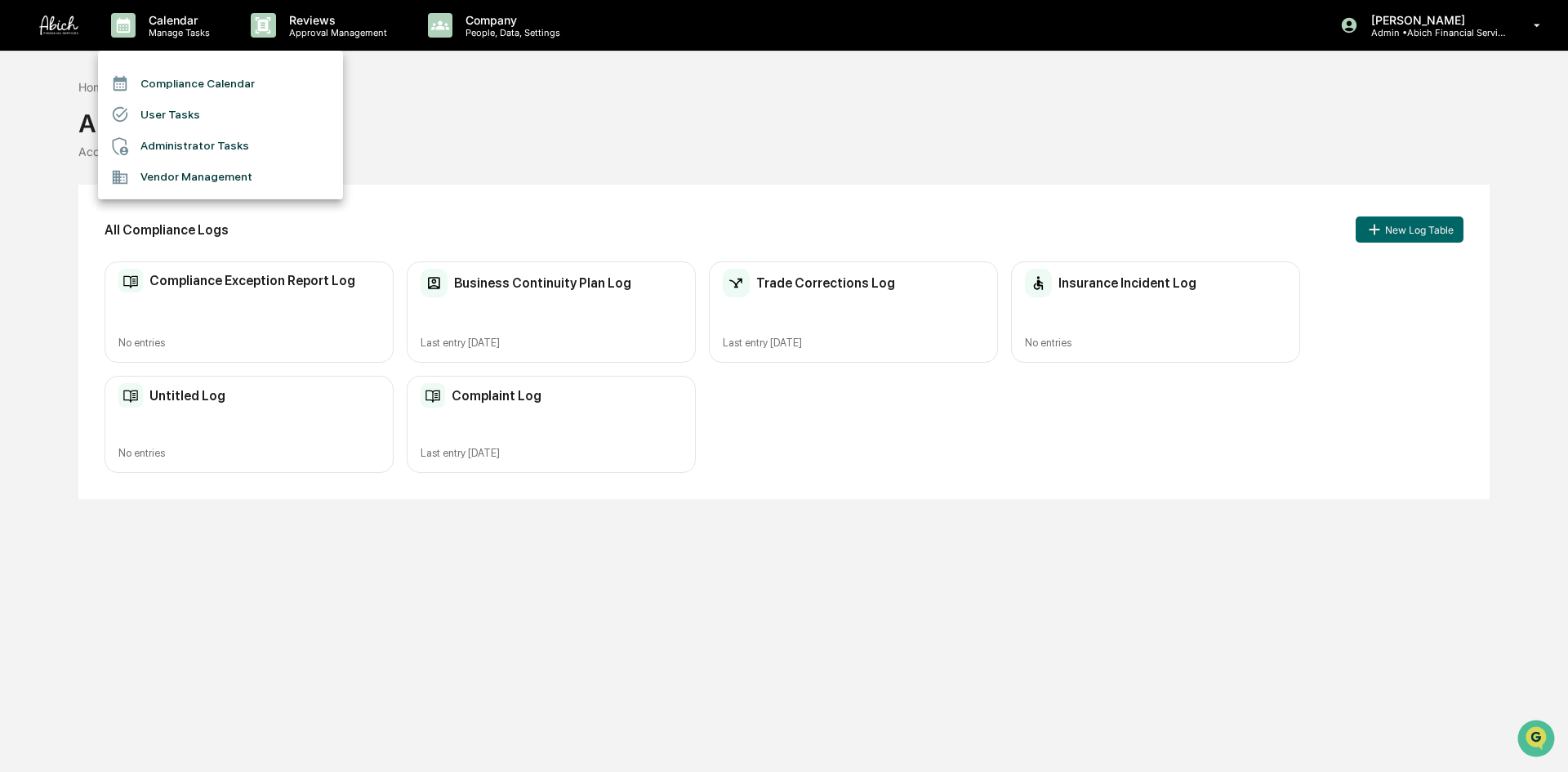
click at [206, 115] on li "User Tasks" at bounding box center [220, 115] width 245 height 31
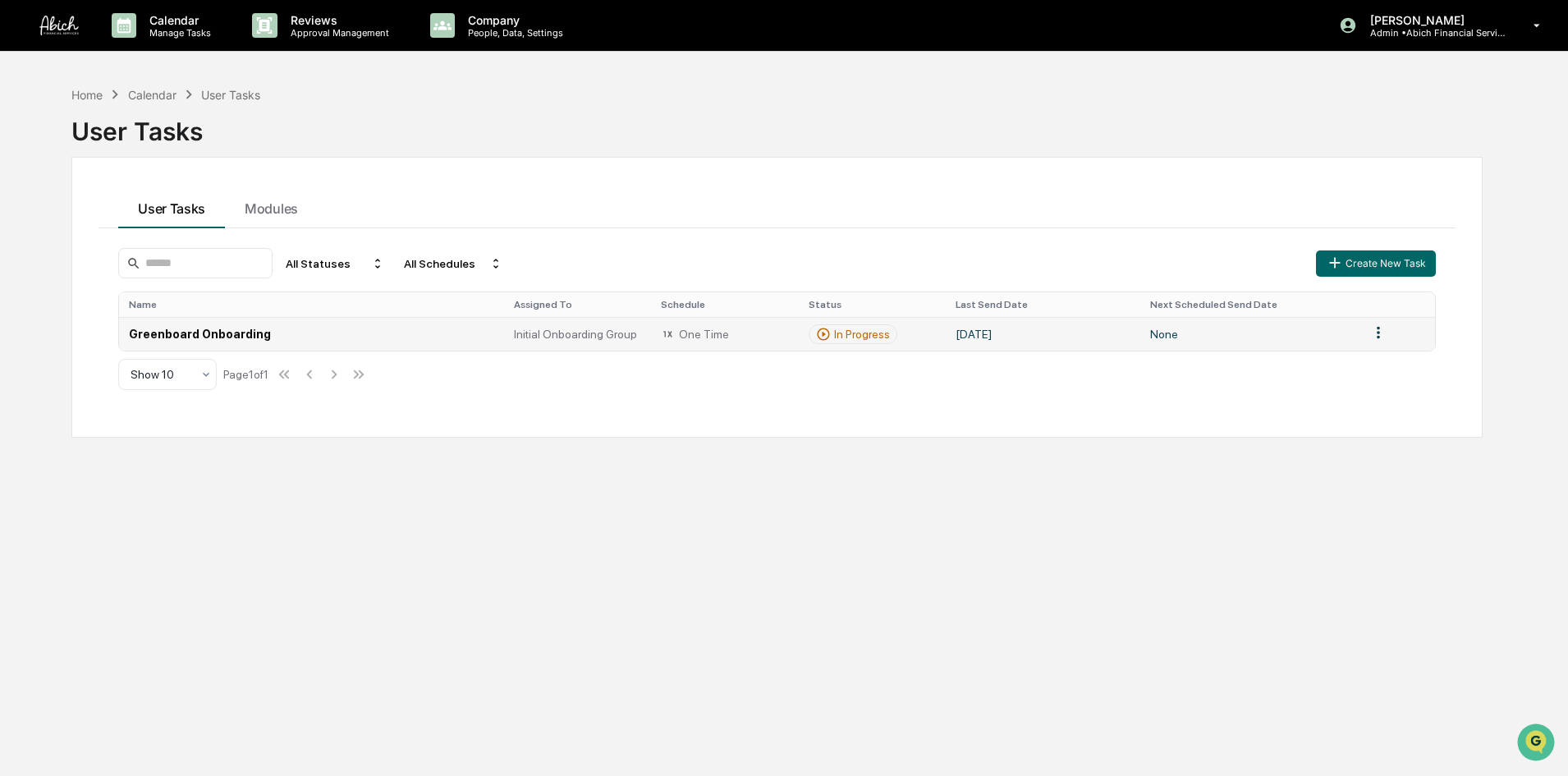
click at [842, 341] on div "In Progress" at bounding box center [862, 334] width 56 height 13
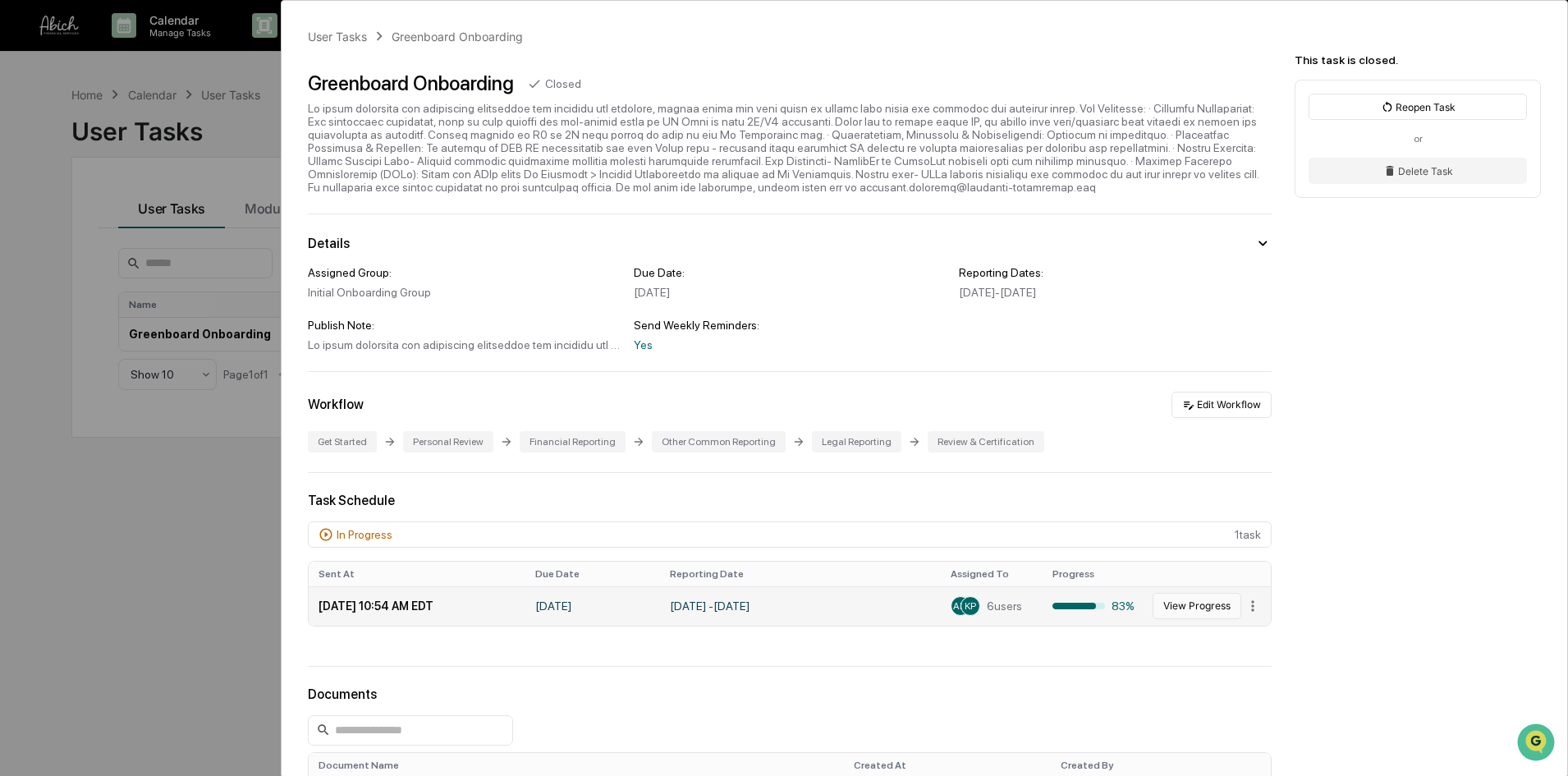
click at [1176, 604] on button "View Progress" at bounding box center [1197, 606] width 89 height 26
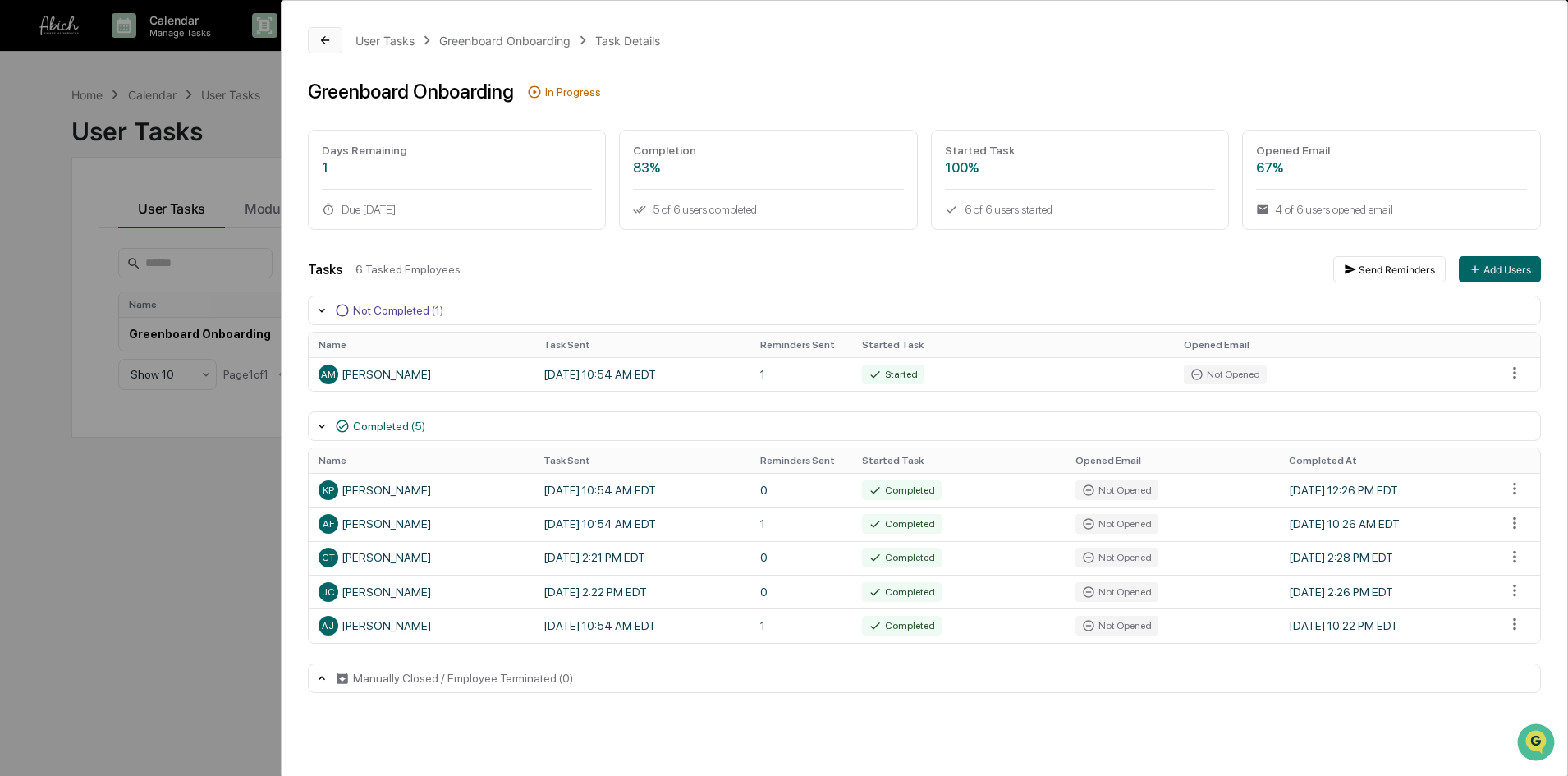
click at [326, 45] on icon at bounding box center [325, 40] width 13 height 13
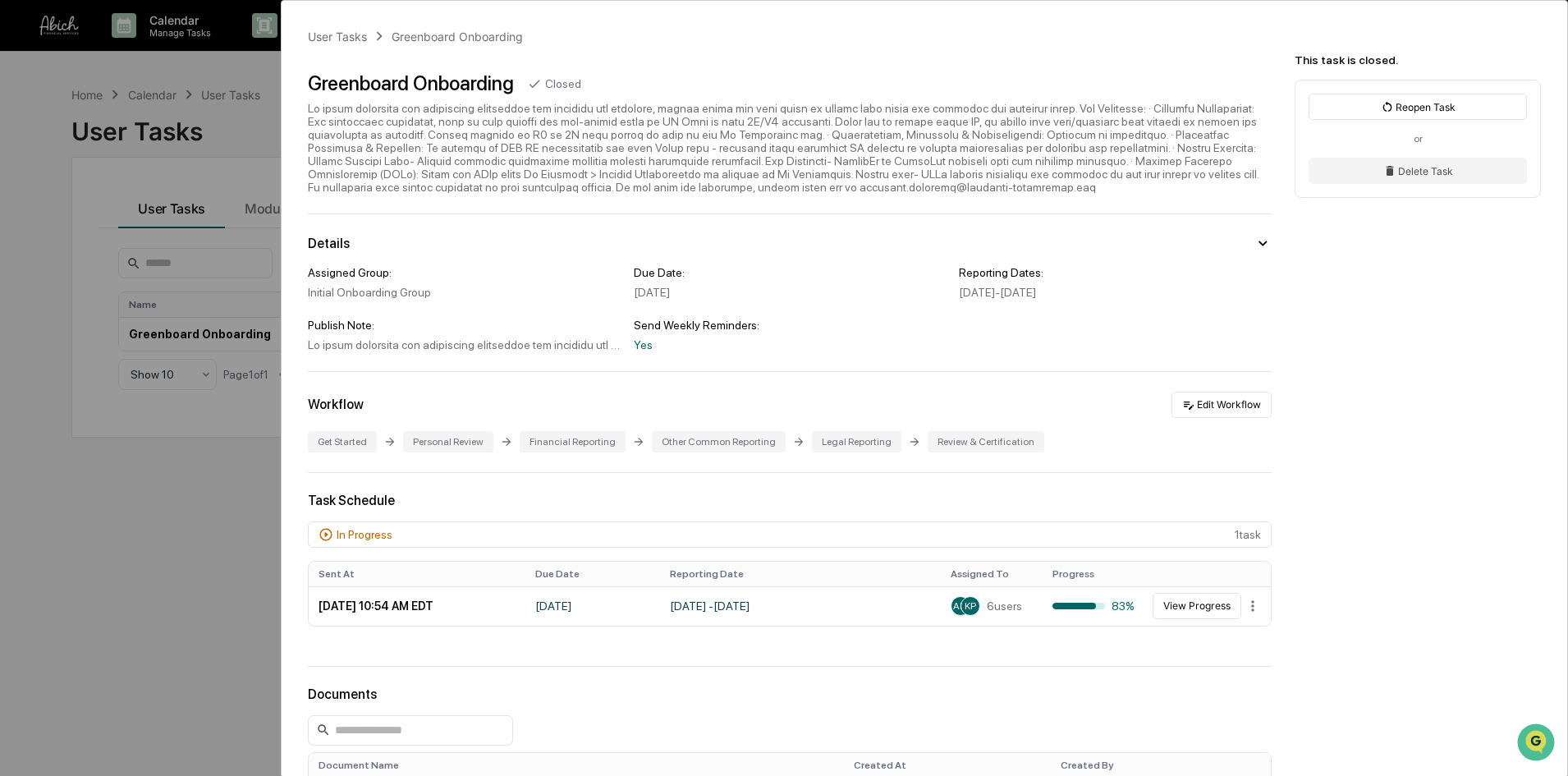
click at [234, 537] on div "User Tasks Greenboard Onboarding Greenboard Onboarding Closed Details Assigned …" at bounding box center [784, 388] width 1568 height 776
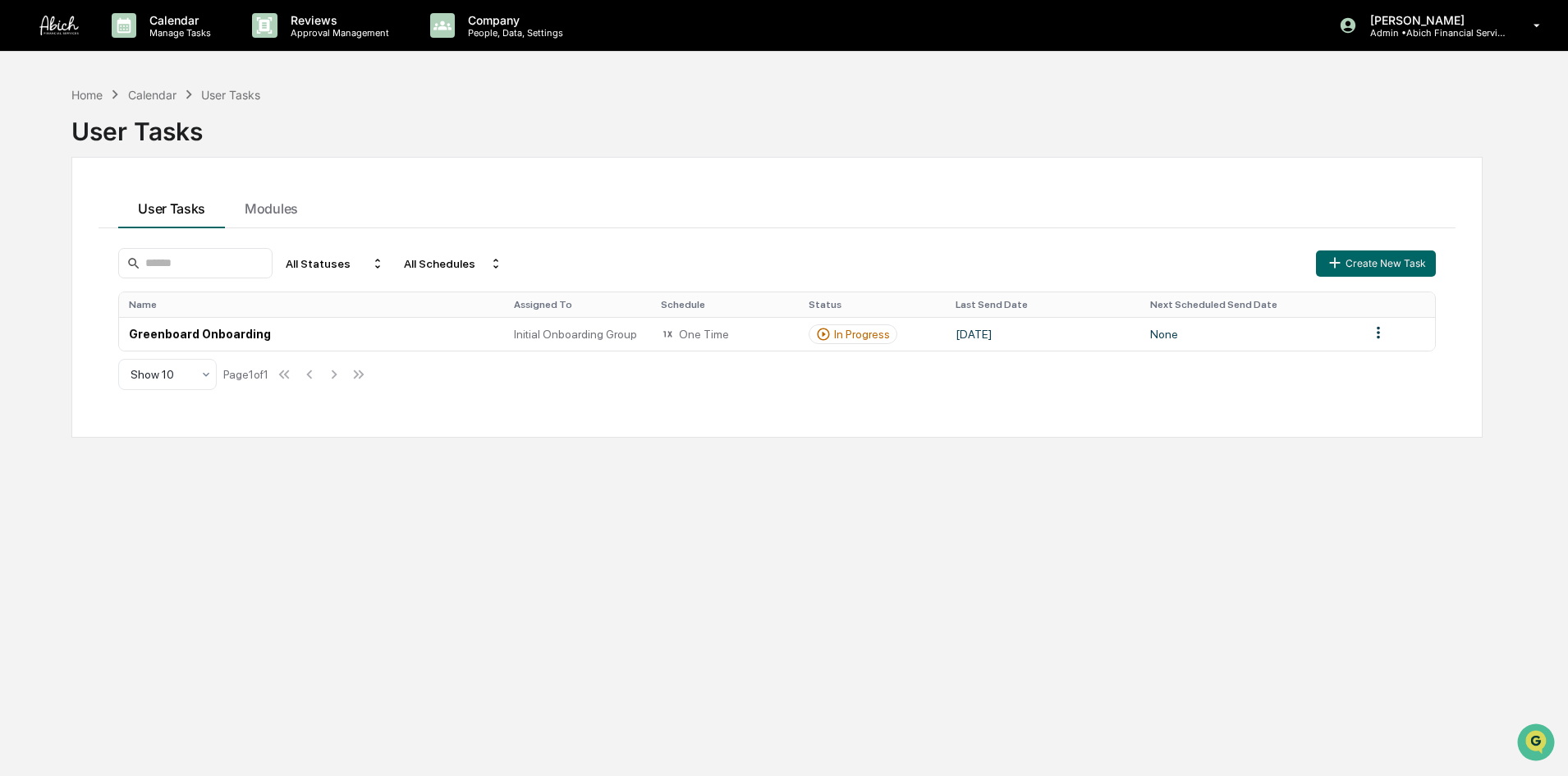
drag, startPoint x: 672, startPoint y: 565, endPoint x: 887, endPoint y: 496, distance: 225.8
click at [672, 564] on div "Home Calendar User Tasks User Tasks User Tasks Modules All Statuses All Schedul…" at bounding box center [777, 466] width 1461 height 776
click at [1490, 19] on p "[PERSON_NAME]" at bounding box center [1434, 20] width 153 height 14
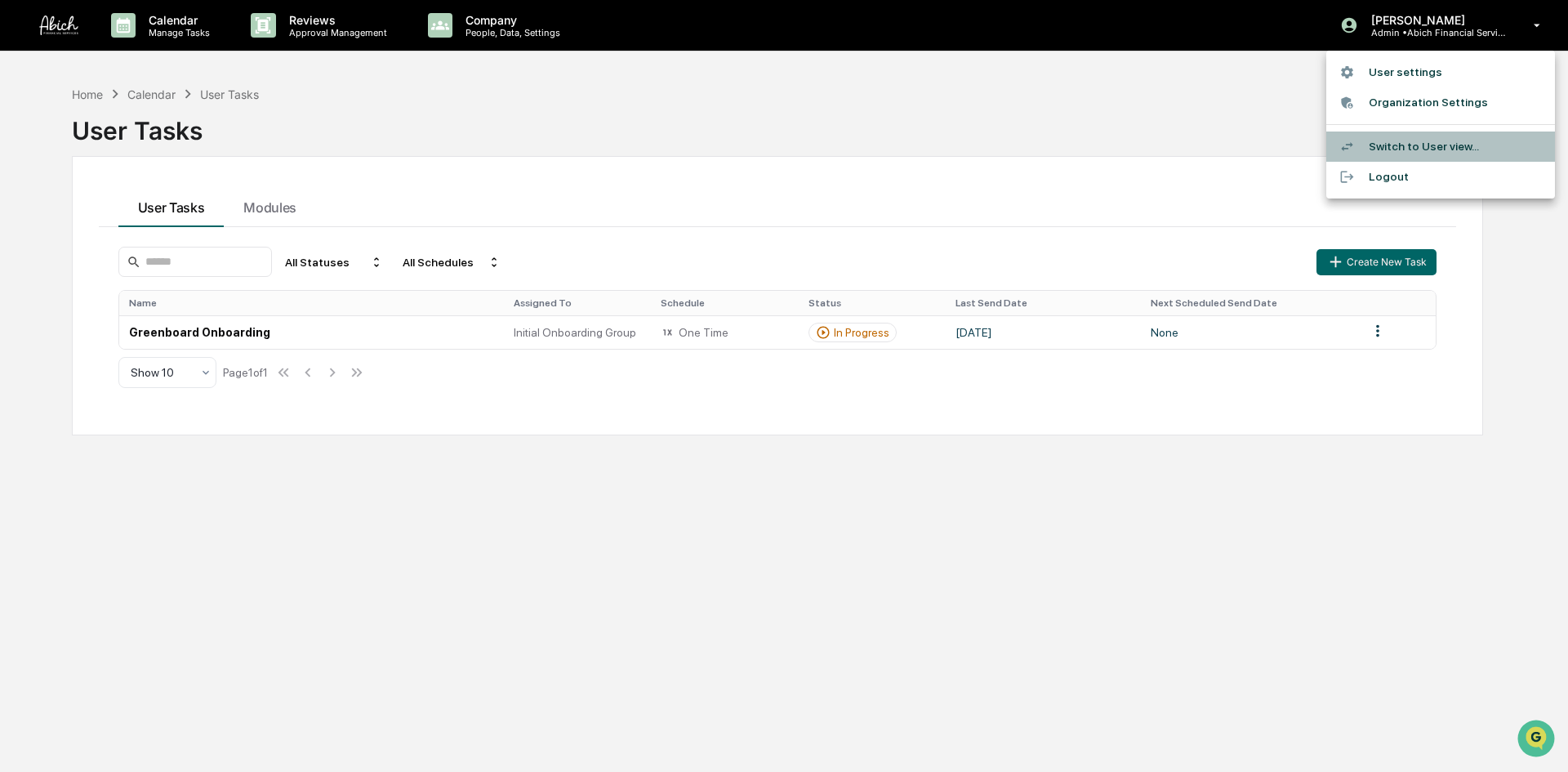
click at [1399, 151] on li "Switch to User view..." at bounding box center [1440, 147] width 228 height 30
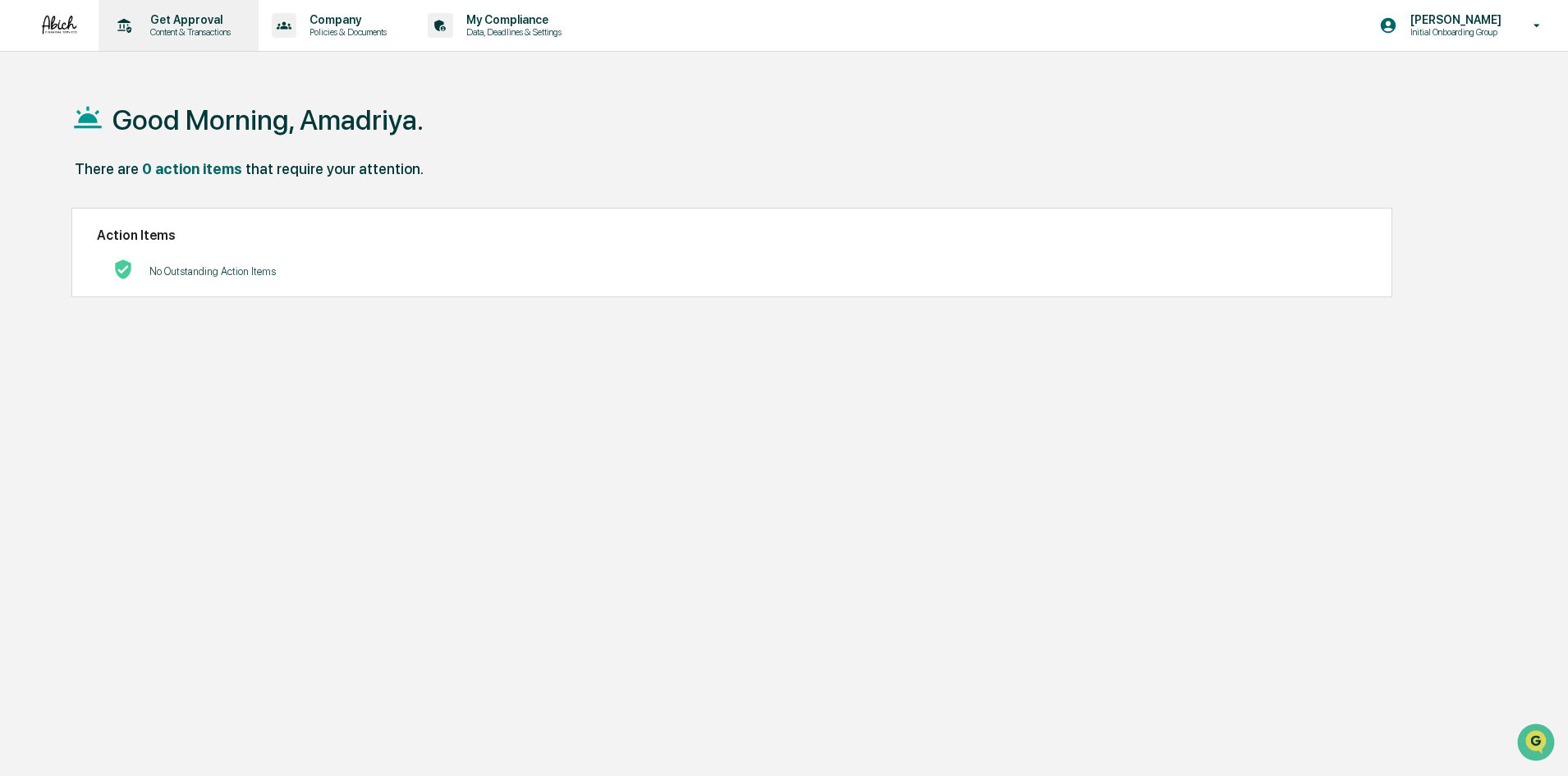
click at [183, 28] on p "Content & Transactions" at bounding box center [188, 32] width 102 height 12
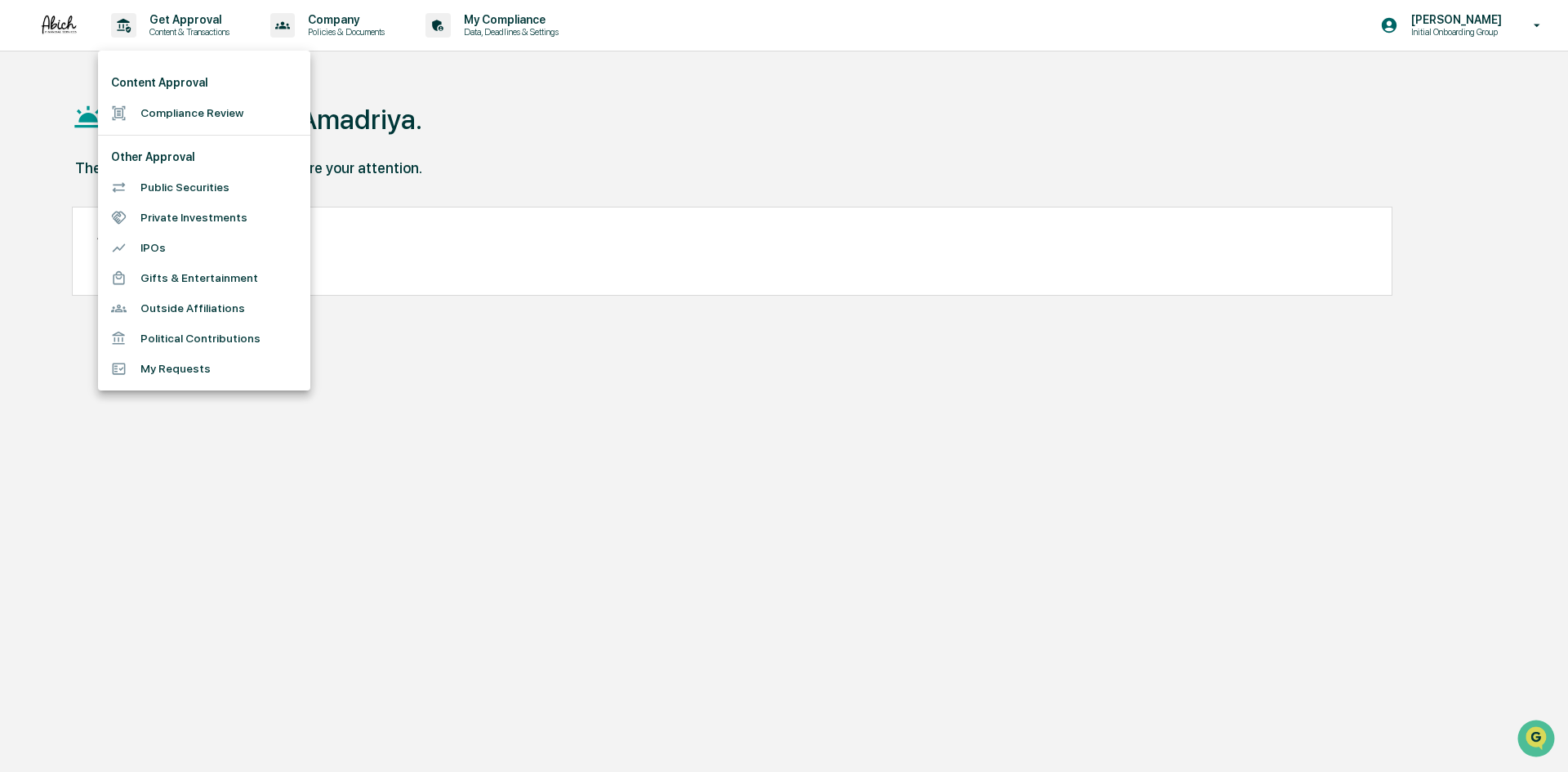
click at [365, 2] on div at bounding box center [784, 386] width 1568 height 772
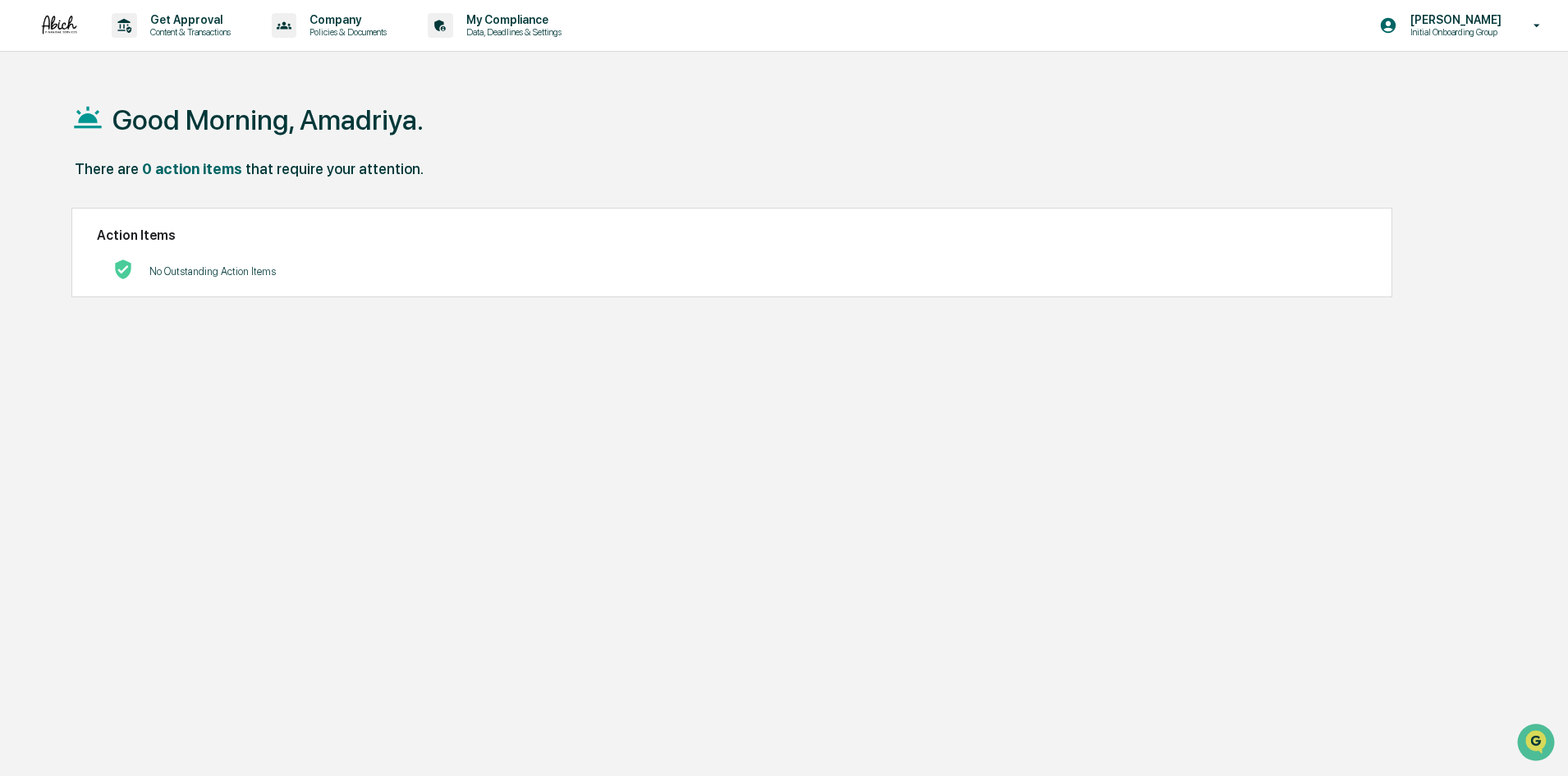
click at [355, 30] on div "Content Approval Compliance Review Other Approval Public Securities Private Inv…" at bounding box center [784, 388] width 1568 height 776
click at [348, 26] on p "Company" at bounding box center [346, 20] width 99 height 13
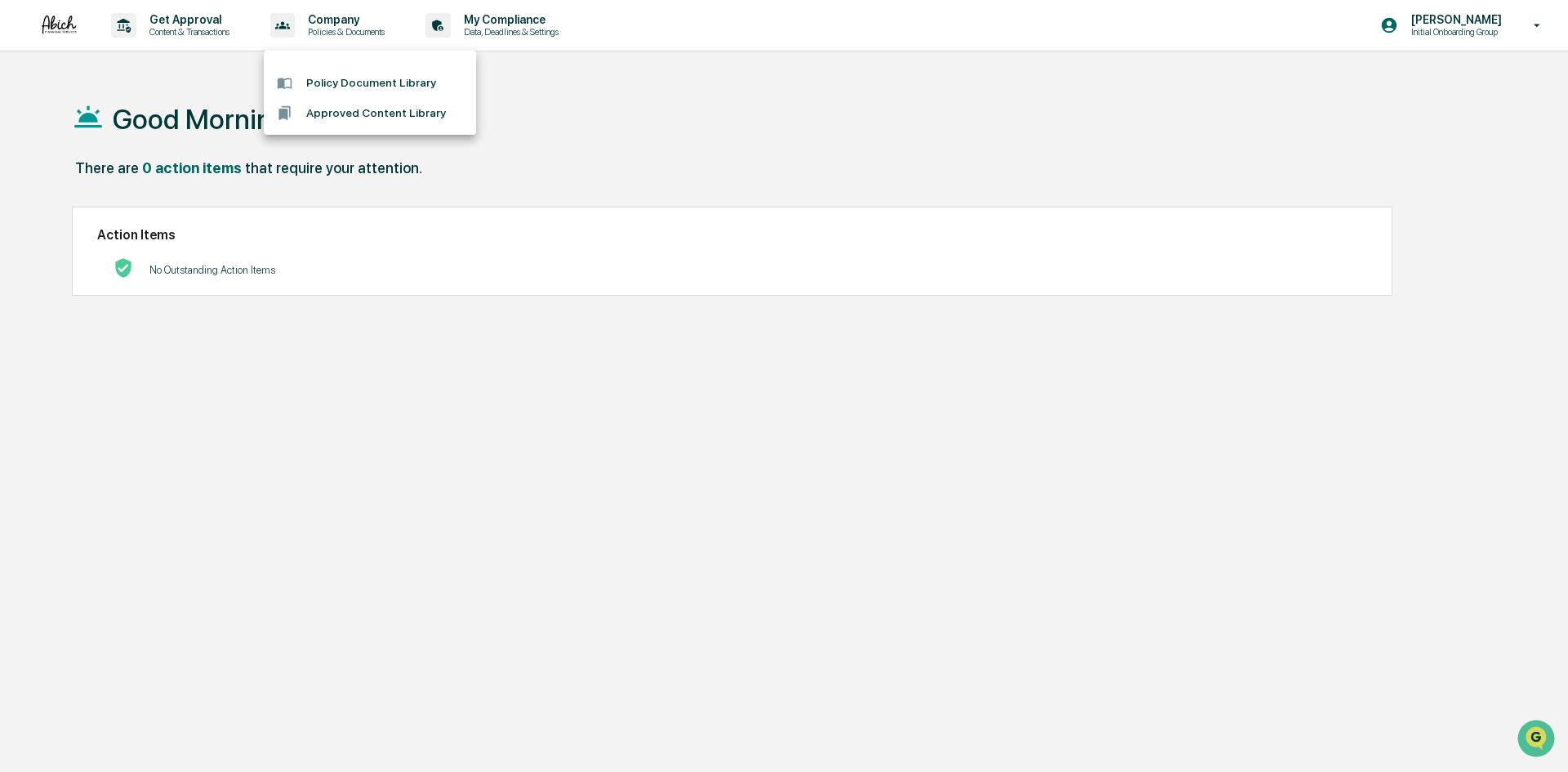
click at [544, 32] on div at bounding box center [784, 386] width 1568 height 772
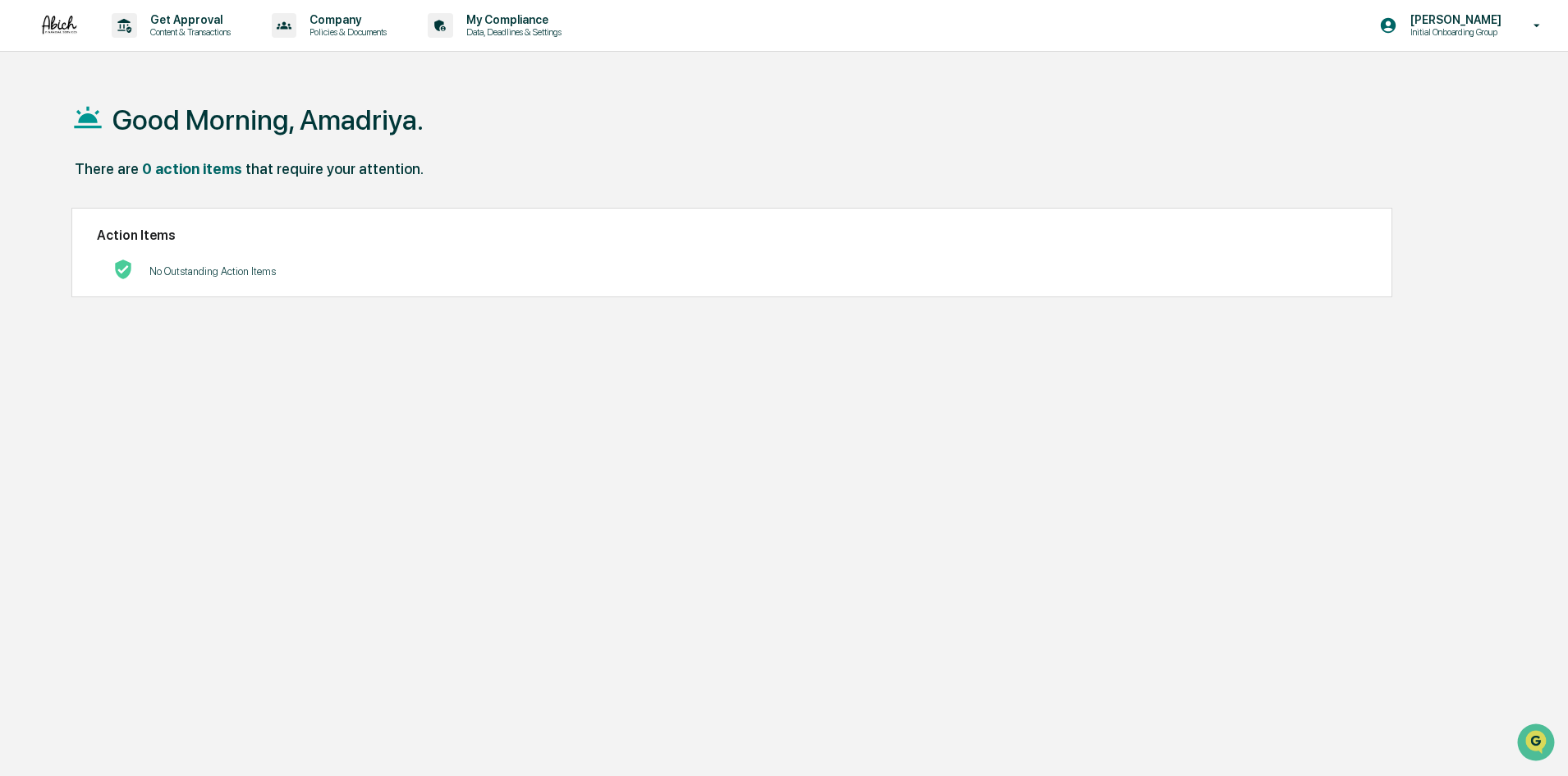
click at [509, 21] on p "My Compliance" at bounding box center [512, 20] width 117 height 13
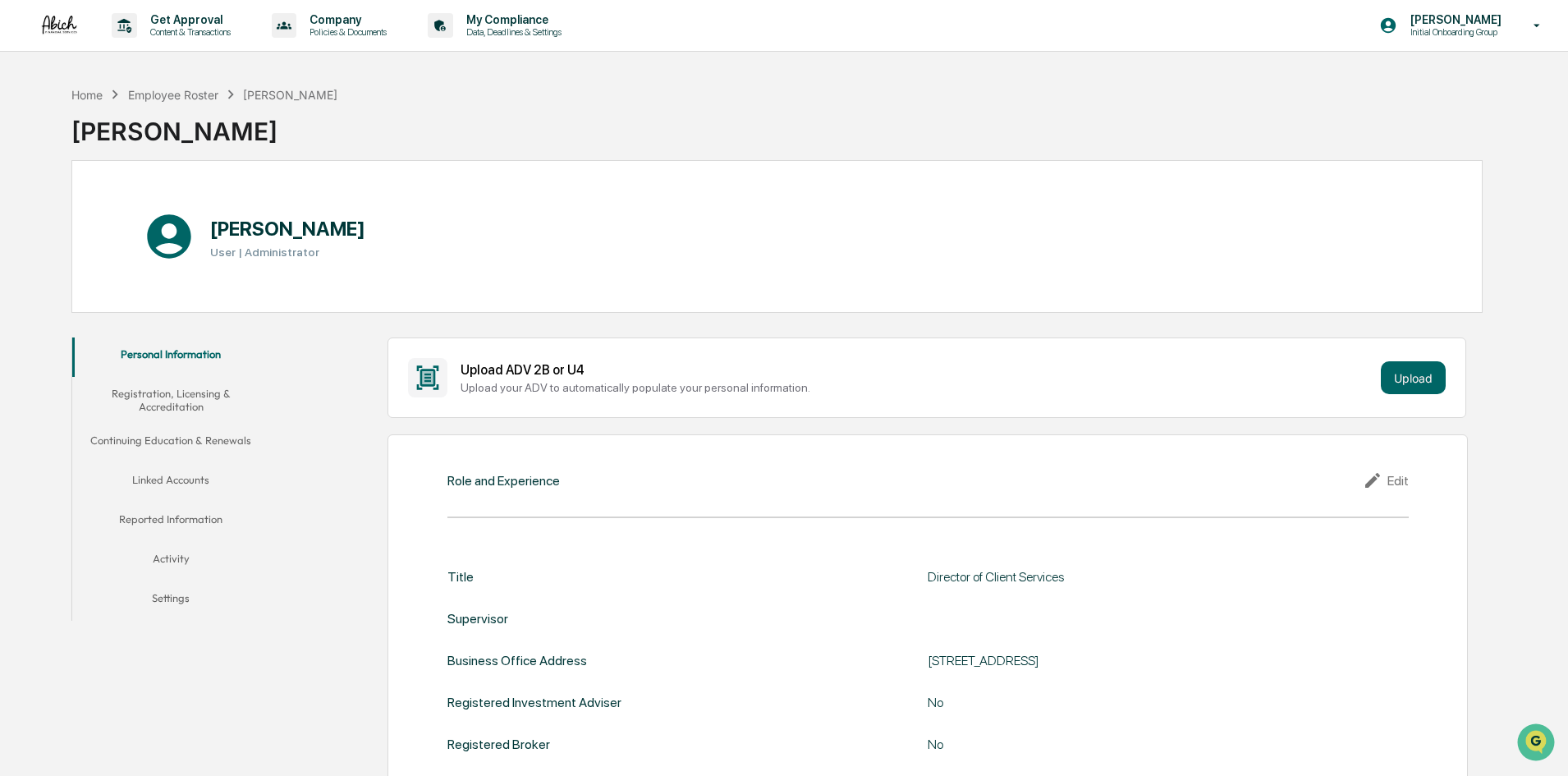
click at [32, 30] on div "Get Approval Content & Transactions Company Policies & Documents My Compliance …" at bounding box center [784, 26] width 1568 height 52
click at [41, 25] on img at bounding box center [59, 25] width 39 height 22
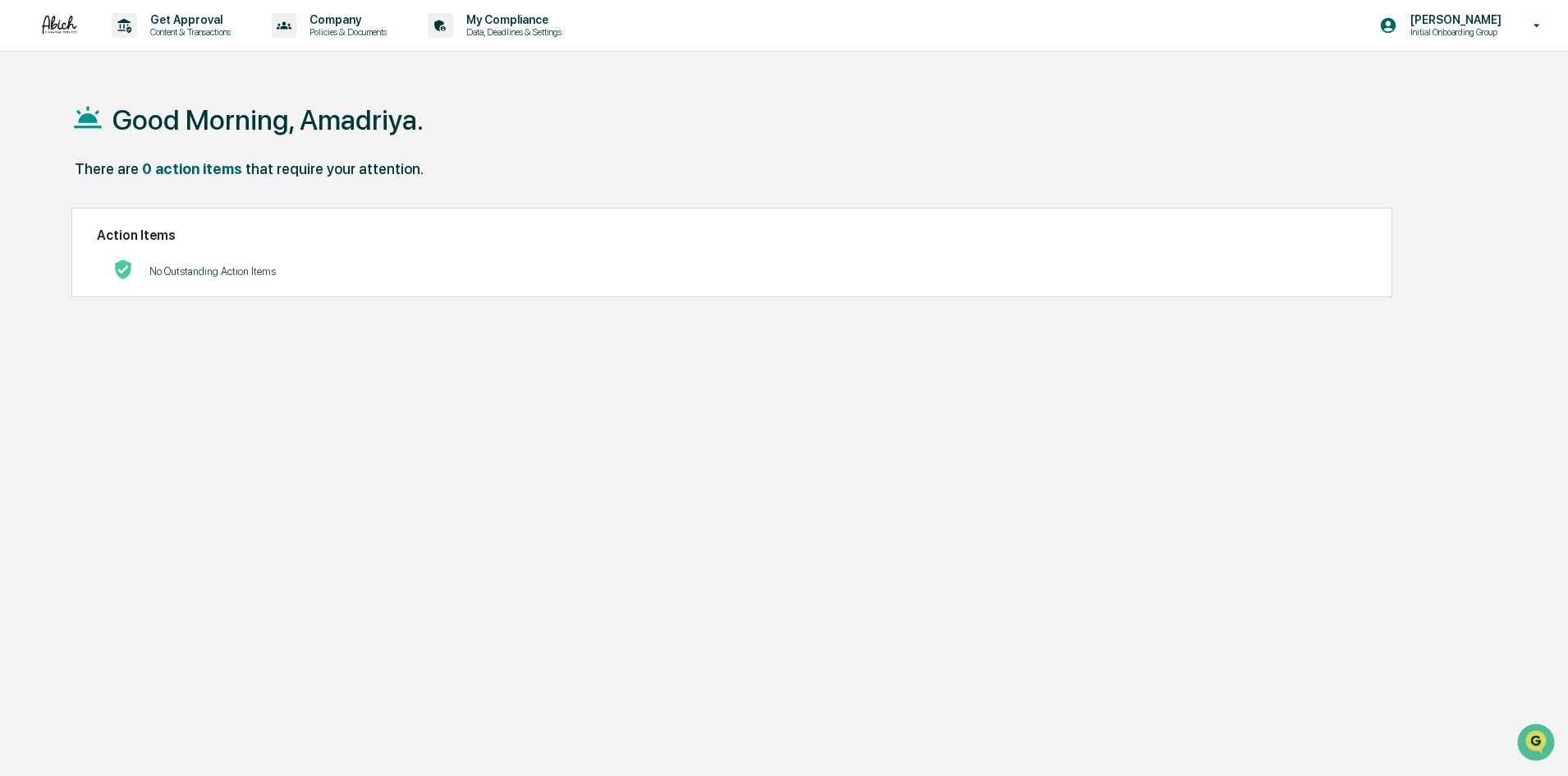
click at [48, 26] on img at bounding box center [59, 25] width 39 height 22
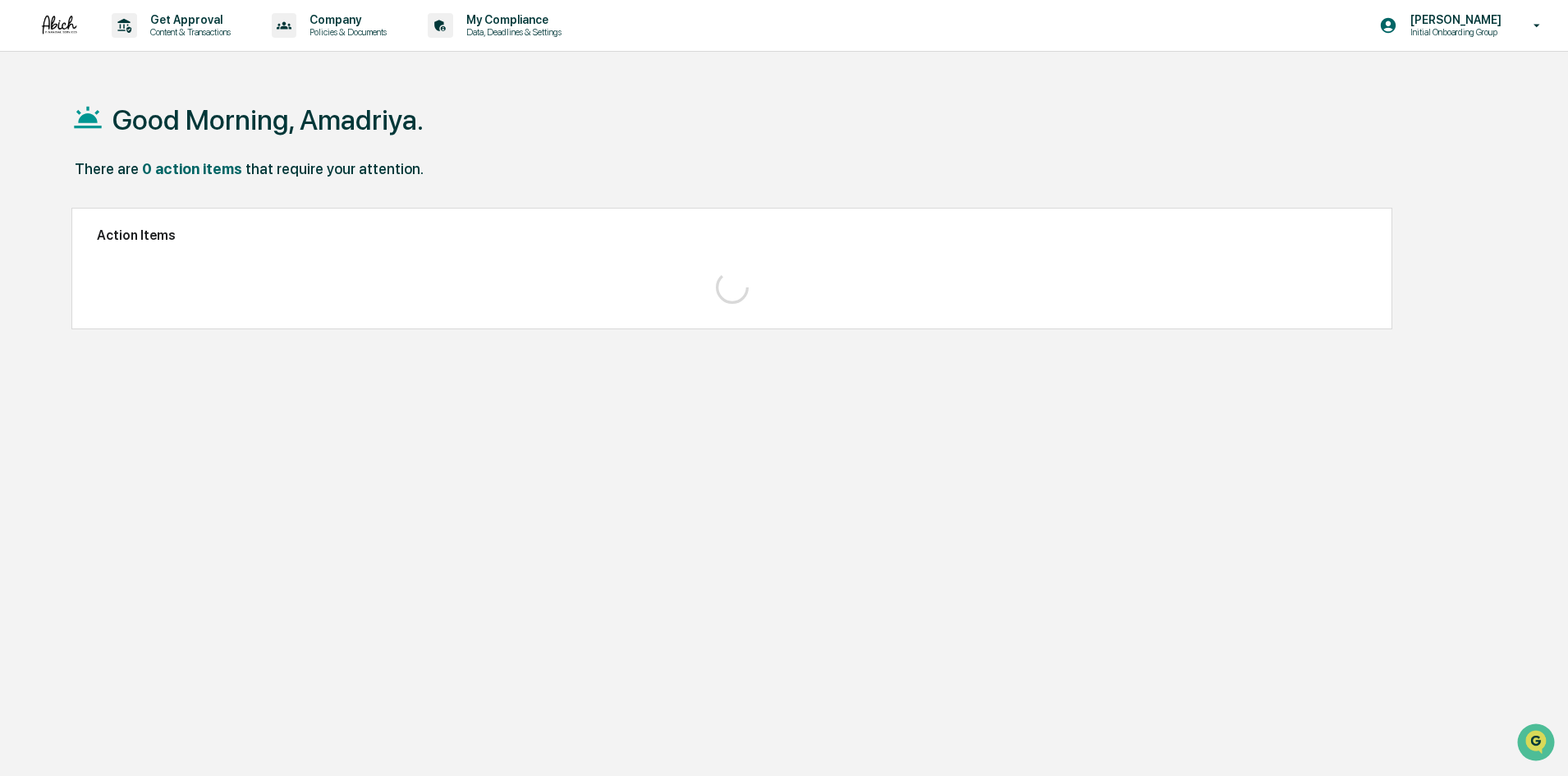
click at [48, 26] on img at bounding box center [59, 25] width 39 height 22
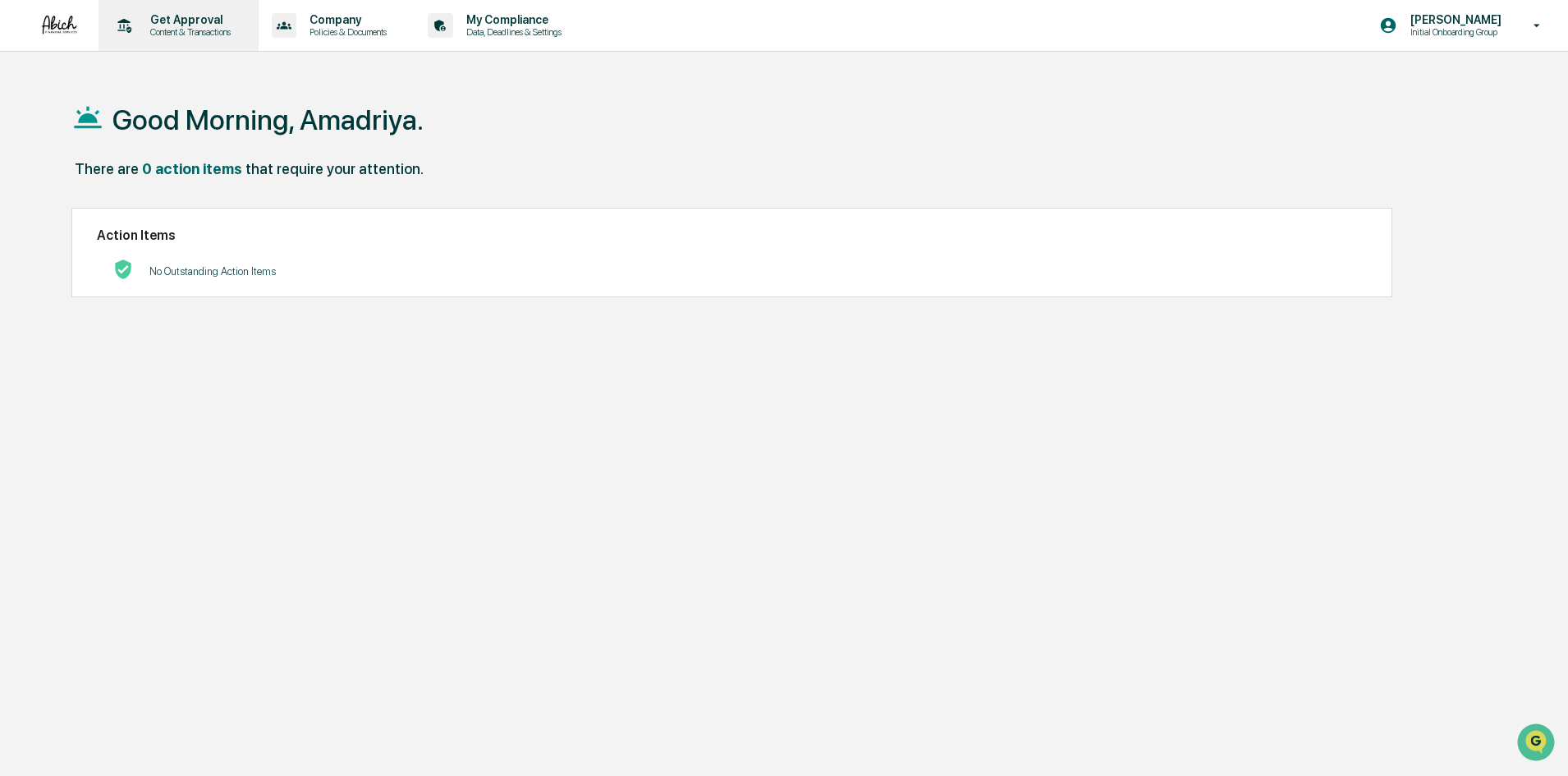
click at [199, 23] on p "Get Approval" at bounding box center [188, 20] width 102 height 13
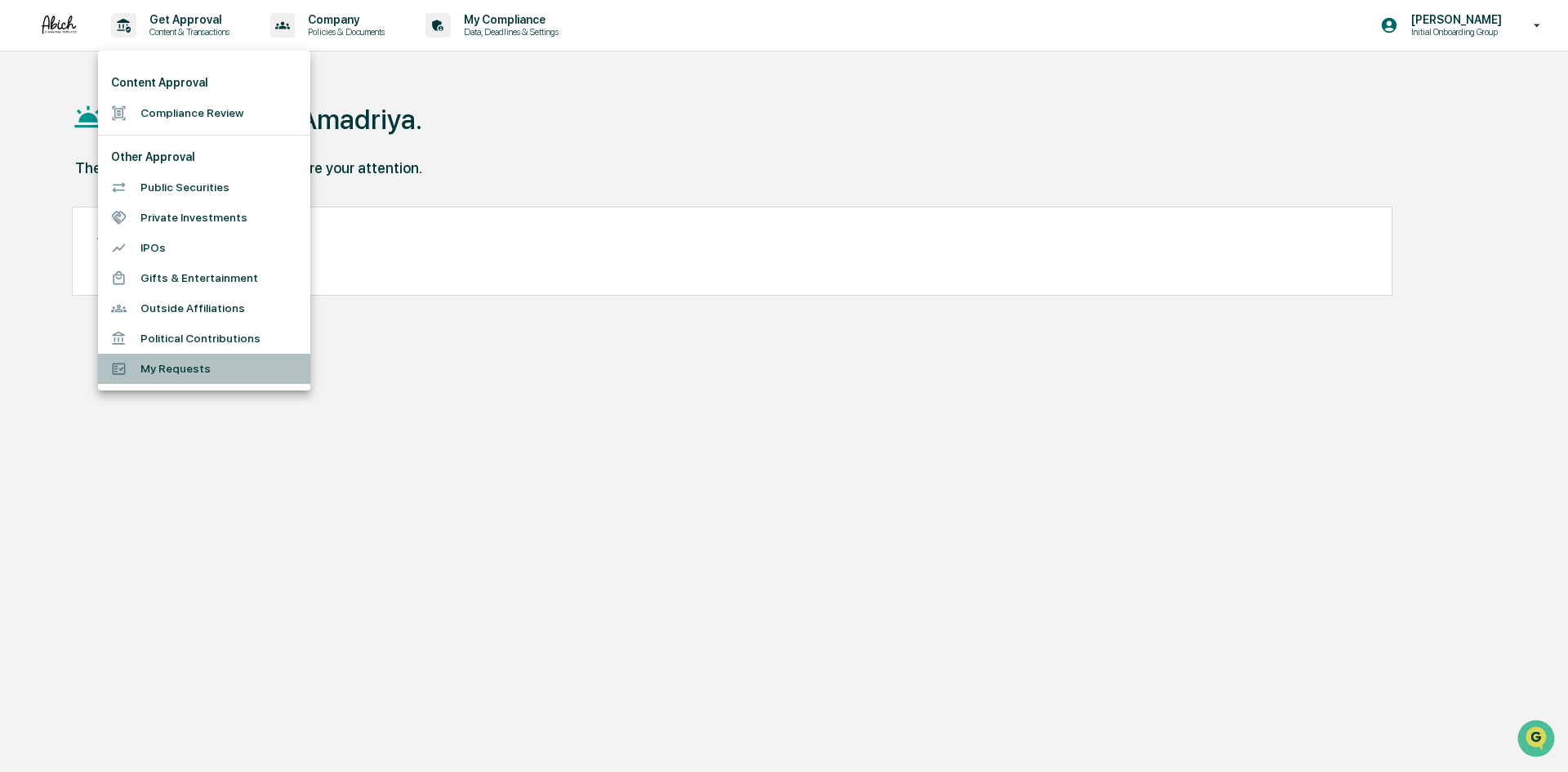
click at [244, 373] on li "My Requests" at bounding box center [205, 368] width 213 height 30
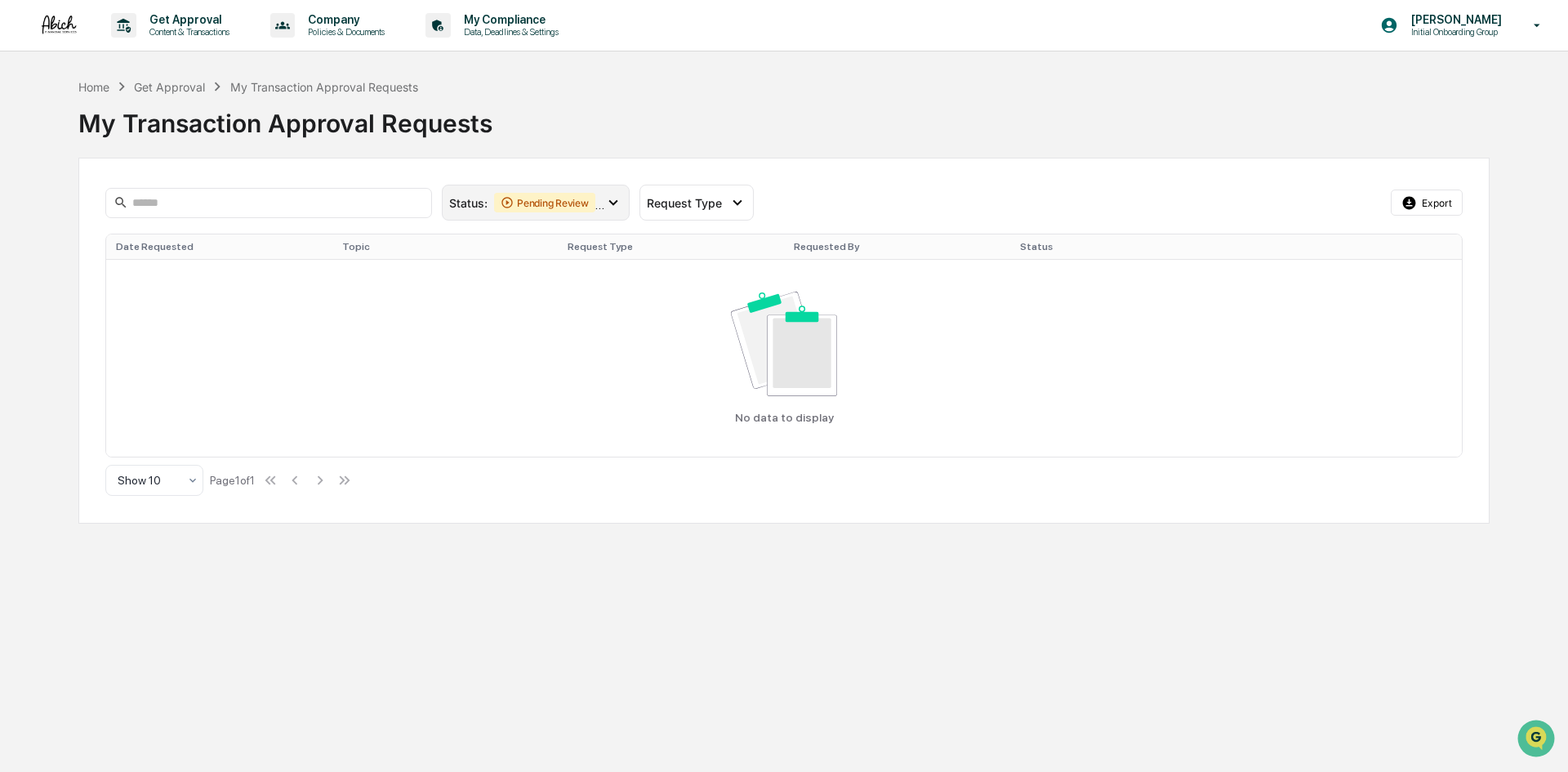
click at [609, 202] on icon at bounding box center [614, 203] width 18 height 18
click at [788, 142] on div "My Transaction Approval Requests" at bounding box center [784, 120] width 1412 height 49
click at [197, 26] on p "Content & Transactions" at bounding box center [187, 32] width 101 height 11
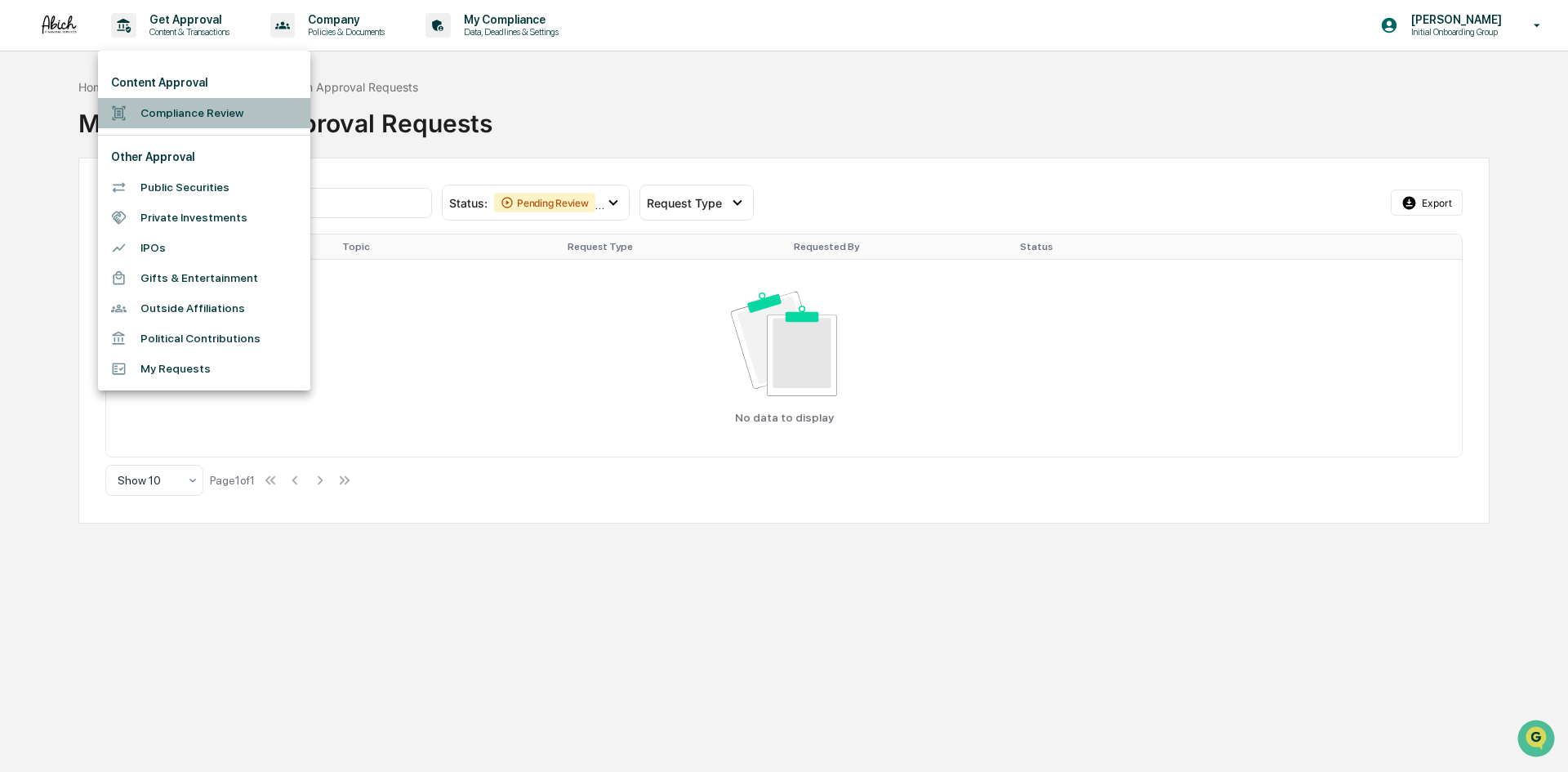
click at [210, 108] on li "Compliance Review" at bounding box center [205, 113] width 213 height 30
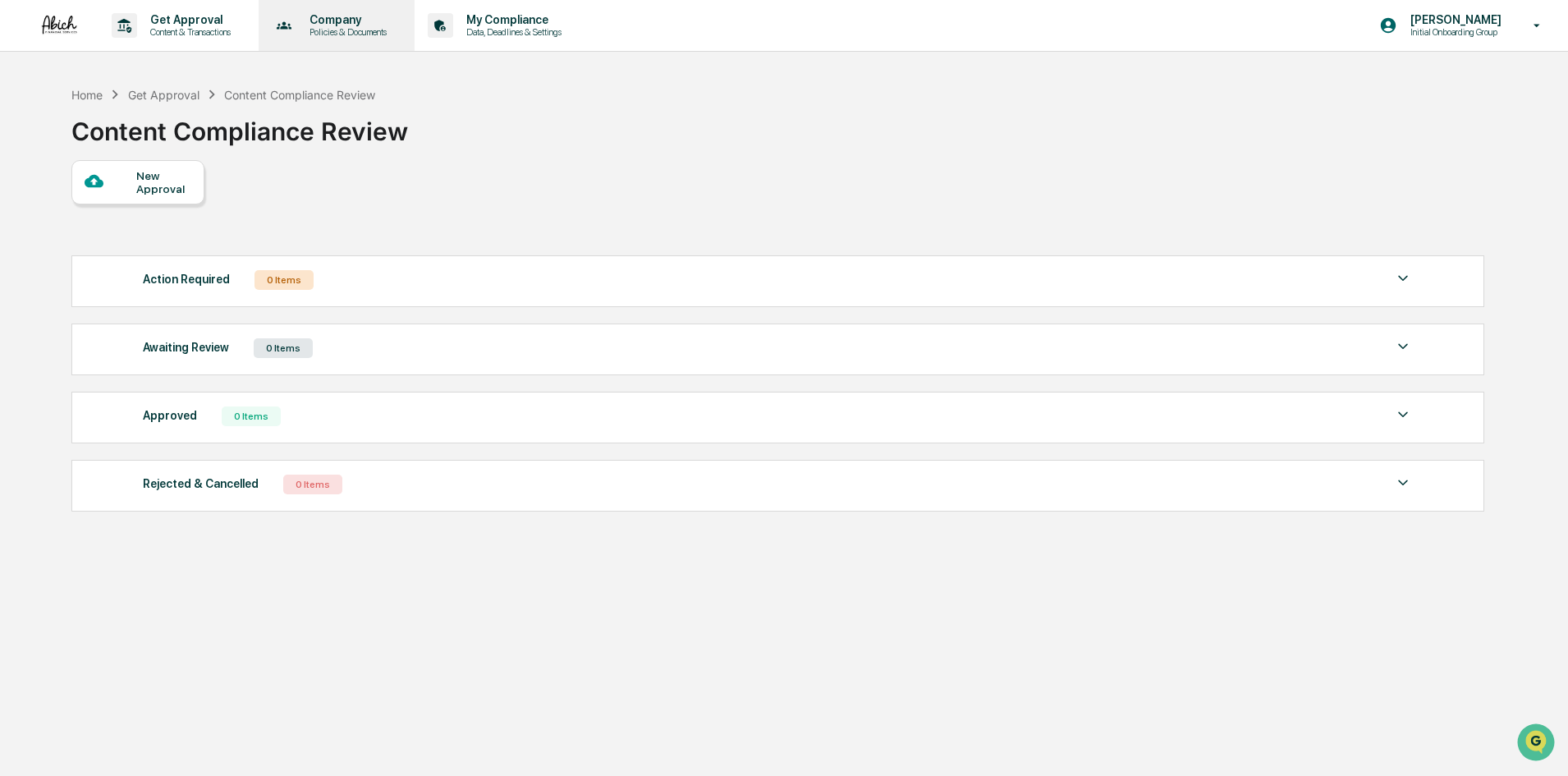
click at [309, 33] on p "Policies & Documents" at bounding box center [346, 32] width 99 height 12
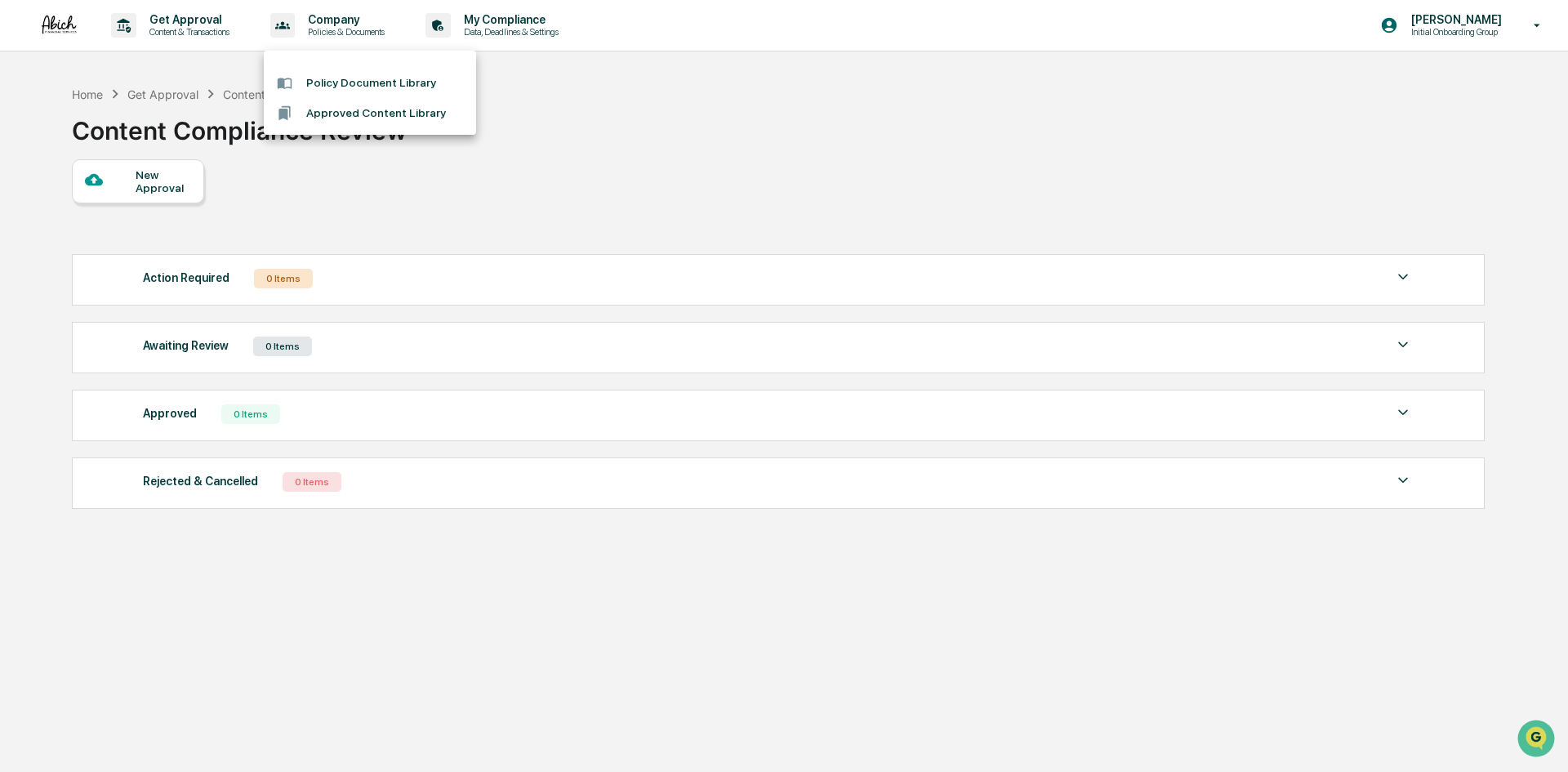
drag, startPoint x: 787, startPoint y: 133, endPoint x: 737, endPoint y: 82, distance: 71.4
click at [782, 126] on div at bounding box center [784, 386] width 1568 height 772
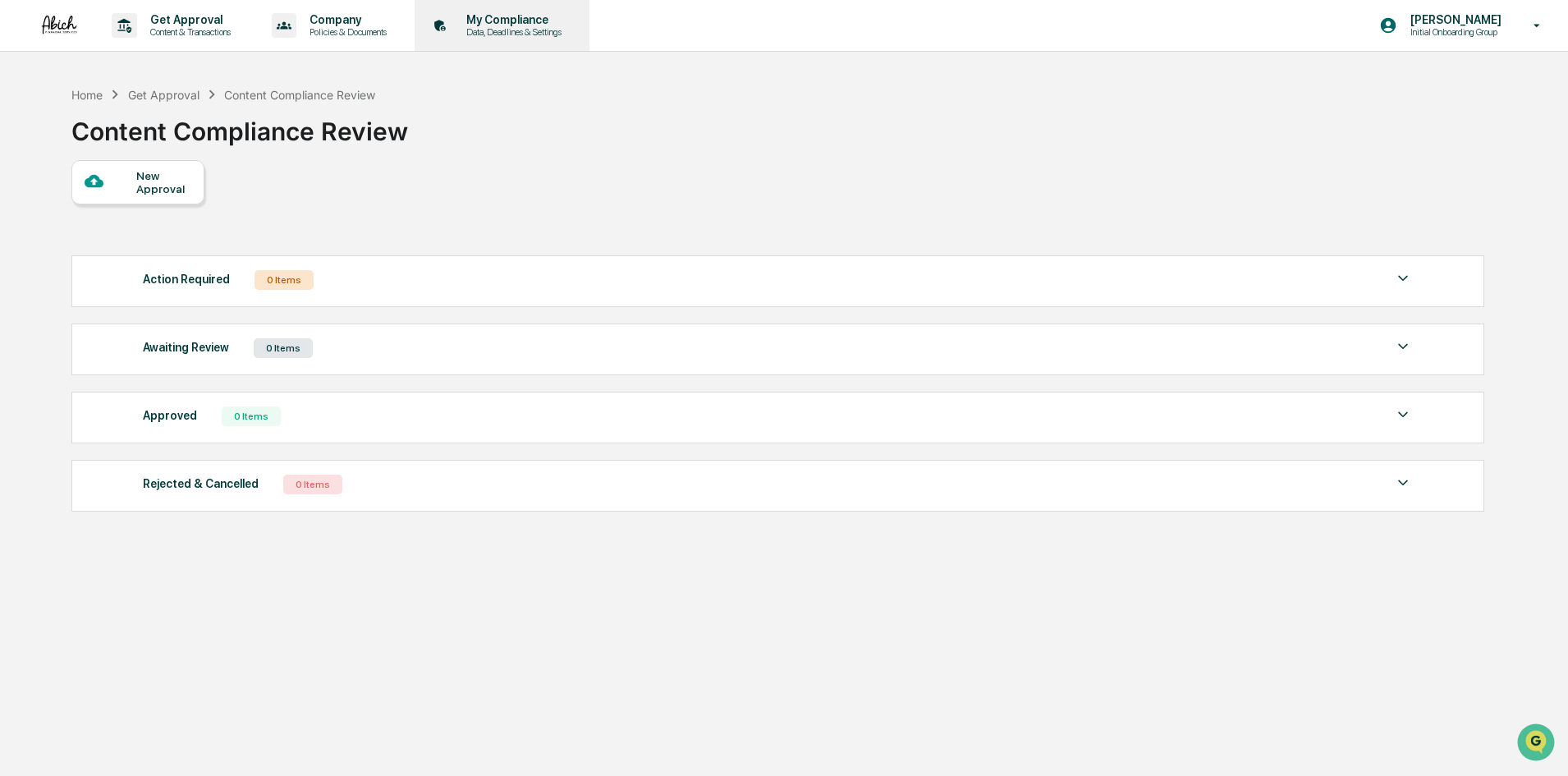
click at [528, 29] on p "Data, Deadlines & Settings" at bounding box center [512, 32] width 117 height 12
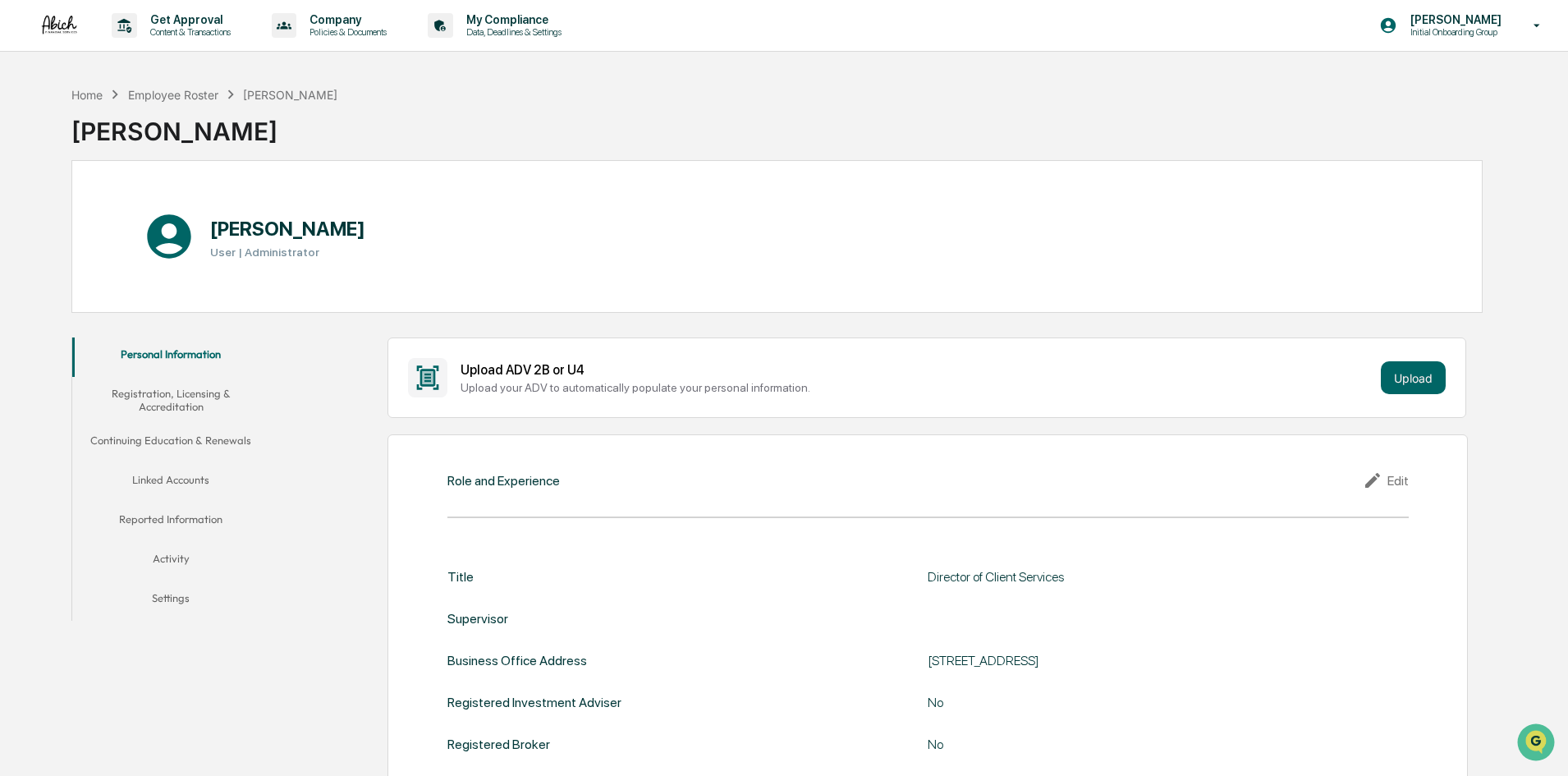
click at [824, 153] on div "Home Employee Roster Amadriya [PERSON_NAME] Amadriya [PERSON_NAME]" at bounding box center [777, 119] width 1412 height 82
click at [1515, 30] on div "[PERSON_NAME] Initial Onboarding Group" at bounding box center [1466, 26] width 206 height 51
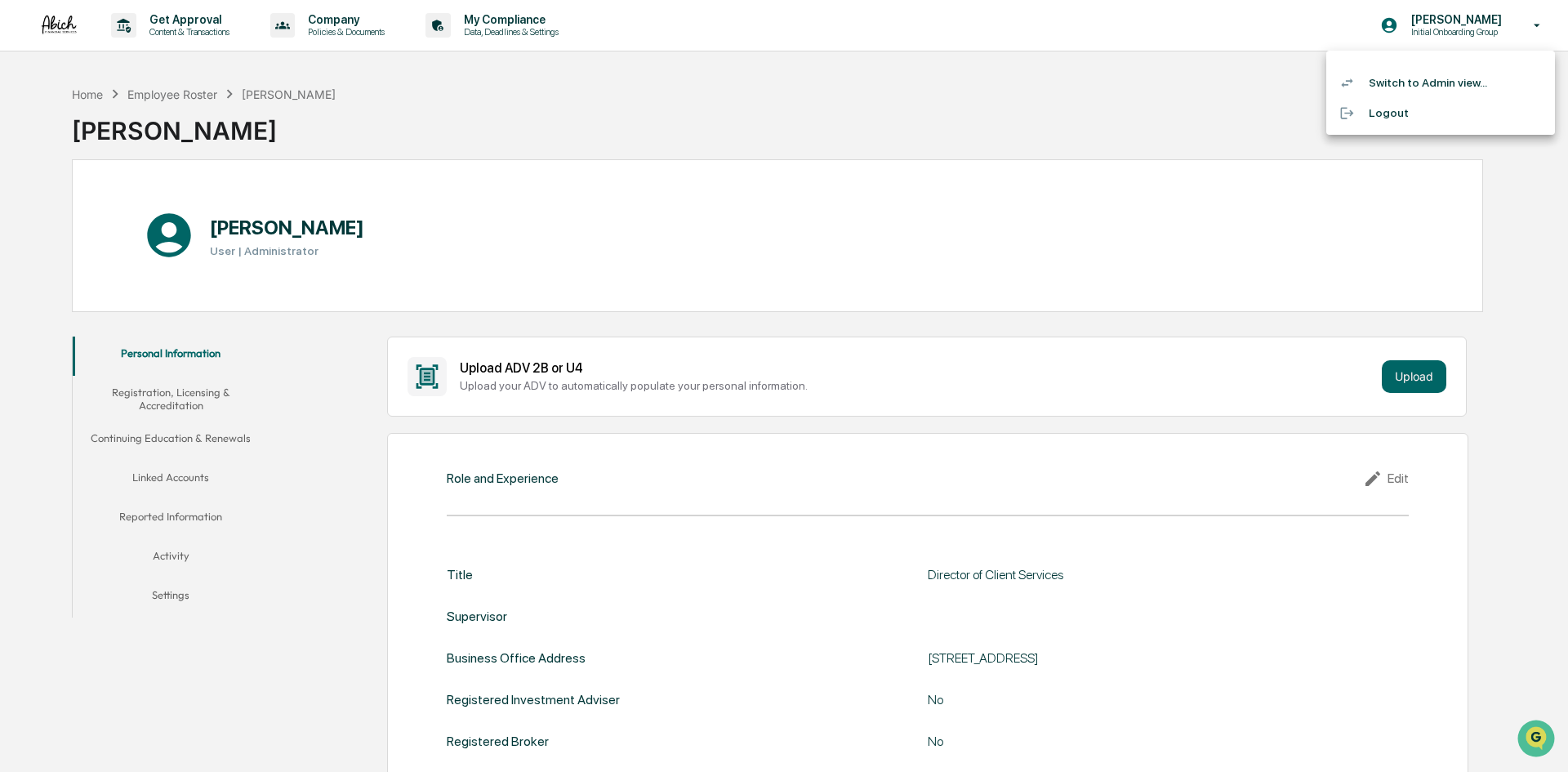
click at [1436, 78] on li "Switch to Admin view..." at bounding box center [1440, 83] width 228 height 30
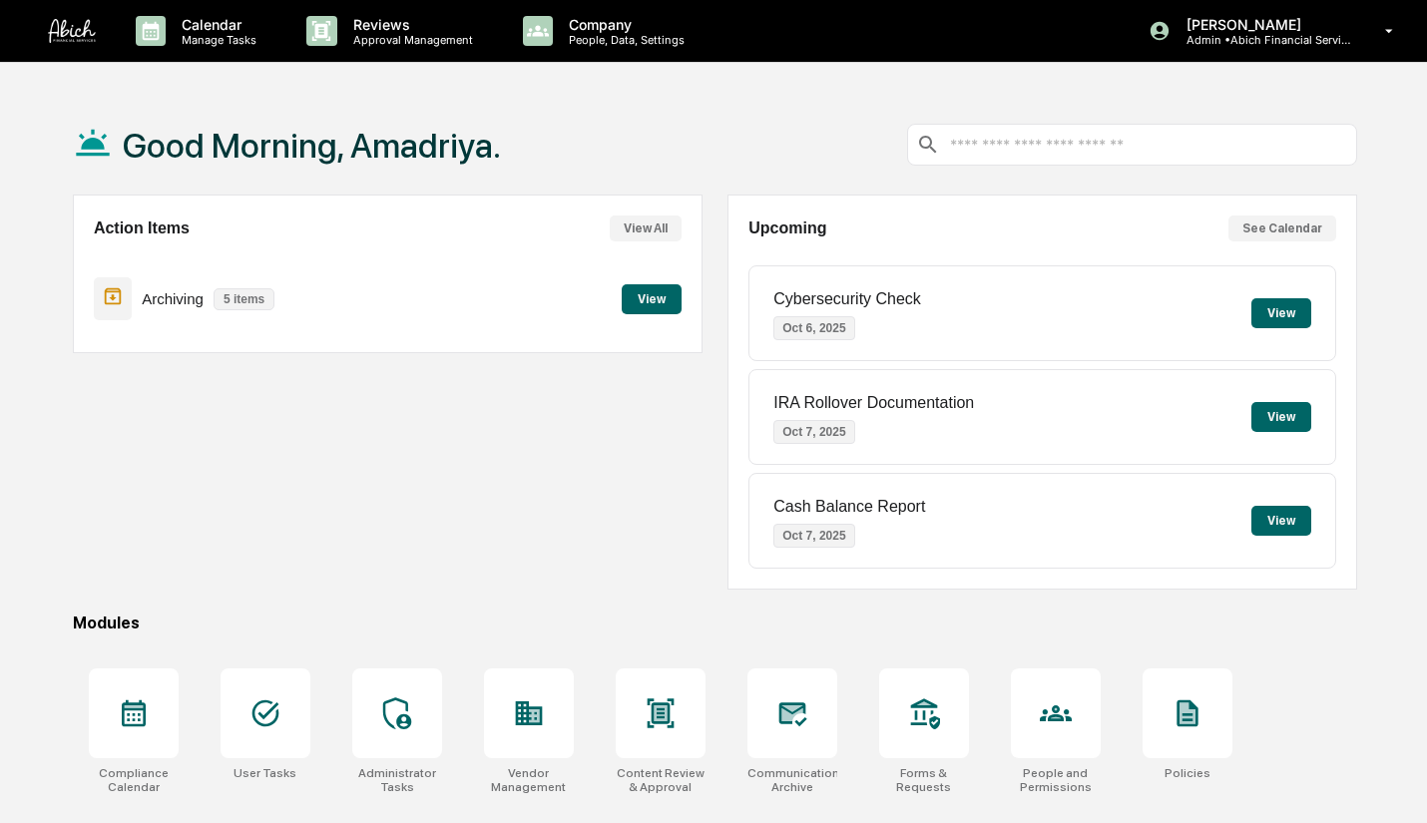
click at [1222, 46] on div "[PERSON_NAME] Admin • Abich Financial Services" at bounding box center [1278, 31] width 298 height 62
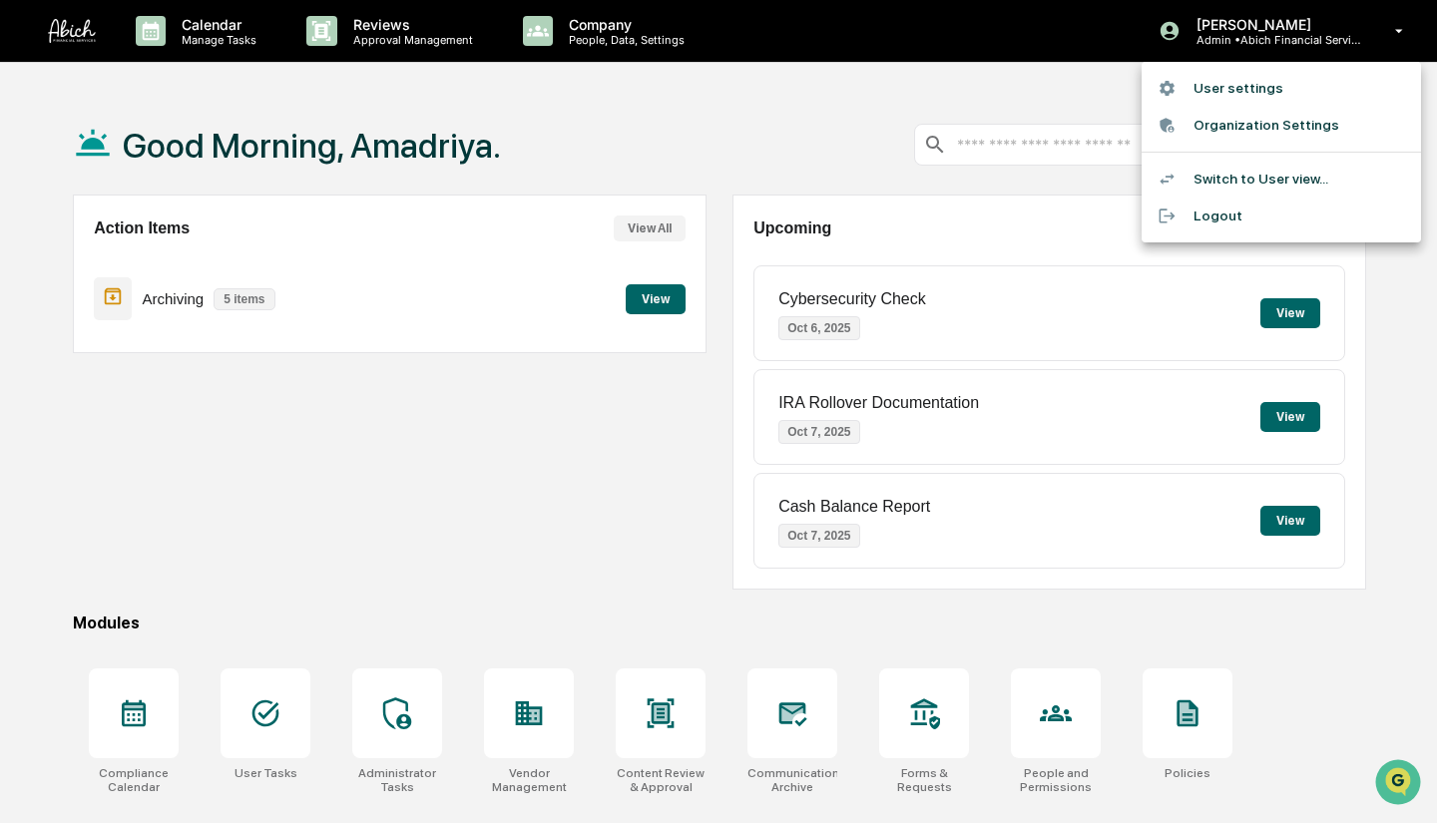
click at [1227, 181] on li "Switch to User view..." at bounding box center [1281, 179] width 279 height 37
